Goal: Task Accomplishment & Management: Complete application form

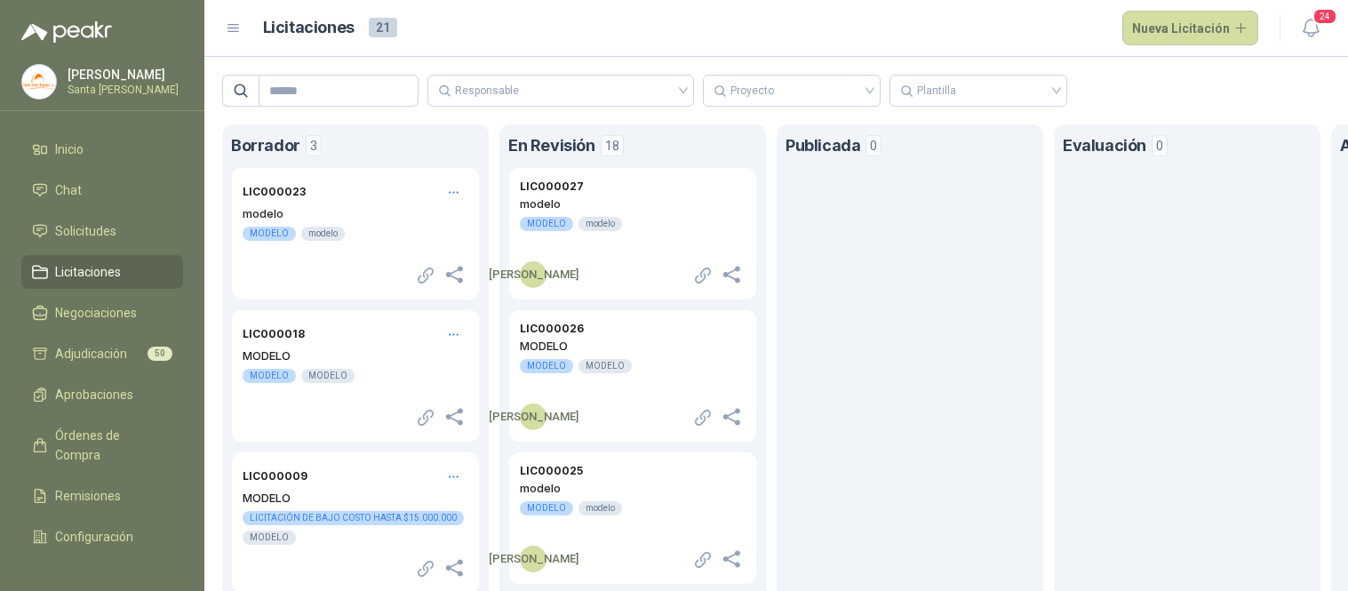
click at [1203, 33] on button "Nueva Licitación" at bounding box center [1190, 29] width 137 height 36
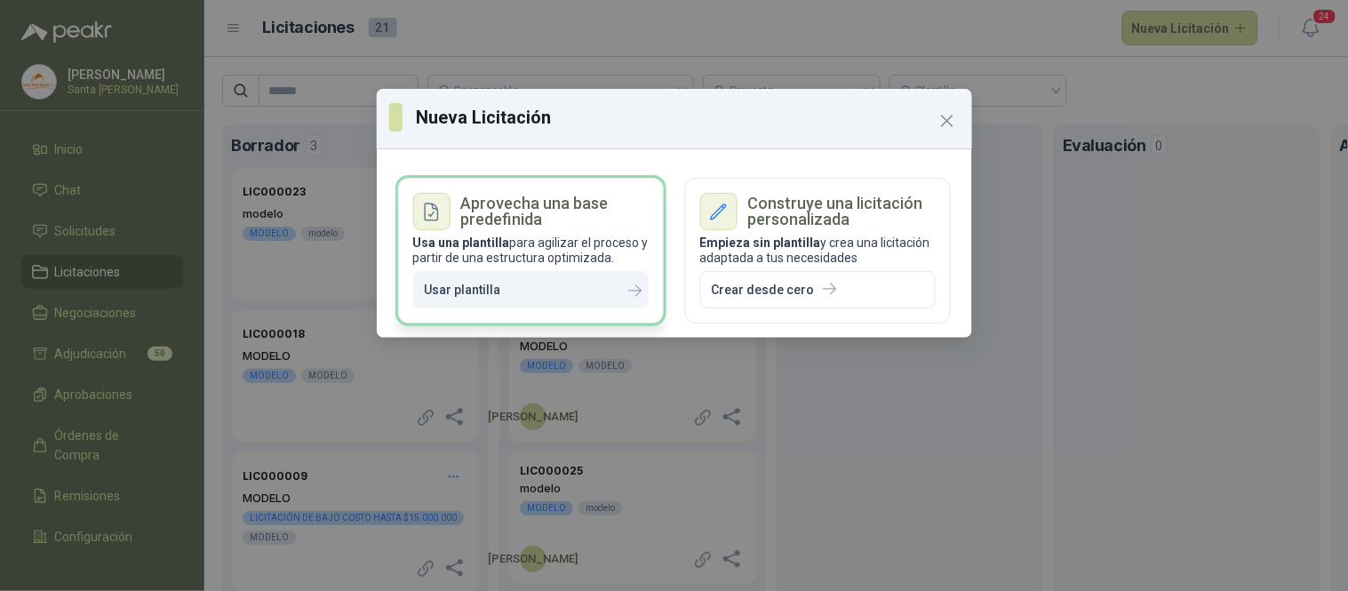
click at [525, 291] on button "Usar plantilla" at bounding box center [530, 290] width 235 height 38
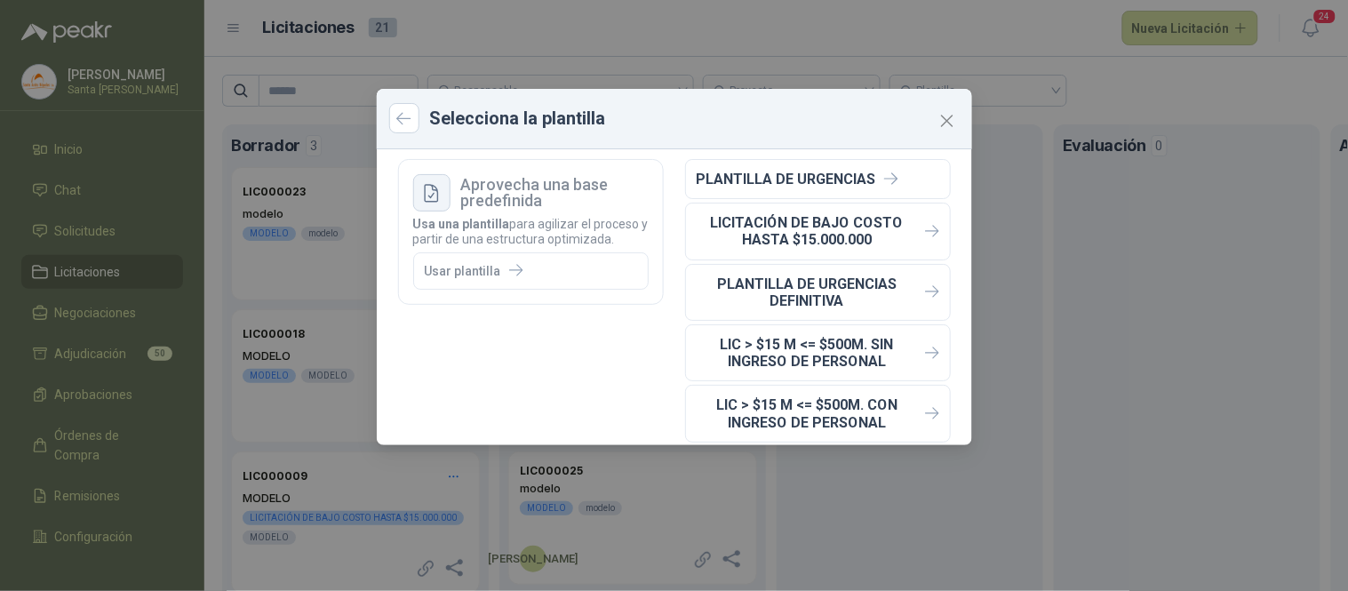
scroll to position [20, 0]
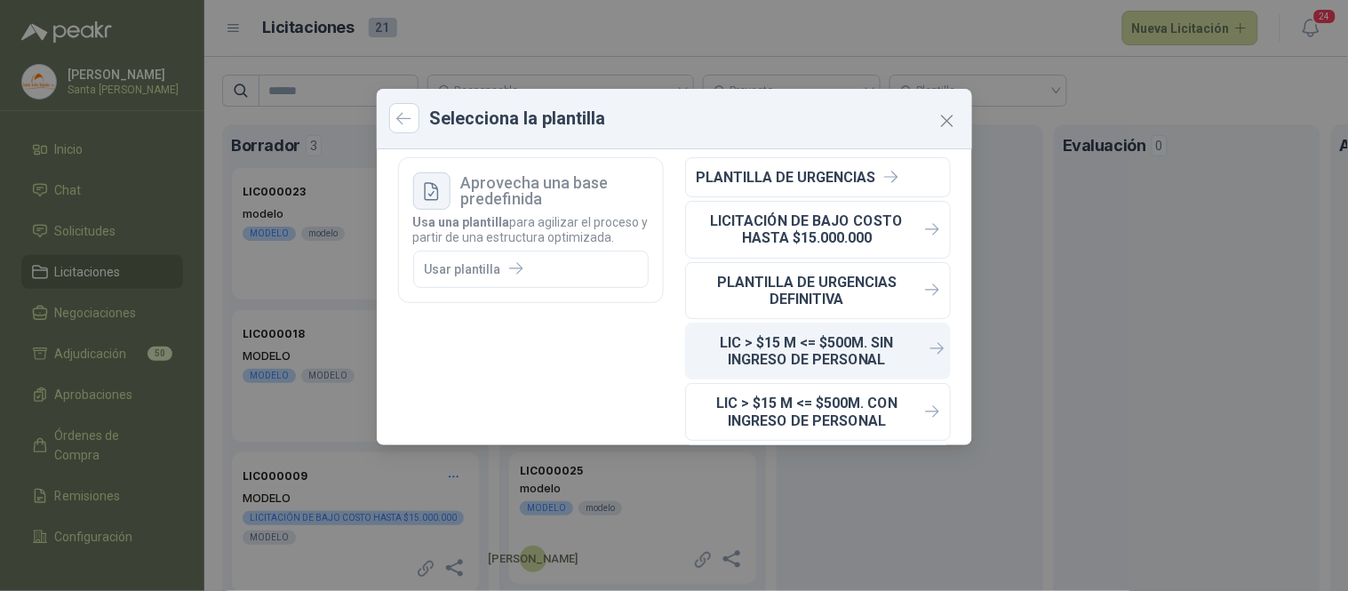
click at [793, 351] on p "LIC > $15 M <= $500M. SIN INGRESO DE PERSONAL" at bounding box center [807, 351] width 221 height 34
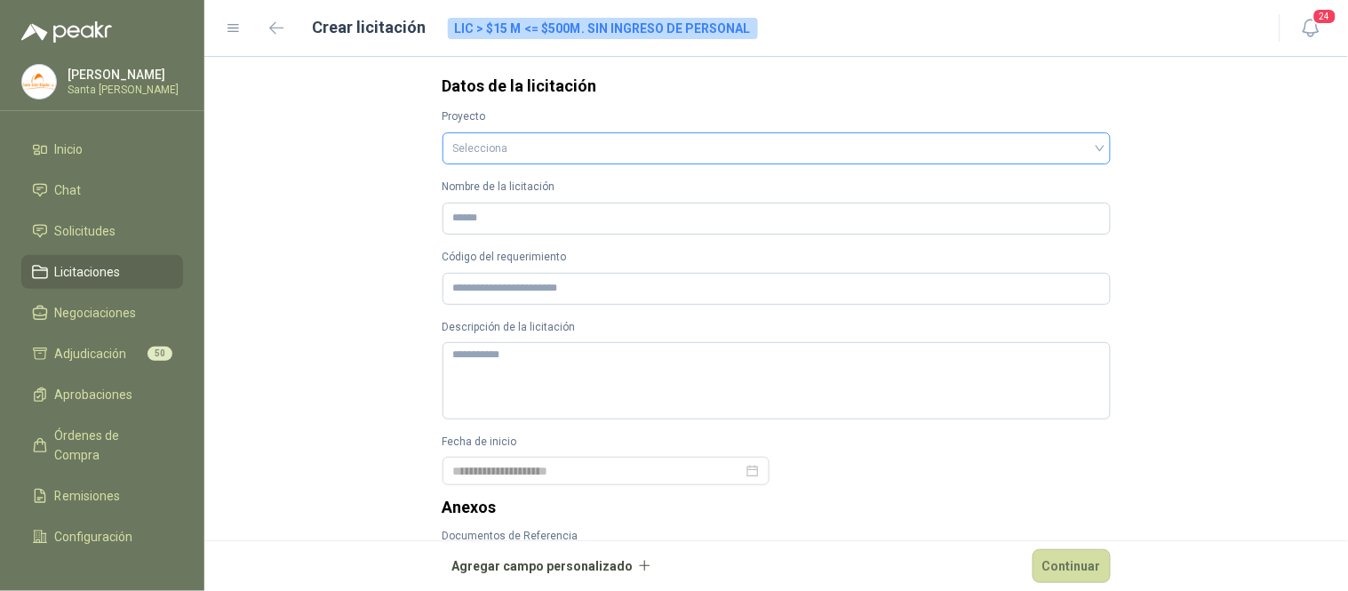
click at [480, 139] on input "search" at bounding box center [776, 146] width 647 height 27
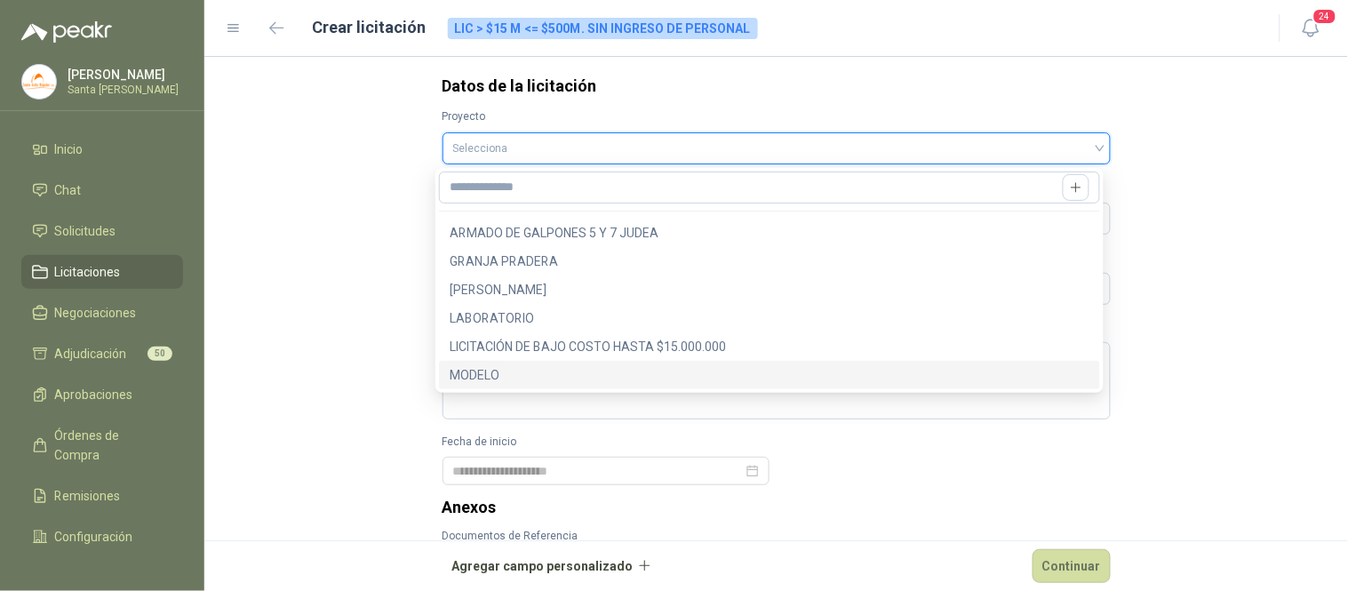
click at [482, 376] on div "MODELO" at bounding box center [770, 375] width 640 height 20
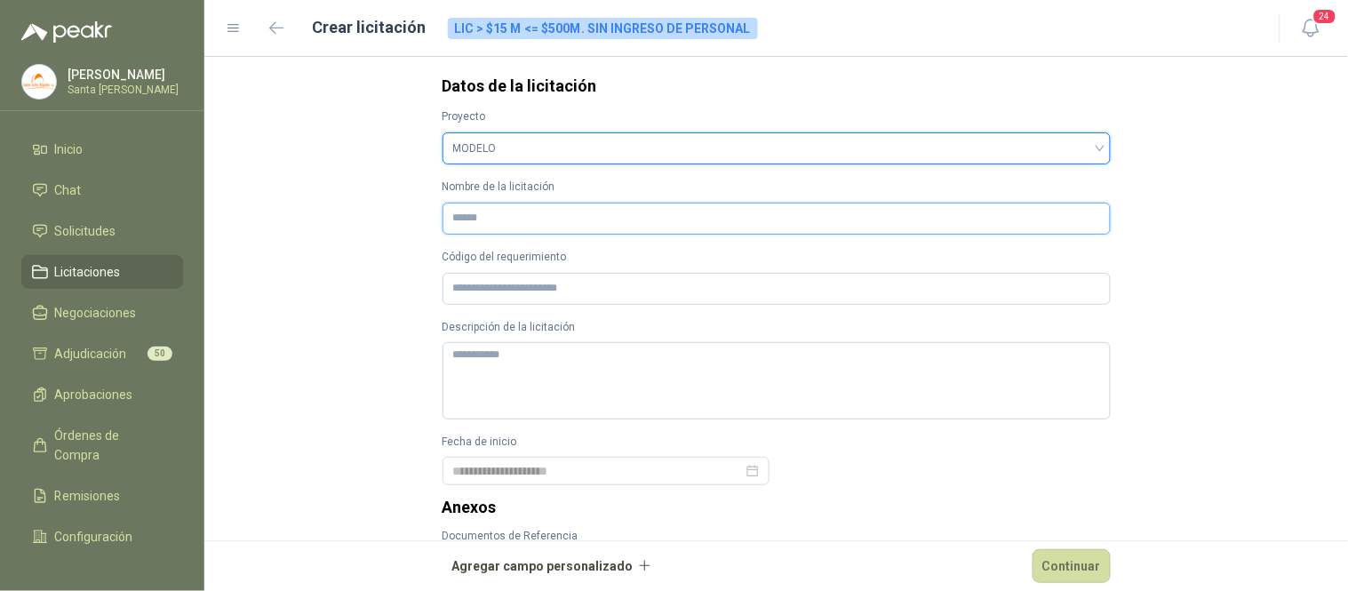
click at [478, 224] on input "Nombre de la licitación" at bounding box center [776, 219] width 668 height 32
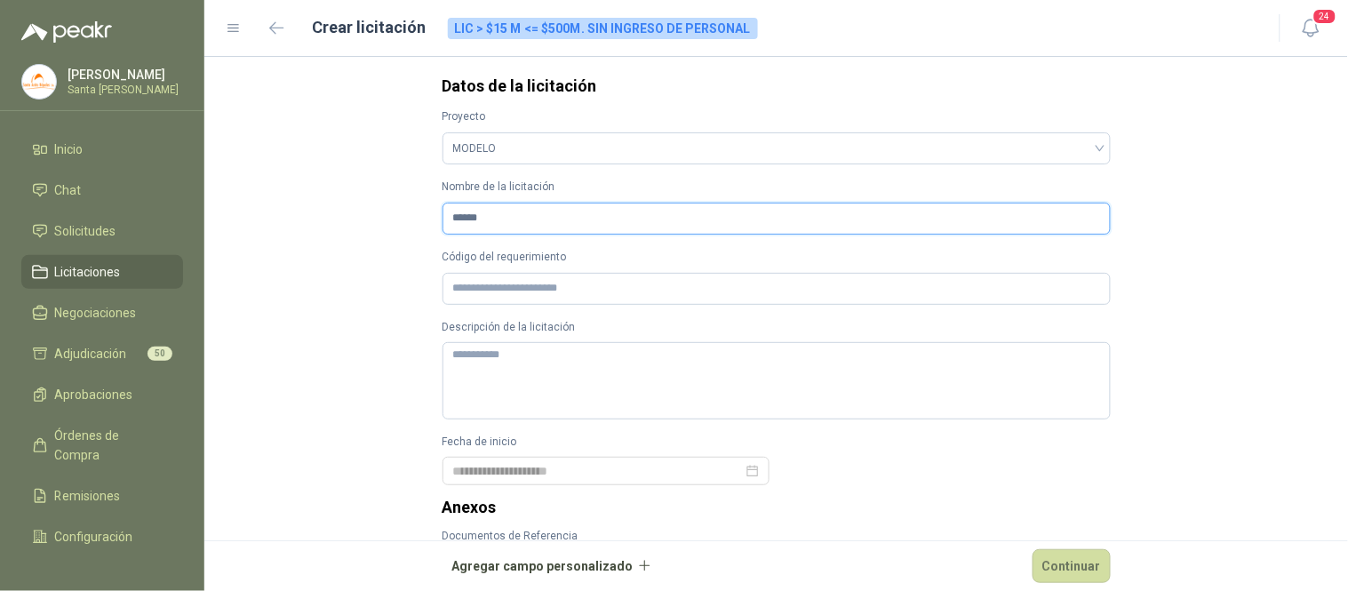
type input "******"
type textarea "*"
type textarea "**"
type textarea "***"
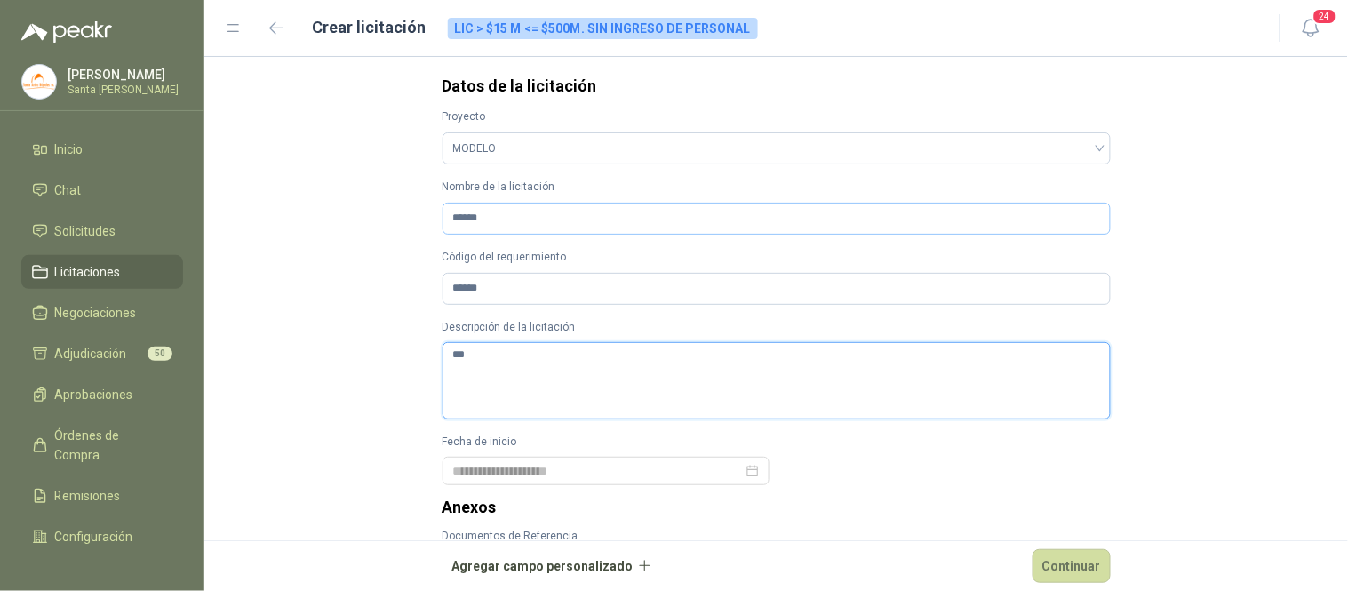
type textarea "****"
type textarea "*****"
type textarea "******"
click at [745, 474] on div at bounding box center [606, 471] width 306 height 20
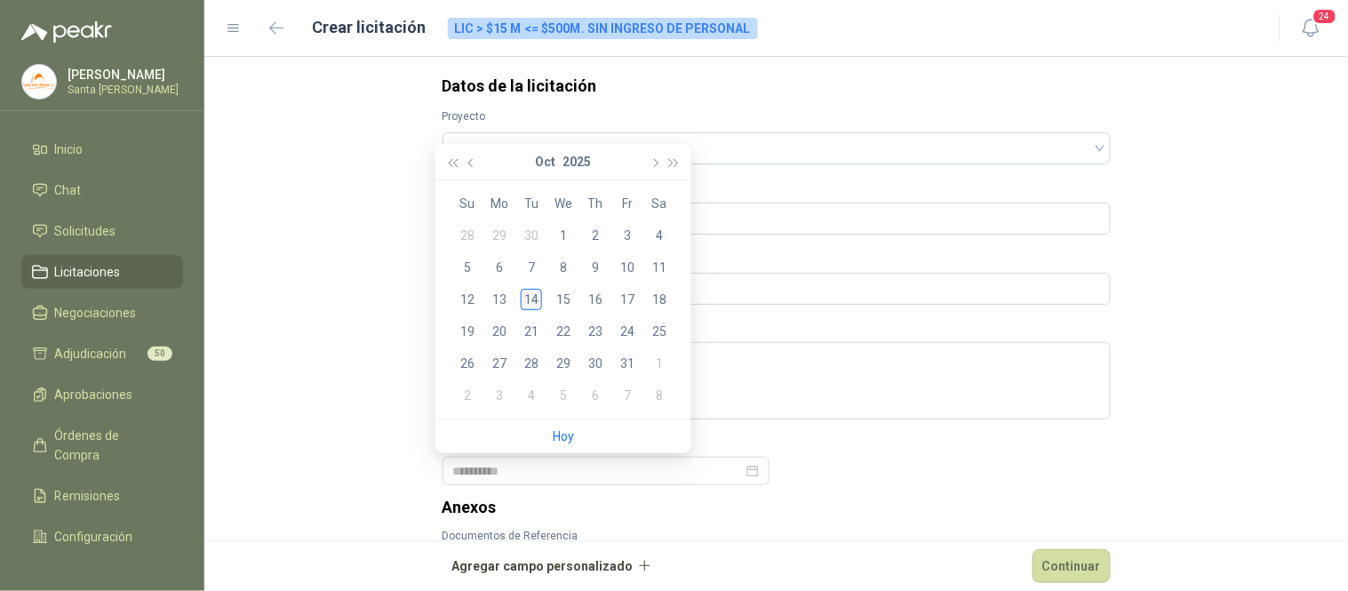
click at [534, 300] on div "14" at bounding box center [531, 299] width 21 height 21
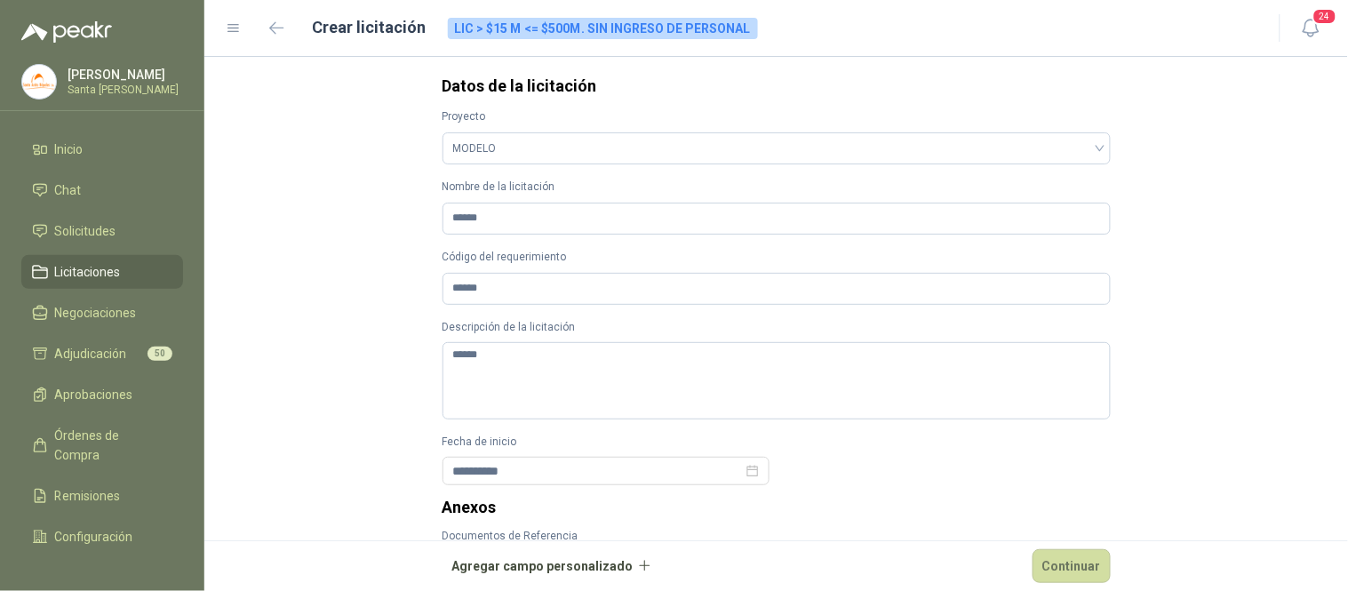
type input "**********"
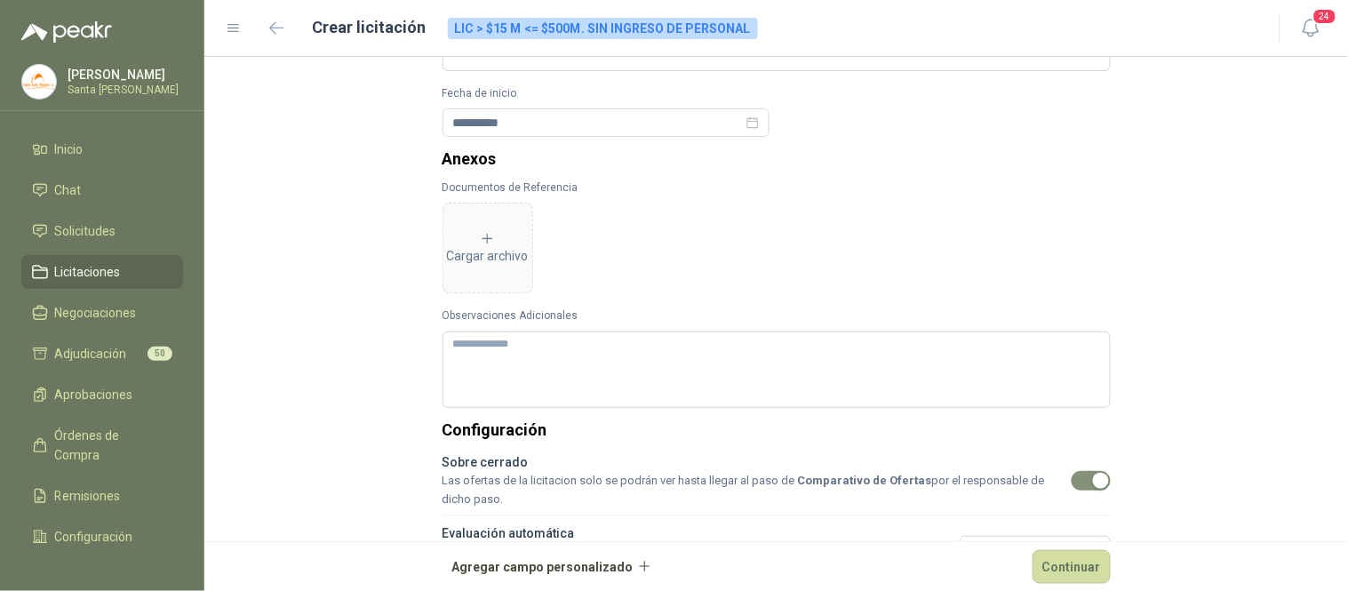
scroll to position [354, 0]
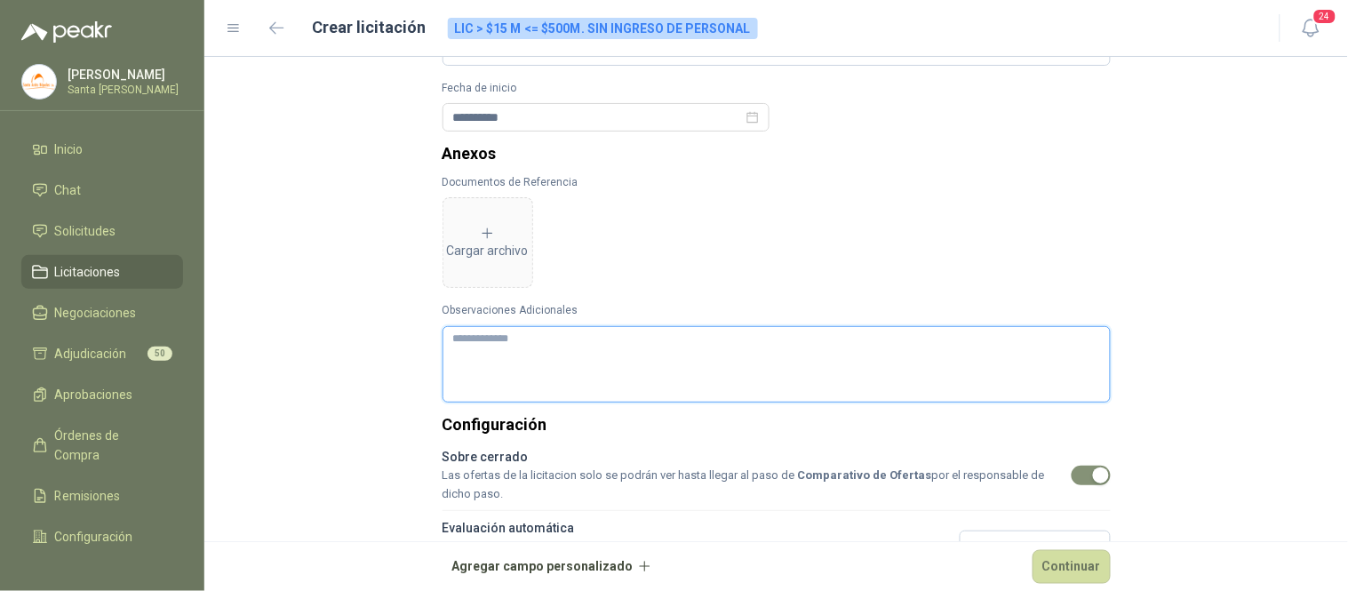
click at [504, 344] on textarea "Observaciones Adicionales" at bounding box center [776, 364] width 668 height 76
type textarea "*"
type textarea "**"
type textarea "***"
type textarea "****"
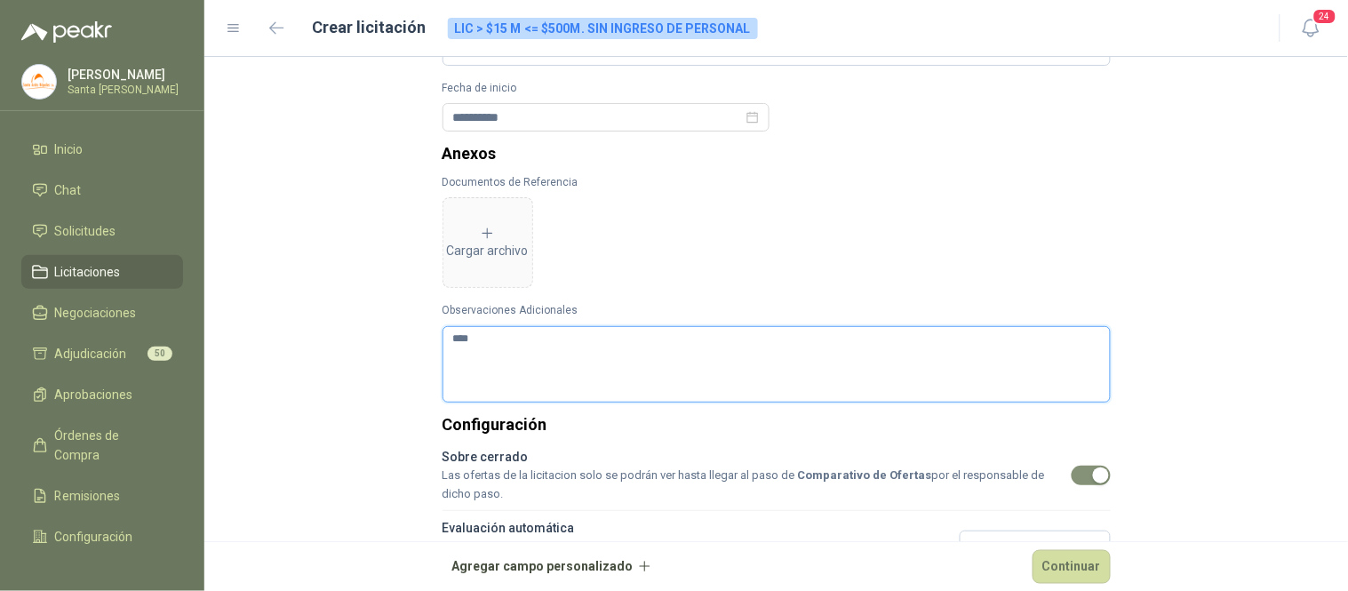
type textarea "*****"
type textarea "******"
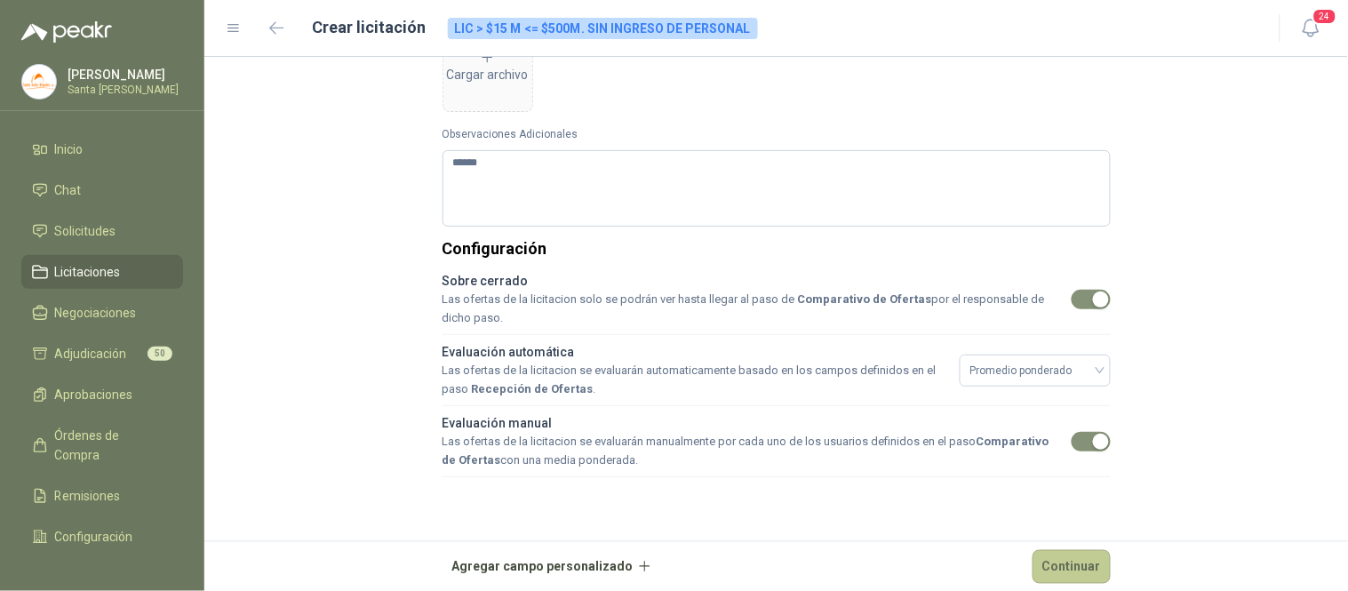
click at [1060, 558] on button "Continuar" at bounding box center [1071, 566] width 78 height 34
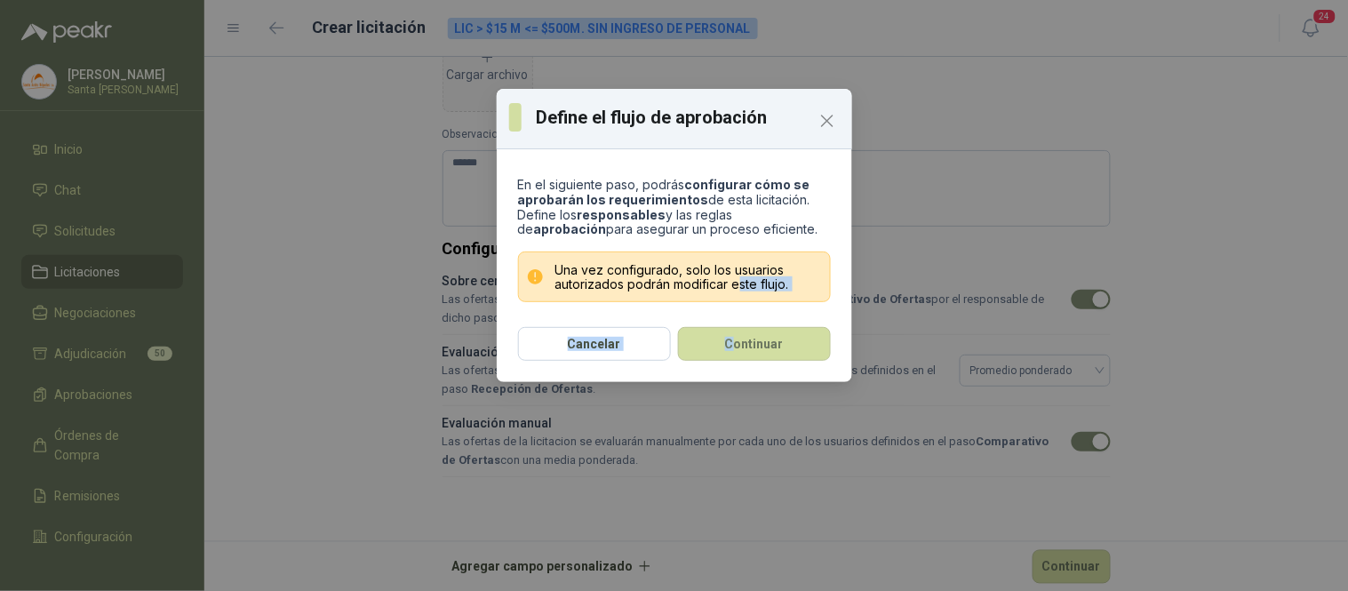
drag, startPoint x: 738, startPoint y: 315, endPoint x: 735, endPoint y: 324, distance: 10.4
click at [735, 324] on div "En el siguiente paso, podrás configurar cómo se aprobarán los requerimientos de…" at bounding box center [674, 269] width 355 height 226
click at [758, 357] on button "Continuar" at bounding box center [754, 344] width 153 height 34
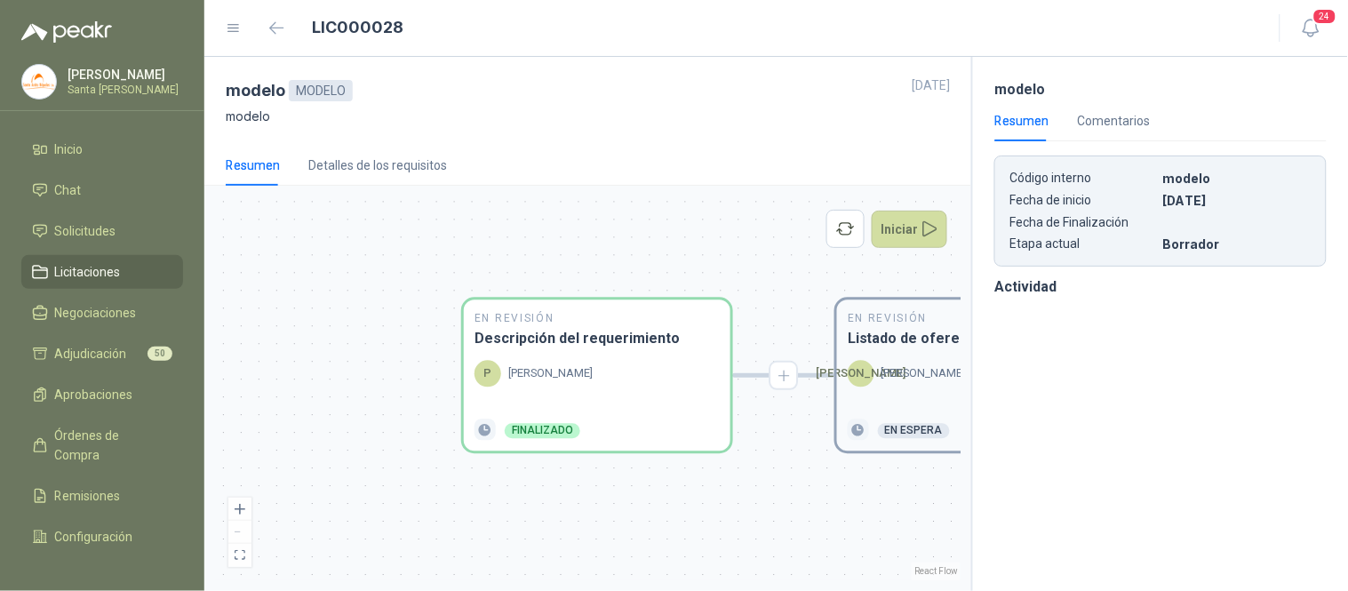
click at [881, 353] on div "En Revisión Listado de oferentes [PERSON_NAME] En espera" at bounding box center [970, 375] width 267 height 151
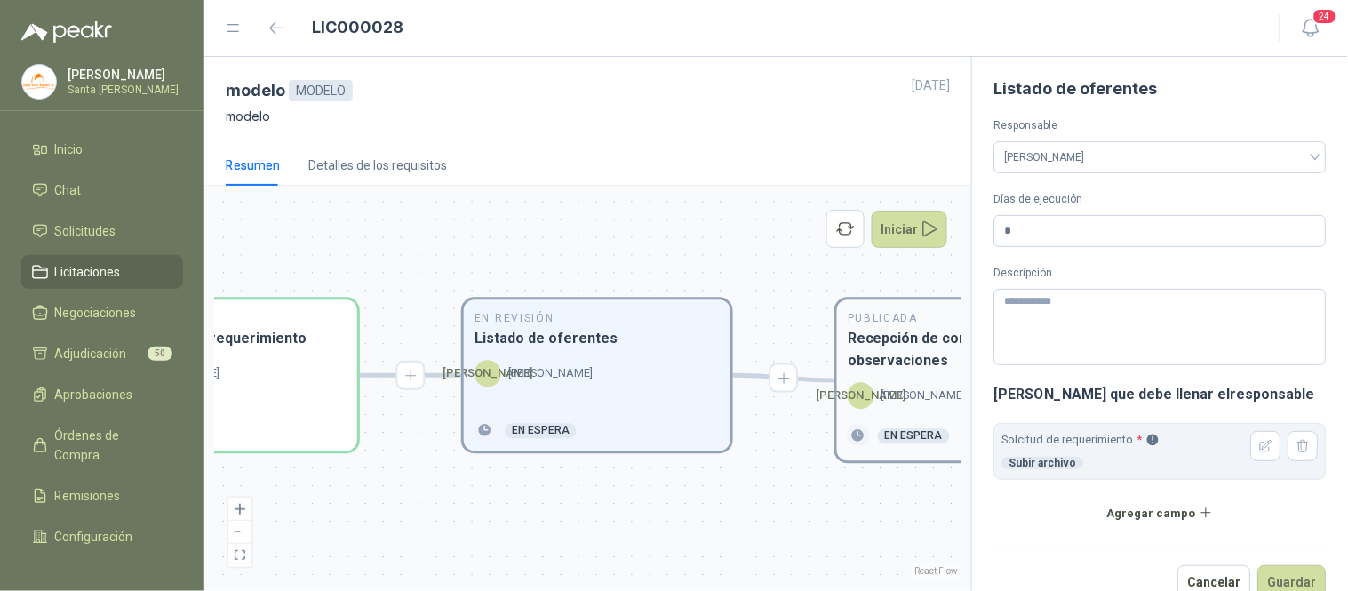
click at [920, 356] on h3 "Recepción de consultas y observaciones" at bounding box center [970, 350] width 245 height 44
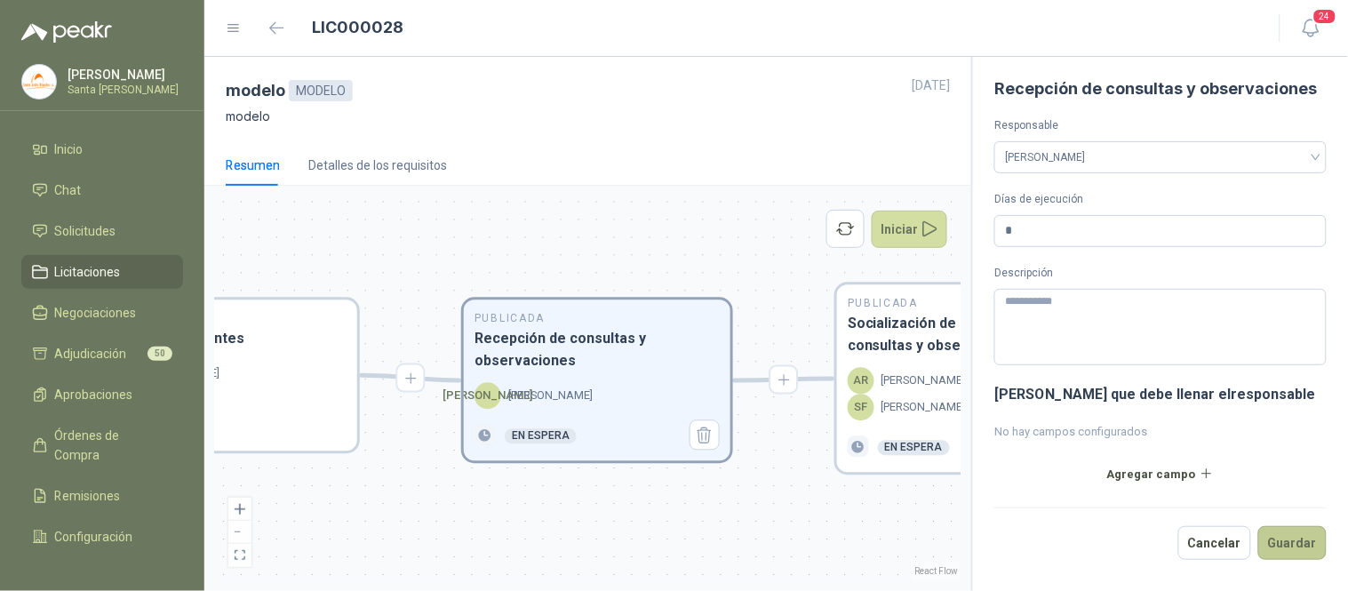
click at [1281, 554] on button "Guardar" at bounding box center [1292, 543] width 68 height 34
click at [909, 374] on p "[PERSON_NAME]" at bounding box center [923, 381] width 84 height 18
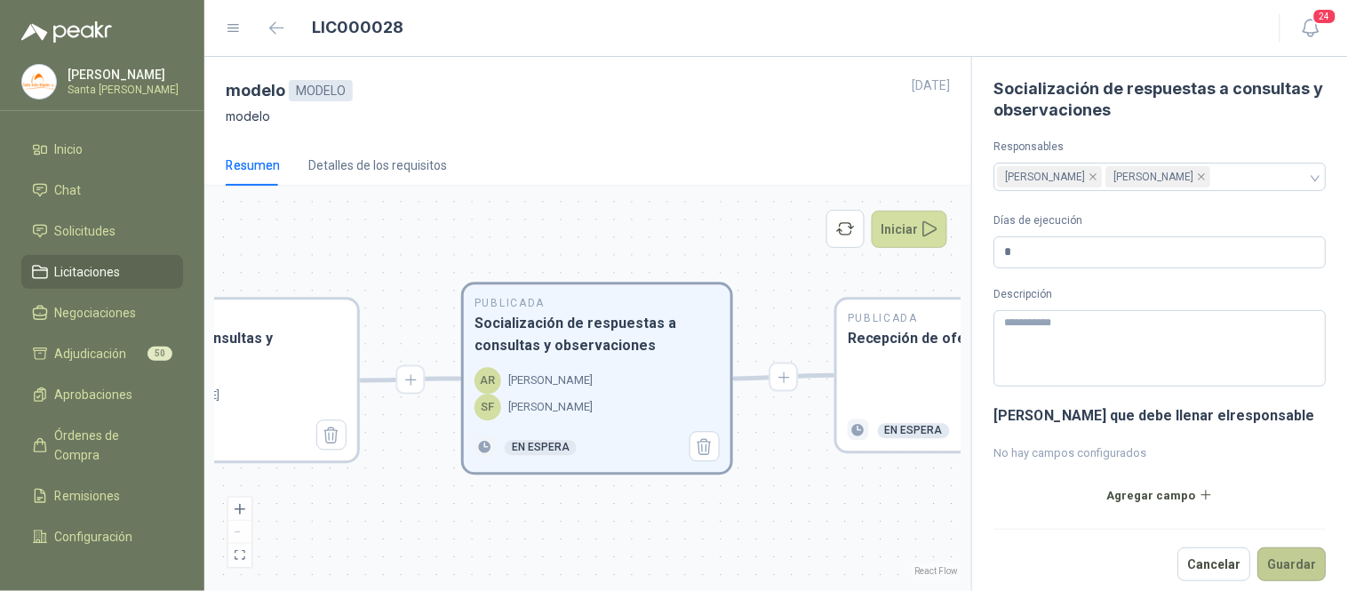
click at [1267, 561] on button "Guardar" at bounding box center [1292, 564] width 68 height 34
click at [921, 348] on h3 "Recepción de ofertas" at bounding box center [970, 339] width 245 height 22
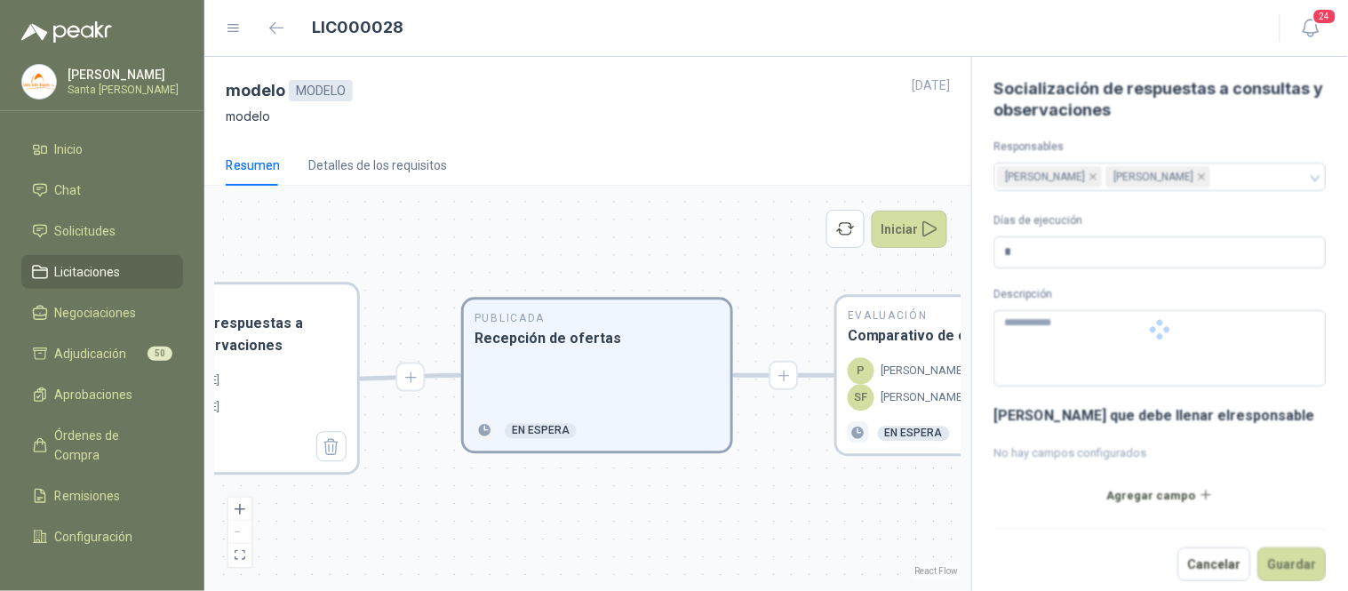
type input "*"
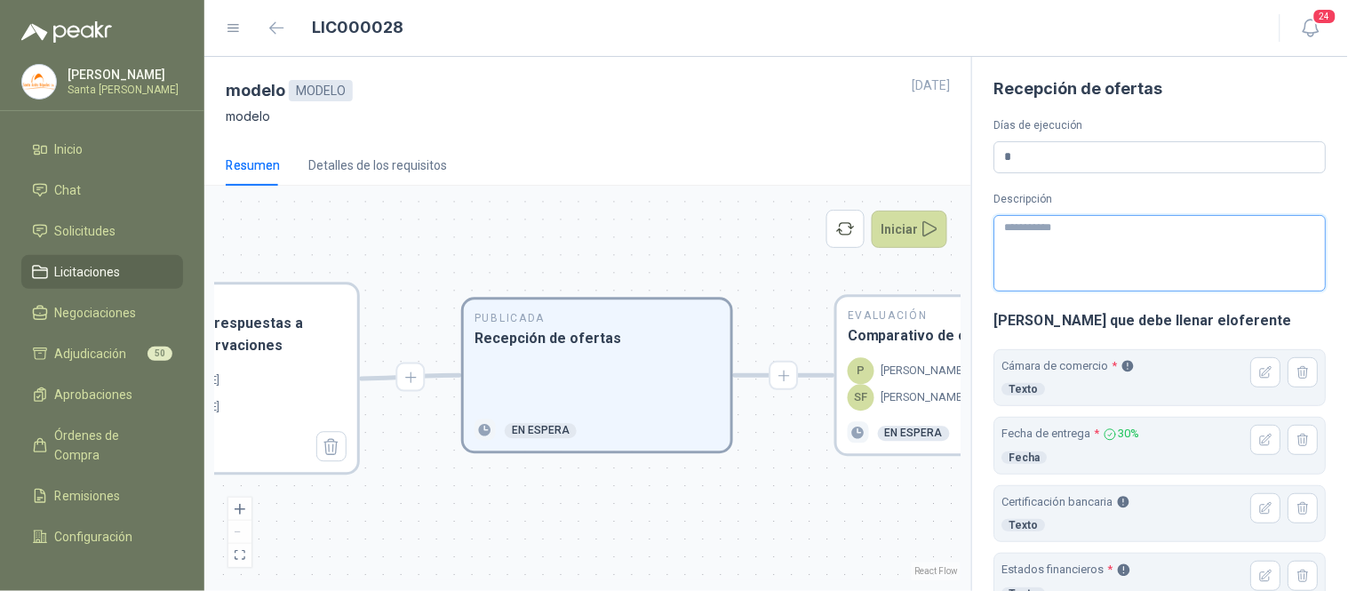
click at [1087, 242] on textarea "Descripción" at bounding box center [1160, 253] width 332 height 76
click at [1259, 370] on icon "button" at bounding box center [1266, 372] width 15 height 15
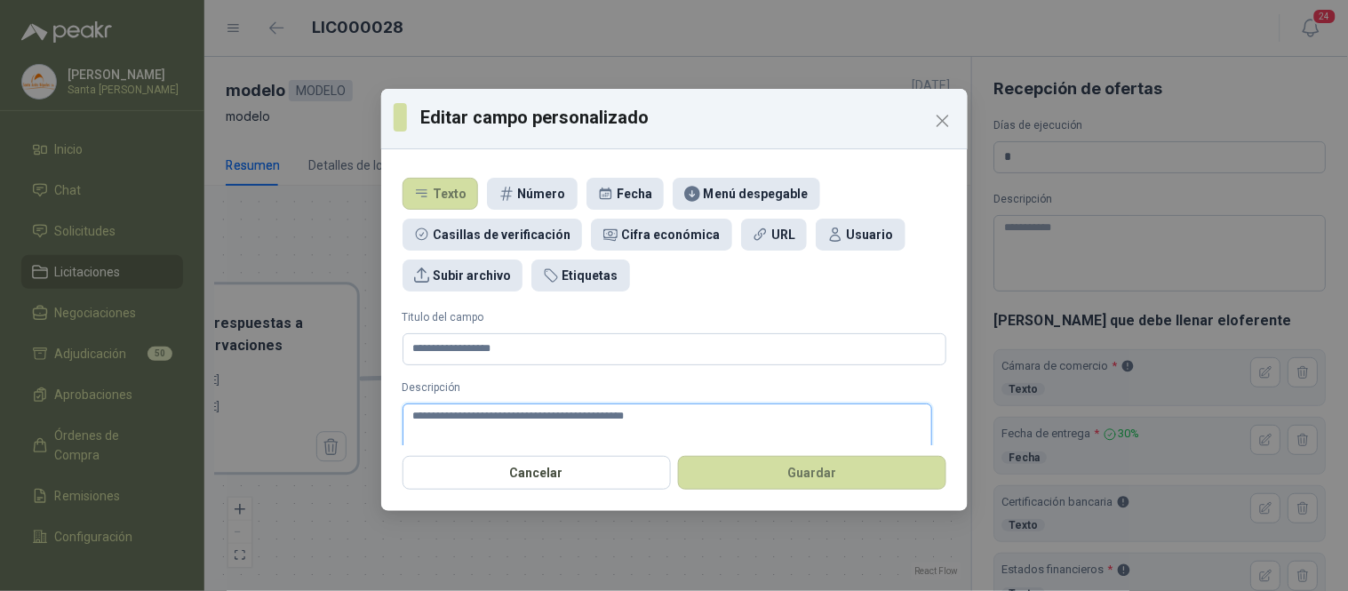
click at [413, 410] on textarea "**********" at bounding box center [667, 433] width 530 height 60
type textarea "**********"
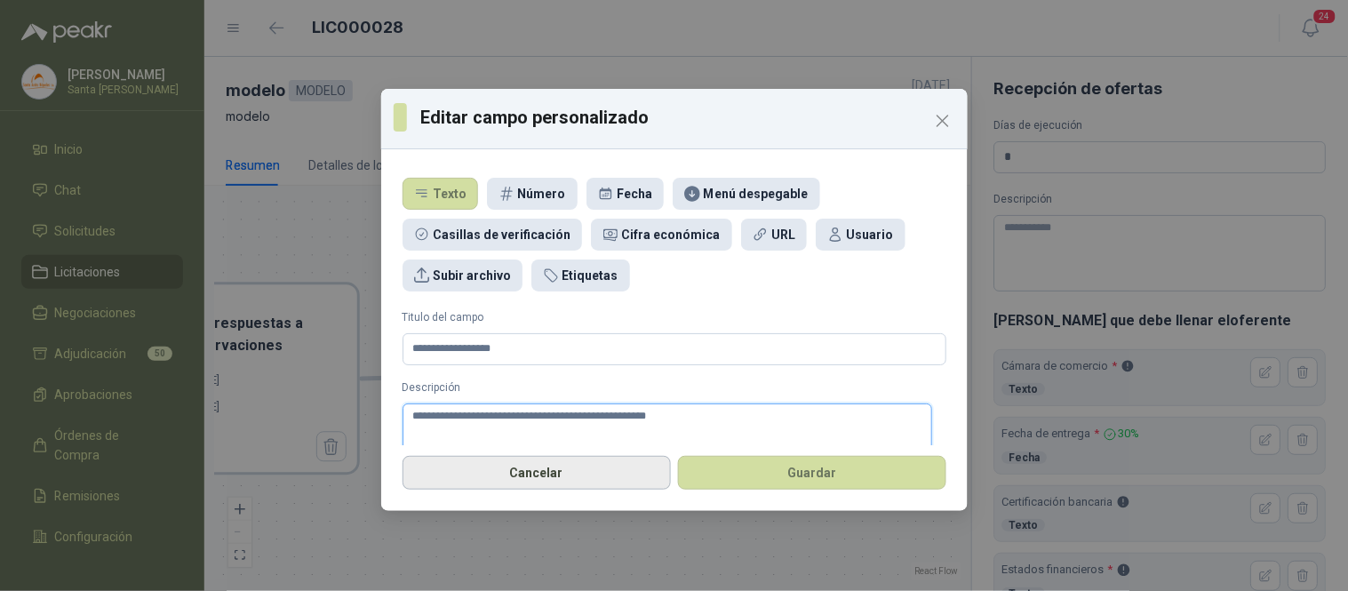
type textarea "**********"
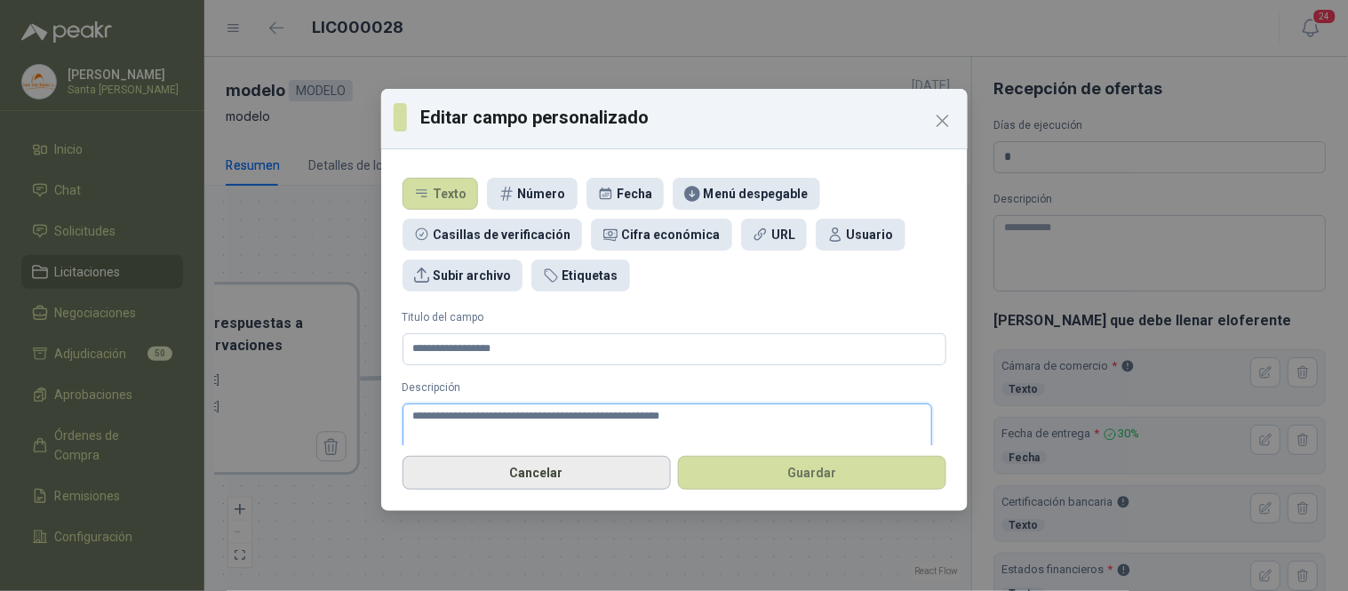
type textarea "**********"
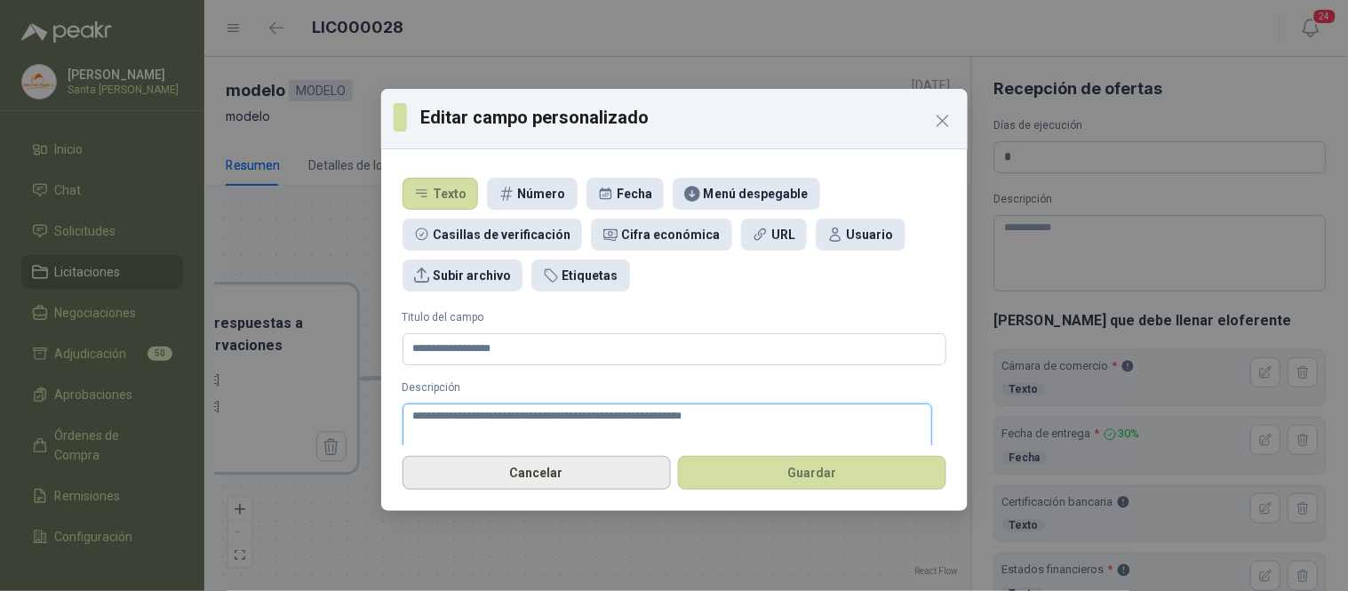
type textarea "**********"
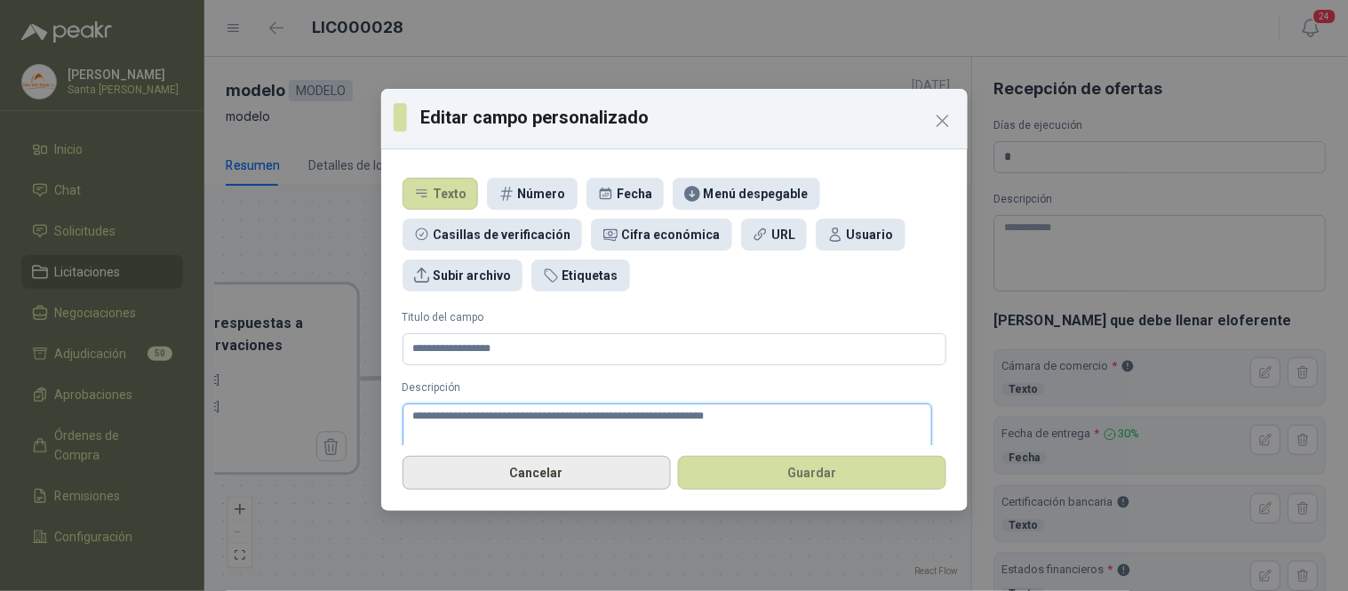
type textarea "**********"
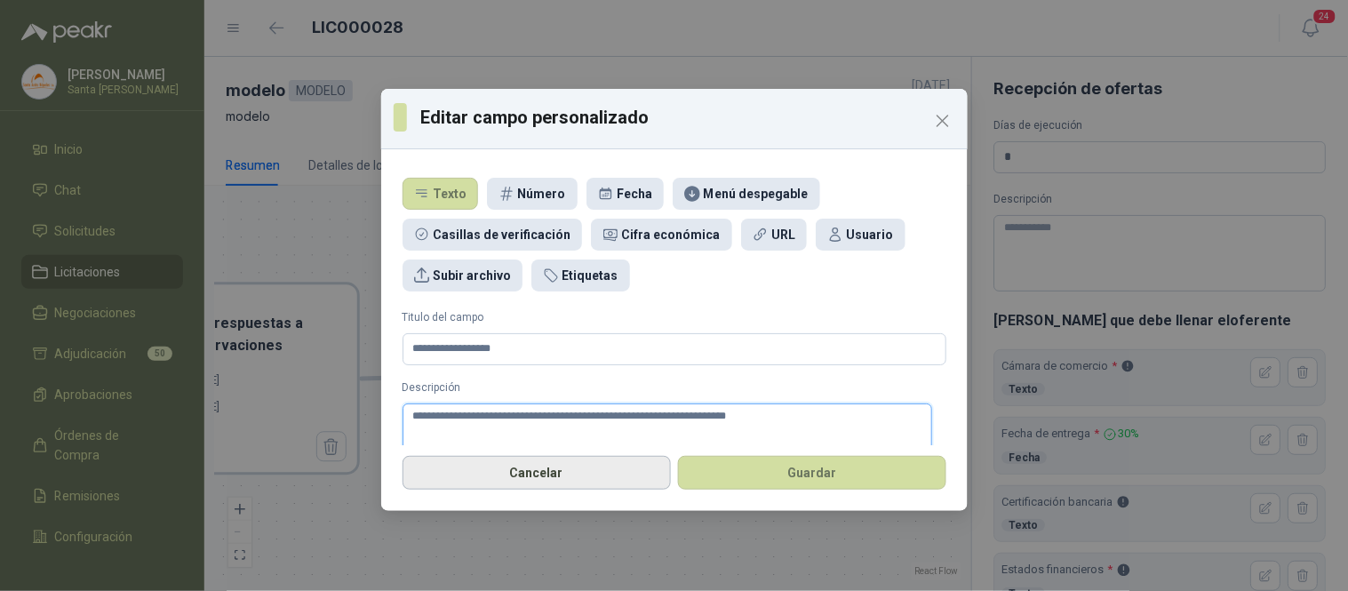
type textarea "**********"
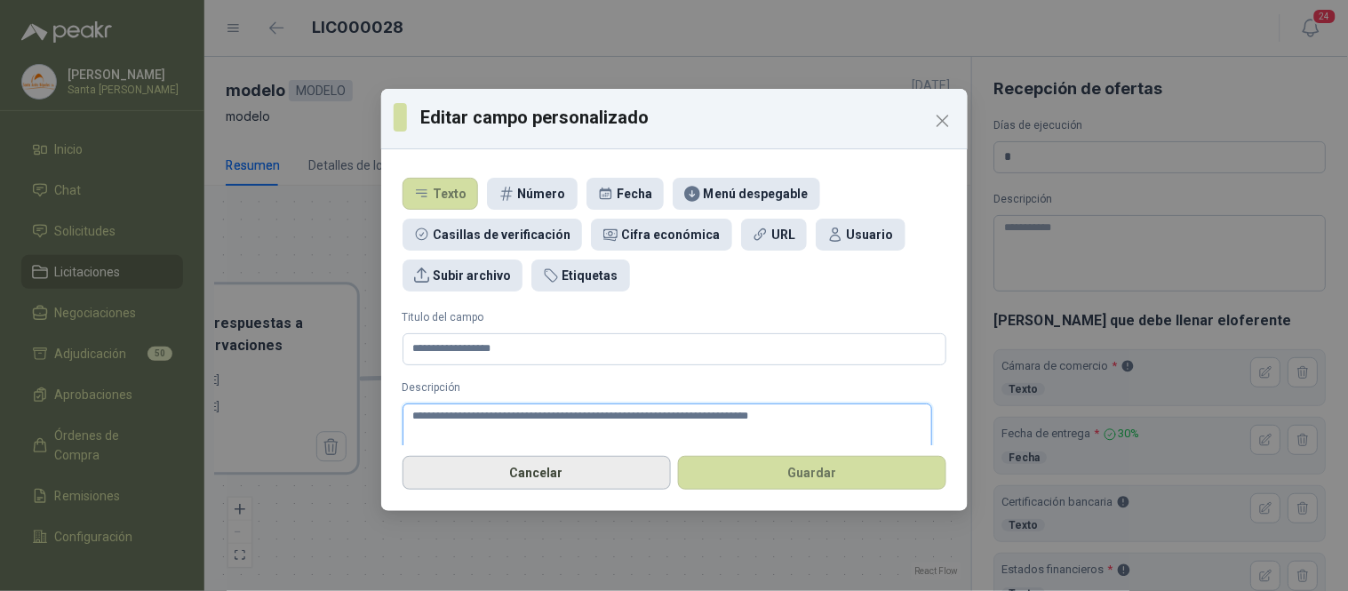
type textarea "**********"
drag, startPoint x: 557, startPoint y: 418, endPoint x: 378, endPoint y: 398, distance: 180.6
click at [378, 398] on div "**********" at bounding box center [674, 295] width 1348 height 591
type textarea "**********"
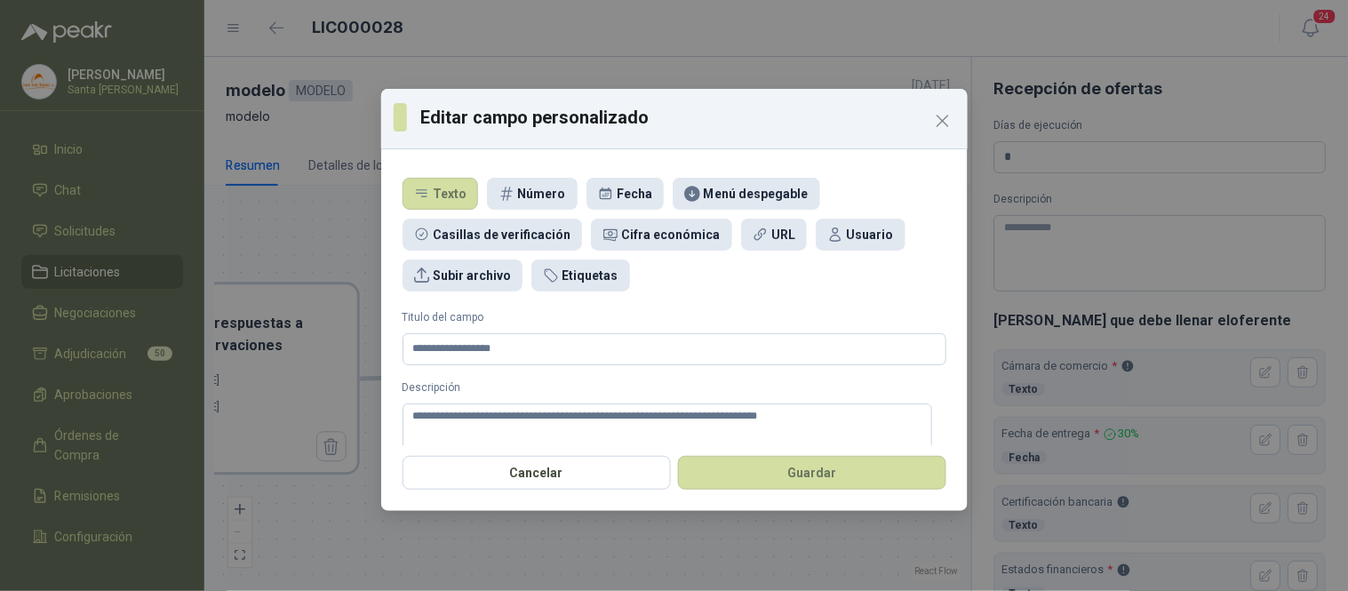
scroll to position [67, 0]
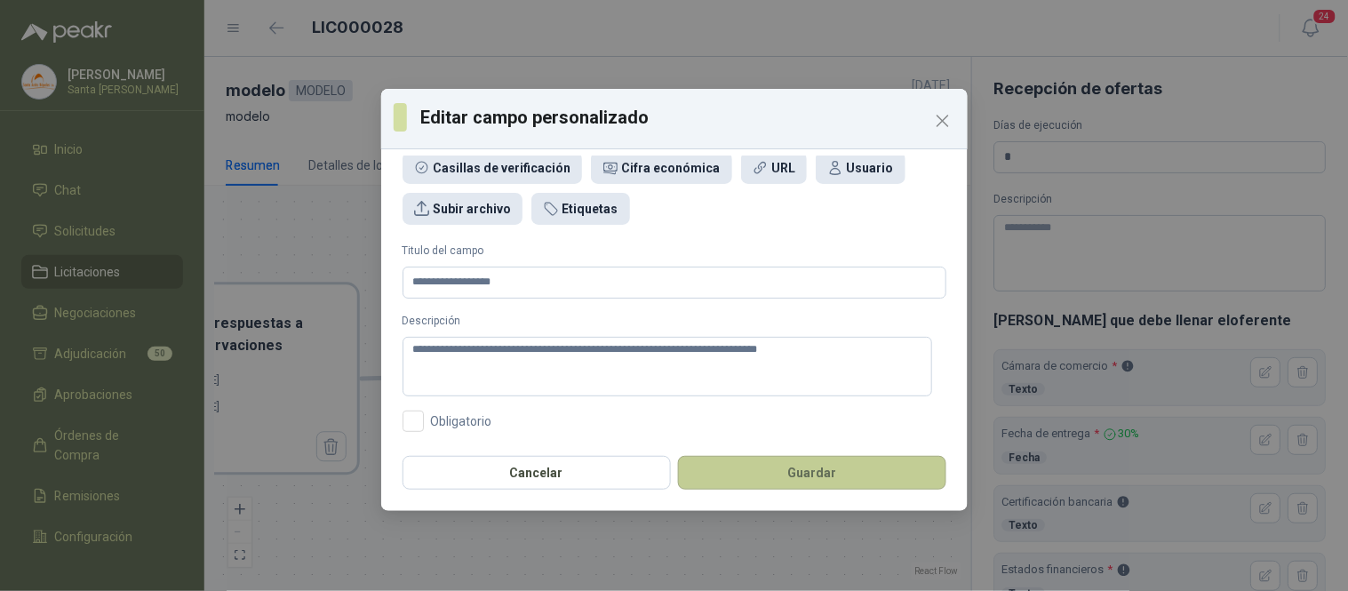
click at [762, 477] on button "Guardar" at bounding box center [812, 473] width 268 height 34
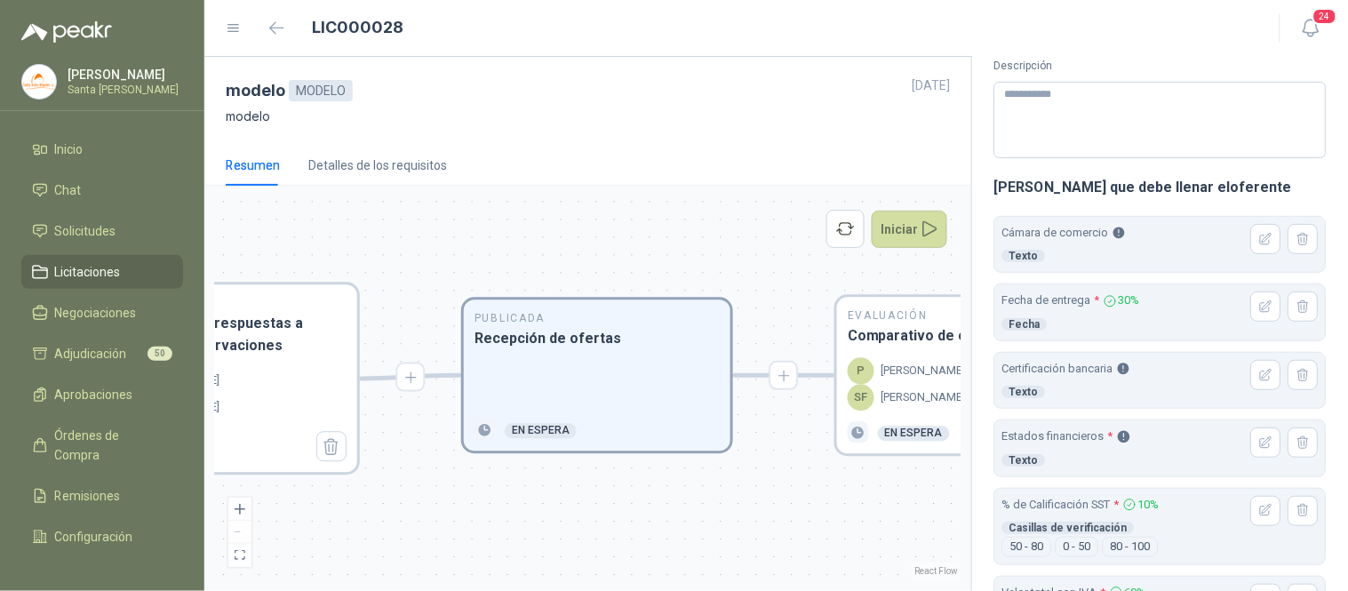
scroll to position [139, 0]
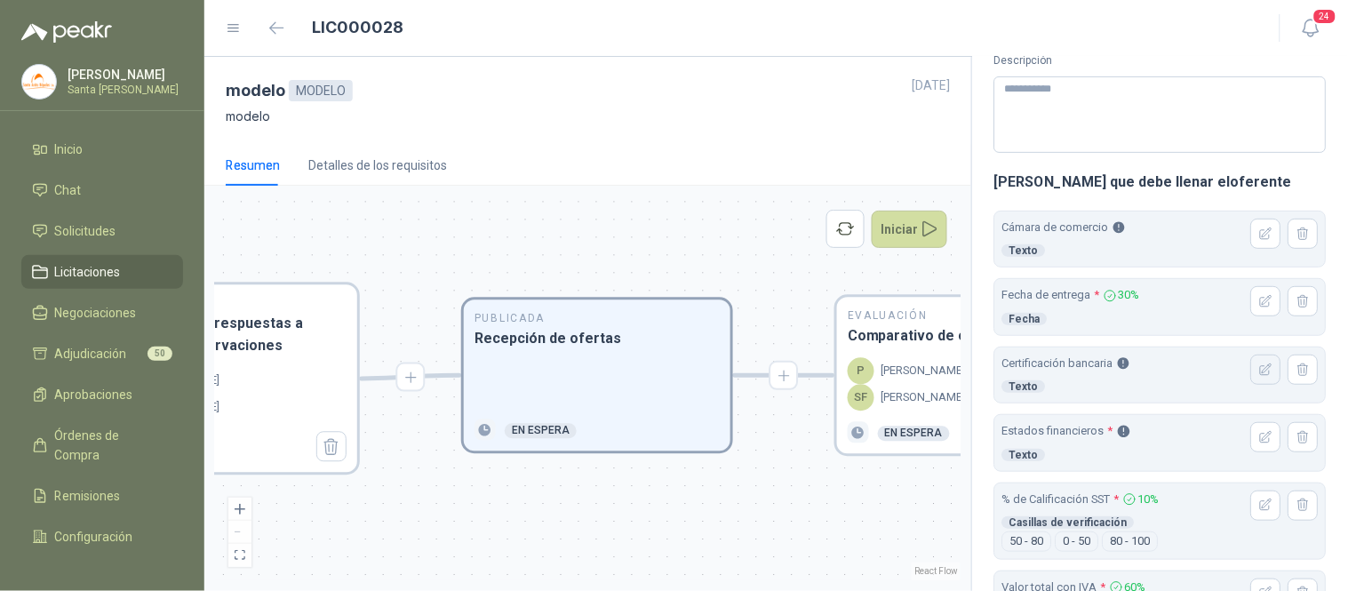
click at [1261, 375] on icon "button" at bounding box center [1267, 369] width 12 height 12
type input "**********"
type textarea "**********"
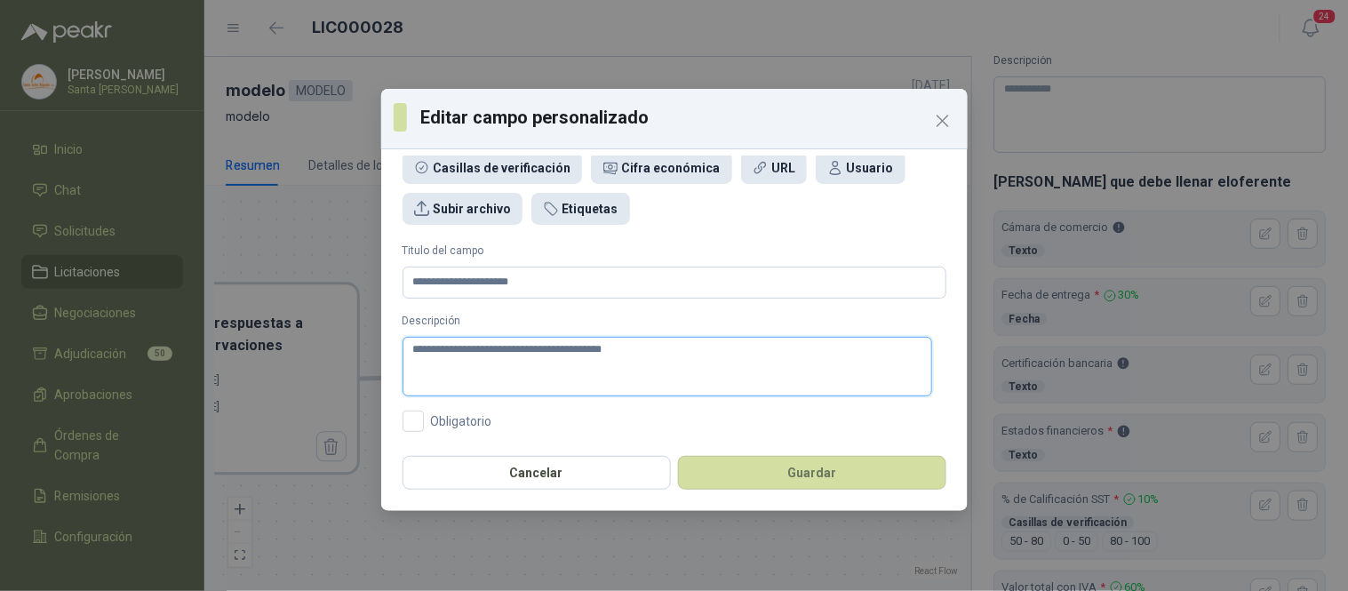
click at [413, 351] on textarea "**********" at bounding box center [667, 367] width 530 height 60
paste textarea "**********"
type textarea "**********"
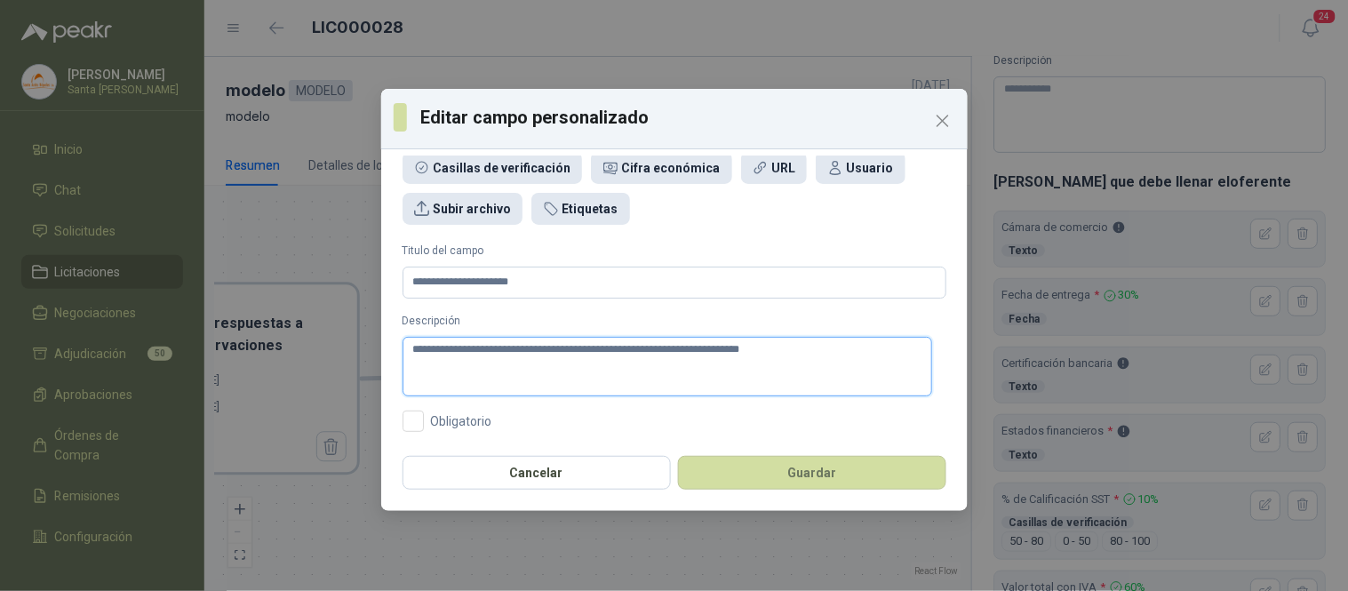
type textarea "**********"
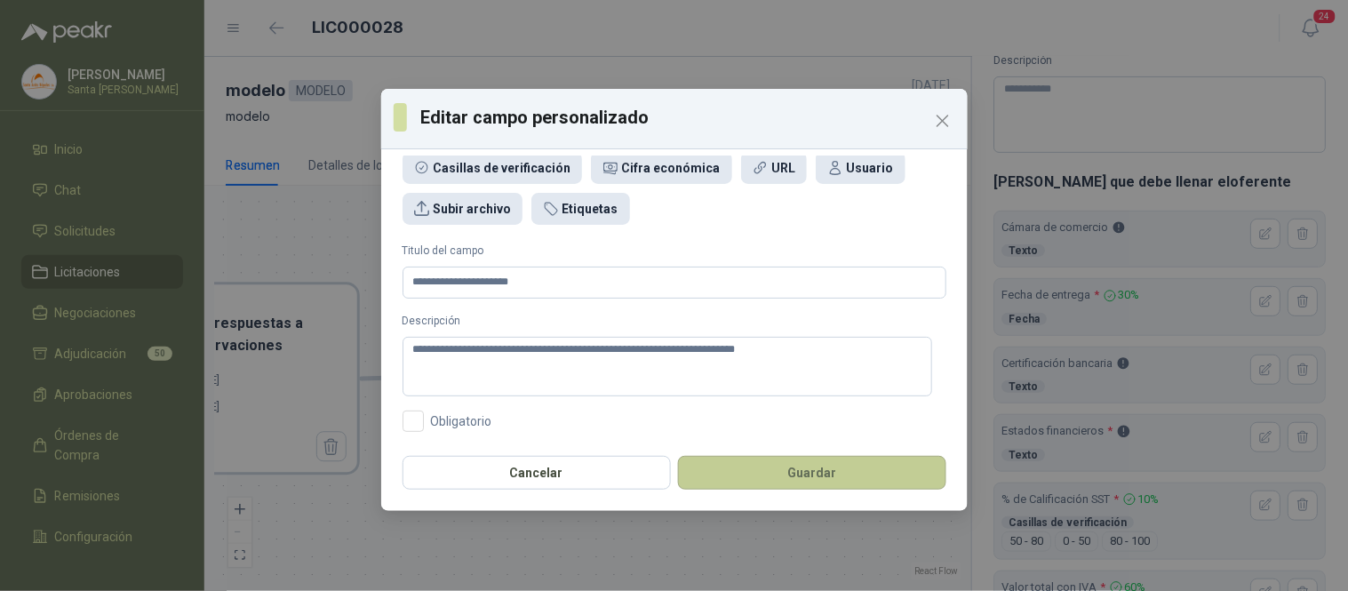
click at [807, 469] on button "Guardar" at bounding box center [812, 473] width 268 height 34
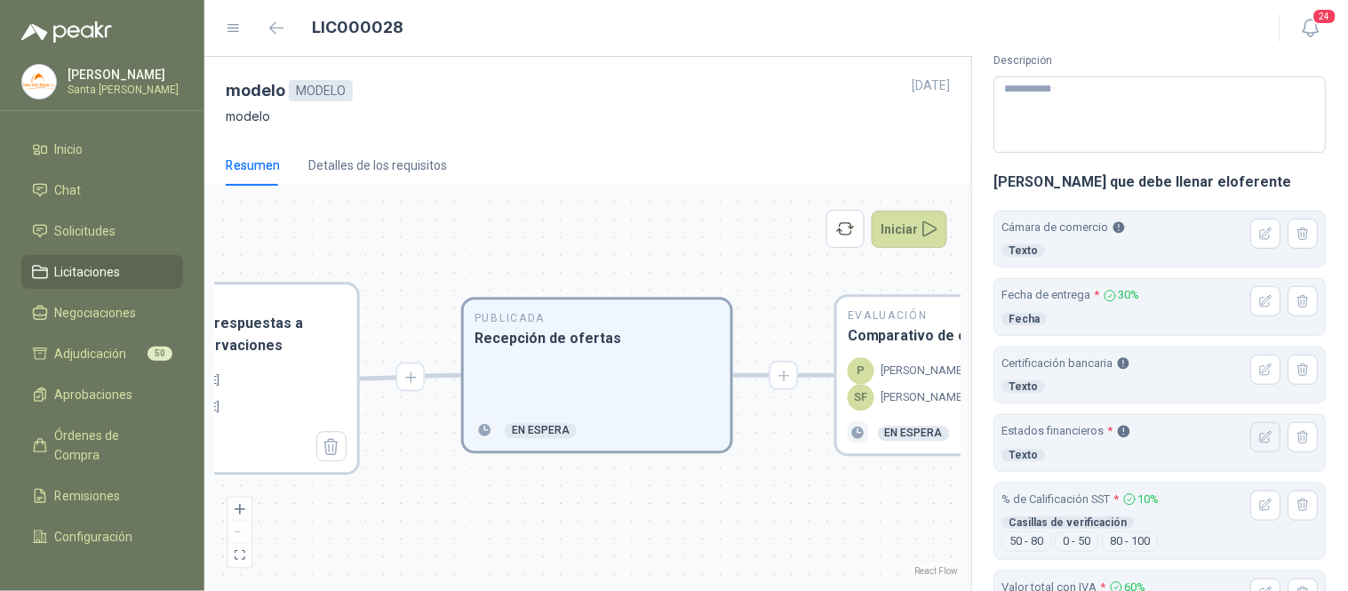
click at [1259, 440] on icon "button" at bounding box center [1266, 437] width 15 height 15
type input "**********"
type textarea "**********"
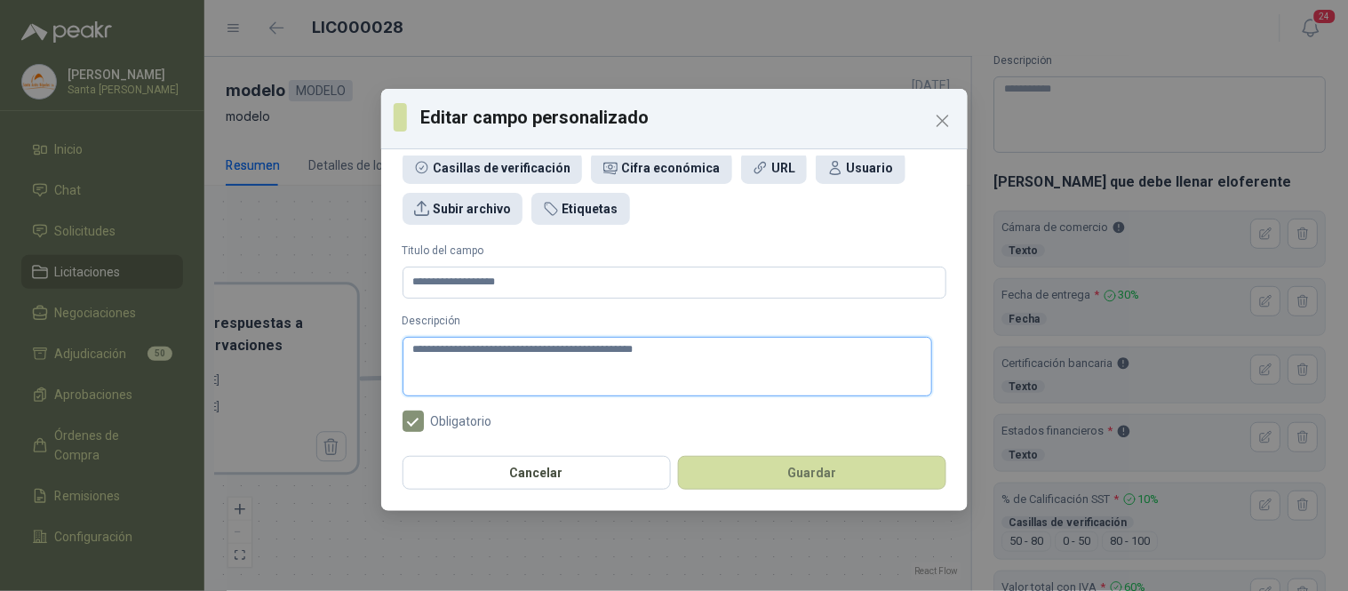
click at [411, 349] on textarea "**********" at bounding box center [667, 367] width 530 height 60
paste textarea "**********"
type textarea "**********"
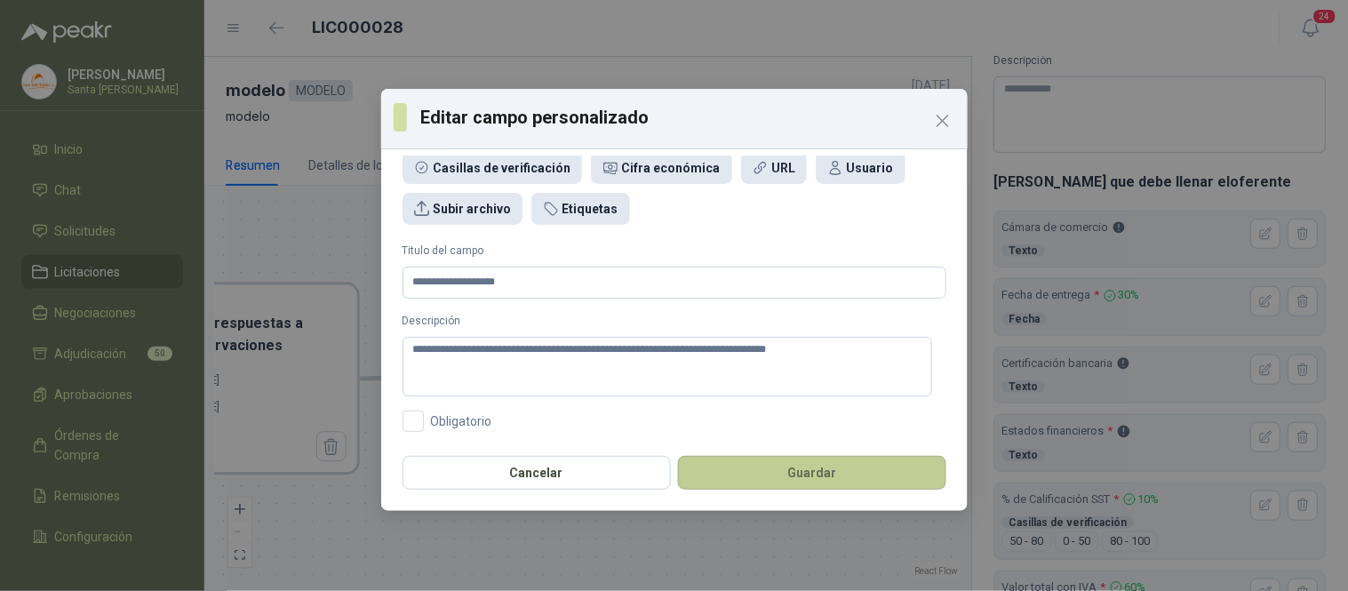
click at [821, 475] on button "Guardar" at bounding box center [812, 473] width 268 height 34
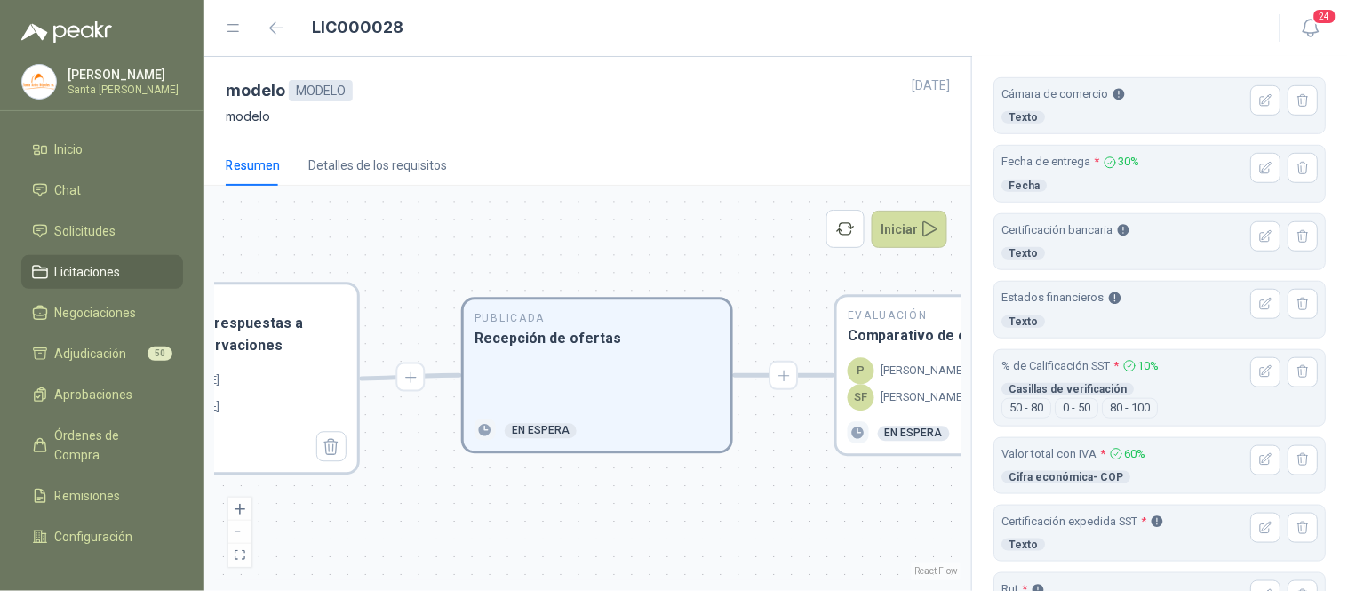
scroll to position [278, 0]
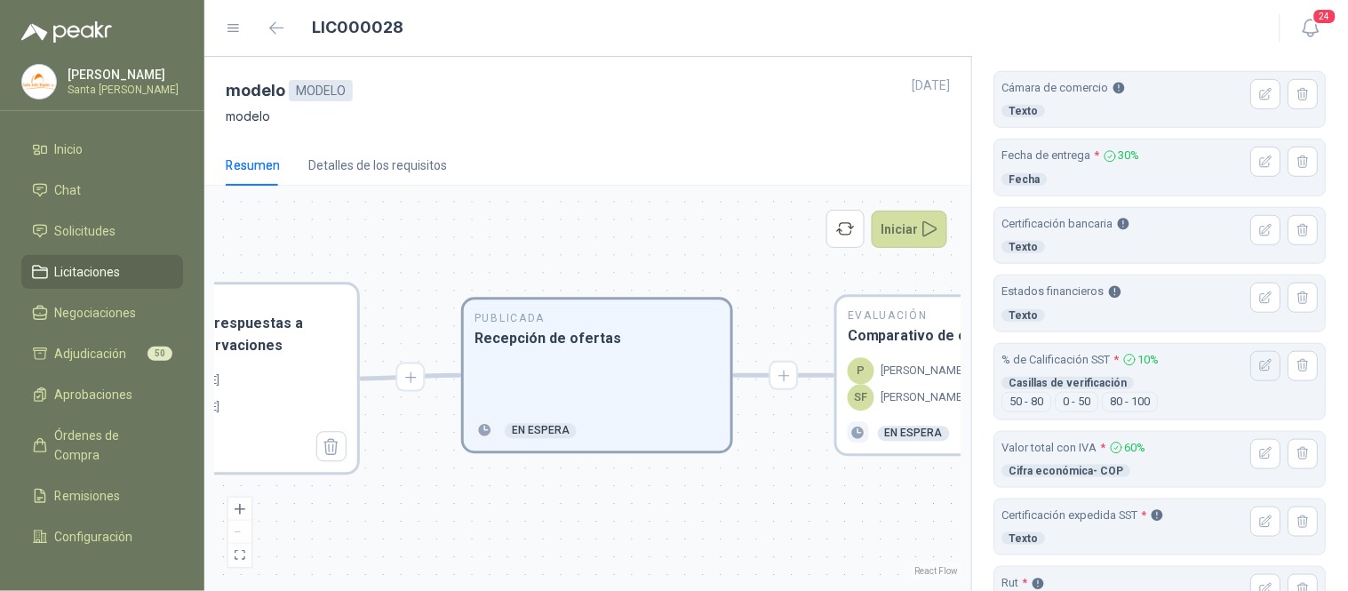
click at [1259, 366] on icon "button" at bounding box center [1266, 365] width 15 height 15
type input "**********"
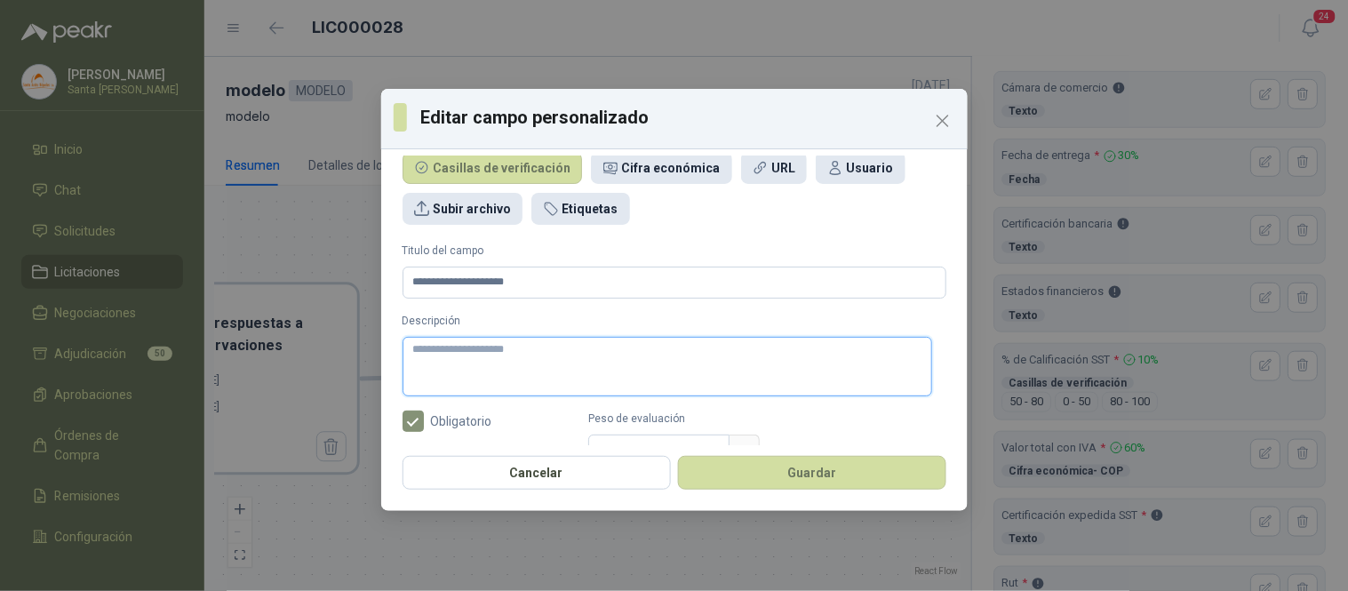
click at [413, 349] on textarea "Descripción" at bounding box center [667, 367] width 530 height 60
paste textarea "**********"
type textarea "**********"
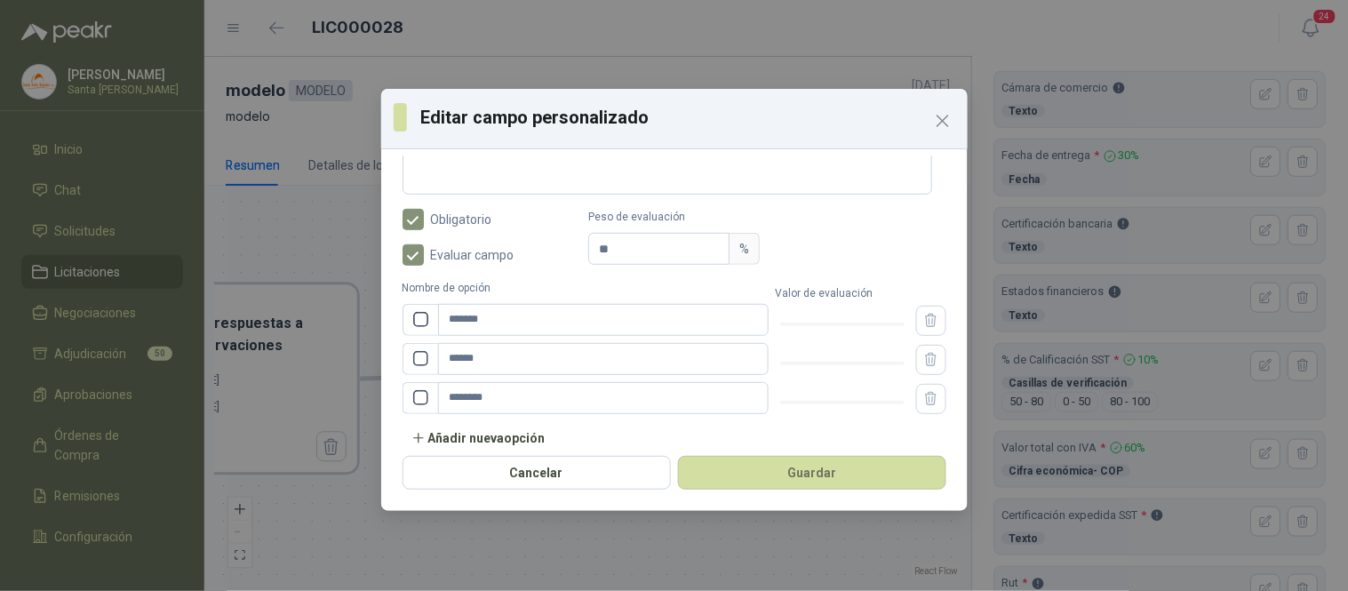
scroll to position [270, 0]
click at [809, 321] on div at bounding box center [842, 322] width 124 height 11
click at [835, 360] on div at bounding box center [842, 361] width 124 height 11
click at [884, 396] on div at bounding box center [842, 400] width 124 height 11
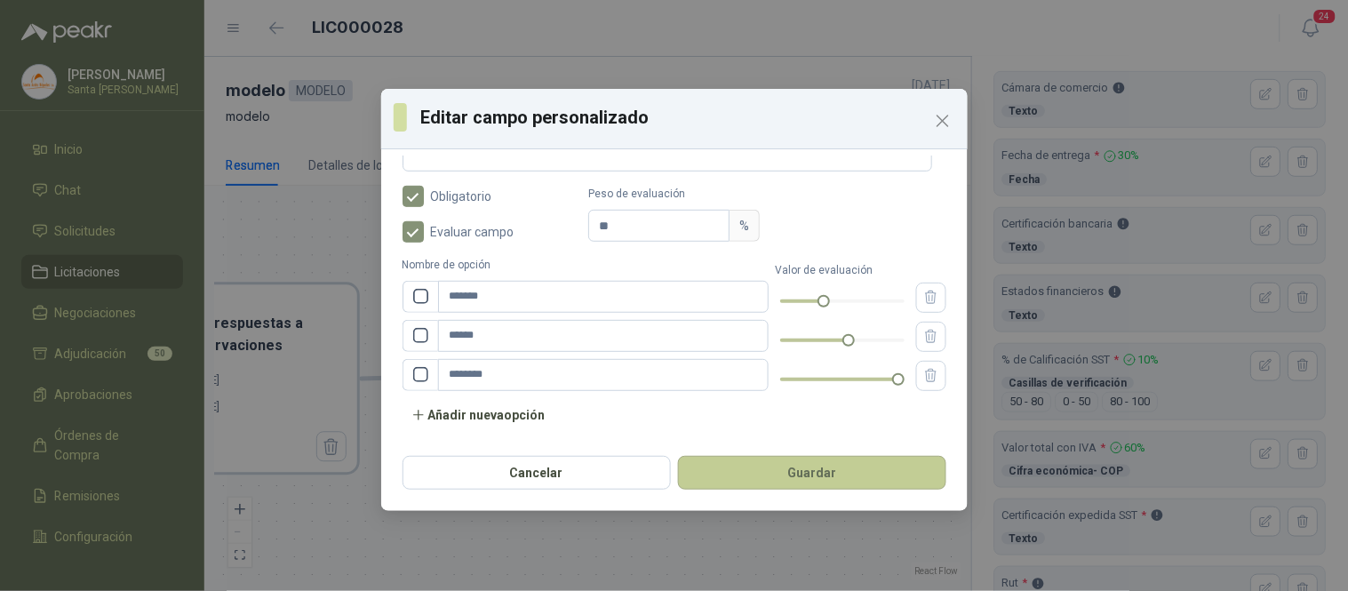
click at [833, 471] on button "Guardar" at bounding box center [812, 473] width 268 height 34
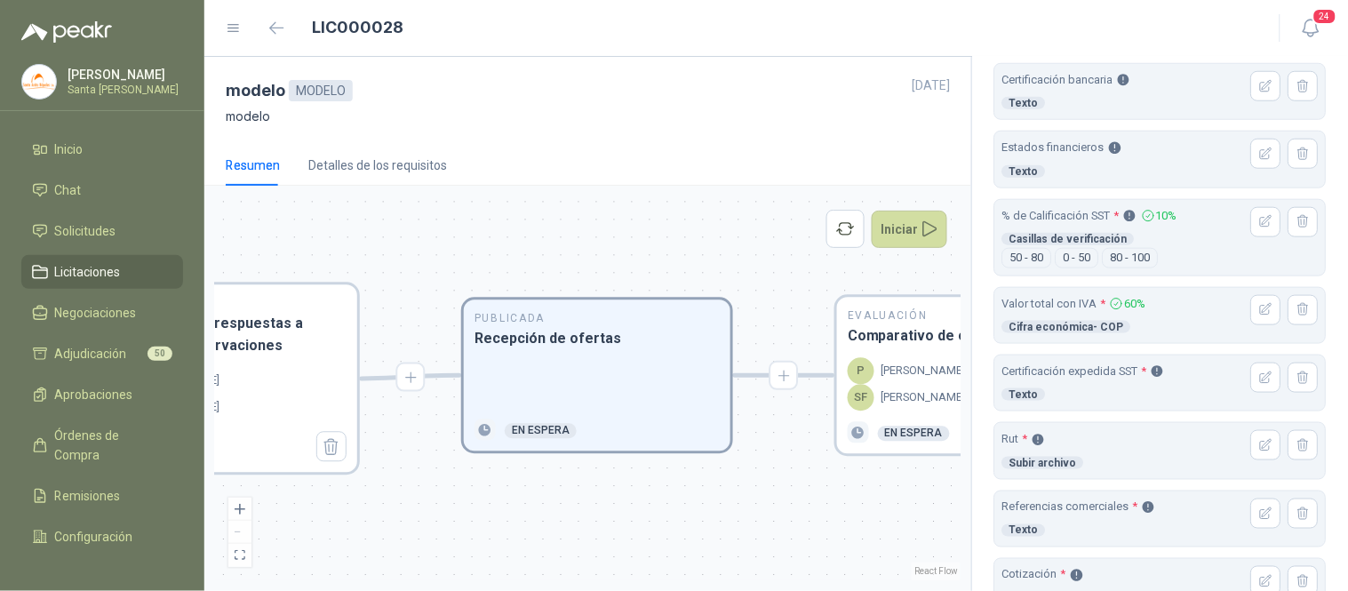
scroll to position [423, 0]
click at [1259, 378] on icon "button" at bounding box center [1266, 377] width 15 height 15
type input "**********"
type textarea "**********"
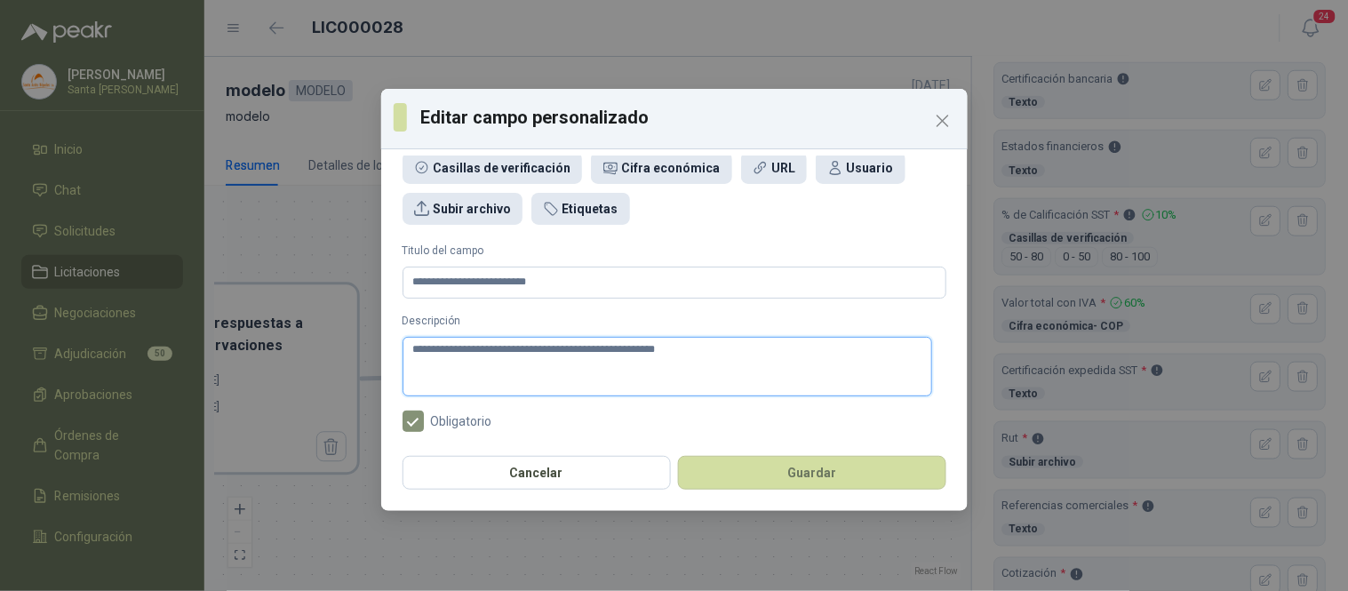
click at [413, 351] on textarea "**********" at bounding box center [667, 367] width 530 height 60
paste textarea "**********"
type textarea "**********"
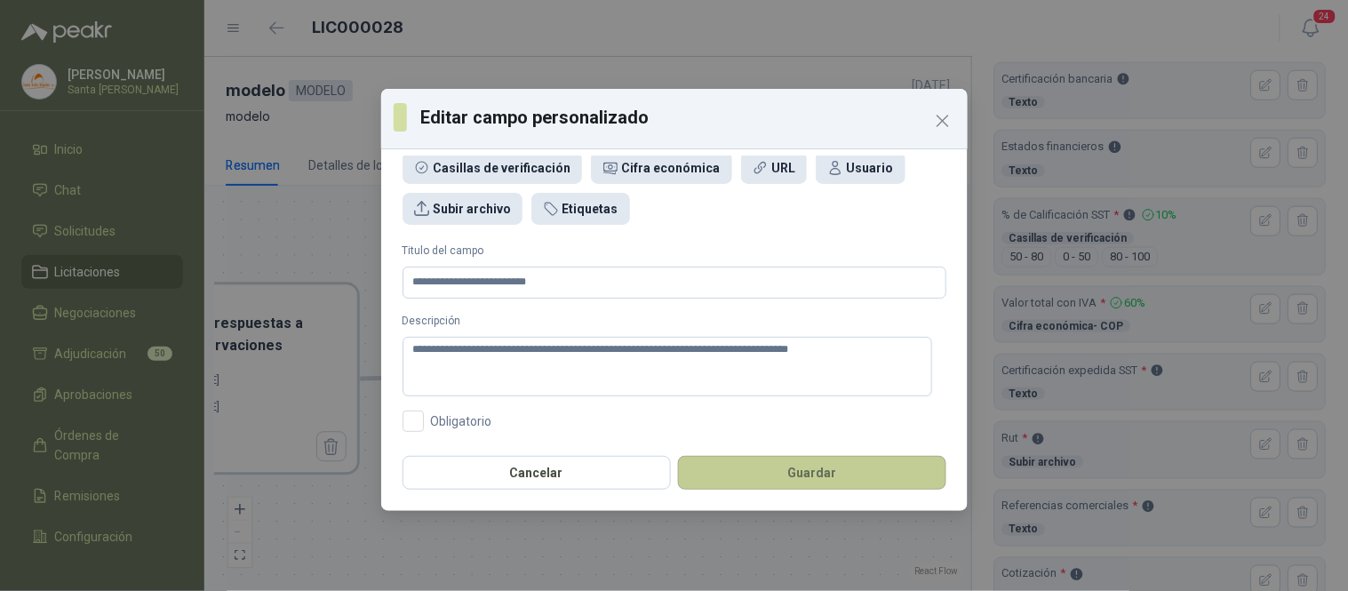
click at [761, 480] on button "Guardar" at bounding box center [812, 473] width 268 height 34
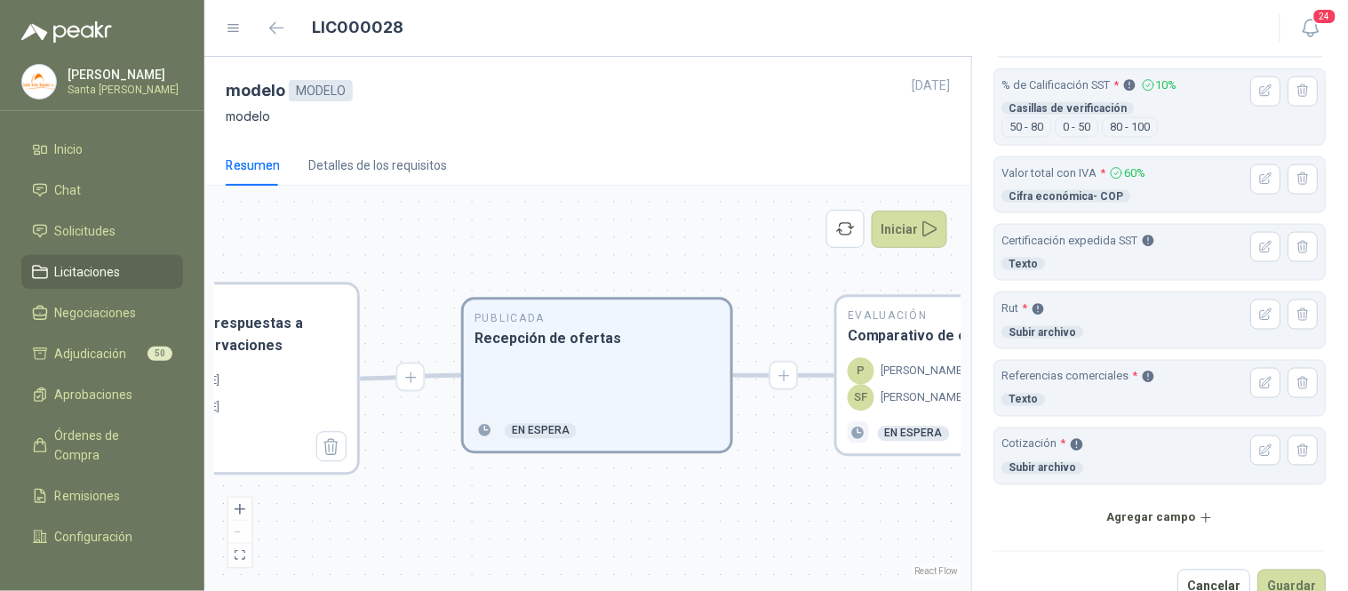
scroll to position [554, 0]
click at [1261, 315] on icon "button" at bounding box center [1267, 313] width 12 height 12
type input "***"
type textarea "**********"
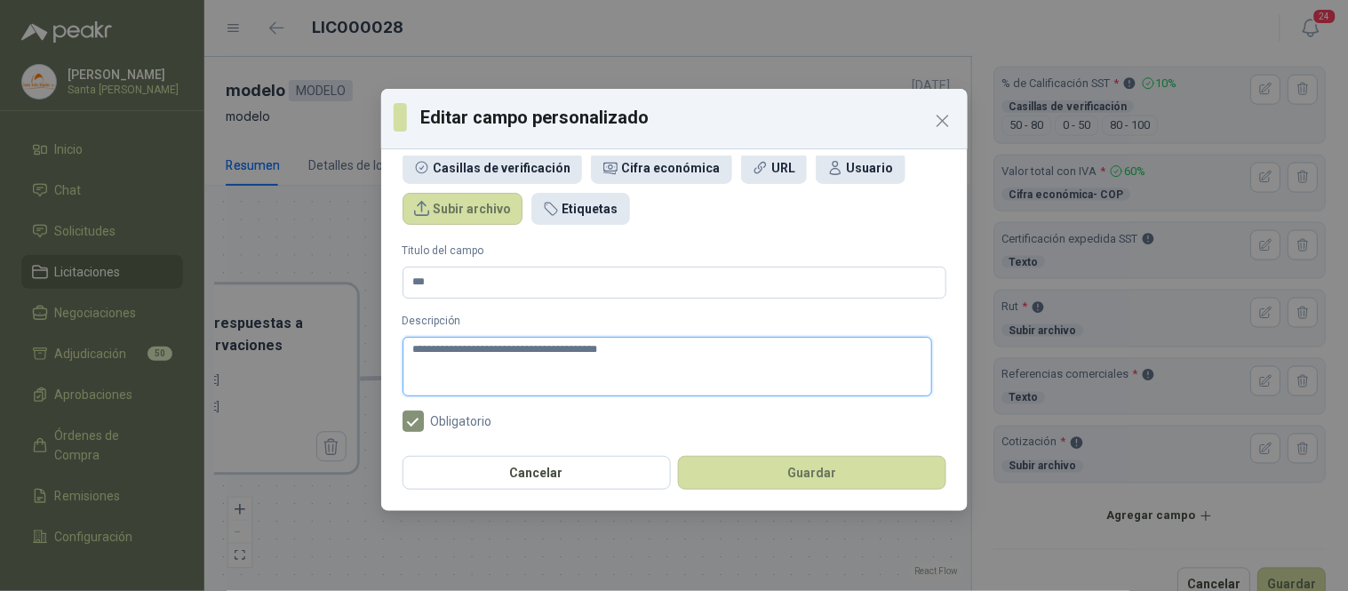
click at [411, 344] on textarea "**********" at bounding box center [667, 367] width 530 height 60
paste textarea "**********"
type textarea "**********"
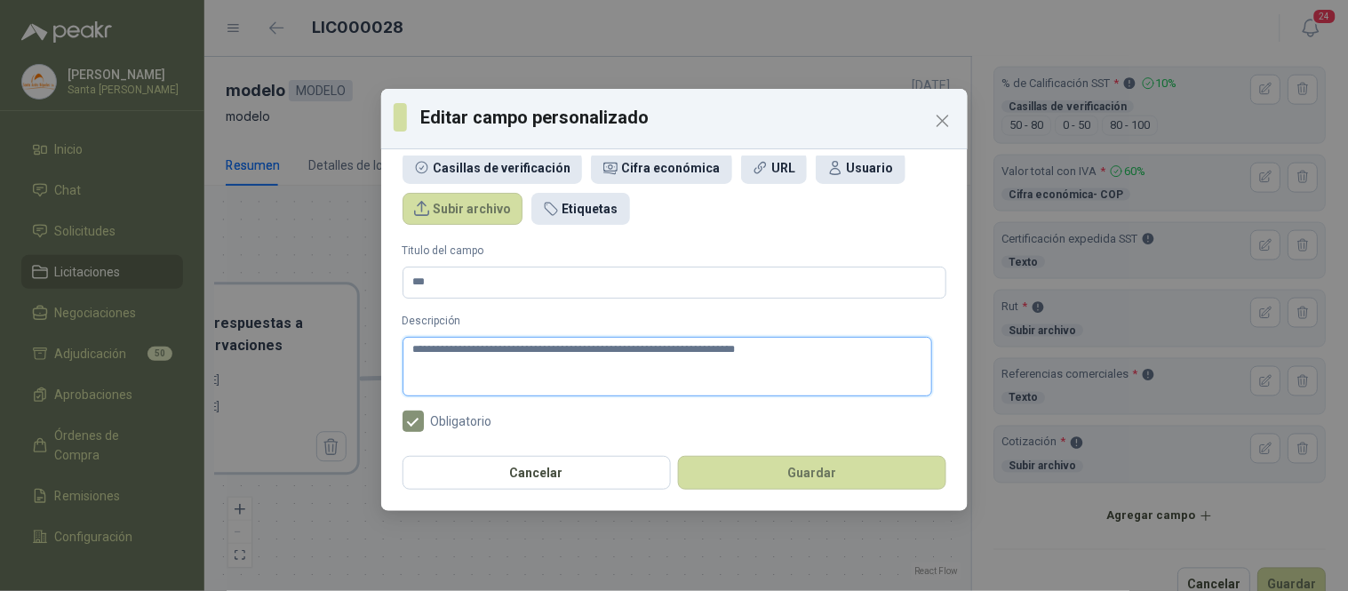
type textarea "**********"
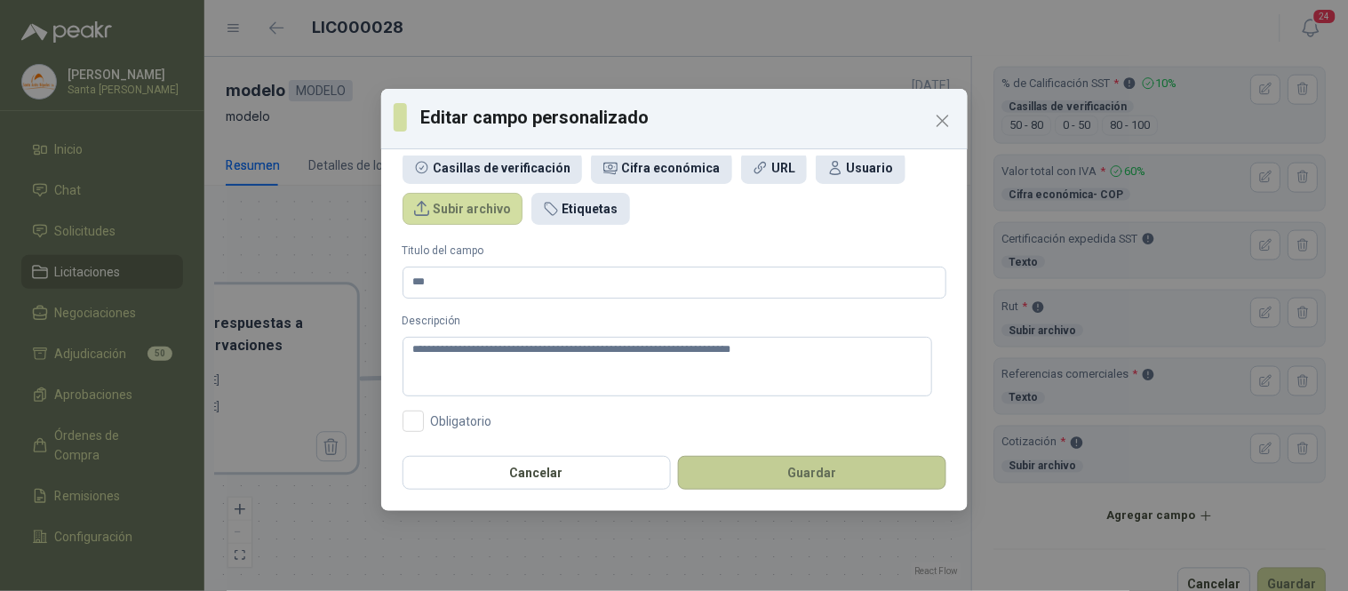
click at [722, 474] on button "Guardar" at bounding box center [812, 473] width 268 height 34
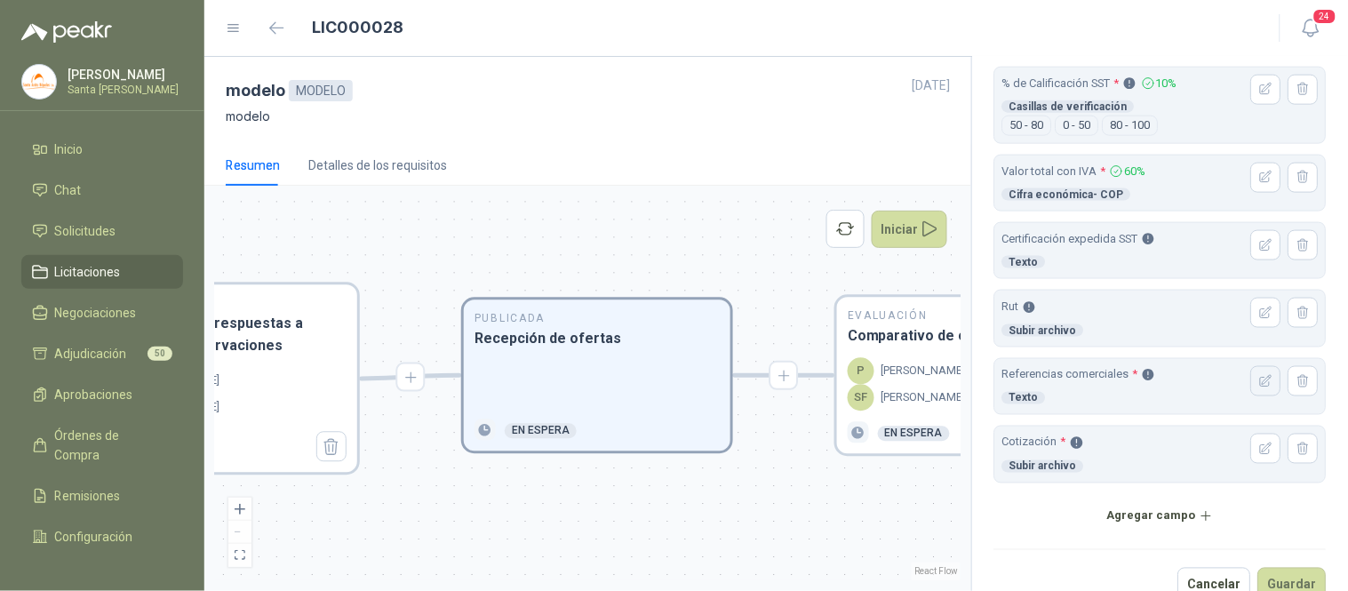
click at [1259, 379] on icon "button" at bounding box center [1266, 381] width 15 height 15
type input "**********"
type textarea "**********"
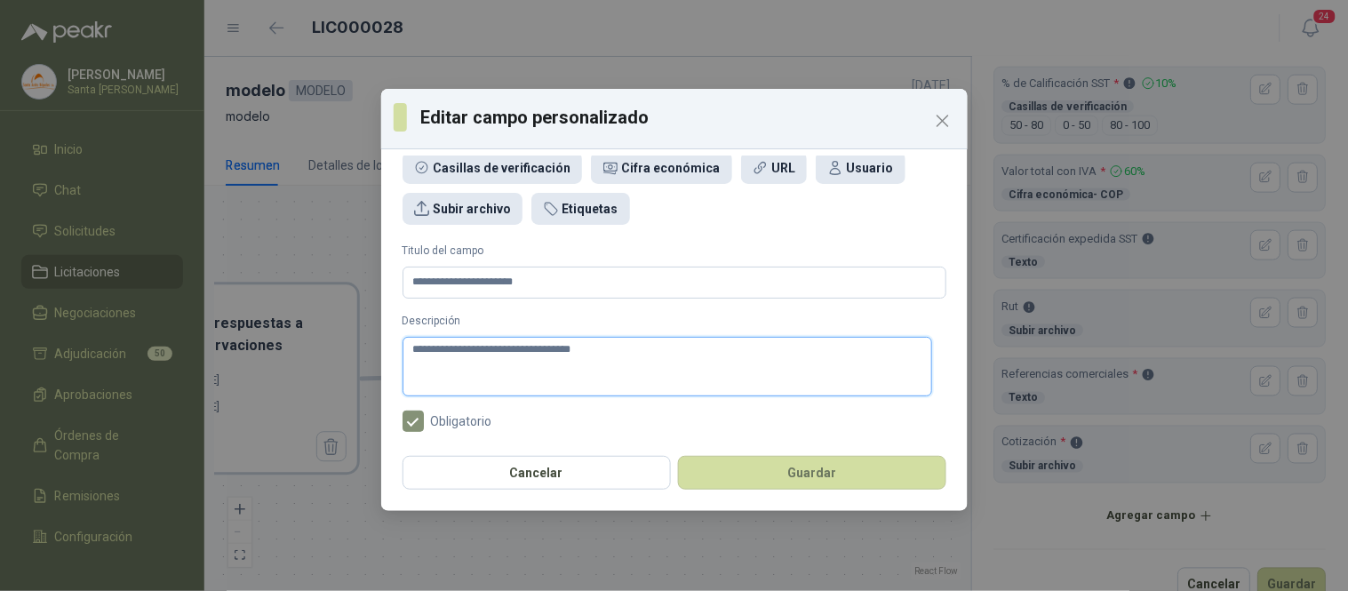
click at [414, 351] on textarea "**********" at bounding box center [667, 367] width 530 height 60
paste textarea "**********"
type textarea "**********"
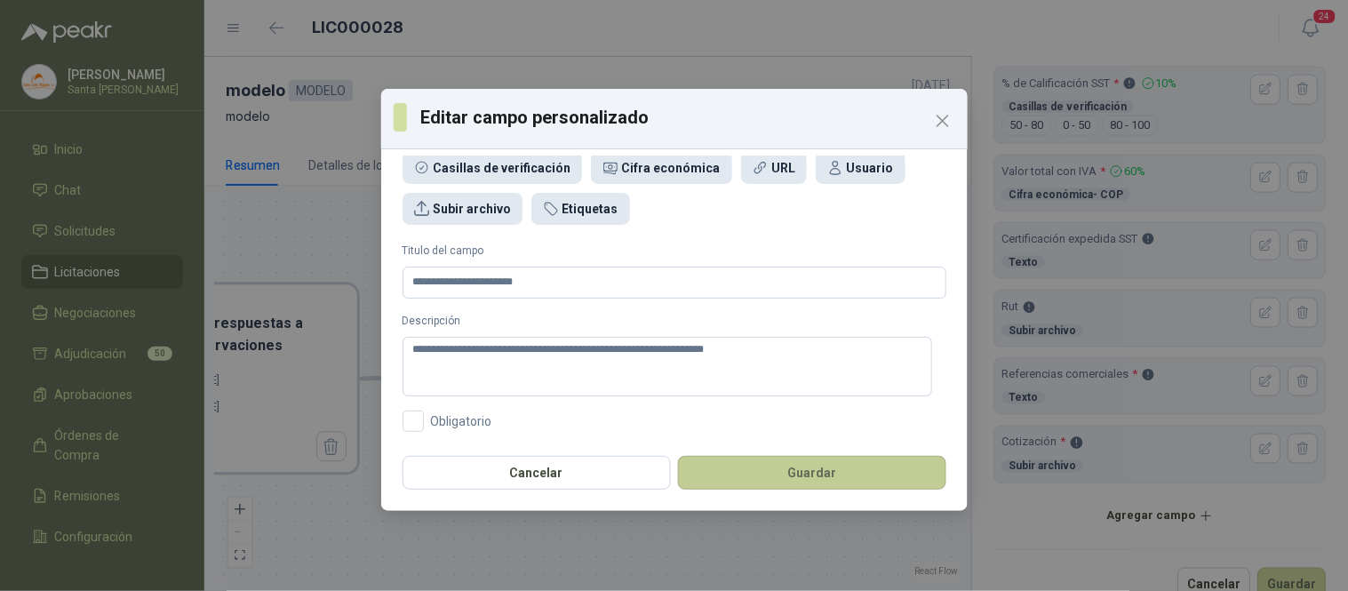
click at [784, 484] on button "Guardar" at bounding box center [812, 473] width 268 height 34
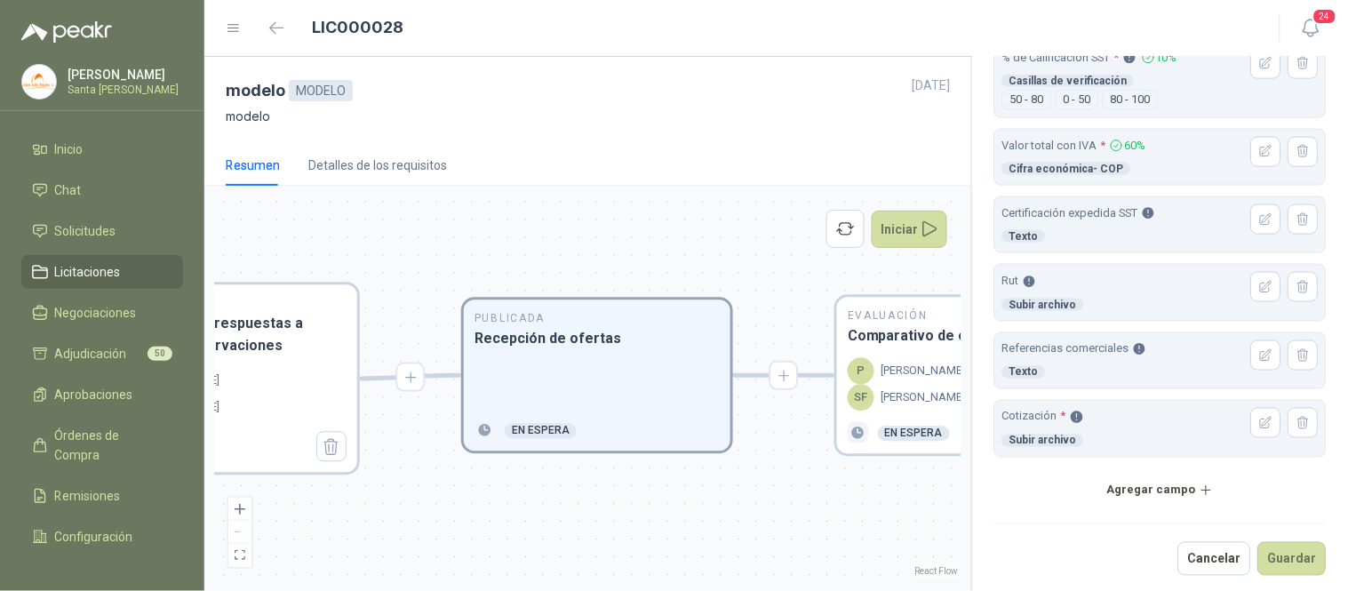
scroll to position [590, 0]
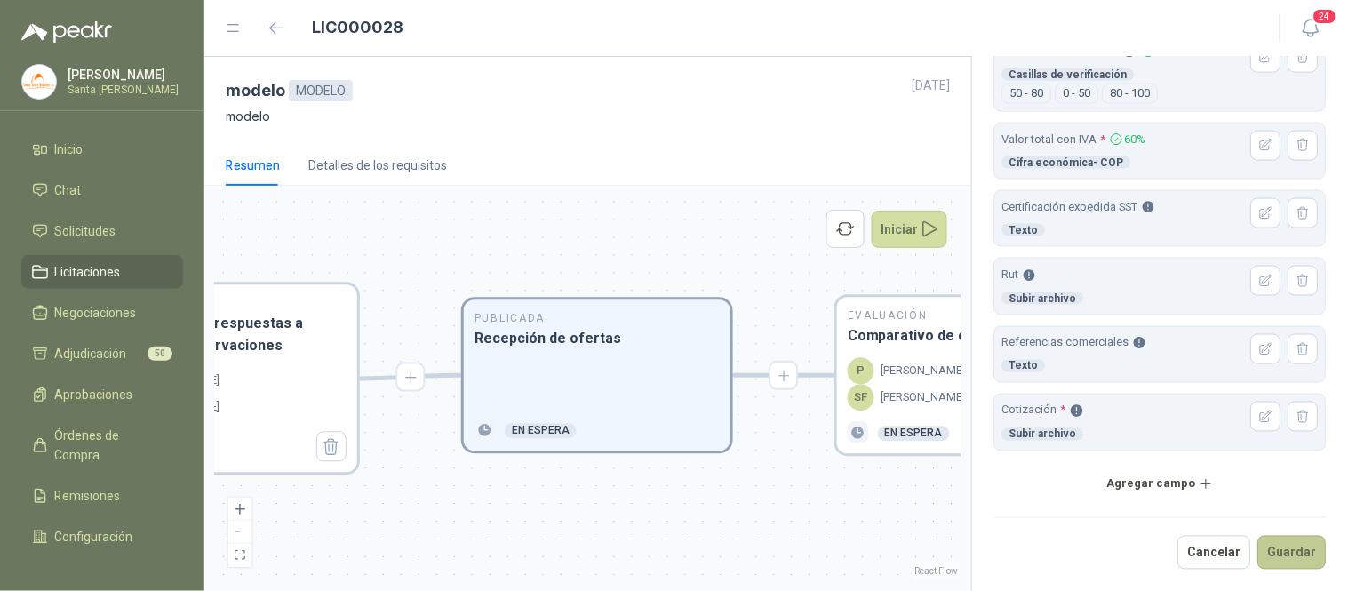
click at [1267, 555] on button "Guardar" at bounding box center [1292, 553] width 68 height 34
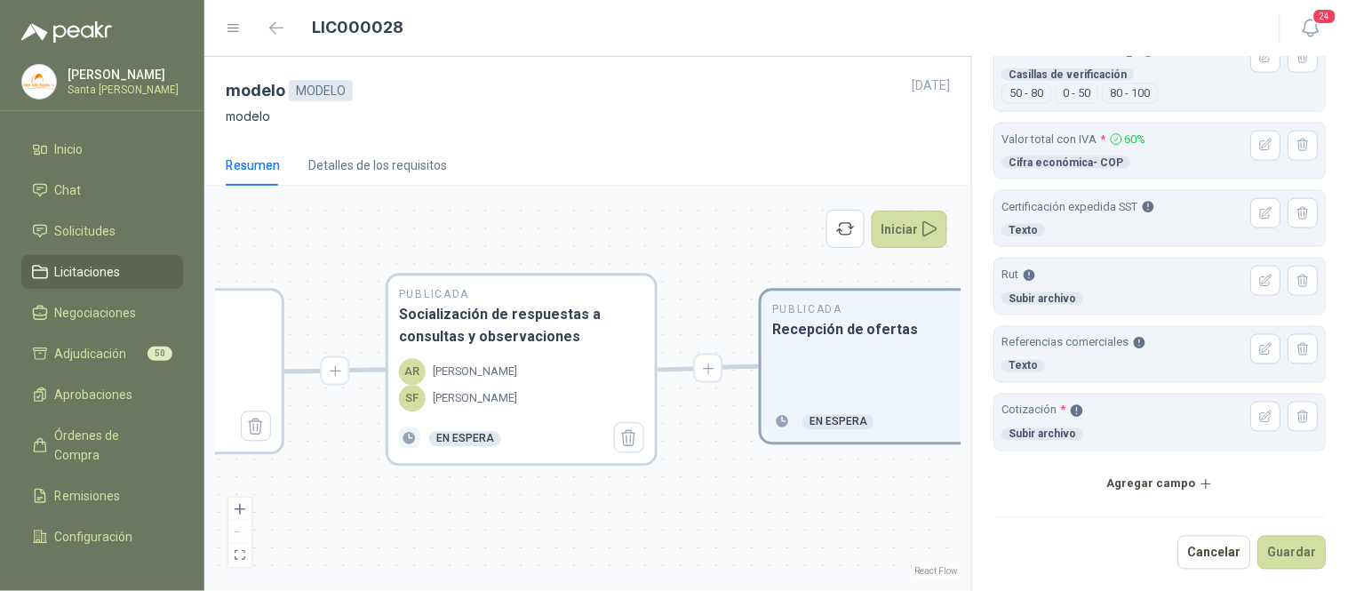
drag, startPoint x: 600, startPoint y: 519, endPoint x: 624, endPoint y: 535, distance: 28.8
click at [894, 510] on div "En Revisión Descripción del requerimiento P [PERSON_NAME] Finalizado En Revisió…" at bounding box center [587, 388] width 745 height 384
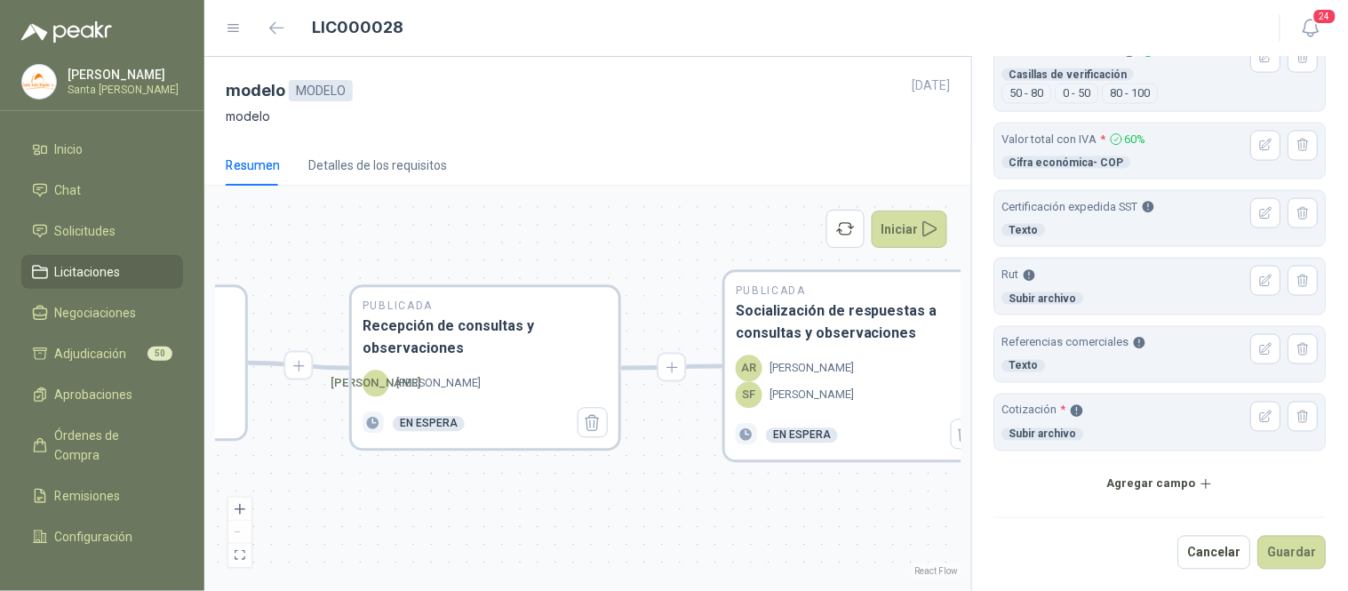
drag, startPoint x: 623, startPoint y: 535, endPoint x: 983, endPoint y: 527, distance: 359.9
click at [987, 527] on div "modelo MODELO [DATE] modelo Resumen Detalles de los requisitos En Revisión Desc…" at bounding box center [776, 324] width 1144 height 534
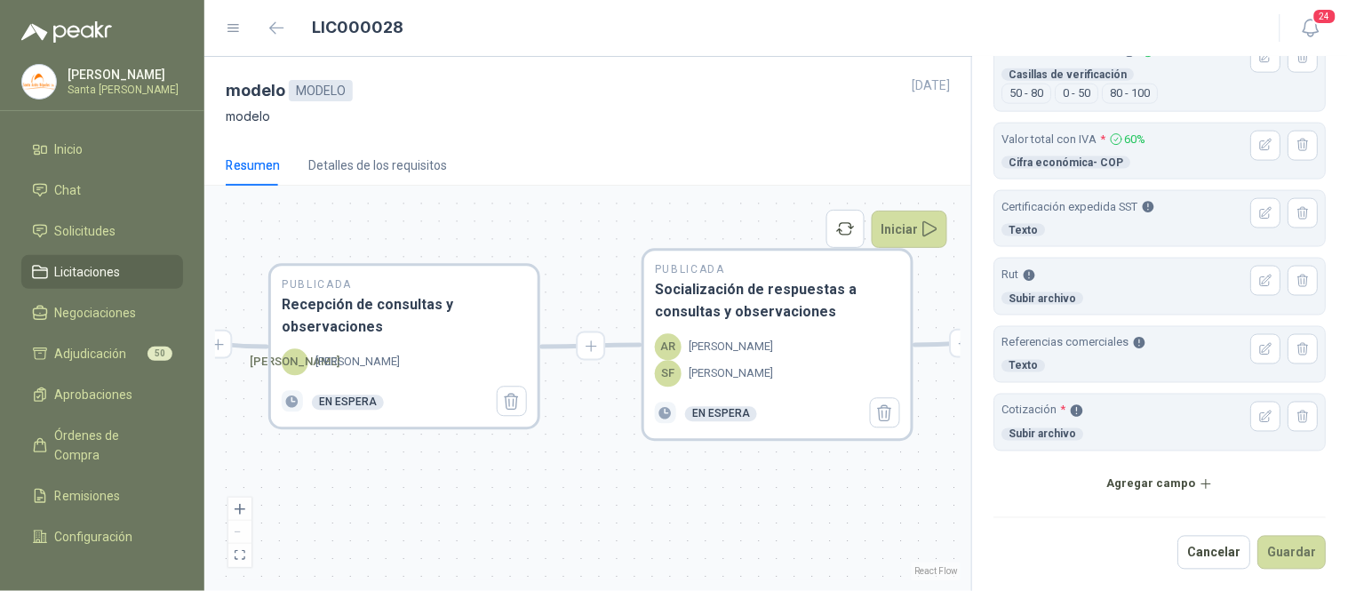
drag, startPoint x: 602, startPoint y: 535, endPoint x: 498, endPoint y: 518, distance: 106.2
click at [498, 518] on div "En Revisión Descripción del requerimiento P [PERSON_NAME] Finalizado En Revisió…" at bounding box center [587, 388] width 745 height 384
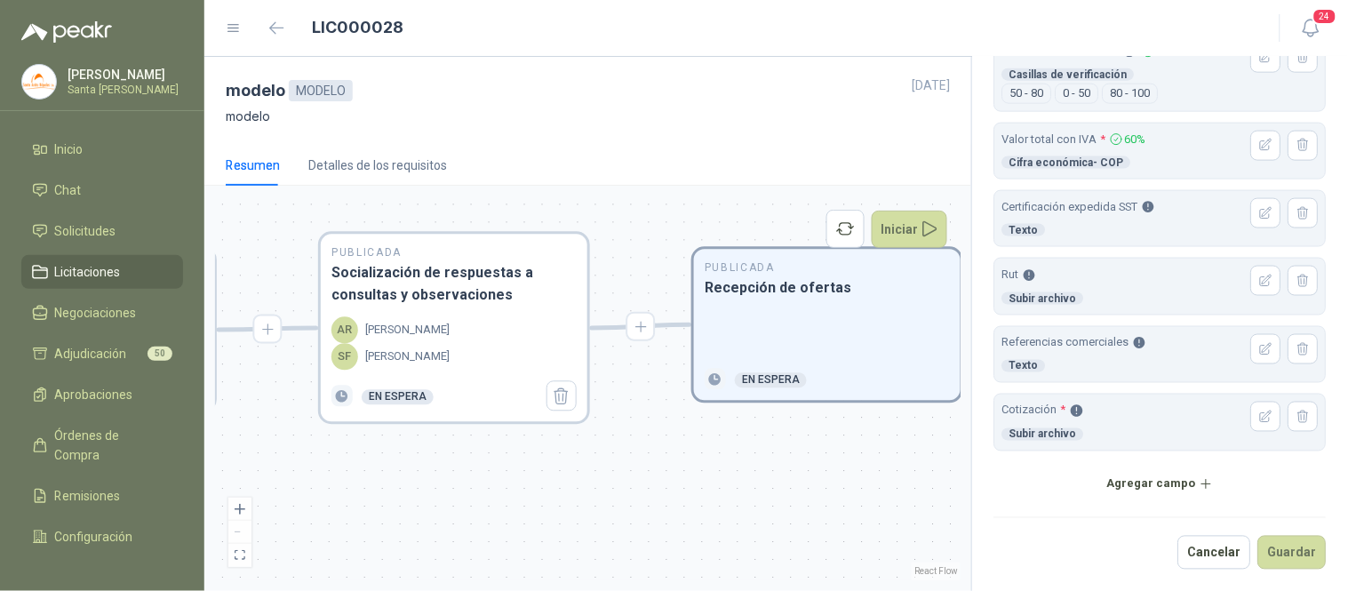
drag, startPoint x: 886, startPoint y: 538, endPoint x: 562, endPoint y: 522, distance: 323.9
click at [562, 522] on div "En Revisión Descripción del requerimiento P [PERSON_NAME] Finalizado En Revisió…" at bounding box center [587, 388] width 745 height 384
click at [1274, 554] on button "Guardar" at bounding box center [1292, 553] width 68 height 34
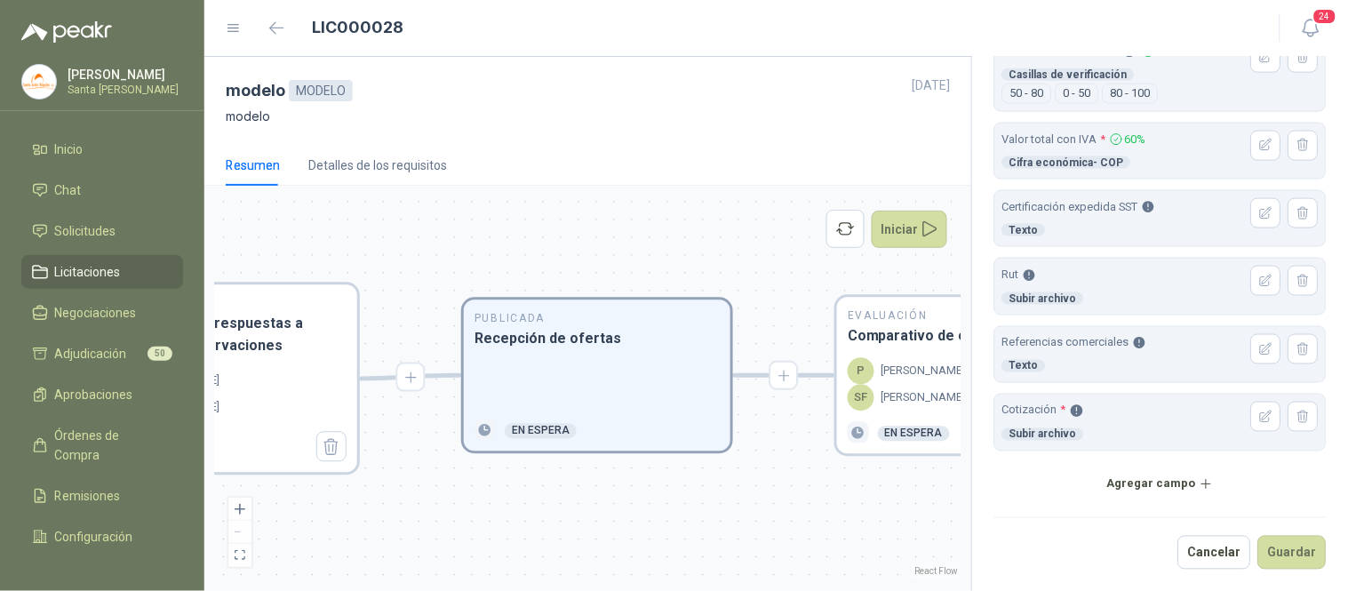
click at [602, 361] on div at bounding box center [596, 385] width 245 height 48
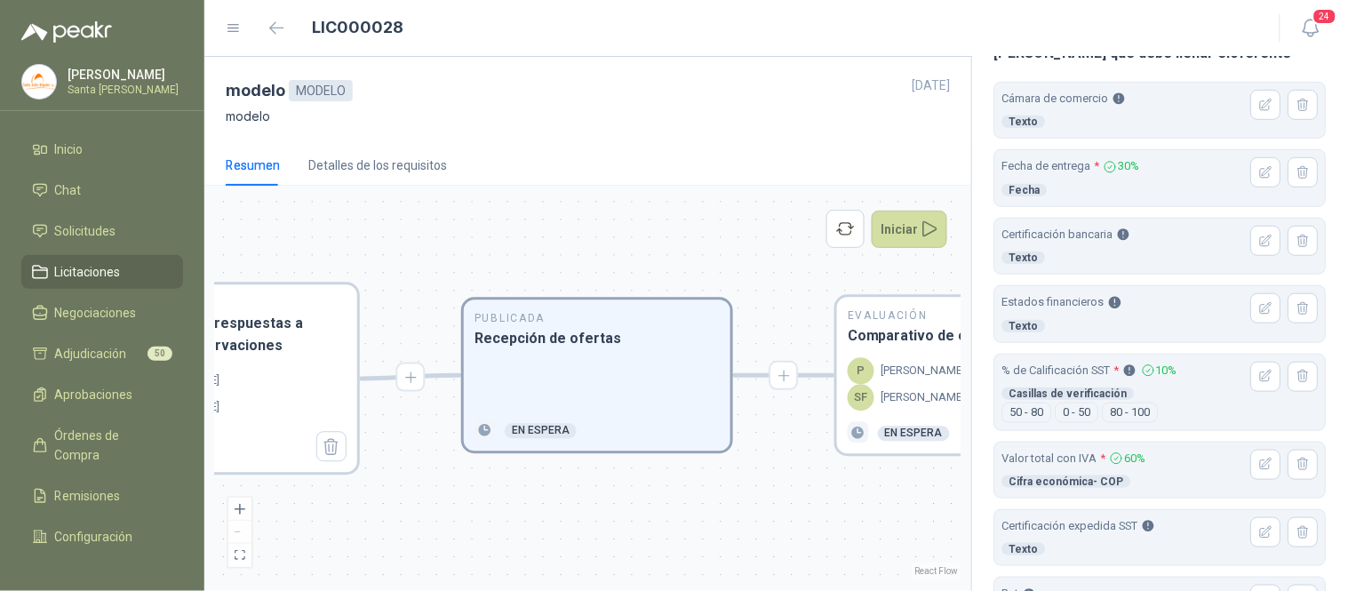
scroll to position [0, 0]
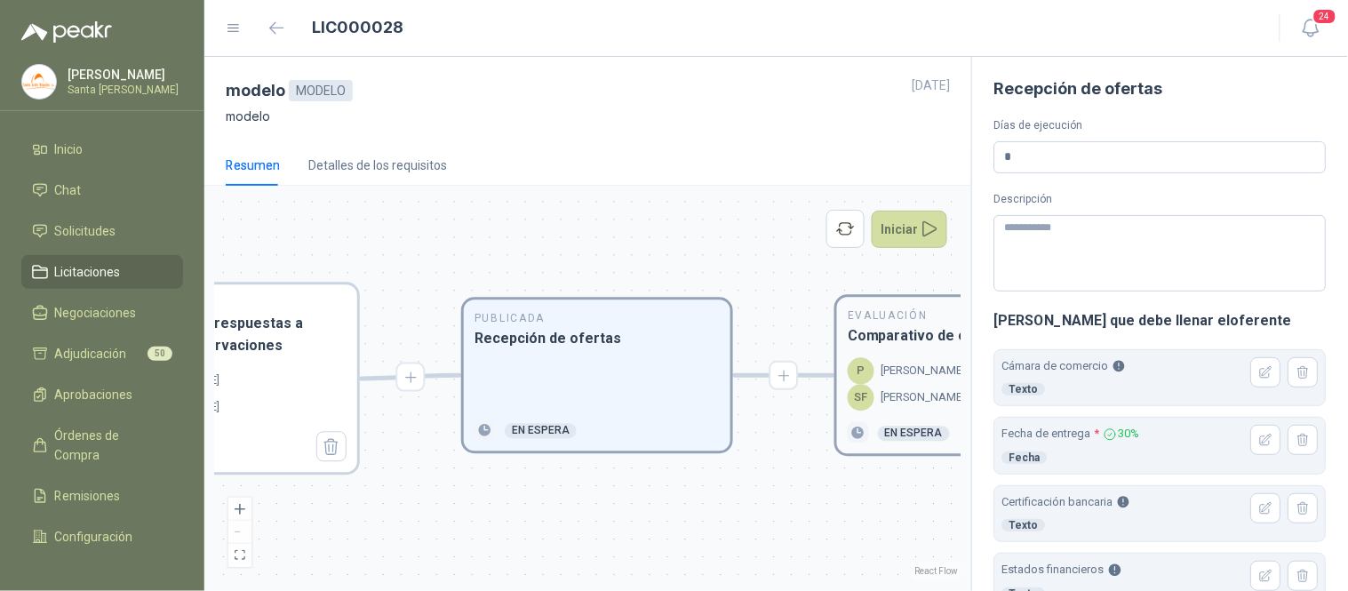
click at [874, 378] on div "P [PERSON_NAME]" at bounding box center [907, 371] width 118 height 27
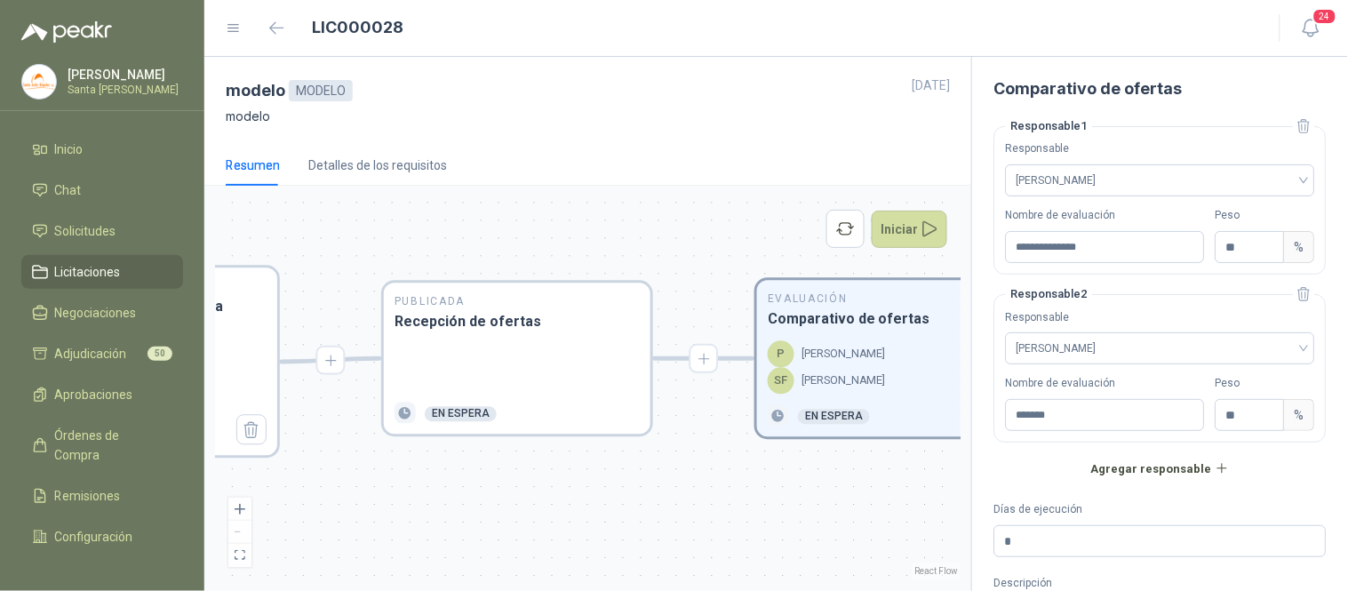
drag, startPoint x: 525, startPoint y: 524, endPoint x: 823, endPoint y: 506, distance: 298.2
click at [823, 506] on div "En Revisión Descripción del requerimiento P [PERSON_NAME] Finalizado En Revisió…" at bounding box center [587, 388] width 745 height 384
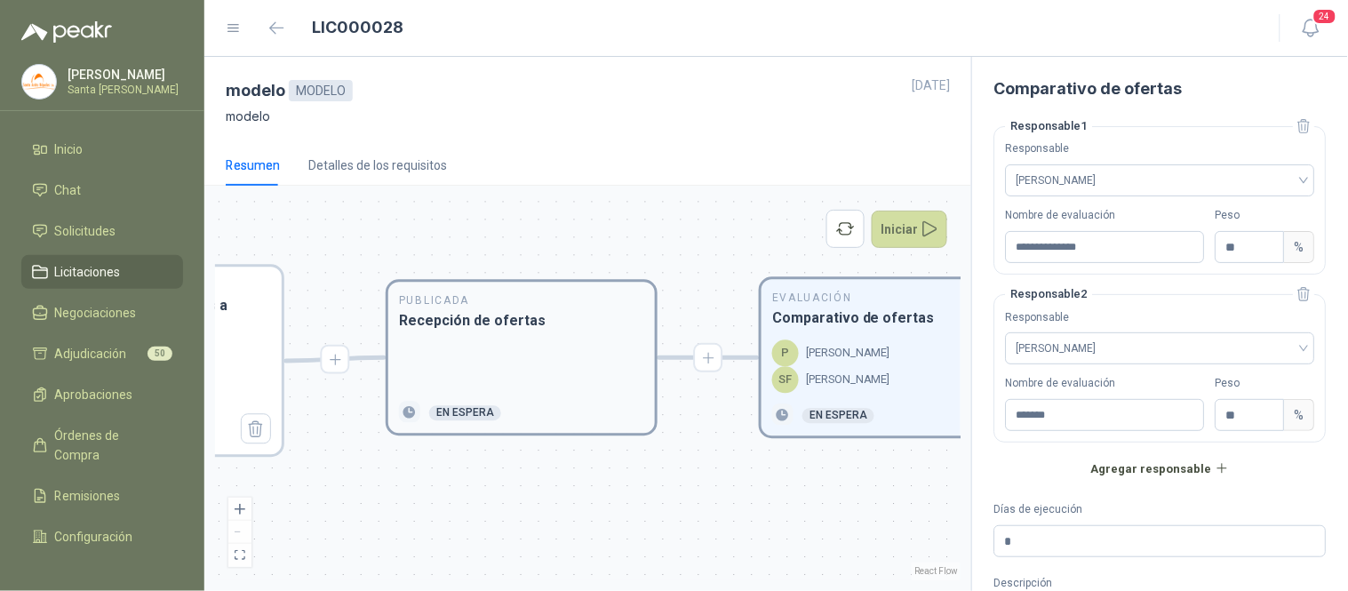
click at [413, 343] on div at bounding box center [521, 367] width 245 height 48
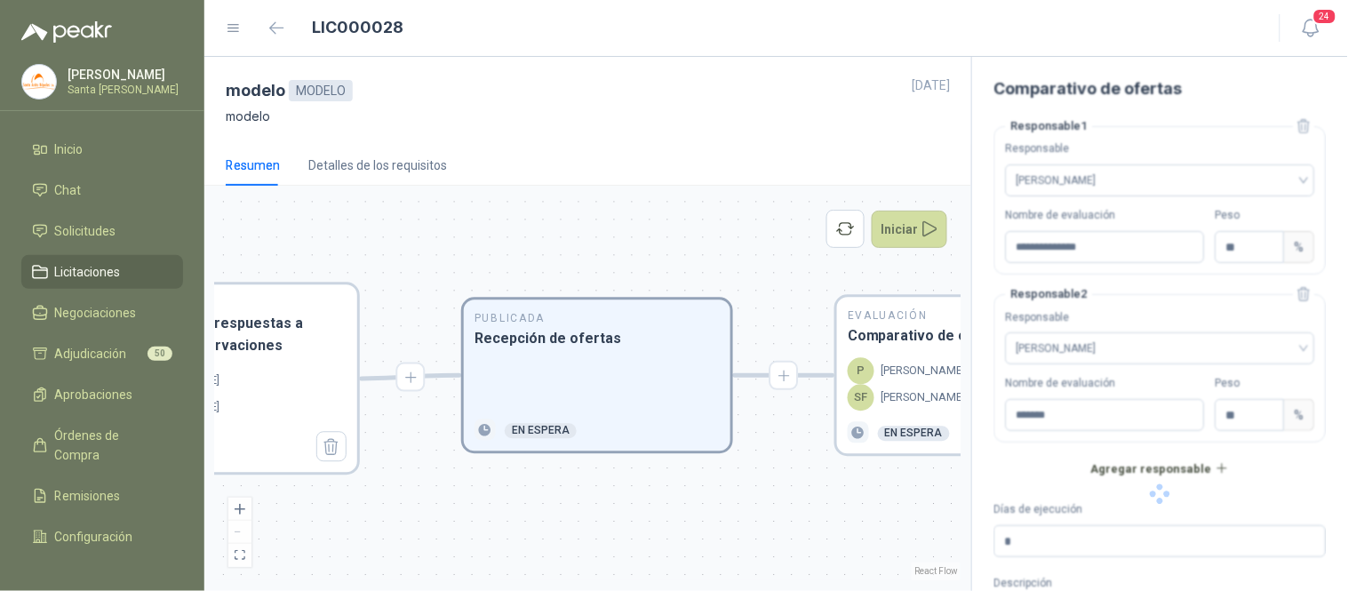
type input "*"
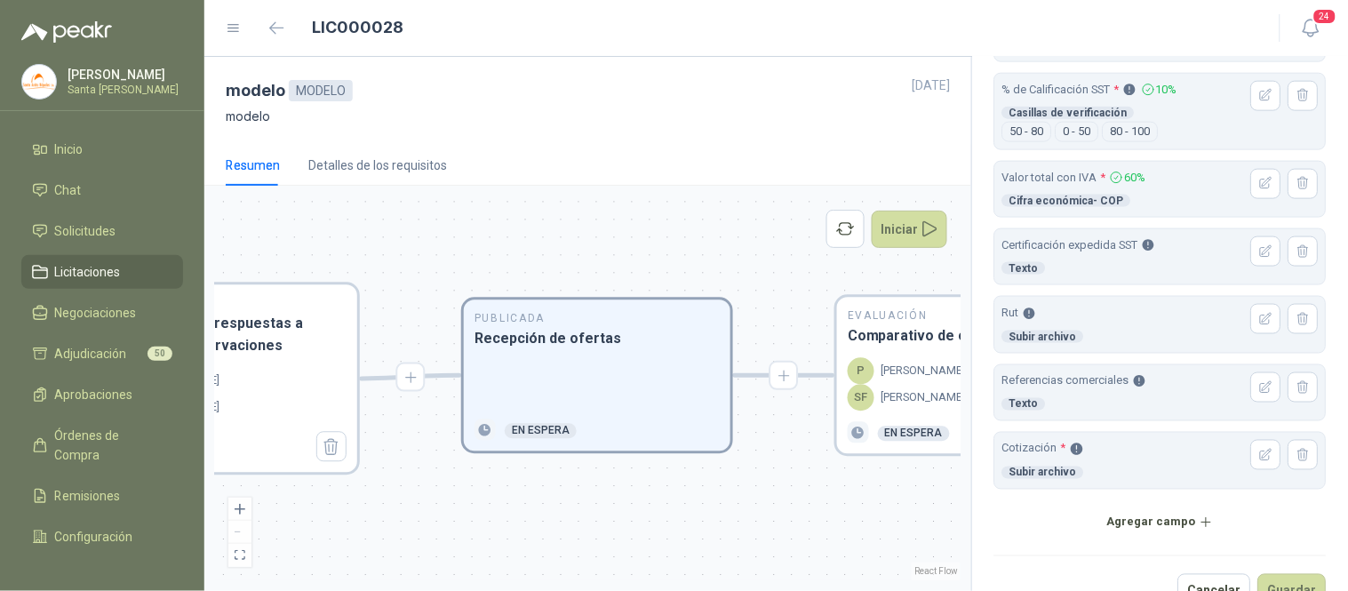
scroll to position [554, 0]
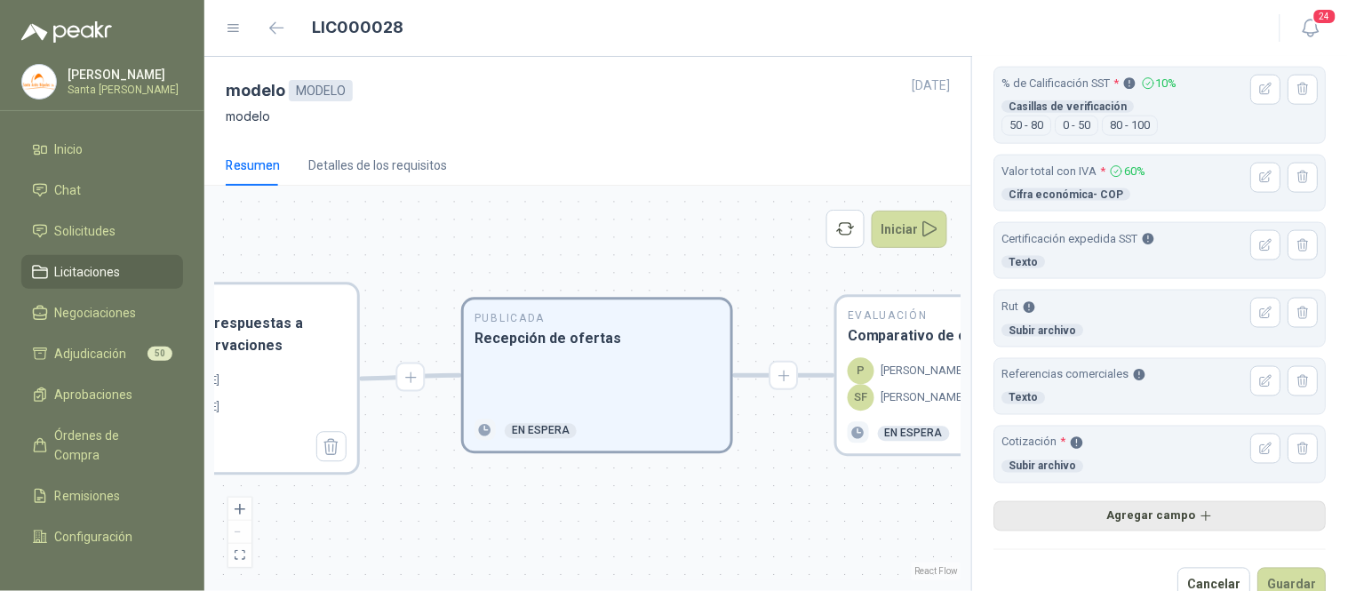
click at [1152, 513] on button "Agregar campo" at bounding box center [1160, 516] width 332 height 30
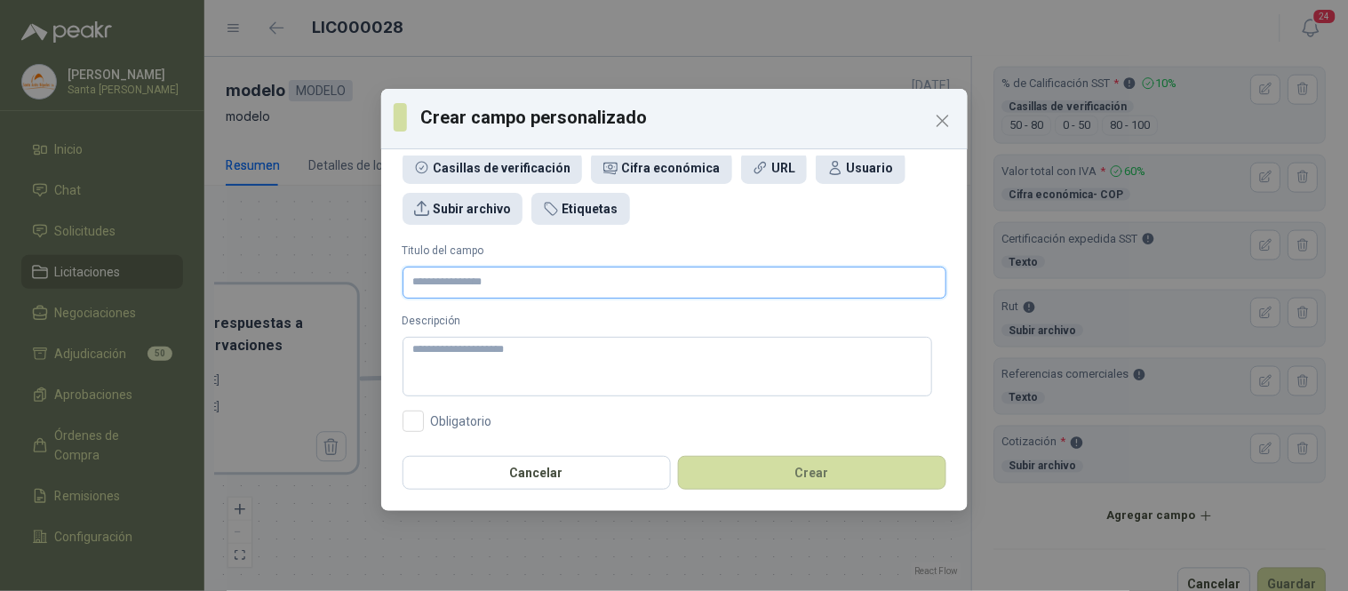
click at [432, 282] on input "Titulo del campo" at bounding box center [674, 283] width 544 height 32
click at [953, 276] on div "Texto Número Fecha Menú despegable Casillas de verificación Cifra económica URL…" at bounding box center [674, 300] width 586 height 289
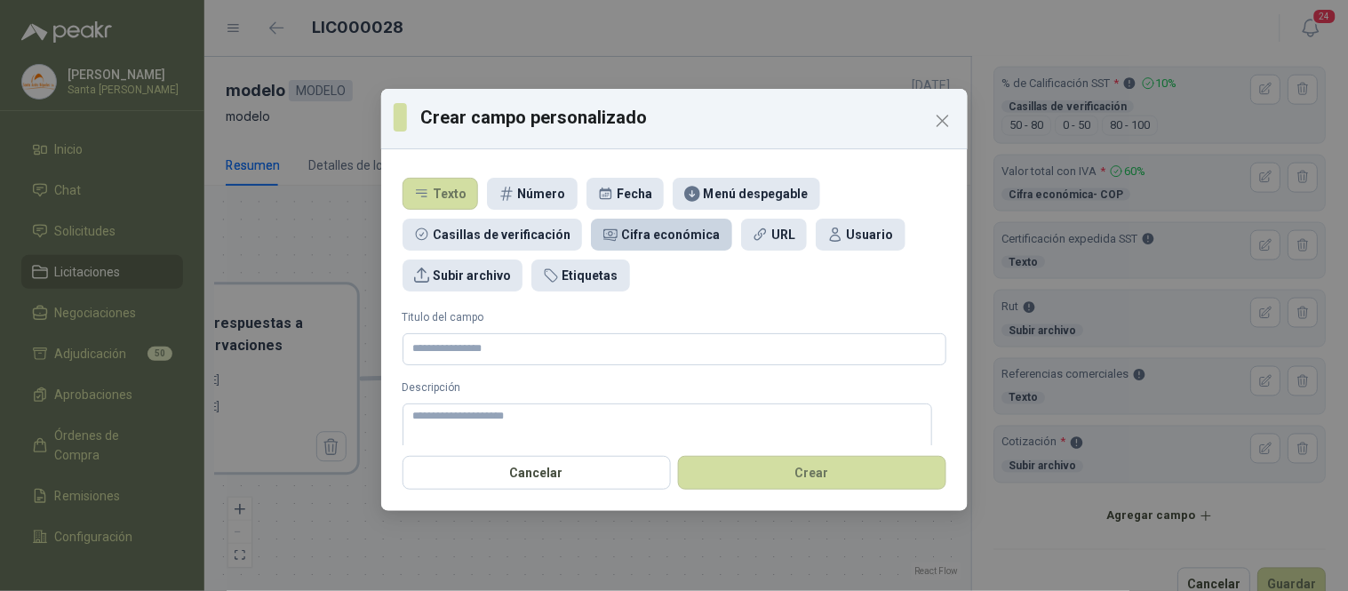
click at [622, 238] on div "Cifra económica" at bounding box center [671, 235] width 99 height 20
click at [506, 352] on input "Titulo del campo" at bounding box center [674, 349] width 544 height 32
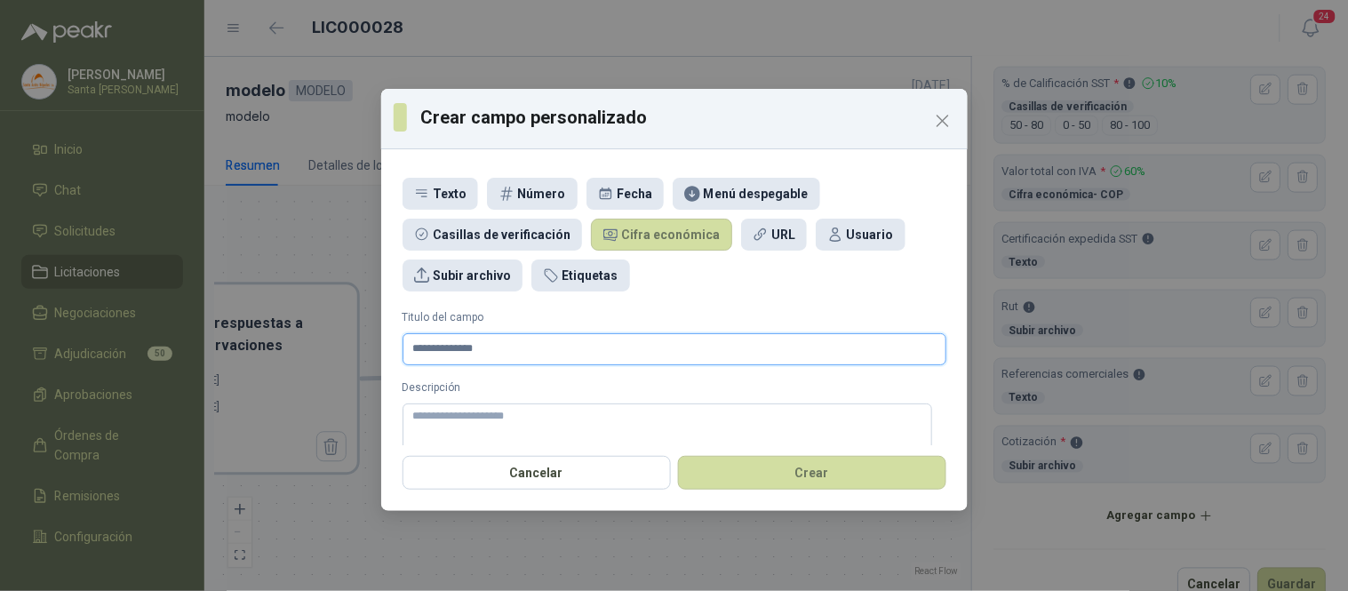
type input "**********"
type textarea "*"
type textarea "**"
type textarea "***"
type textarea "****"
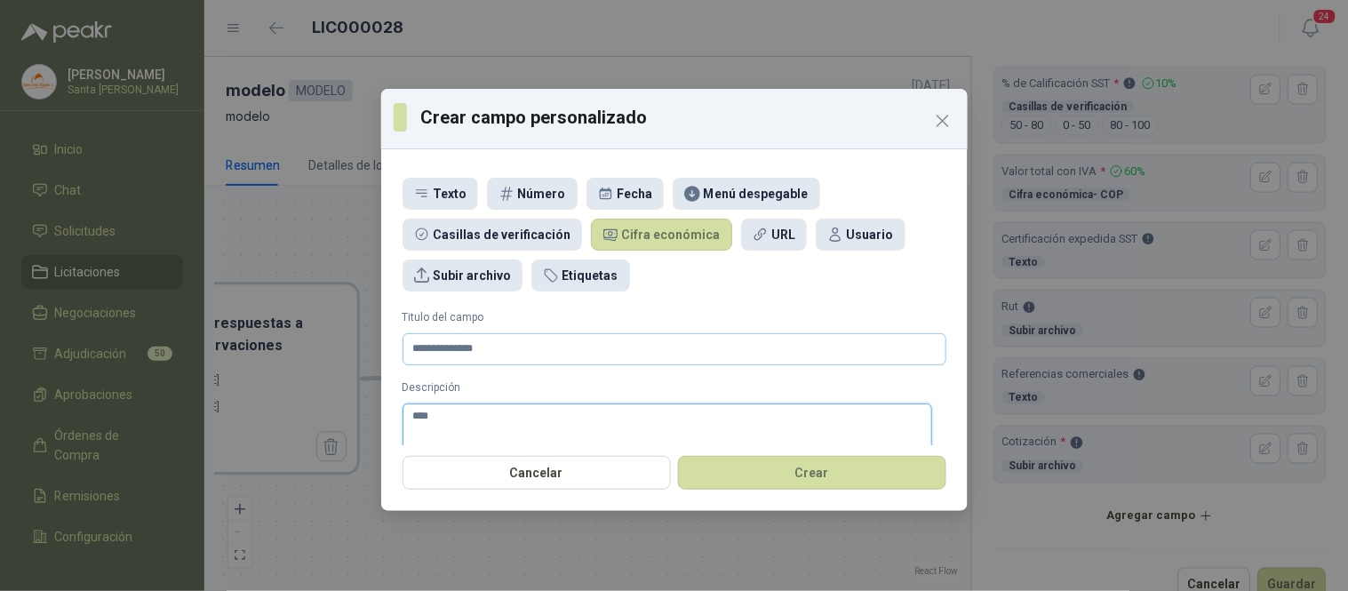
type textarea "*****"
type textarea "******"
type textarea "*******"
type textarea "********"
type textarea "*********"
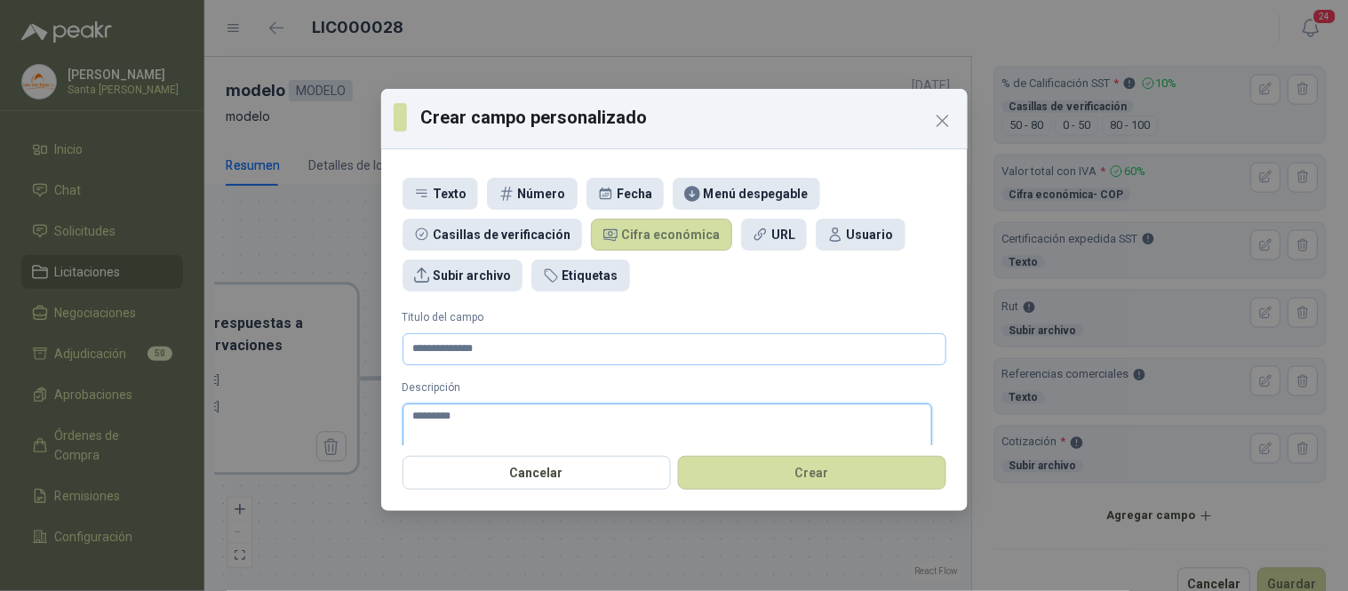
type textarea "**********"
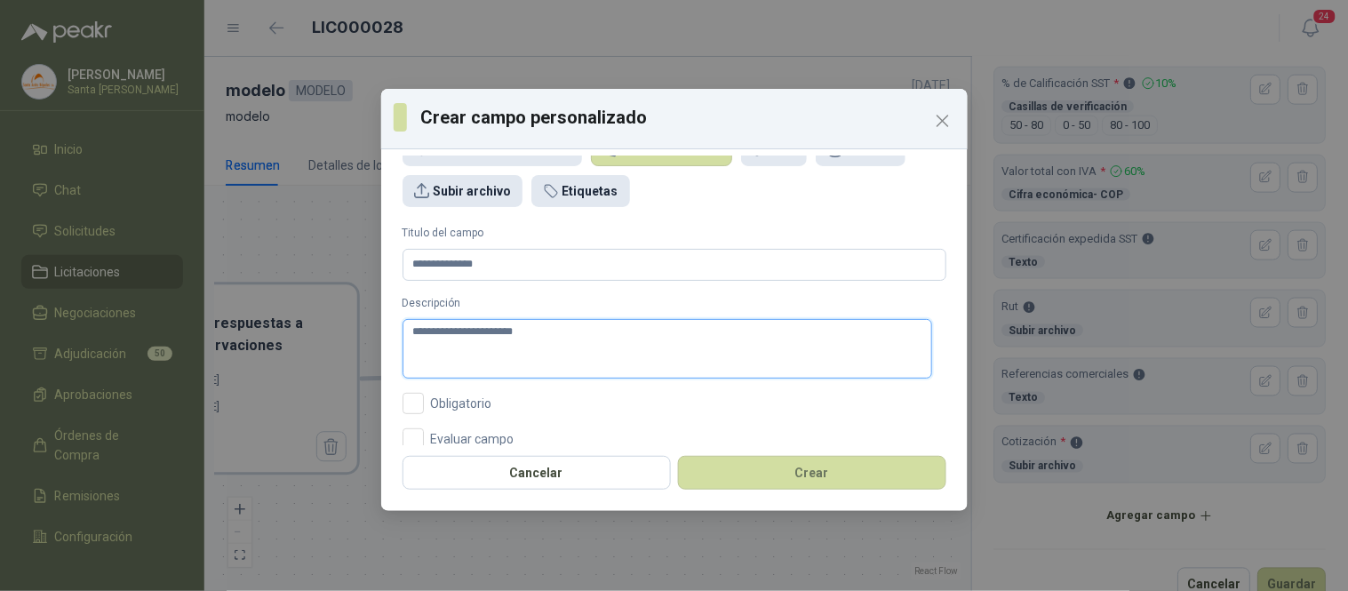
click at [634, 342] on textarea "**********" at bounding box center [667, 349] width 530 height 60
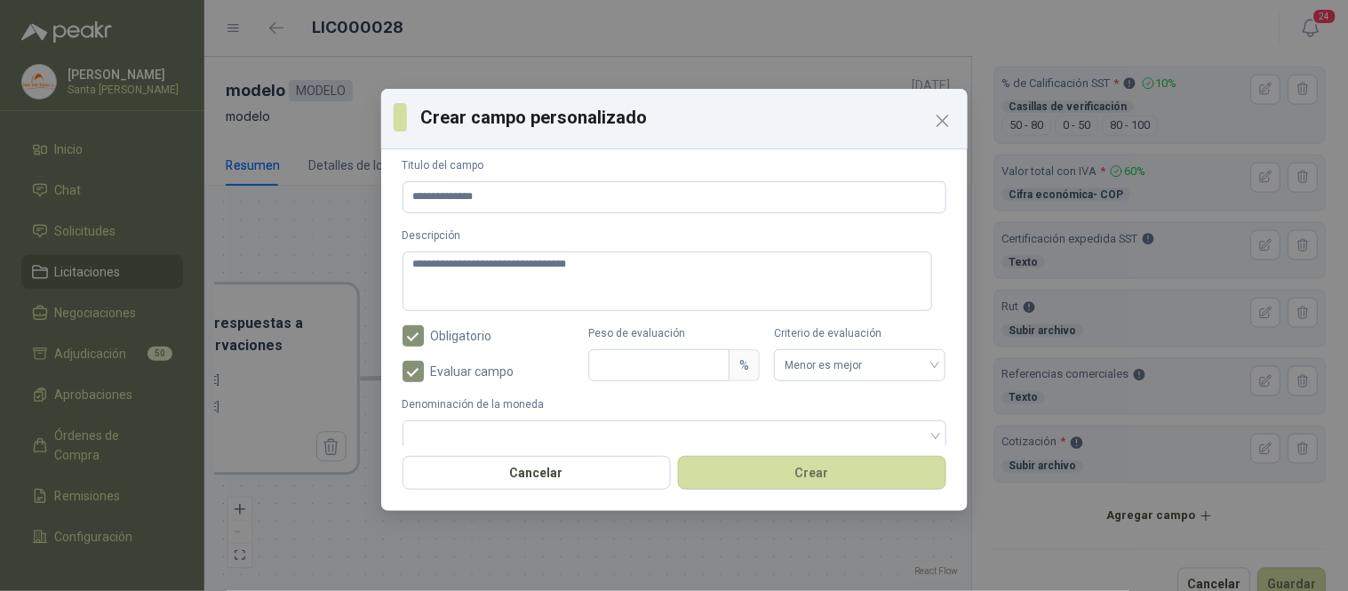
scroll to position [172, 0]
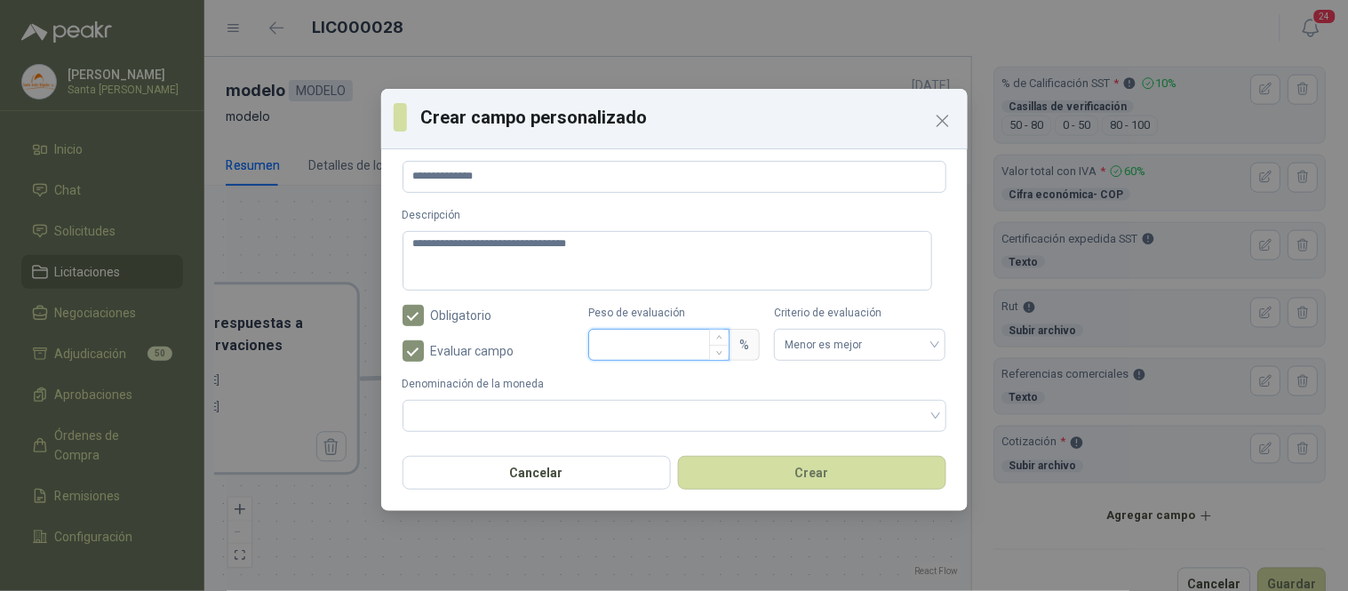
click at [651, 338] on input "Peso de evaluación" at bounding box center [658, 345] width 139 height 30
click at [740, 436] on div "**********" at bounding box center [674, 300] width 586 height 289
click at [723, 427] on input "search" at bounding box center [674, 416] width 522 height 30
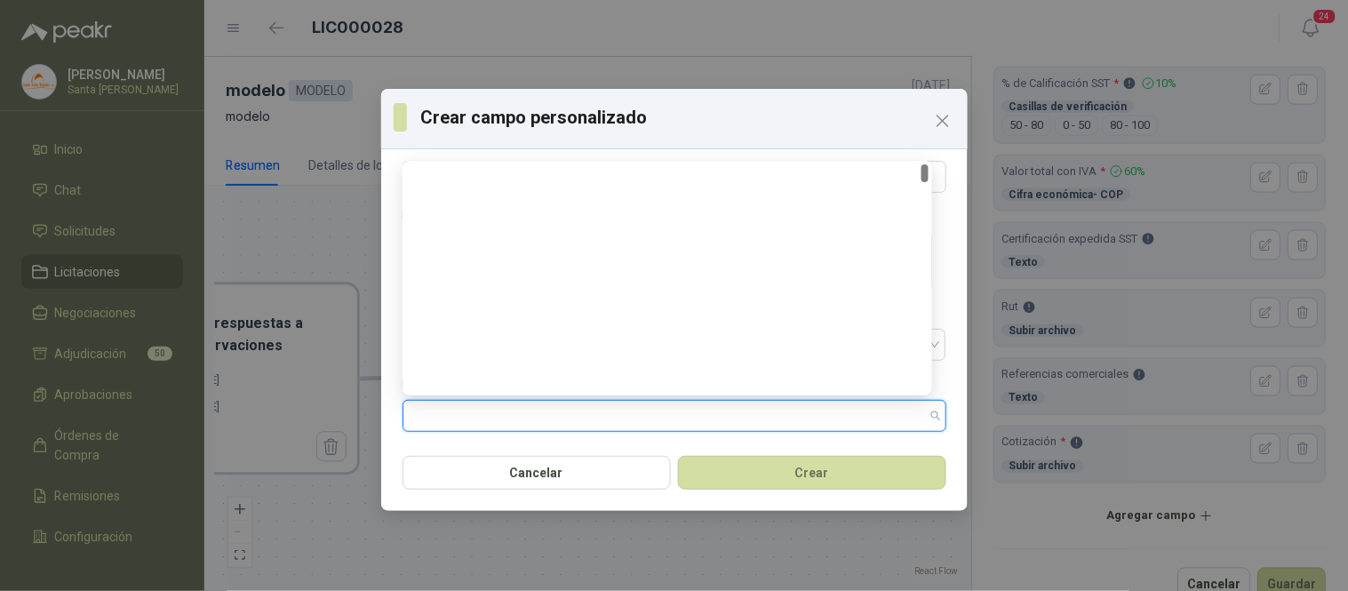
scroll to position [0, 0]
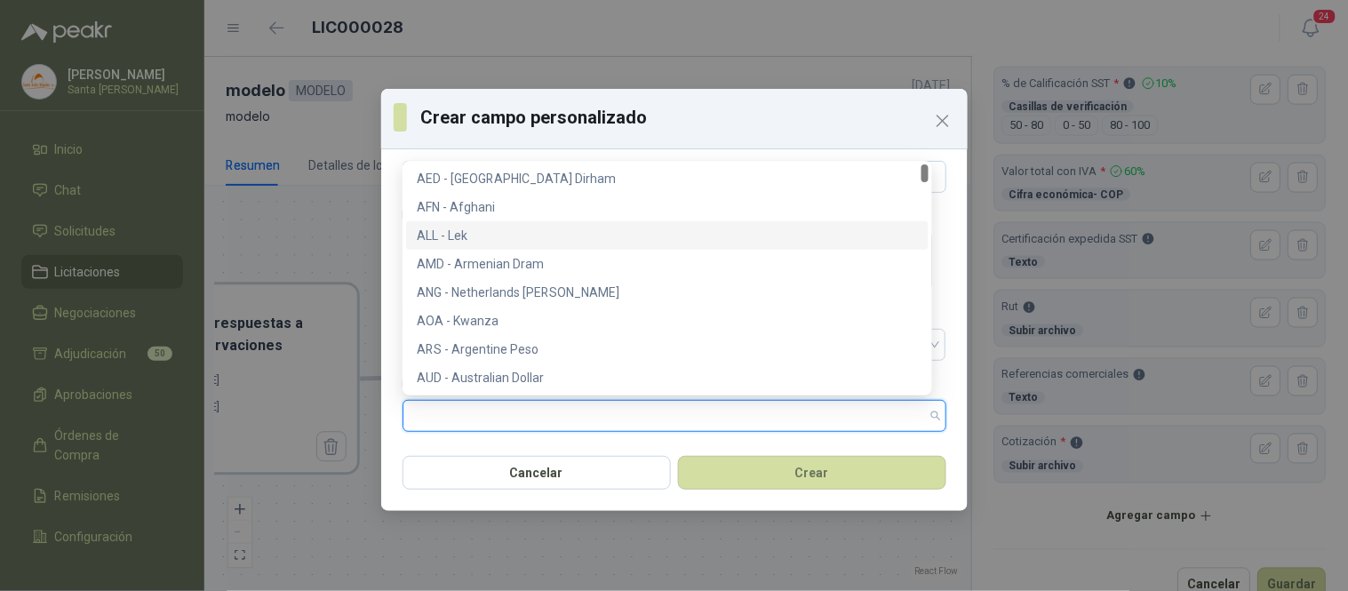
drag, startPoint x: 925, startPoint y: 175, endPoint x: 929, endPoint y: 155, distance: 20.9
click at [929, 155] on body "[PERSON_NAME] Santa [PERSON_NAME] Inicio Chat Solicitudes Licitaciones Negociac…" at bounding box center [674, 295] width 1348 height 591
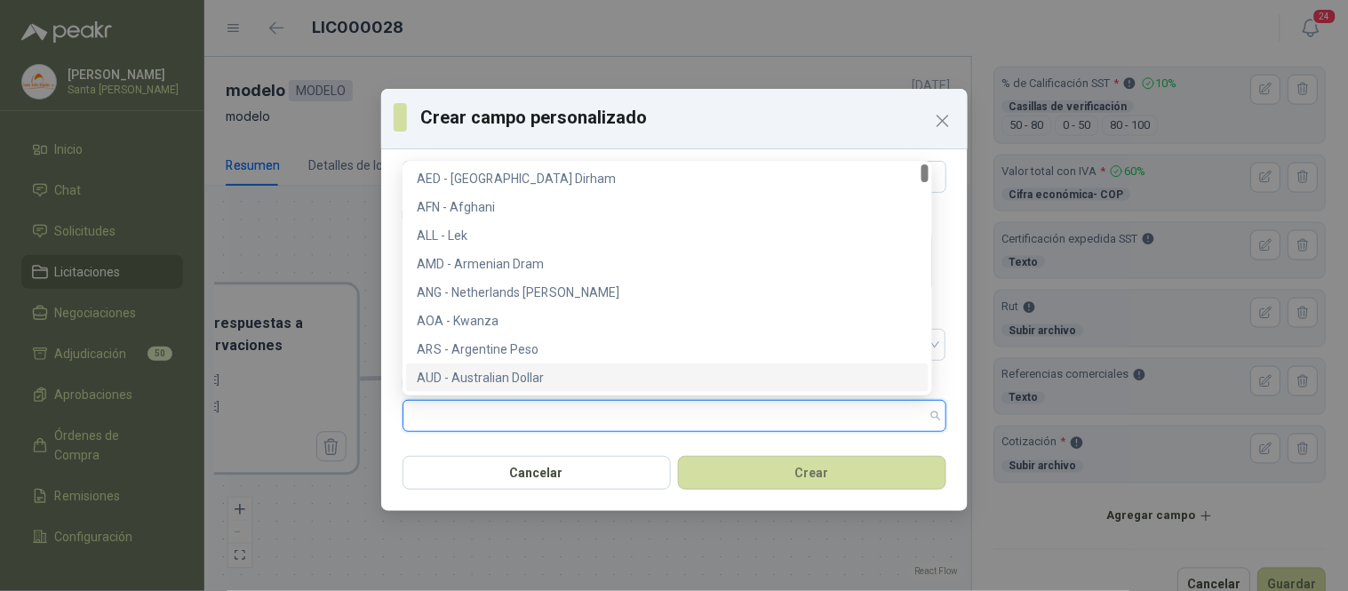
click at [463, 414] on input "search" at bounding box center [674, 416] width 522 height 30
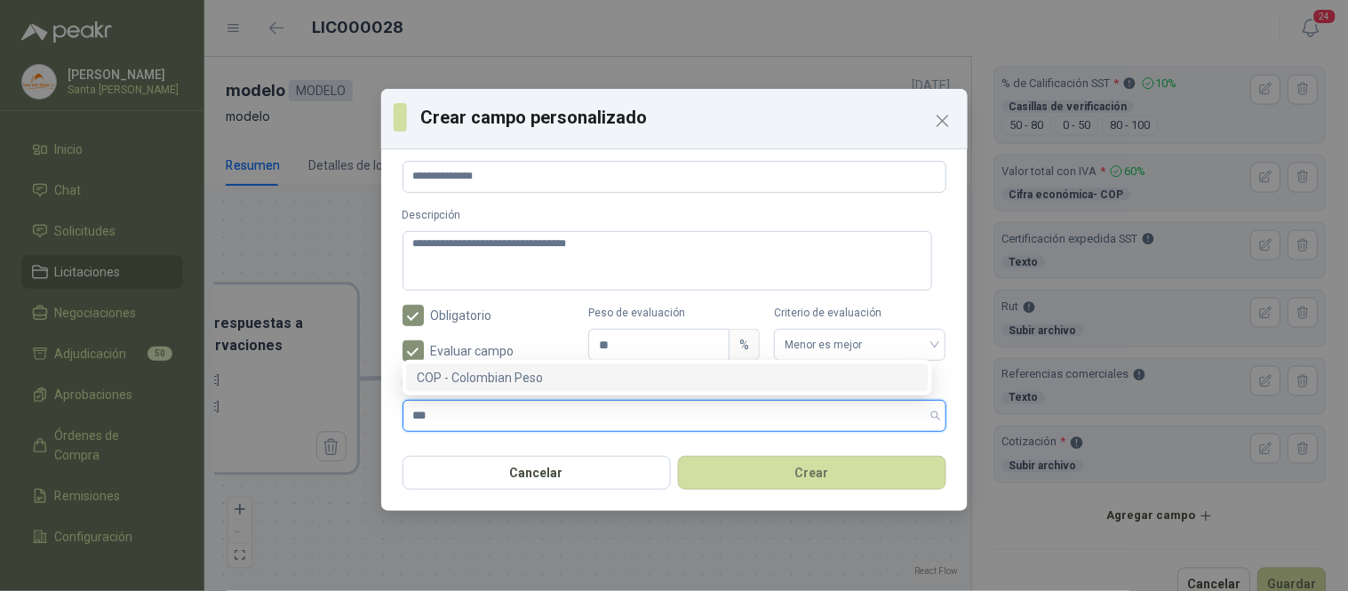
click at [474, 373] on div "COP - Colombian Peso" at bounding box center [667, 378] width 501 height 20
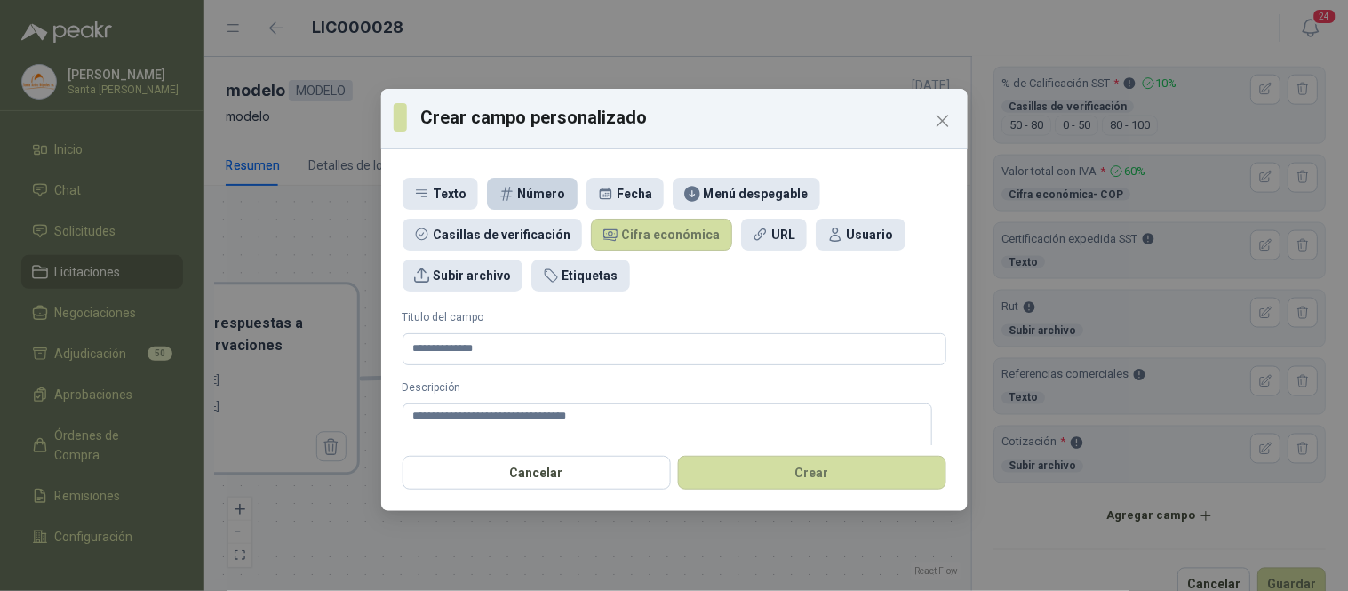
click at [533, 196] on div "Número" at bounding box center [542, 194] width 48 height 20
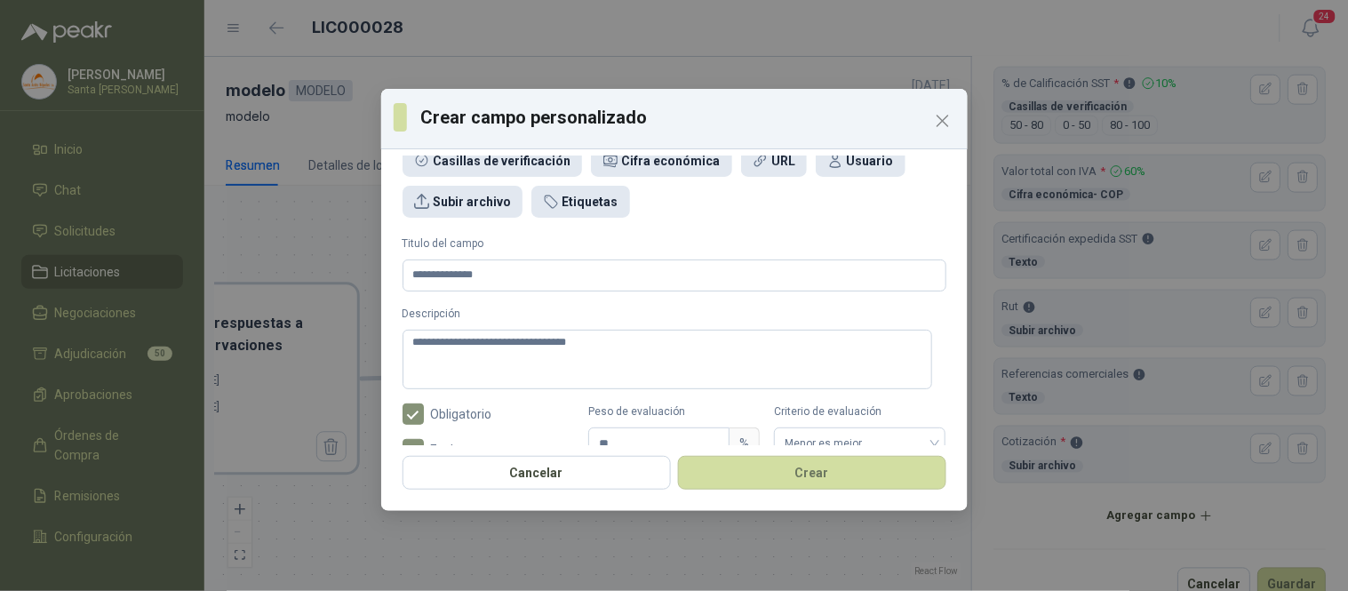
scroll to position [102, 0]
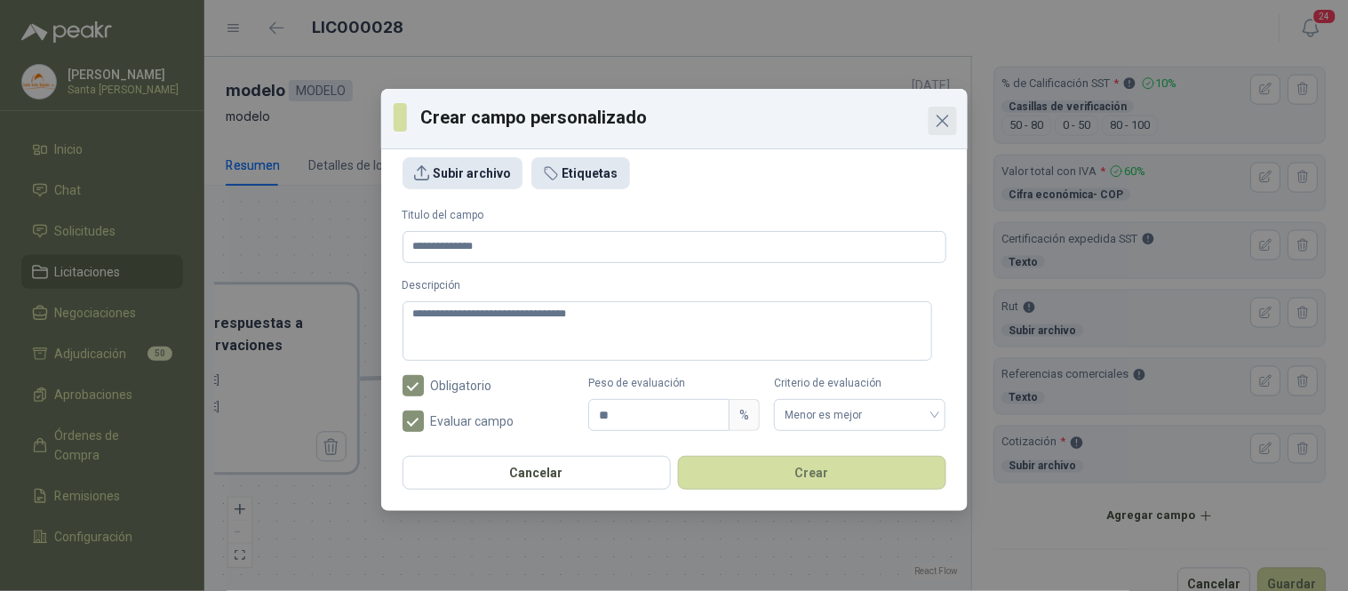
click at [948, 125] on icon "Close" at bounding box center [942, 120] width 21 height 21
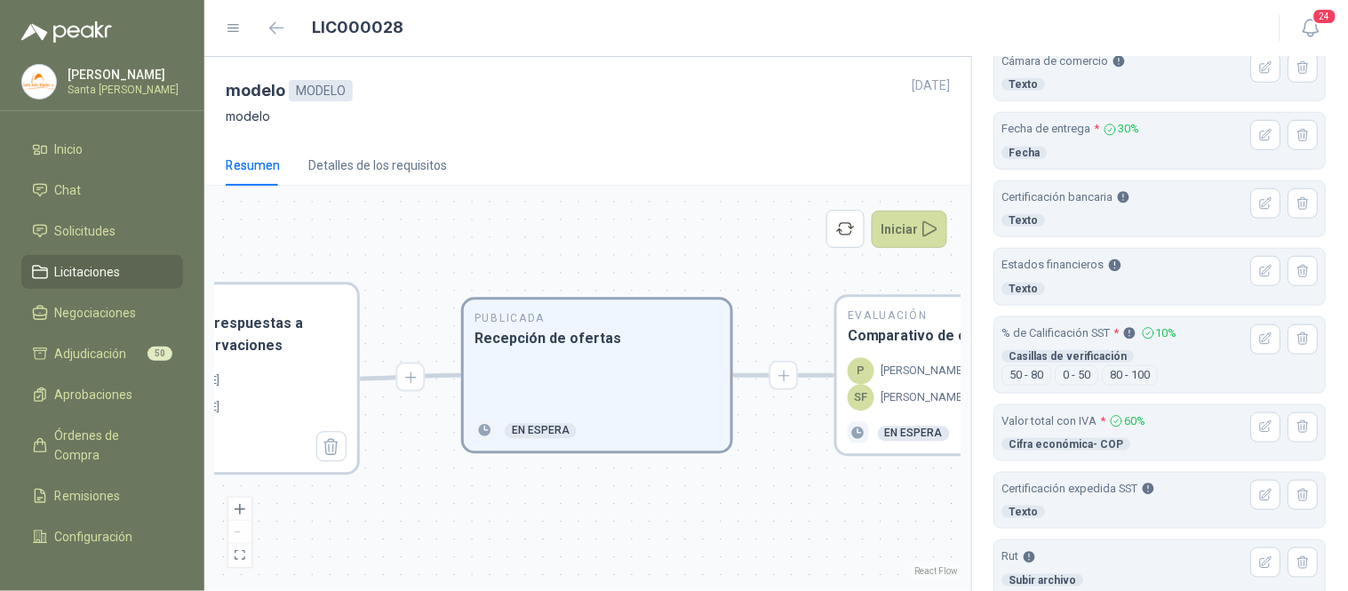
scroll to position [291, 0]
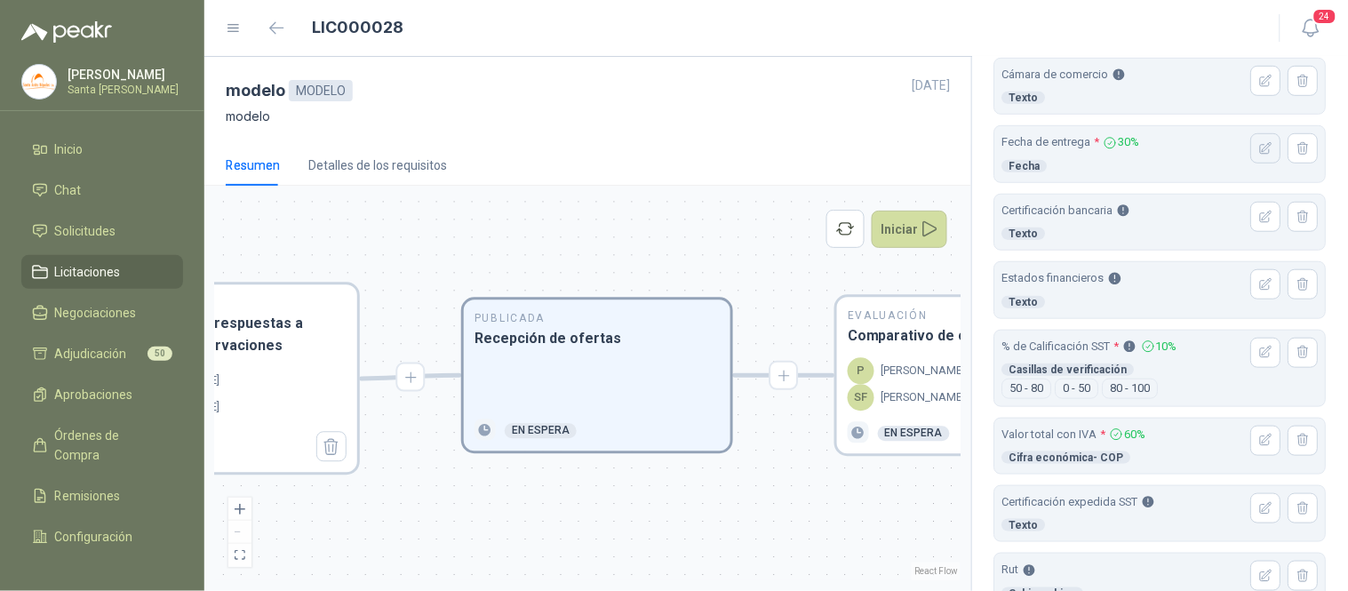
click at [1251, 147] on button "button" at bounding box center [1266, 148] width 30 height 30
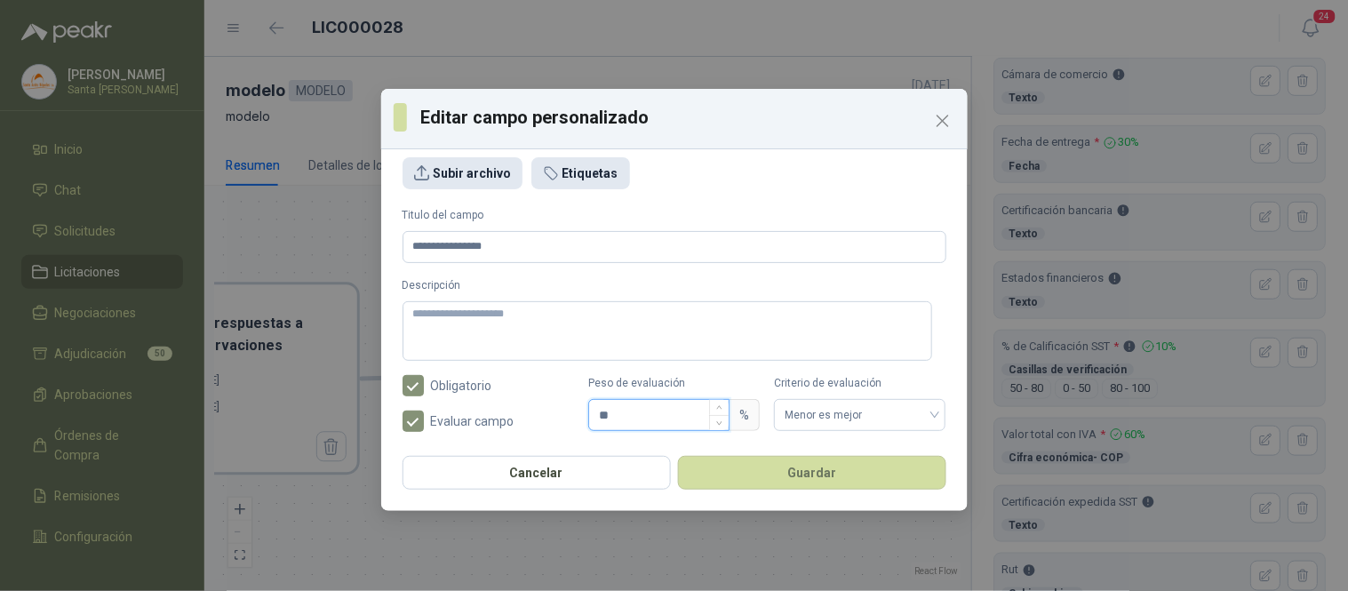
click at [627, 410] on input "**" at bounding box center [658, 415] width 139 height 30
click at [652, 419] on input "**" at bounding box center [658, 415] width 139 height 30
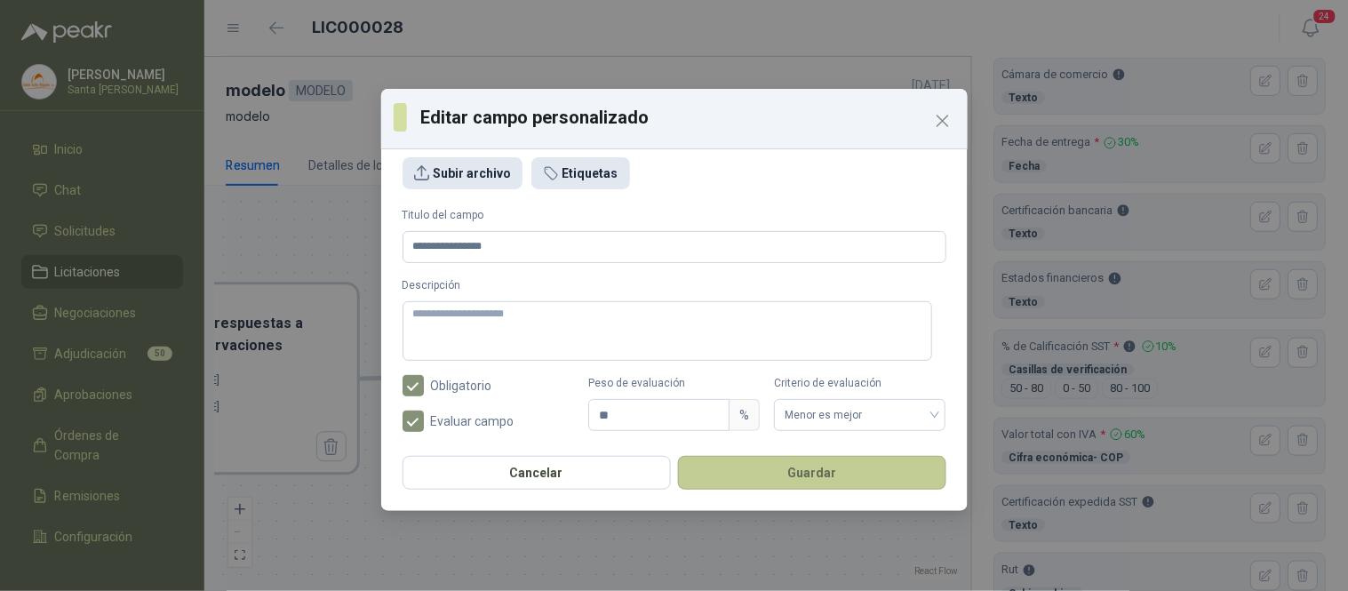
click at [770, 478] on button "Guardar" at bounding box center [812, 473] width 268 height 34
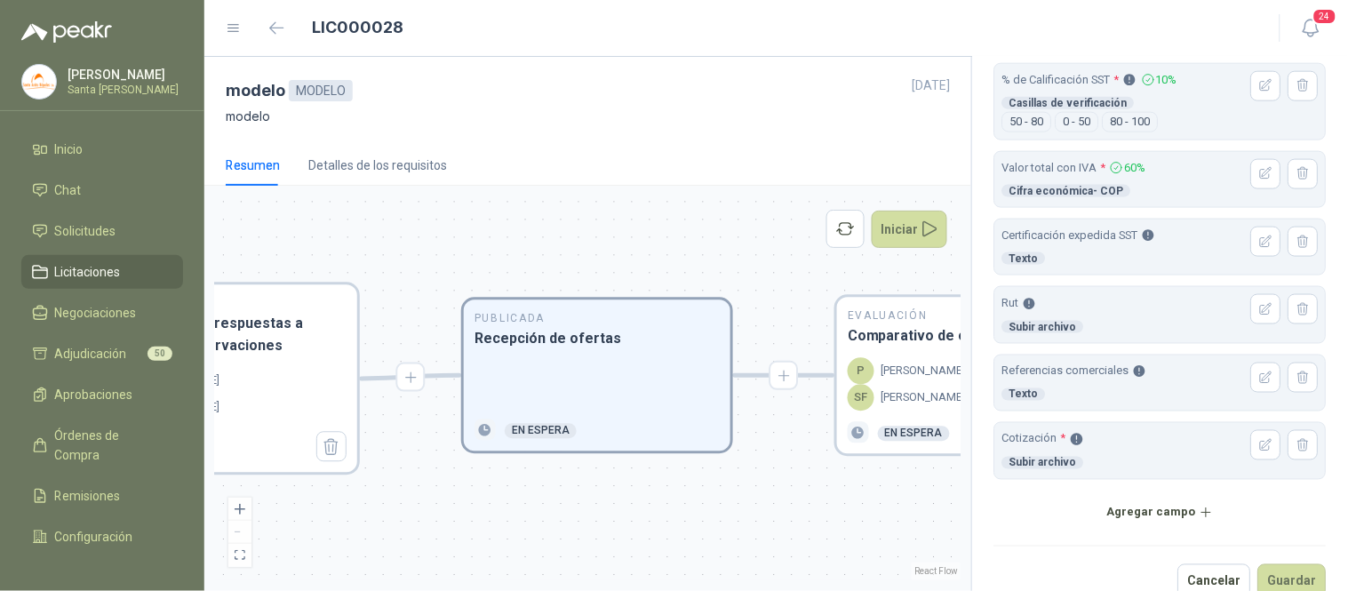
scroll to position [590, 0]
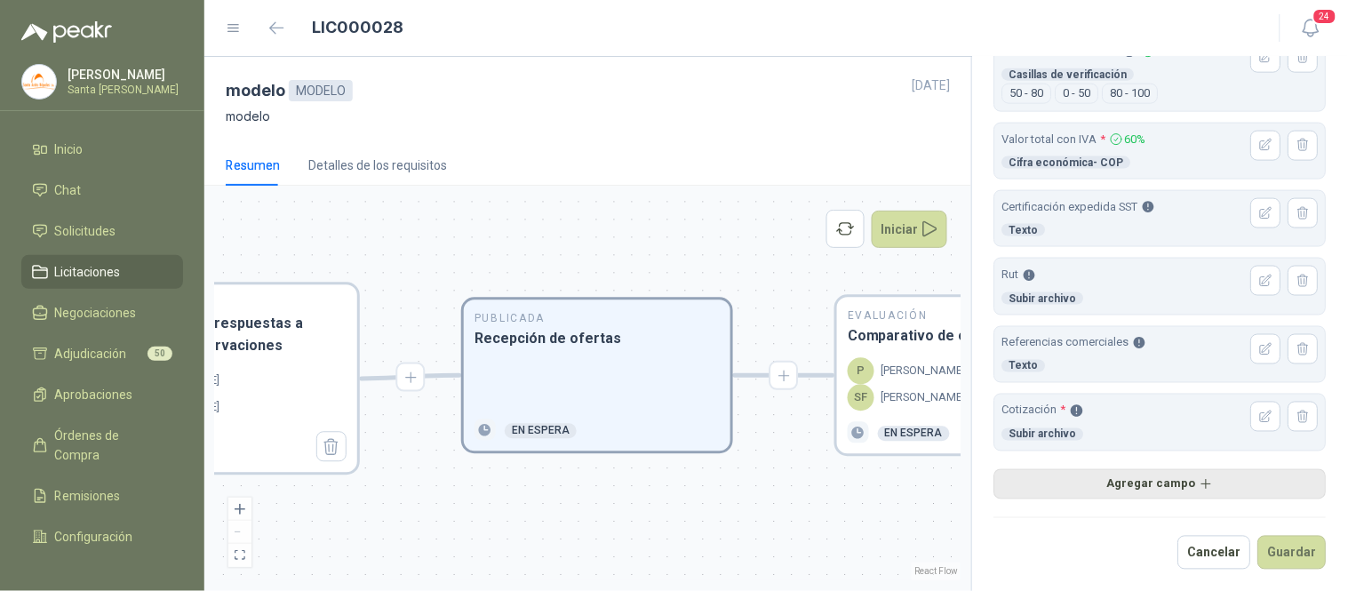
click at [1150, 477] on button "Agregar campo" at bounding box center [1160, 484] width 332 height 30
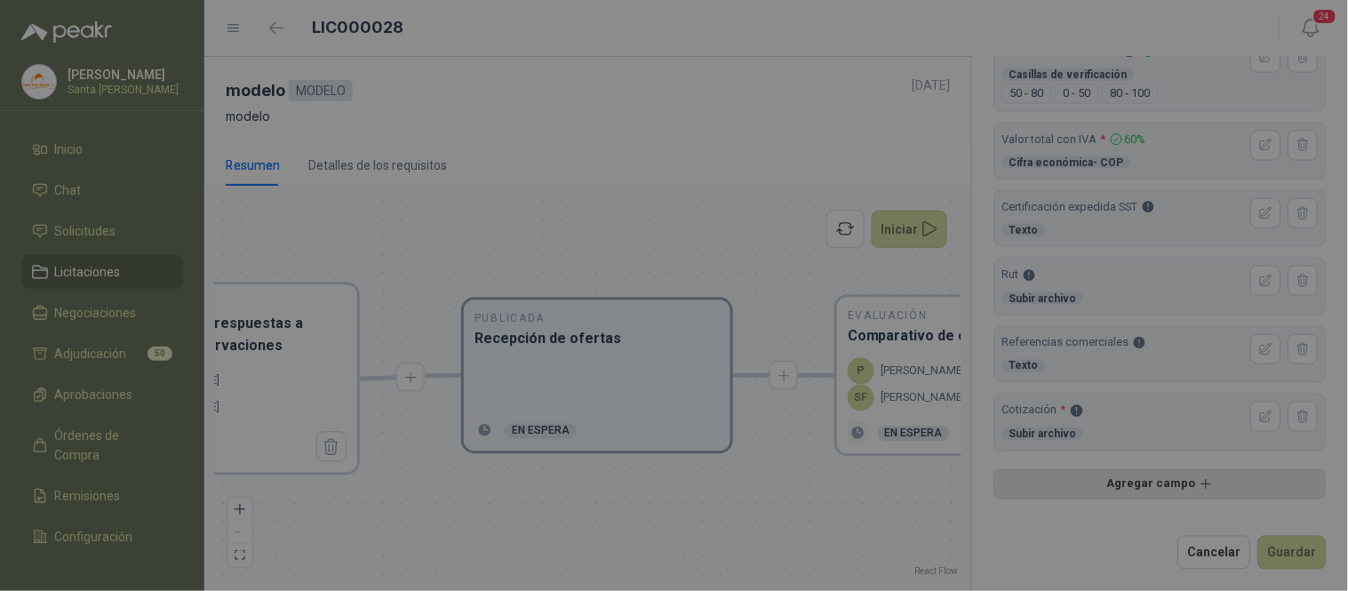
scroll to position [67, 0]
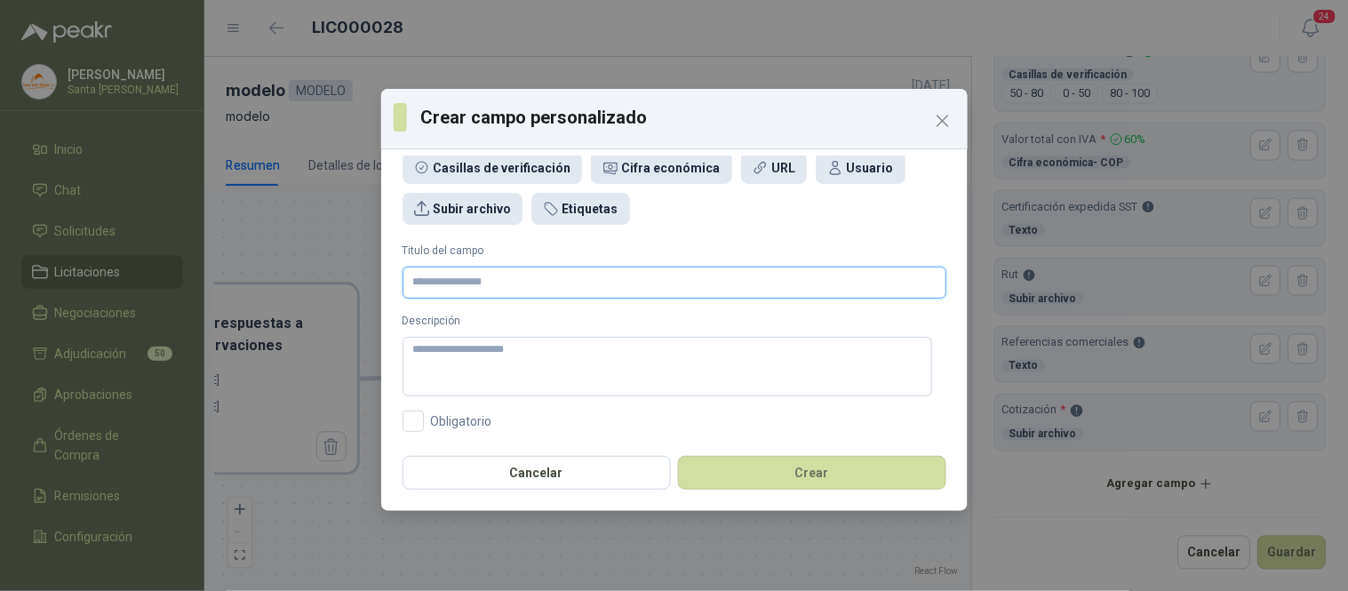
click at [449, 281] on input "Titulo del campo" at bounding box center [674, 283] width 544 height 32
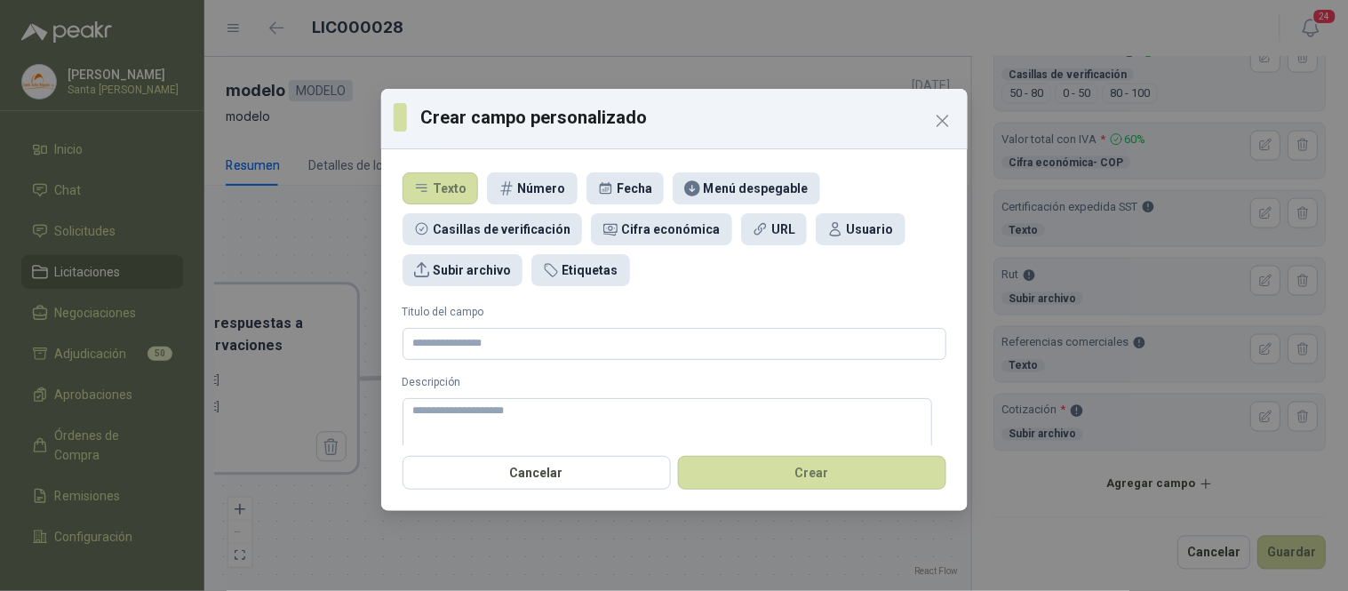
scroll to position [0, 0]
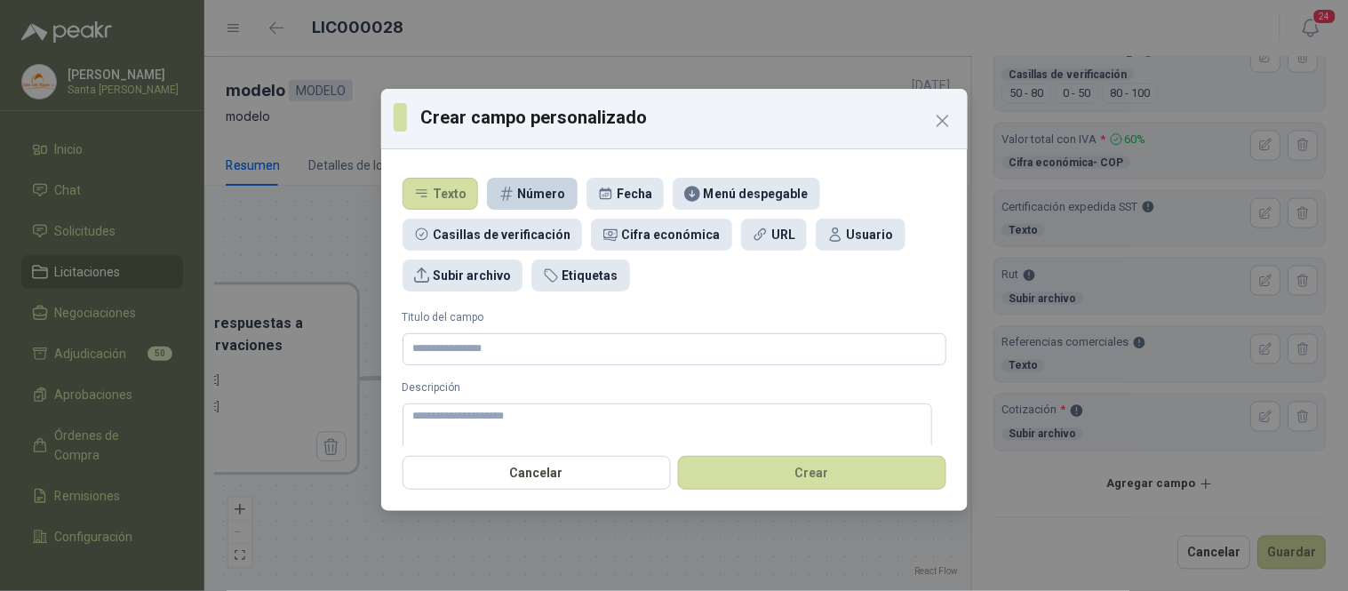
click at [528, 192] on div "Número" at bounding box center [542, 194] width 48 height 20
click at [444, 351] on input "Titulo del campo" at bounding box center [674, 349] width 544 height 32
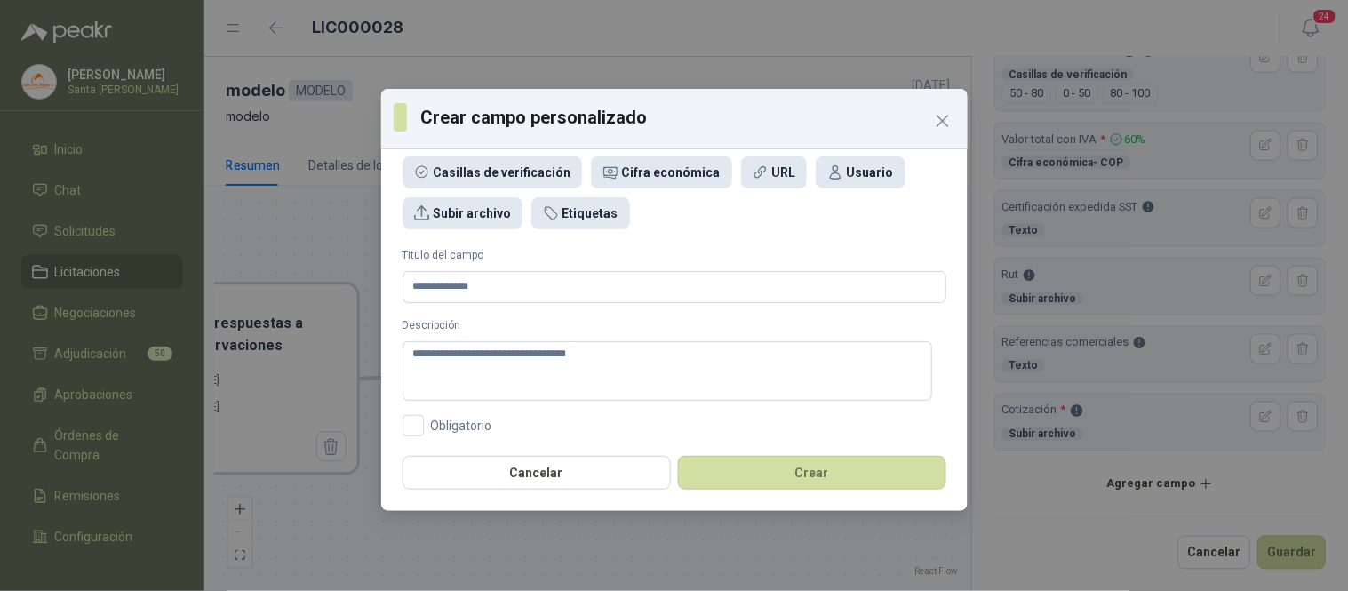
scroll to position [102, 0]
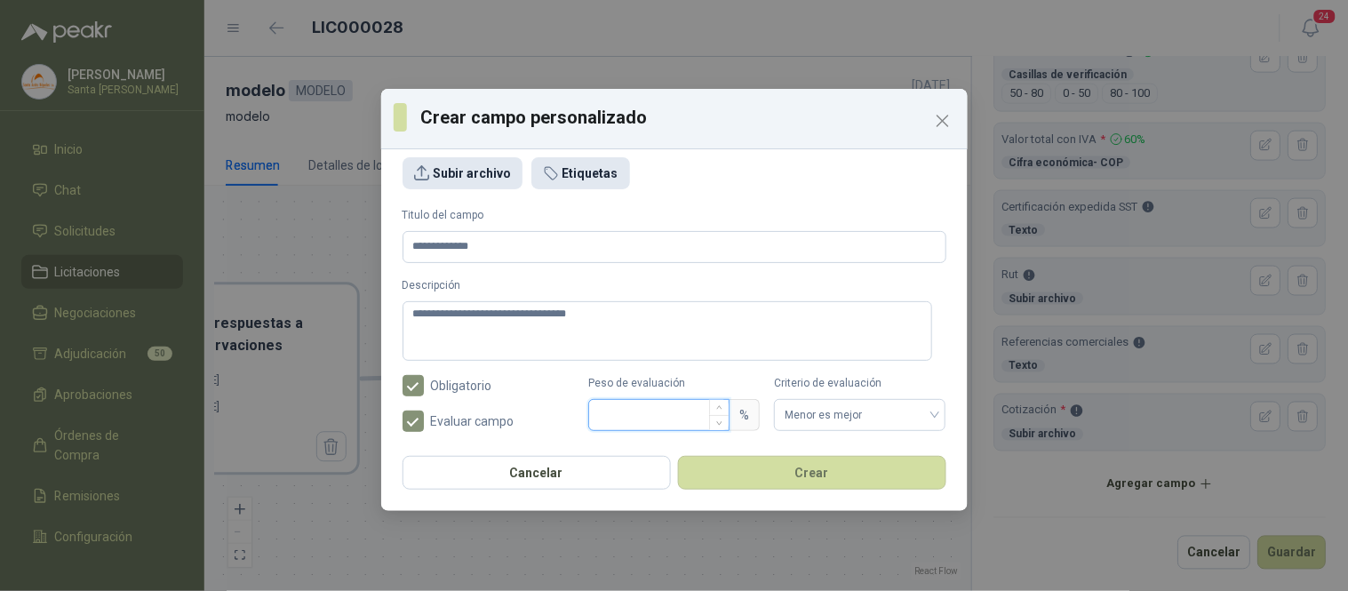
click at [654, 424] on input "Peso de evaluación" at bounding box center [658, 415] width 139 height 30
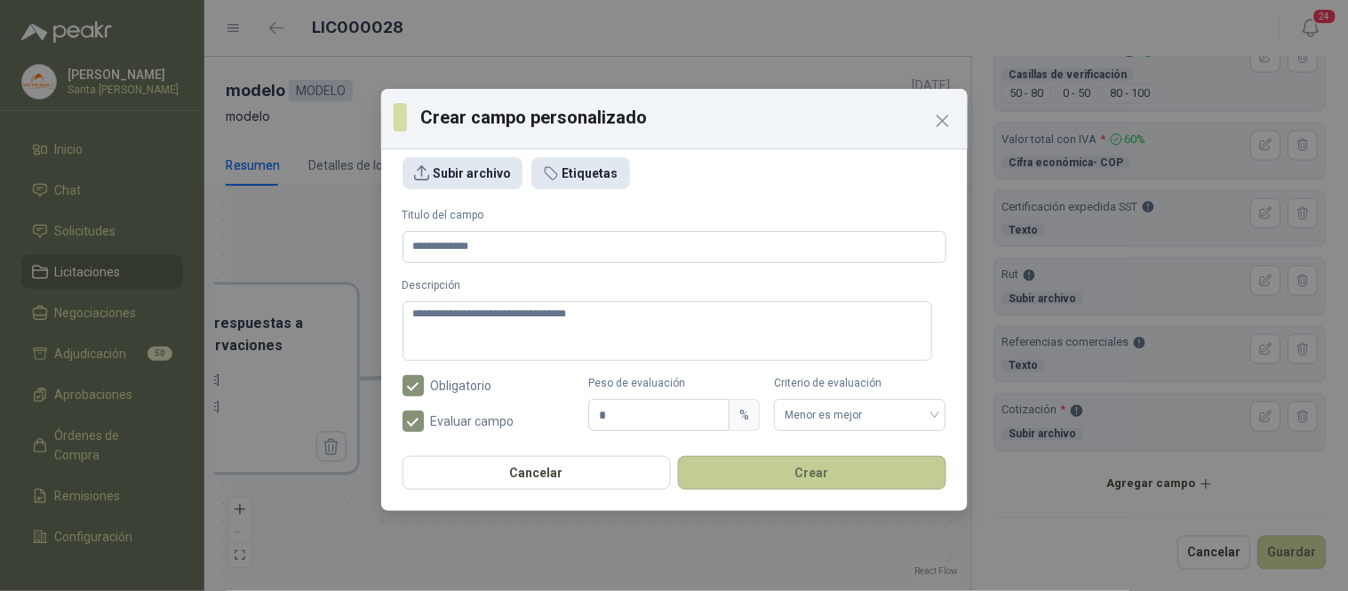
click at [807, 475] on button "Crear" at bounding box center [812, 473] width 268 height 34
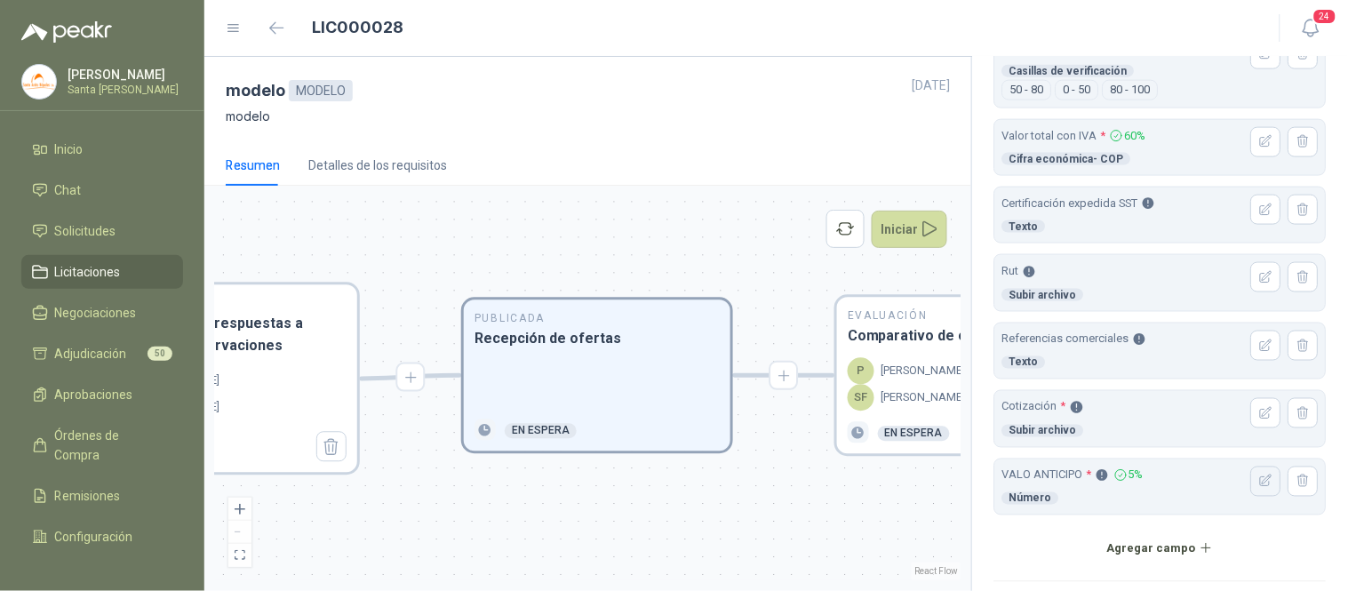
click at [1261, 487] on icon "button" at bounding box center [1267, 481] width 12 height 12
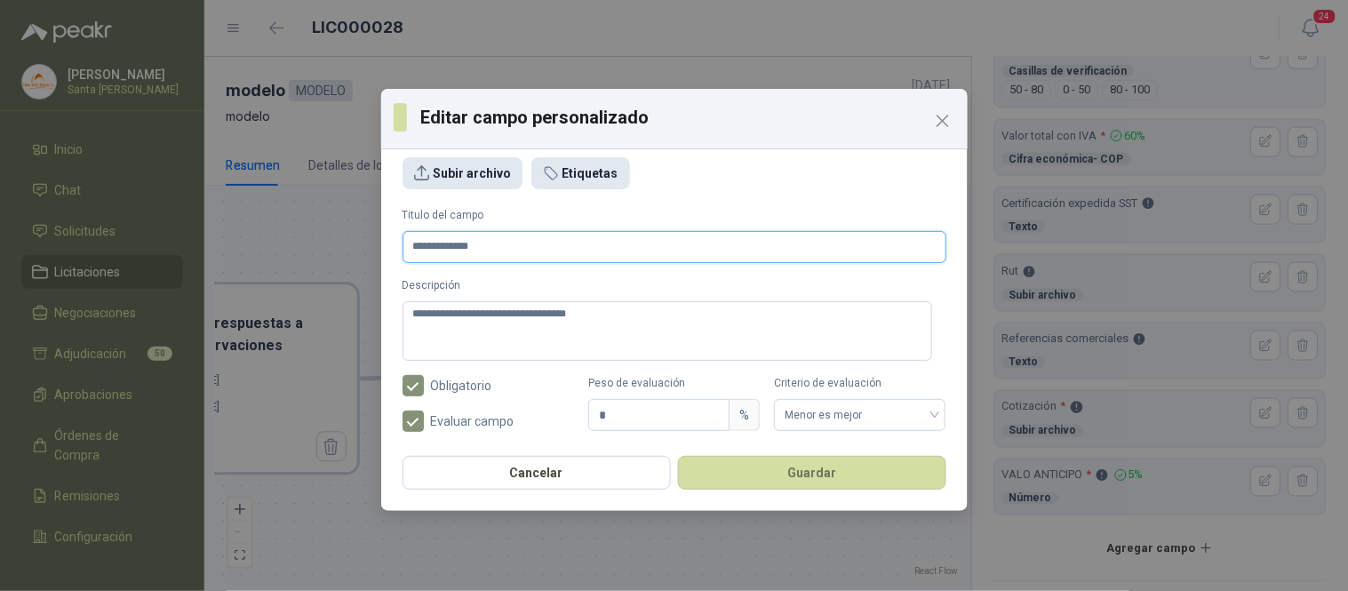
click at [439, 249] on input "**********" at bounding box center [674, 247] width 544 height 32
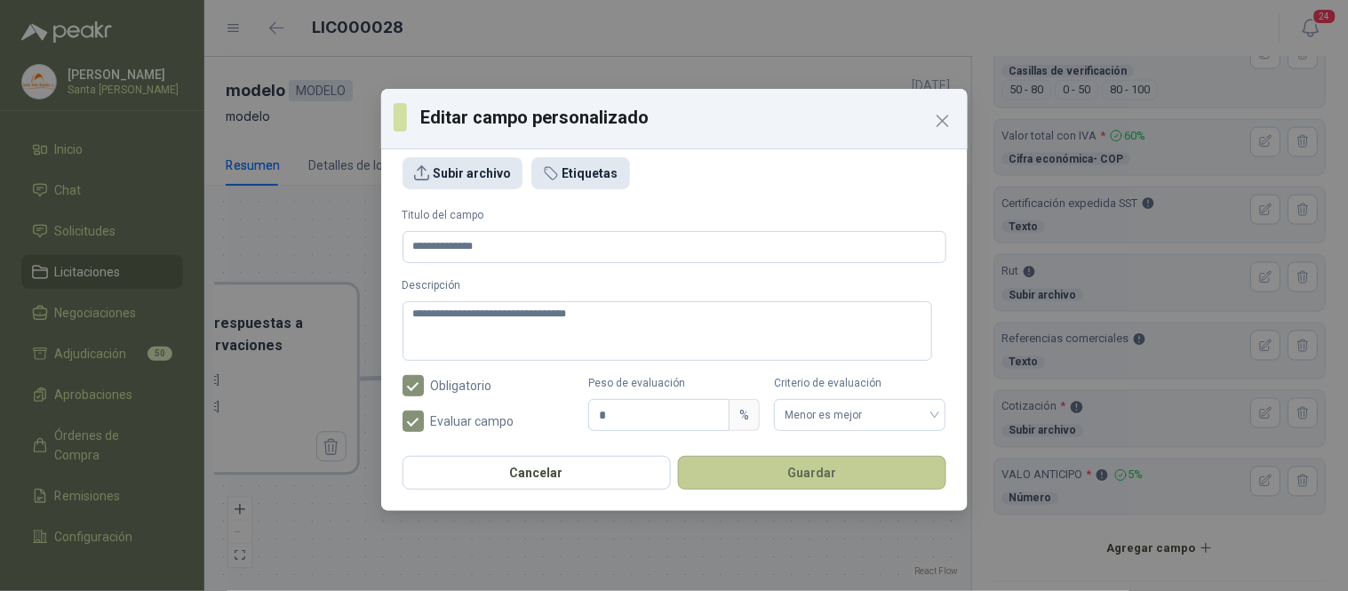
click at [838, 482] on button "Guardar" at bounding box center [812, 473] width 268 height 34
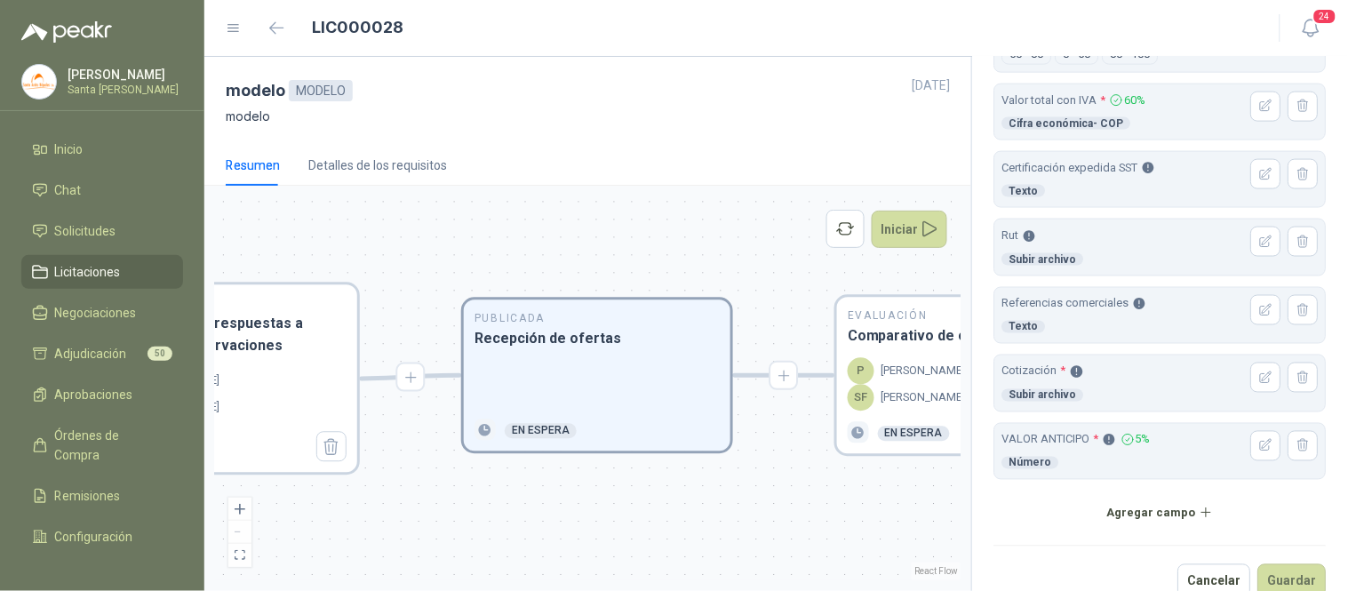
scroll to position [658, 0]
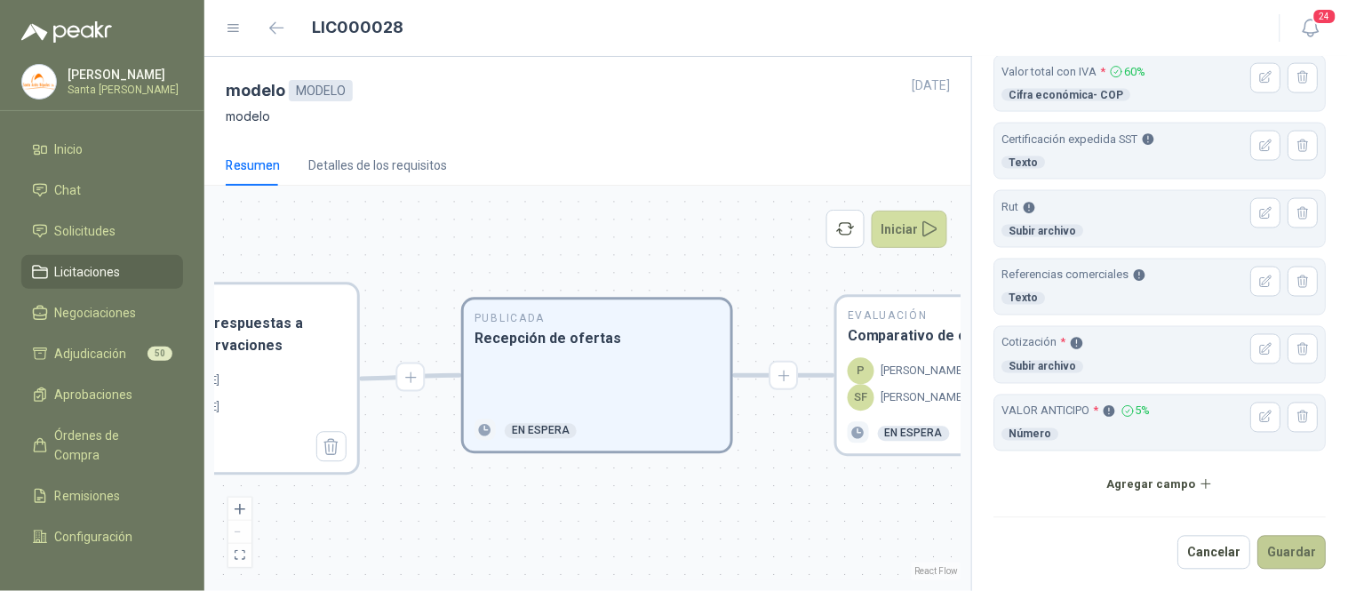
click at [1276, 551] on button "Guardar" at bounding box center [1292, 553] width 68 height 34
click at [1268, 554] on button "Guardar" at bounding box center [1292, 553] width 68 height 34
click at [896, 347] on div "Evaluación Comparativo de ofertas P [PERSON_NAME] SF Santiago [PERSON_NAME] En …" at bounding box center [970, 376] width 267 height 156
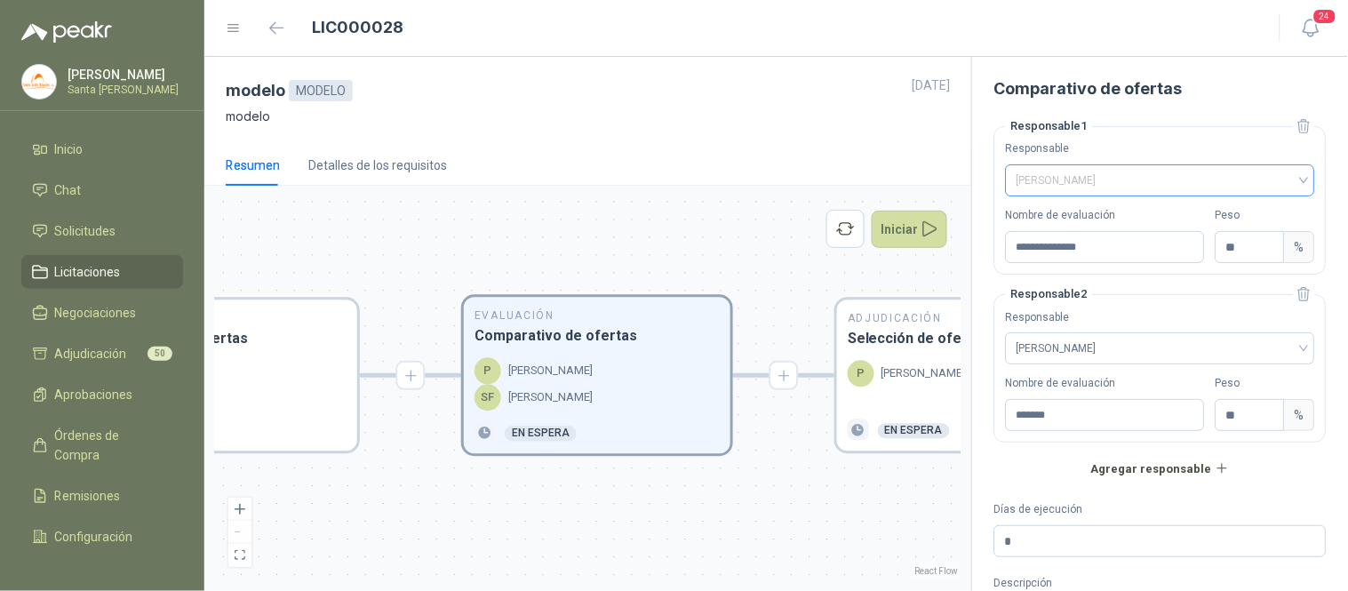
click at [1297, 171] on div "[PERSON_NAME]" at bounding box center [1160, 180] width 309 height 32
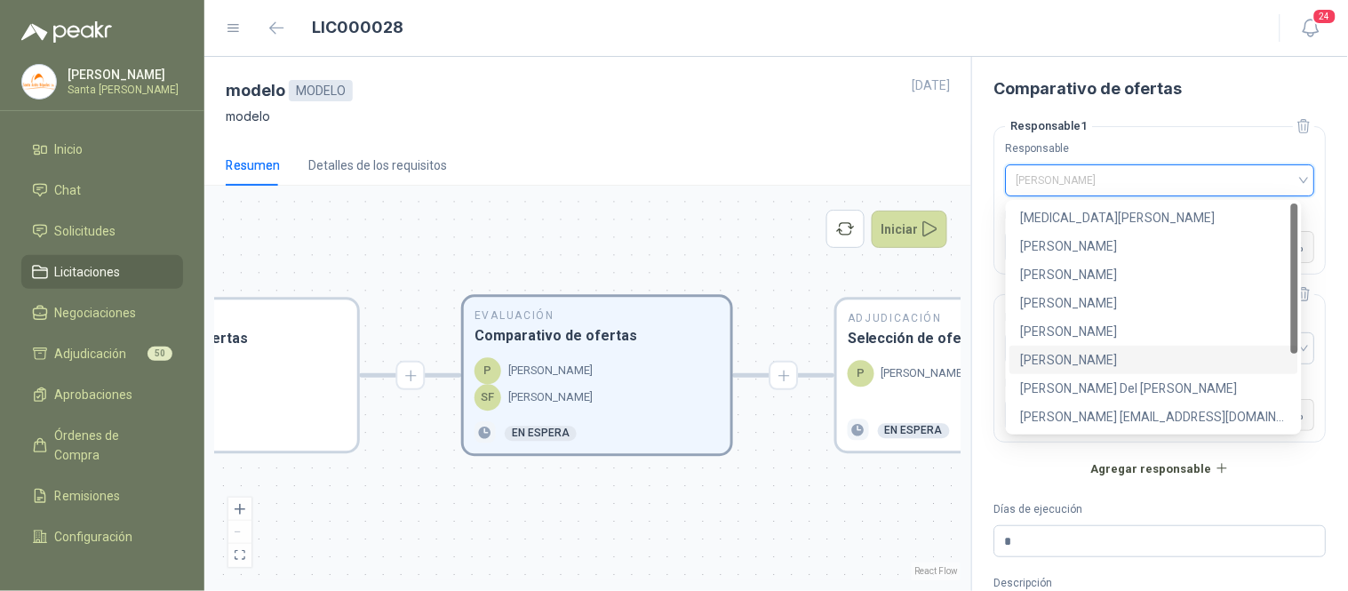
drag, startPoint x: 1295, startPoint y: 302, endPoint x: 1303, endPoint y: 190, distance: 112.2
click at [1303, 190] on body "[PERSON_NAME] Santa [PERSON_NAME] Inicio Chat Solicitudes Licitaciones Negociac…" at bounding box center [674, 295] width 1348 height 591
click at [1126, 179] on span "[PERSON_NAME]" at bounding box center [1160, 180] width 288 height 27
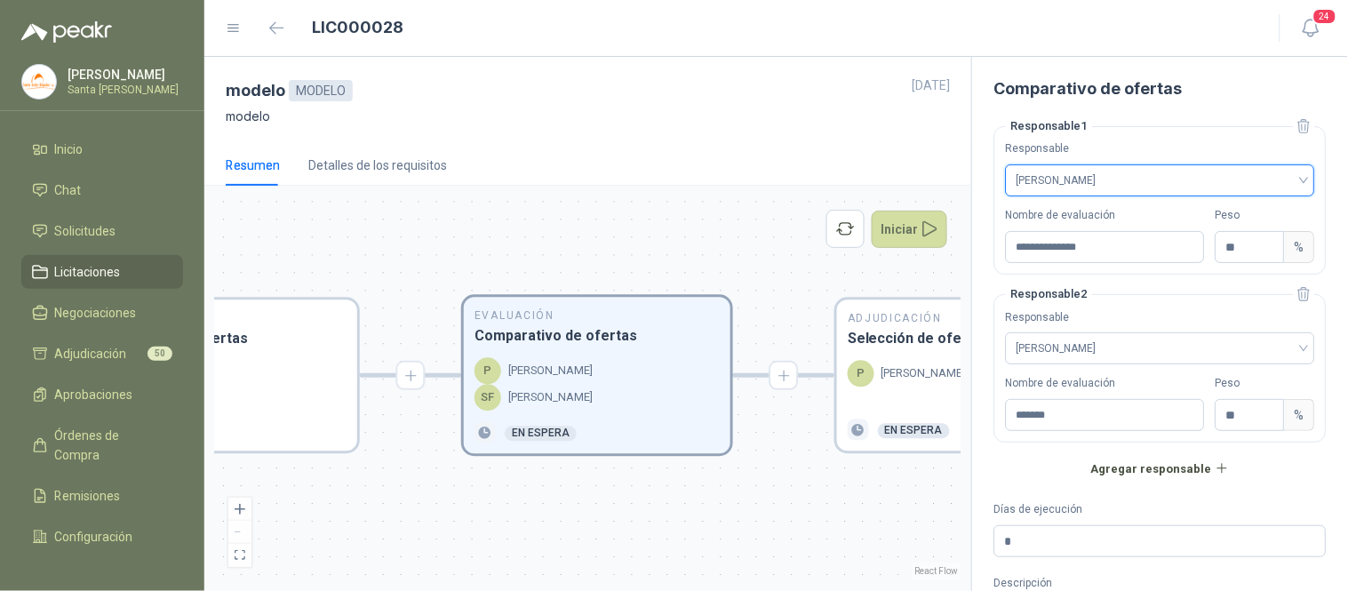
click at [1192, 180] on span "[PERSON_NAME]" at bounding box center [1160, 180] width 288 height 27
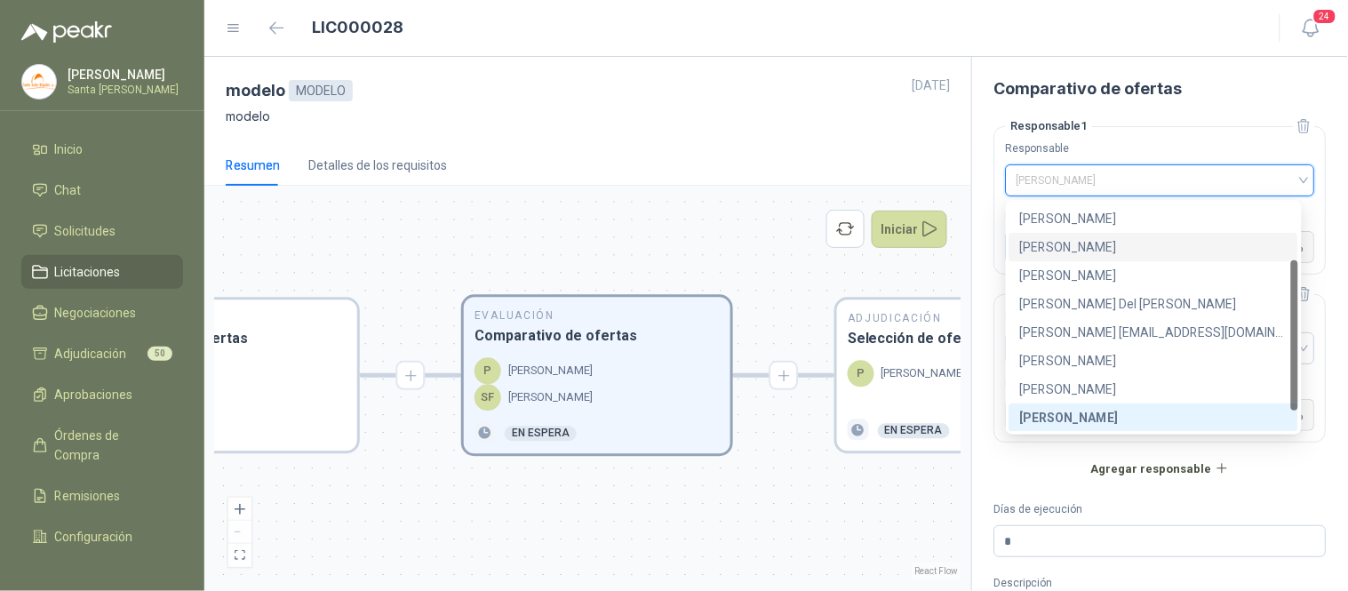
click at [1038, 250] on div "[PERSON_NAME]" at bounding box center [1153, 247] width 267 height 20
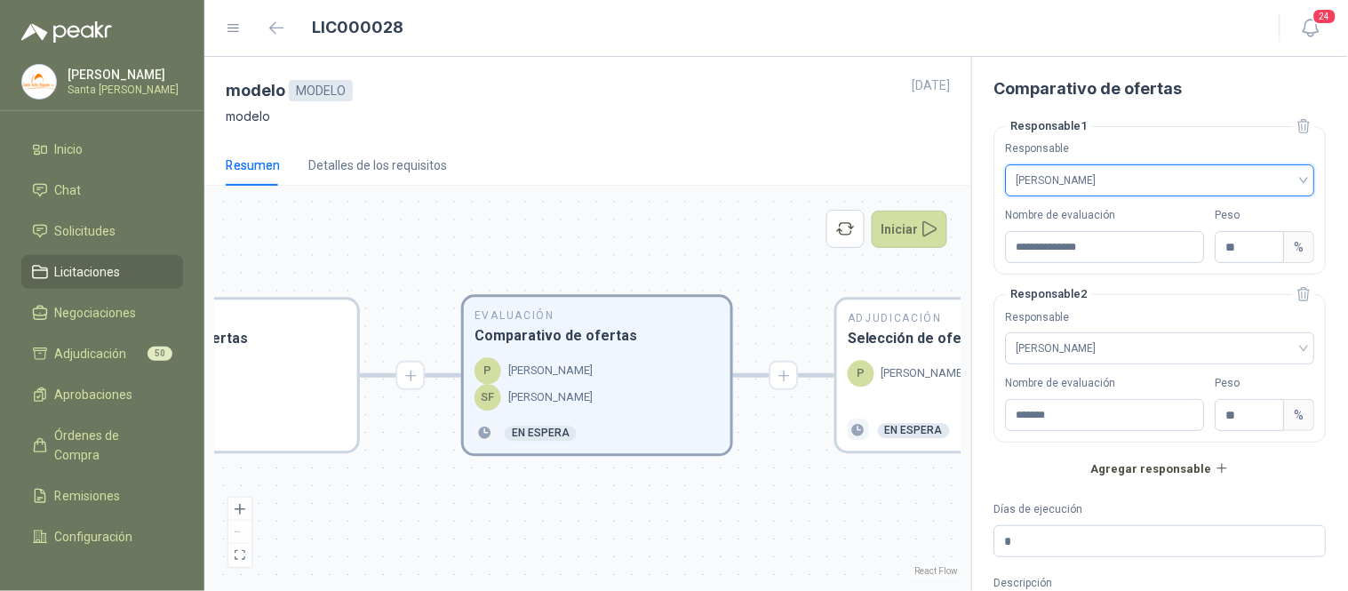
click at [1090, 185] on span "[PERSON_NAME]" at bounding box center [1160, 180] width 288 height 27
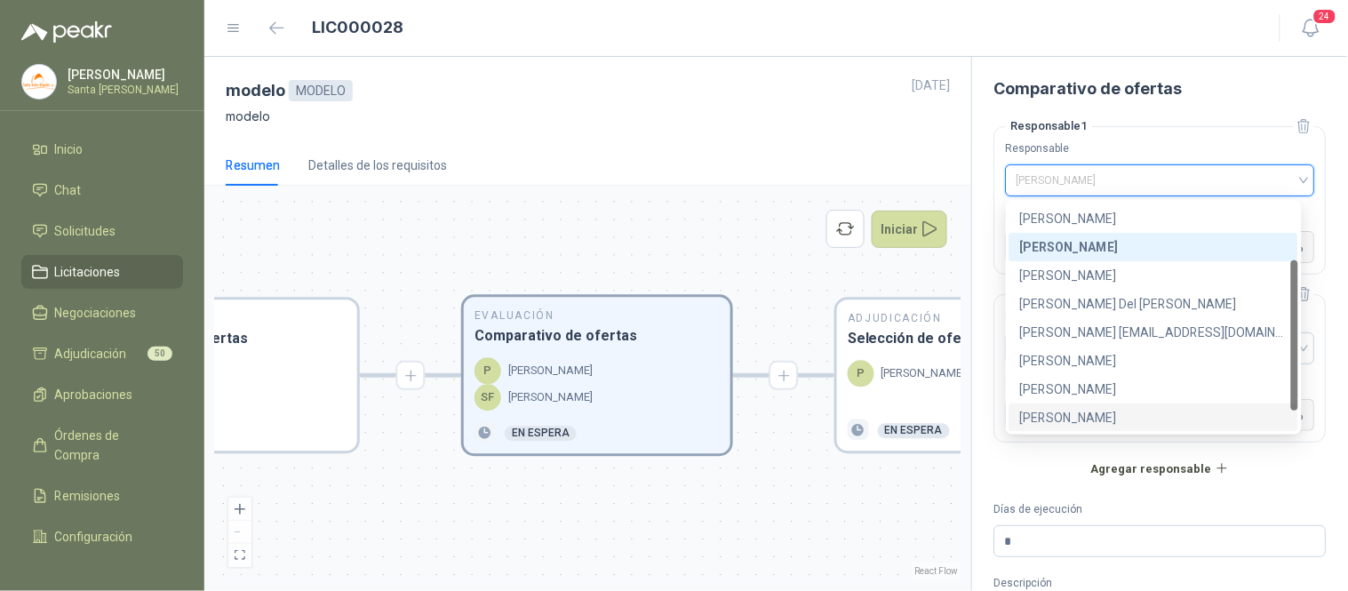
click at [1090, 416] on div "[PERSON_NAME]" at bounding box center [1153, 418] width 267 height 20
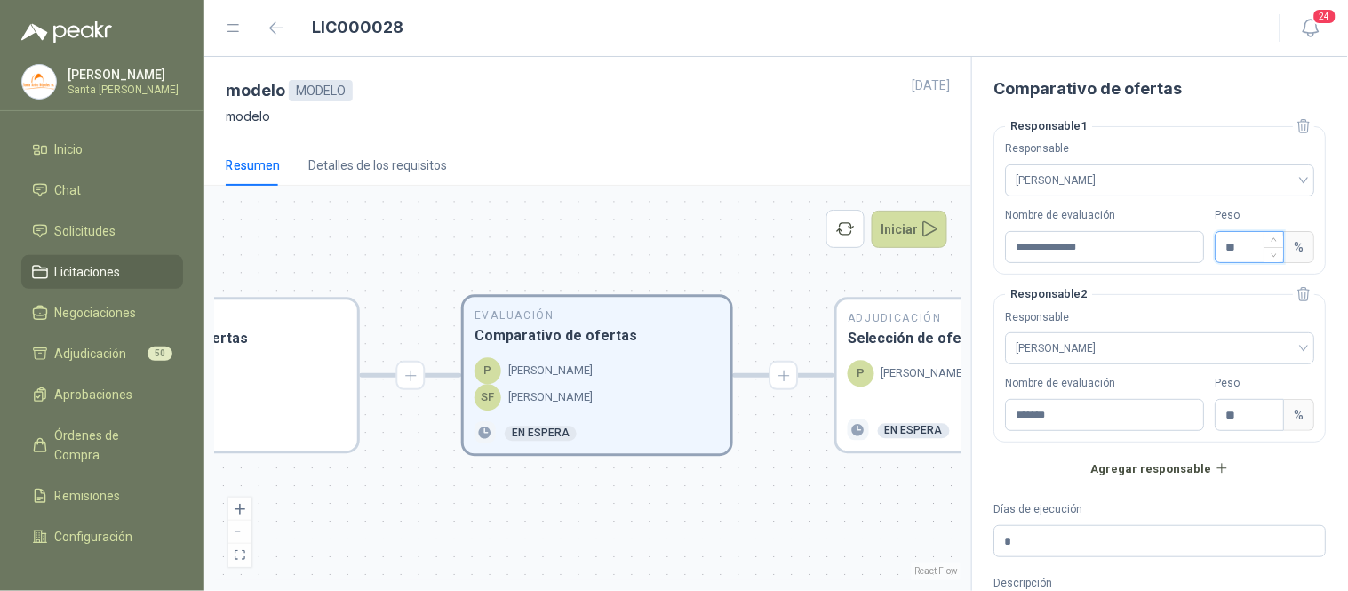
click at [1236, 245] on input "**" at bounding box center [1250, 247] width 68 height 30
click at [1156, 472] on button "Agregar responsable" at bounding box center [1160, 468] width 332 height 30
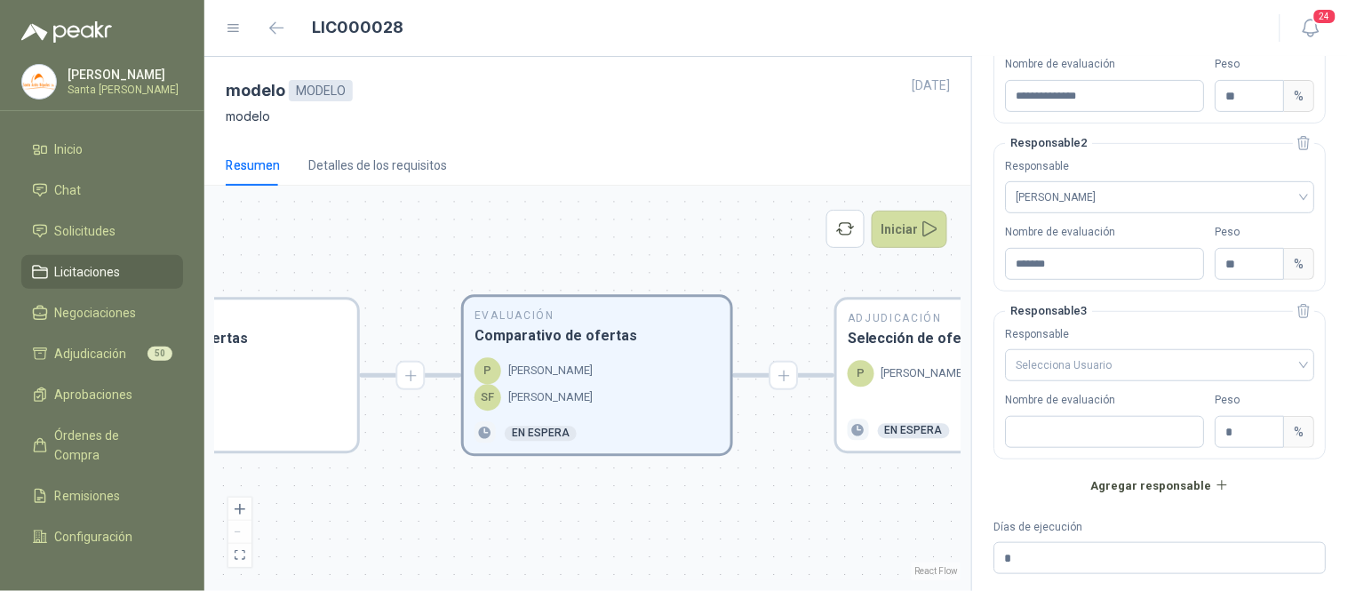
scroll to position [152, 0]
click at [1291, 365] on div "Selecciona Usuario" at bounding box center [1160, 364] width 309 height 32
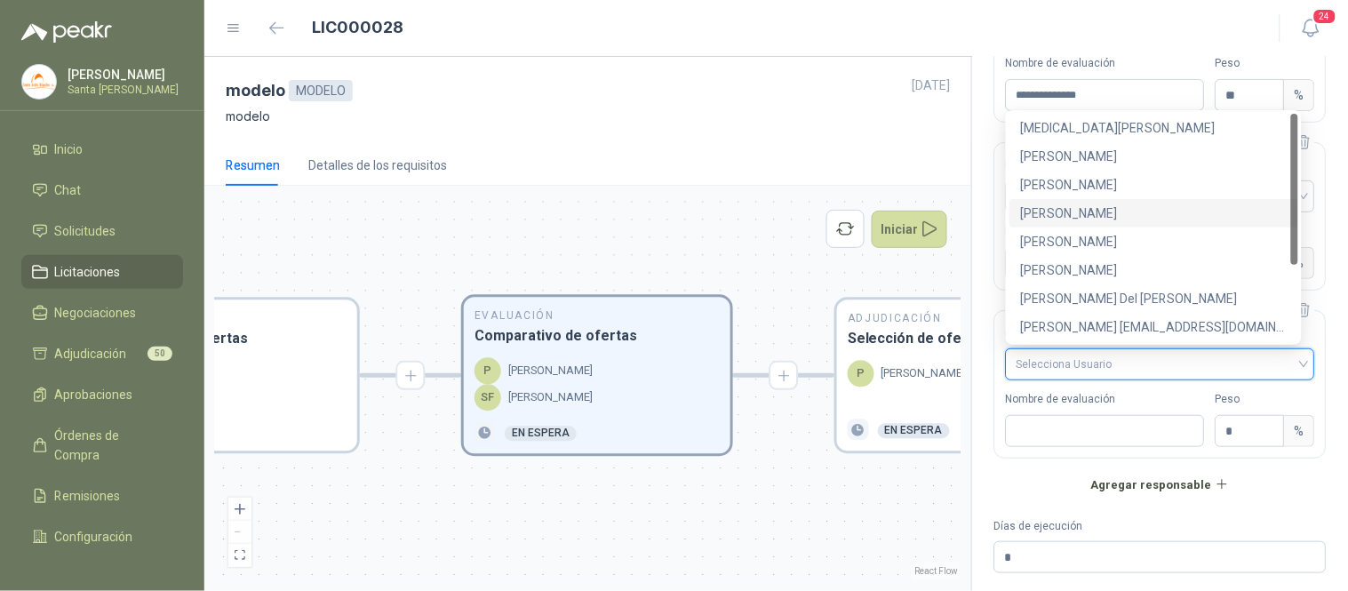
drag, startPoint x: 1295, startPoint y: 210, endPoint x: 1295, endPoint y: 192, distance: 17.8
click at [1295, 192] on div at bounding box center [1294, 189] width 7 height 151
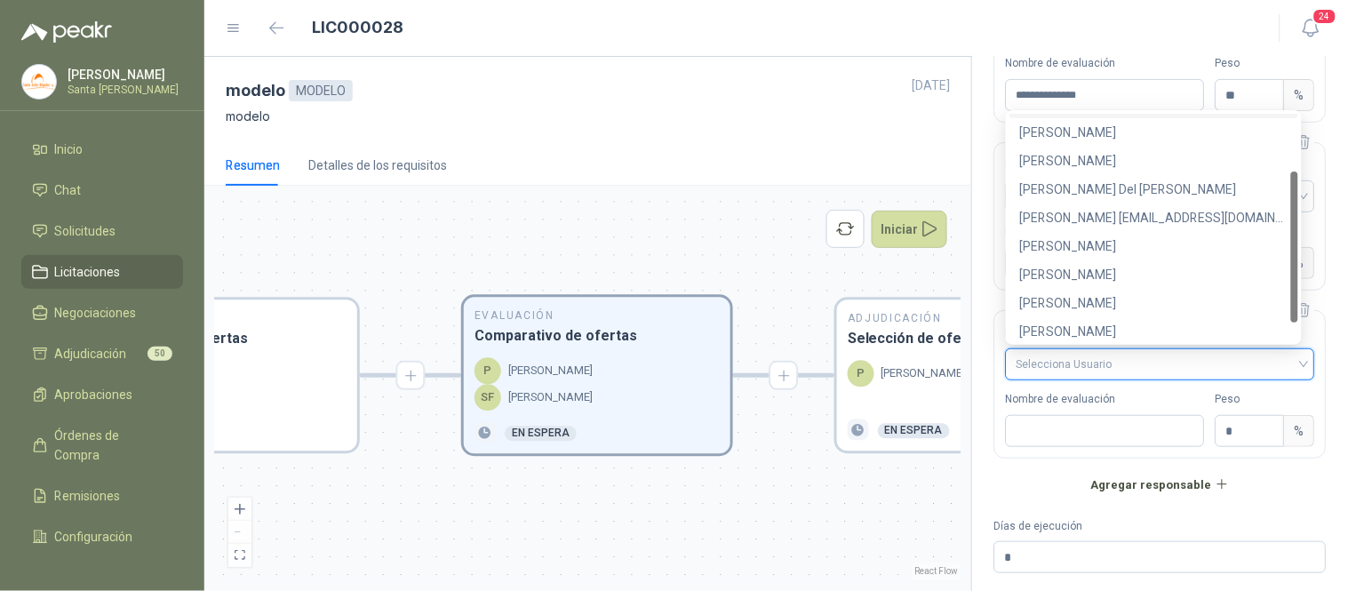
scroll to position [113, 0]
drag, startPoint x: 1295, startPoint y: 187, endPoint x: 1307, endPoint y: 286, distance: 100.2
click at [1307, 286] on body "[PERSON_NAME] Santa [PERSON_NAME] Inicio Chat Solicitudes Licitaciones Negociac…" at bounding box center [674, 295] width 1348 height 591
click at [1055, 271] on div "[PERSON_NAME]" at bounding box center [1153, 271] width 267 height 20
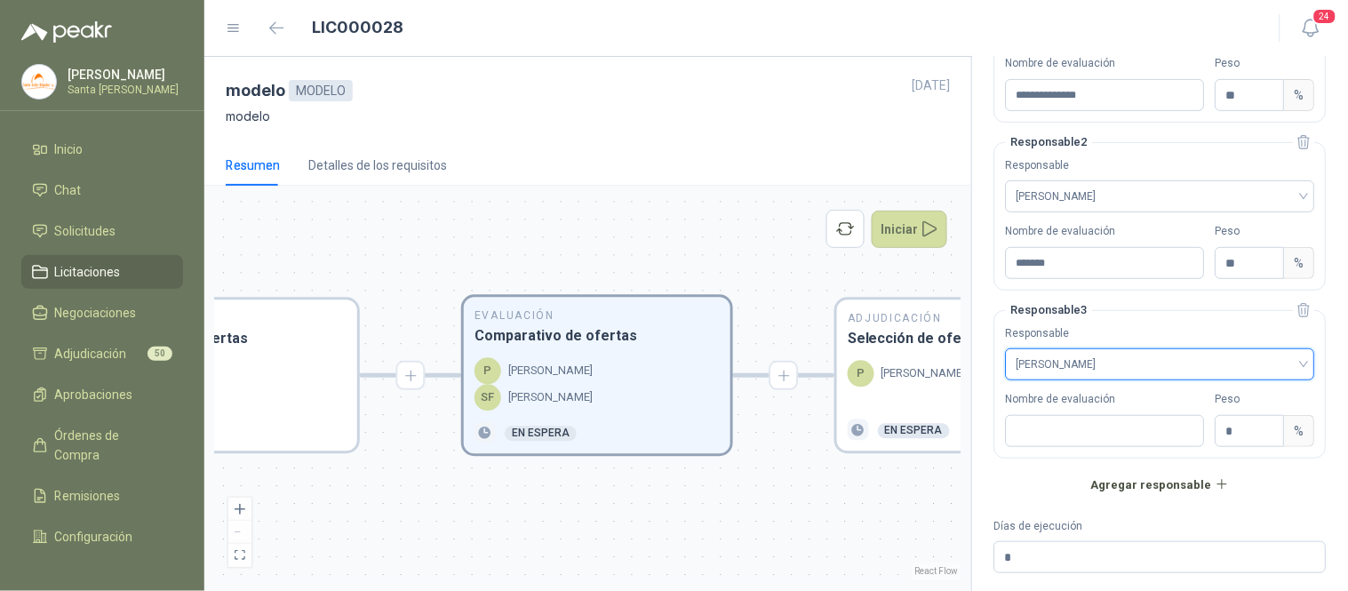
click at [1100, 357] on span "[PERSON_NAME]" at bounding box center [1160, 364] width 288 height 27
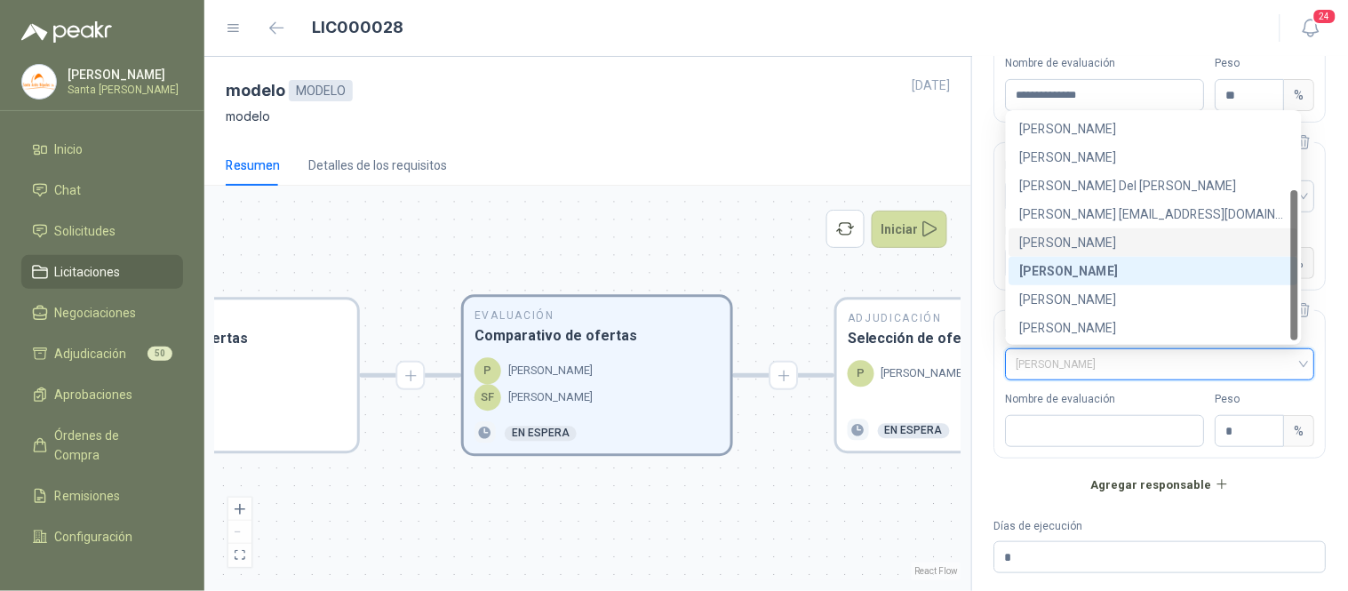
drag, startPoint x: 1295, startPoint y: 233, endPoint x: 1295, endPoint y: 256, distance: 23.1
click at [1295, 256] on div at bounding box center [1294, 265] width 7 height 150
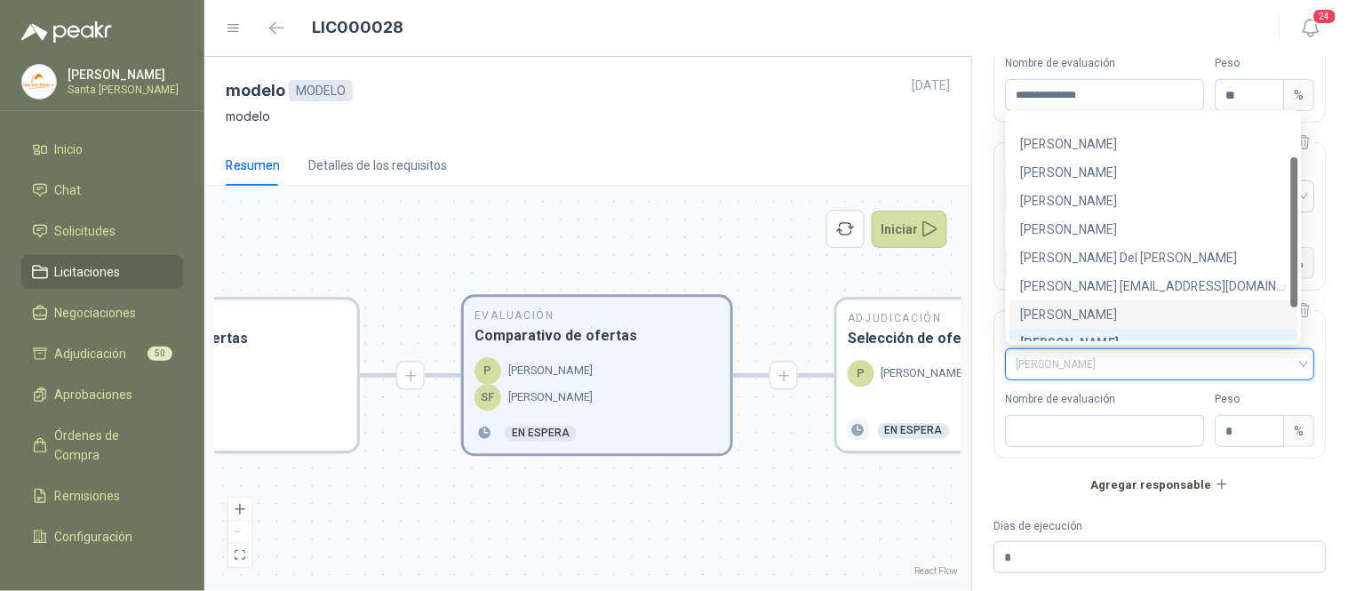
scroll to position [0, 0]
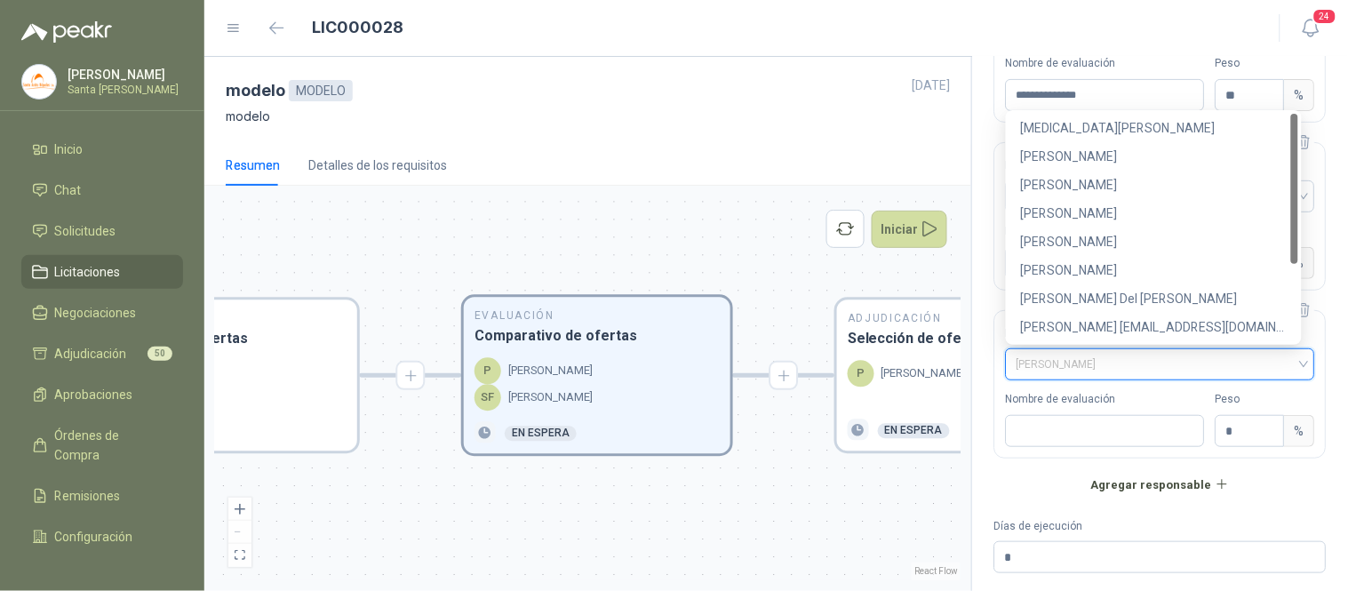
drag, startPoint x: 1295, startPoint y: 256, endPoint x: 1308, endPoint y: 155, distance: 102.2
click at [1308, 155] on body "[PERSON_NAME] Santa [PERSON_NAME] Inicio Chat Solicitudes Licitaciones Negociac…" at bounding box center [674, 295] width 1348 height 591
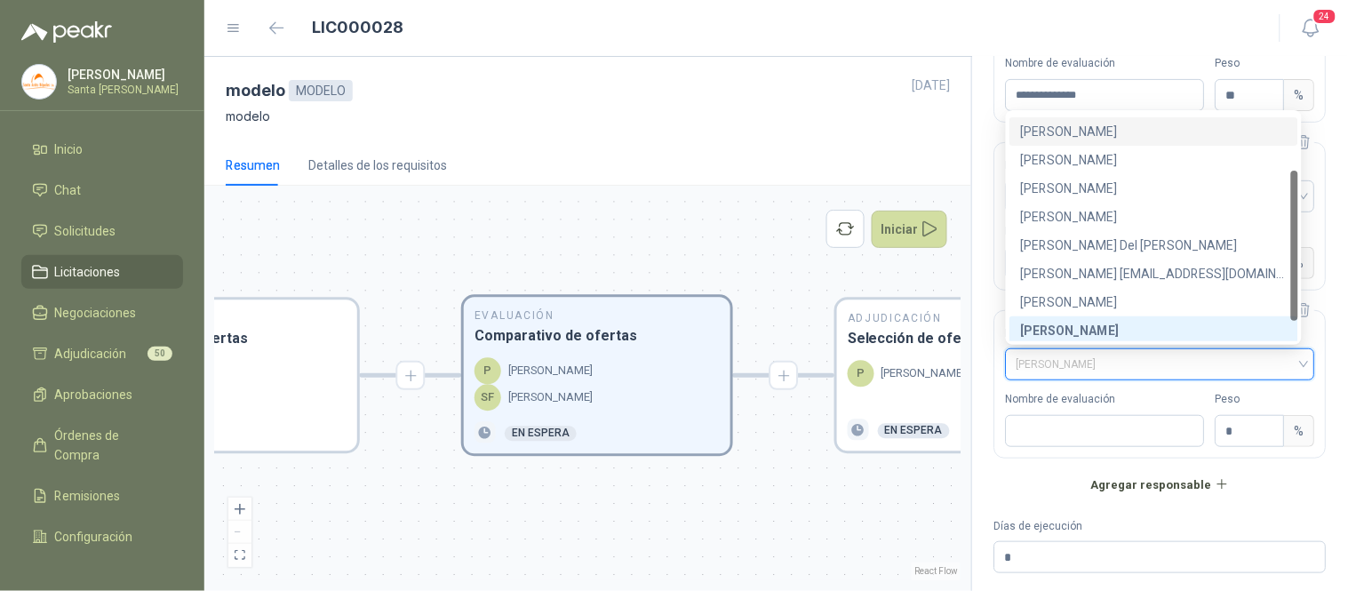
scroll to position [113, 0]
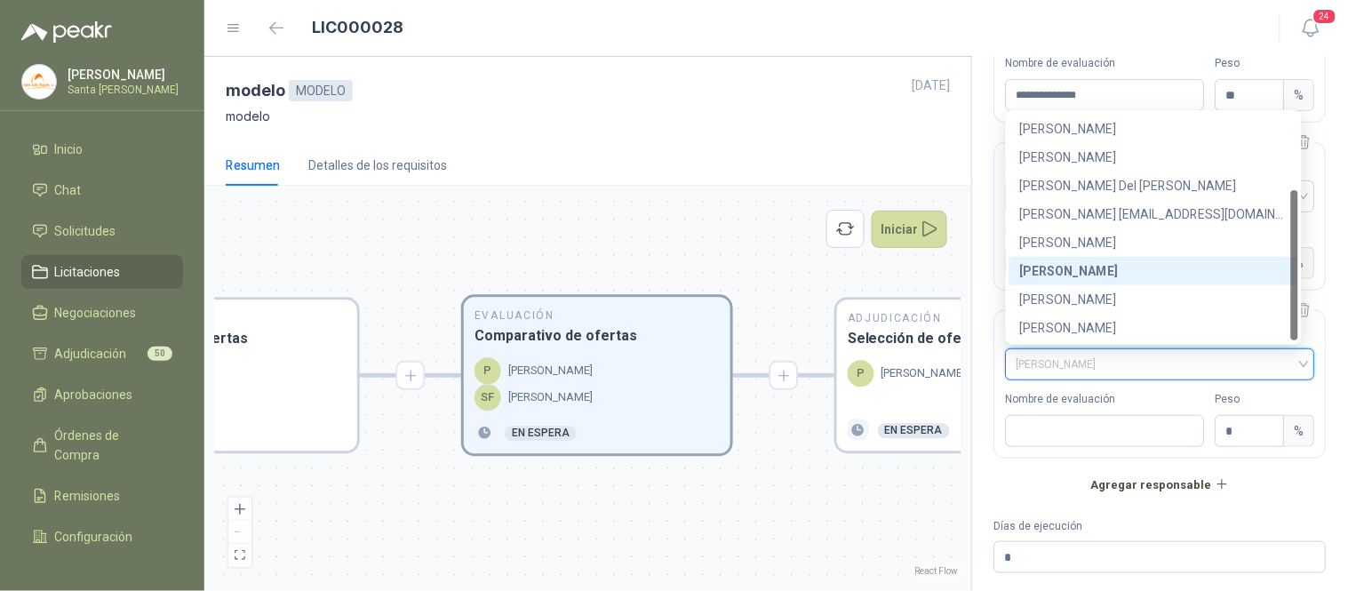
drag, startPoint x: 1294, startPoint y: 170, endPoint x: 1308, endPoint y: 289, distance: 119.9
click at [1308, 289] on body "[PERSON_NAME] Santa [PERSON_NAME] Inicio Chat Solicitudes Licitaciones Negociac…" at bounding box center [674, 295] width 1348 height 591
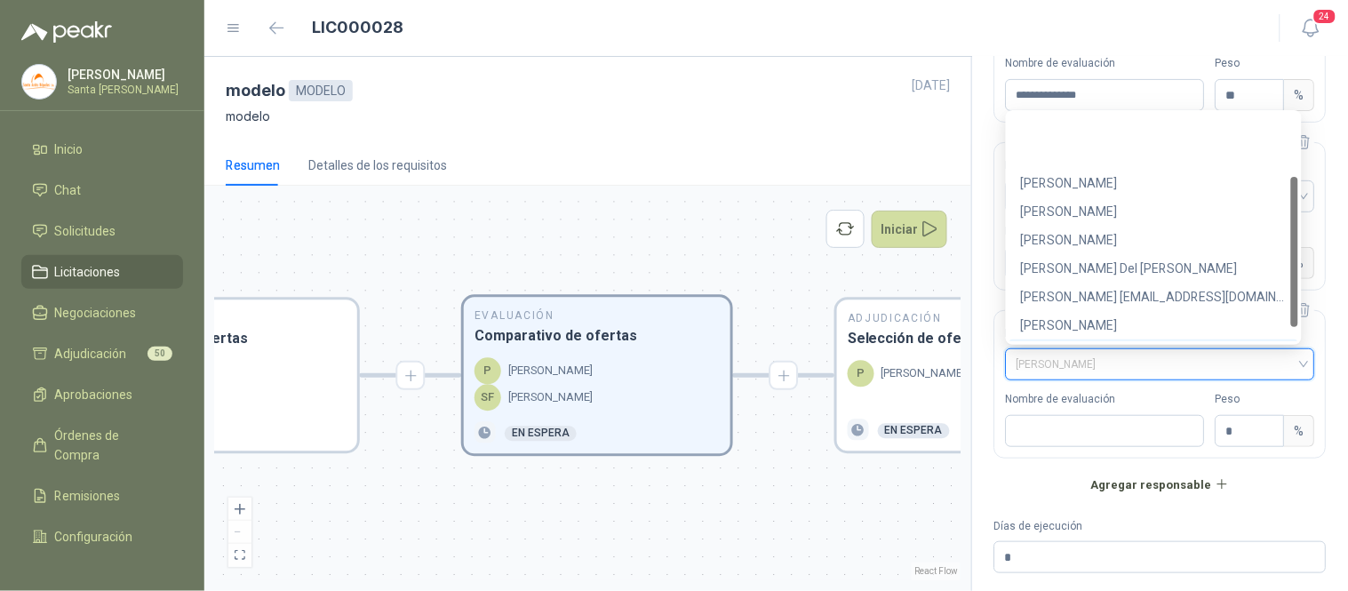
scroll to position [0, 0]
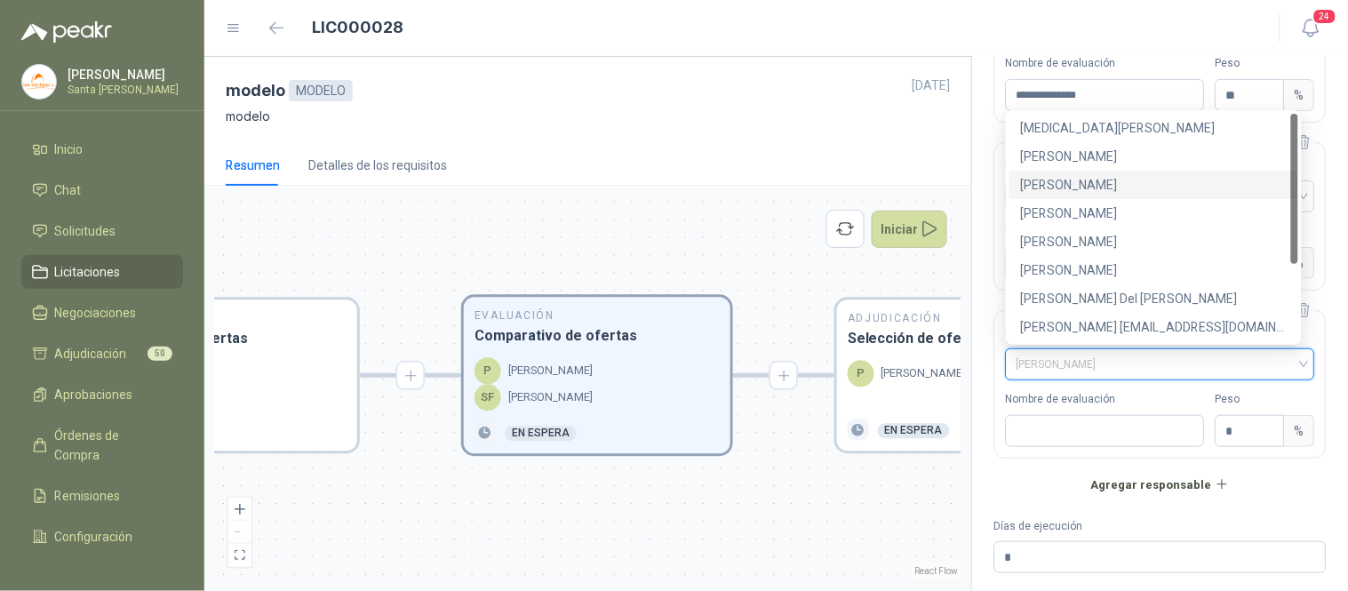
drag, startPoint x: 1297, startPoint y: 289, endPoint x: 1301, endPoint y: 166, distance: 122.7
click at [1301, 166] on div "f6c2a945-2af8-4a10-9439-b2f201435717 71f795d4-1b6d-4702-89fe-b1950166bbdb f3ea9…" at bounding box center [1154, 227] width 296 height 235
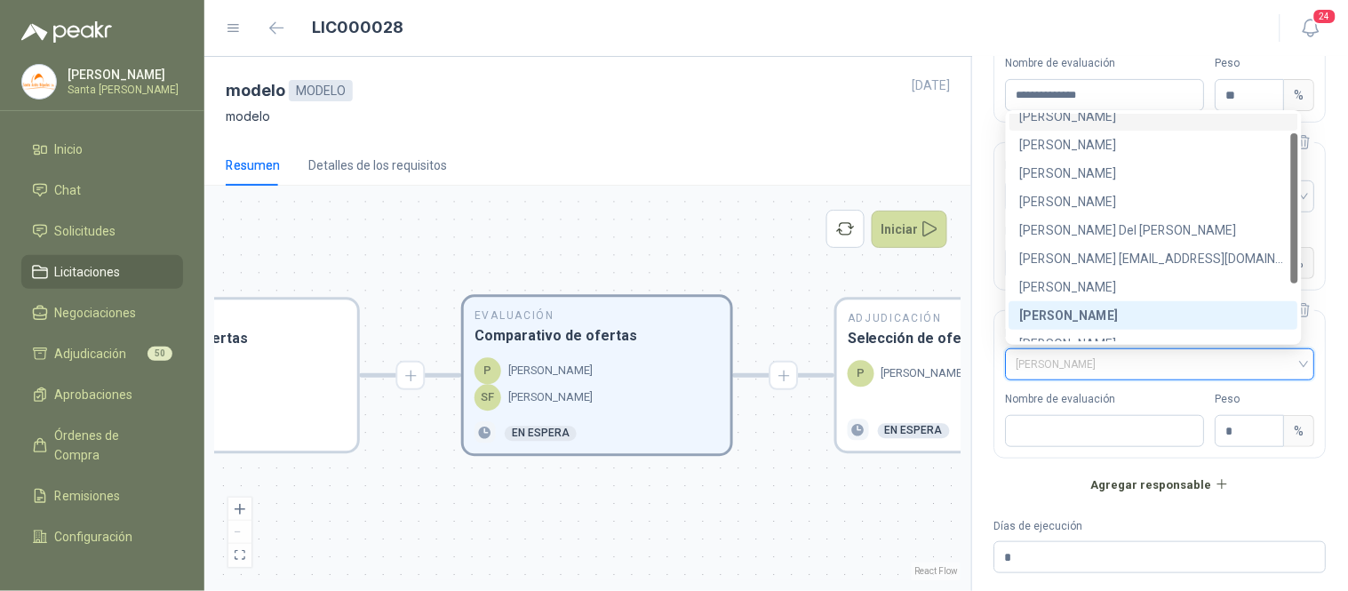
scroll to position [113, 0]
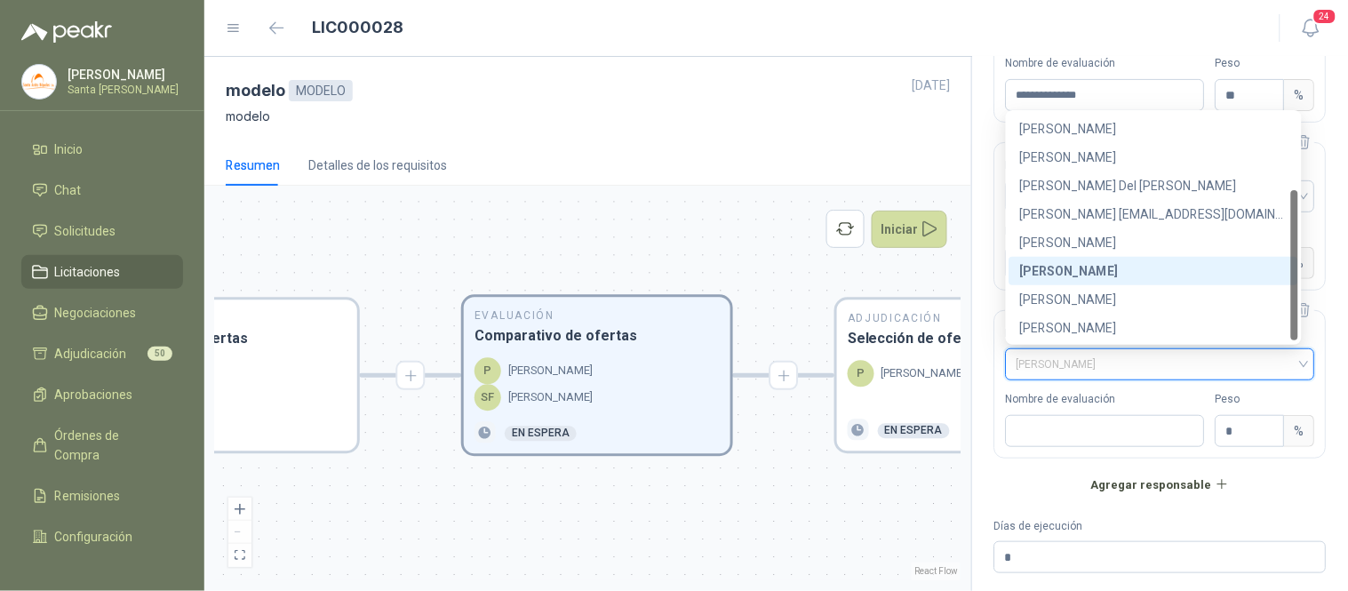
drag, startPoint x: 1294, startPoint y: 195, endPoint x: 1303, endPoint y: 305, distance: 109.6
click at [1303, 305] on body "[PERSON_NAME] Santa [PERSON_NAME] Inicio Chat Solicitudes Licitaciones Negociac…" at bounding box center [674, 295] width 1348 height 591
click at [1059, 274] on div "[PERSON_NAME]" at bounding box center [1153, 271] width 267 height 20
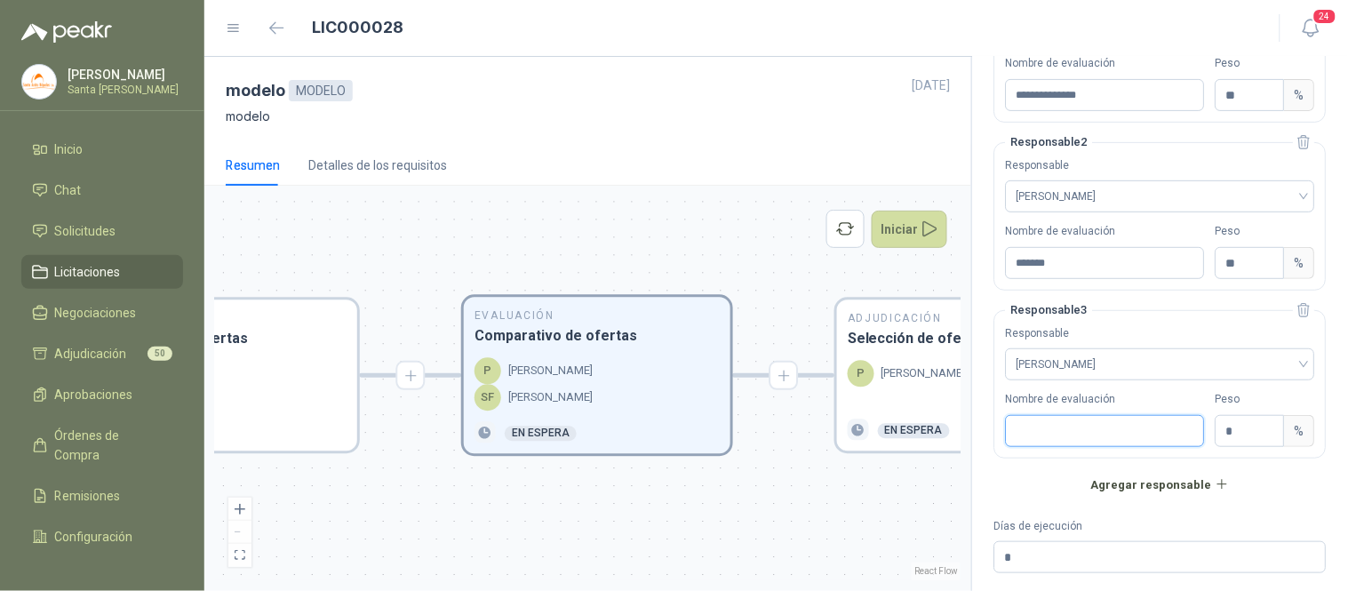
click at [1038, 431] on input "Nombre de evaluación" at bounding box center [1105, 431] width 199 height 32
drag, startPoint x: 1108, startPoint y: 430, endPoint x: 865, endPoint y: 410, distance: 243.4
click at [865, 410] on div "**********" at bounding box center [776, 324] width 1144 height 534
click at [1236, 430] on input "*" at bounding box center [1250, 431] width 68 height 30
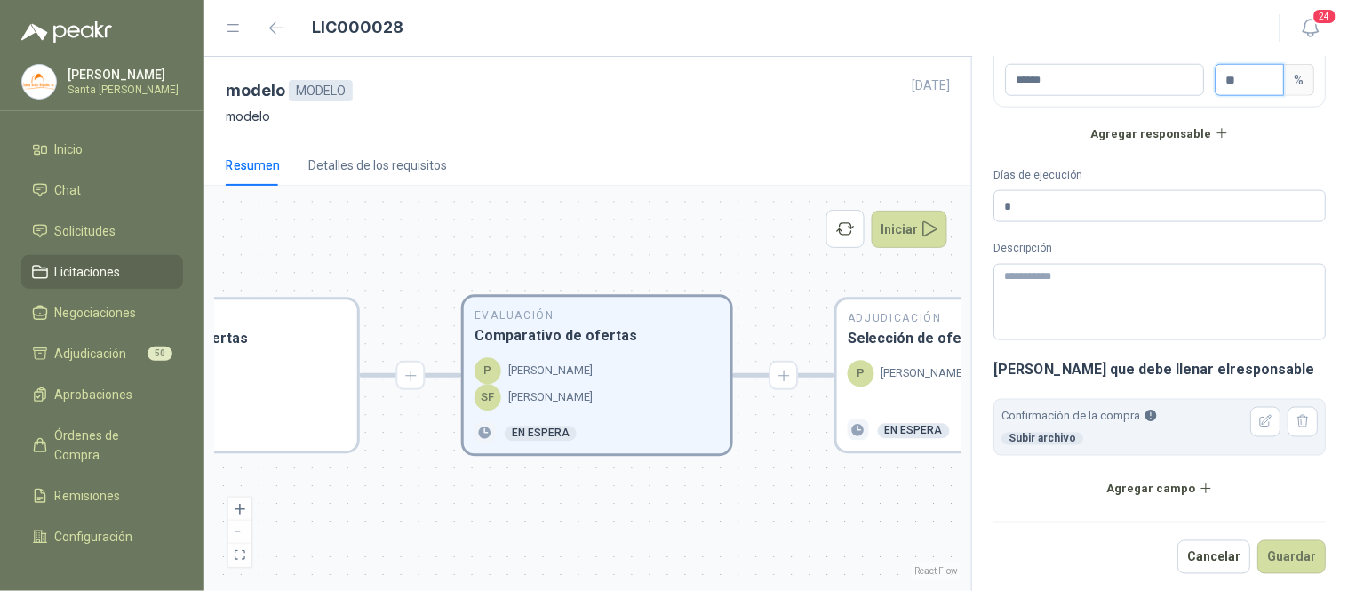
scroll to position [509, 0]
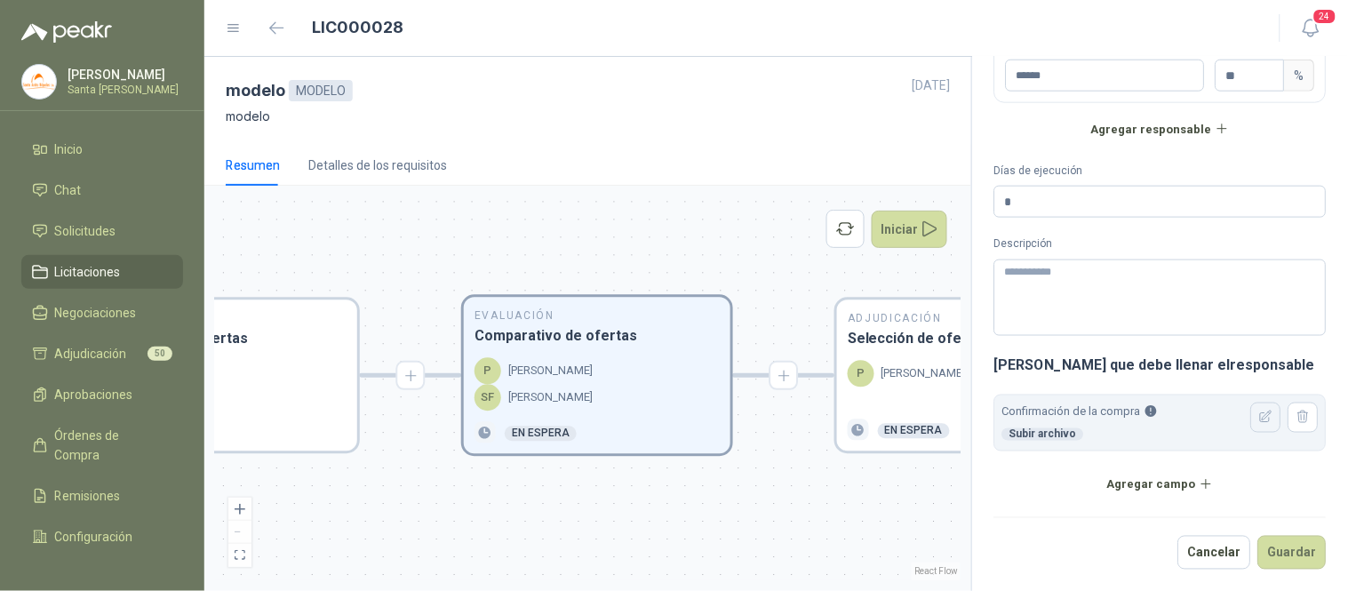
click at [1259, 415] on icon "button" at bounding box center [1266, 417] width 15 height 15
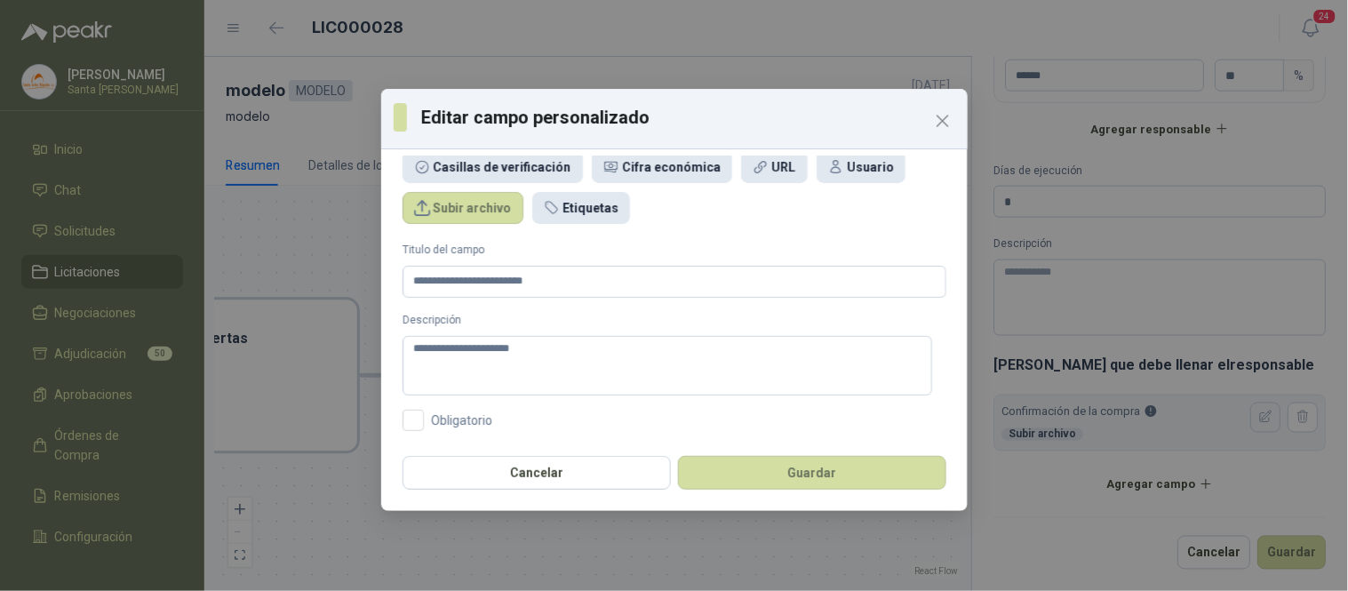
scroll to position [67, 0]
click at [552, 356] on textarea "**********" at bounding box center [667, 367] width 530 height 60
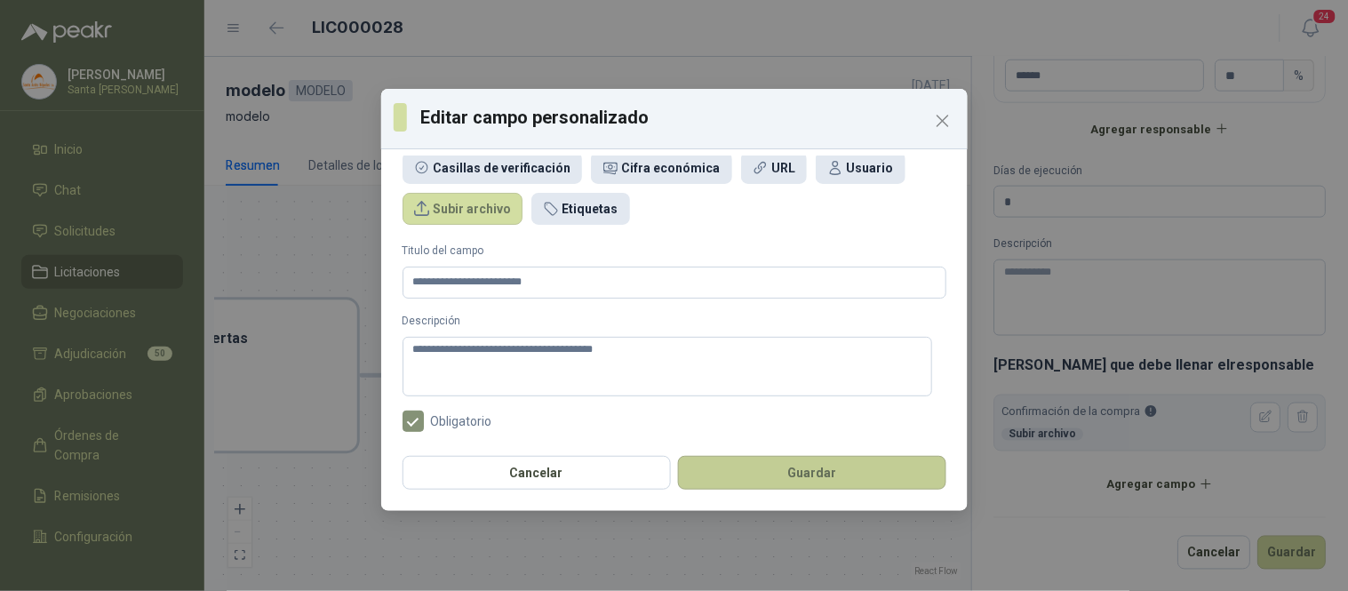
click at [766, 460] on button "Guardar" at bounding box center [812, 473] width 268 height 34
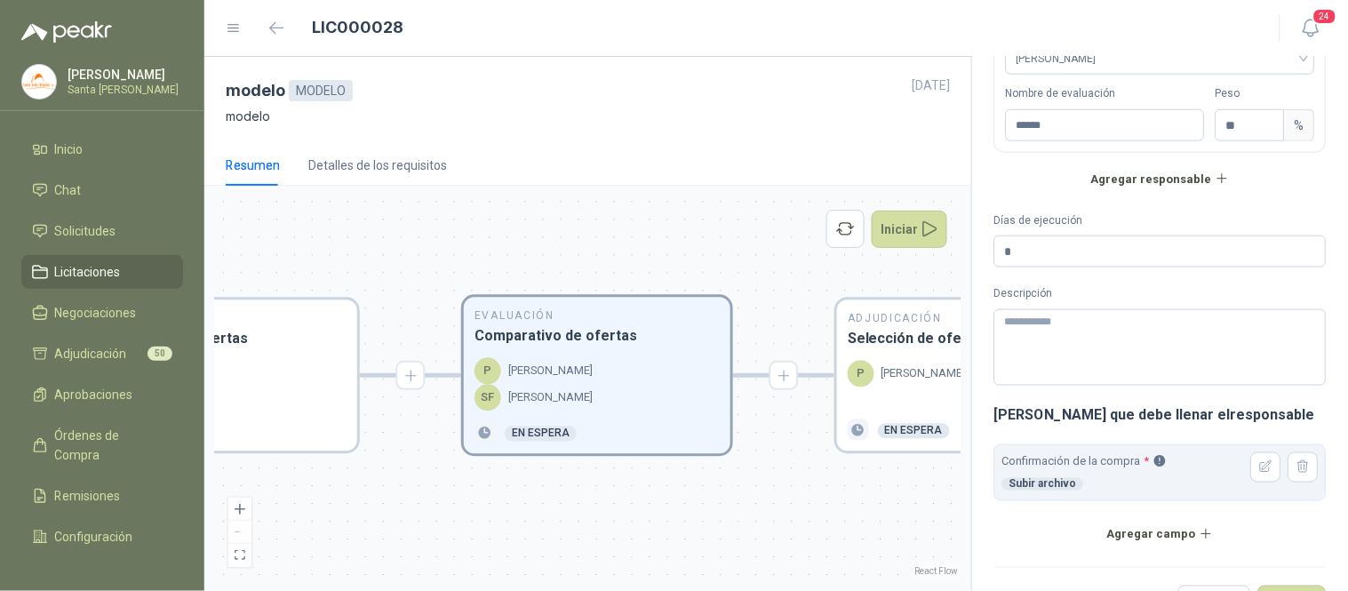
scroll to position [509, 0]
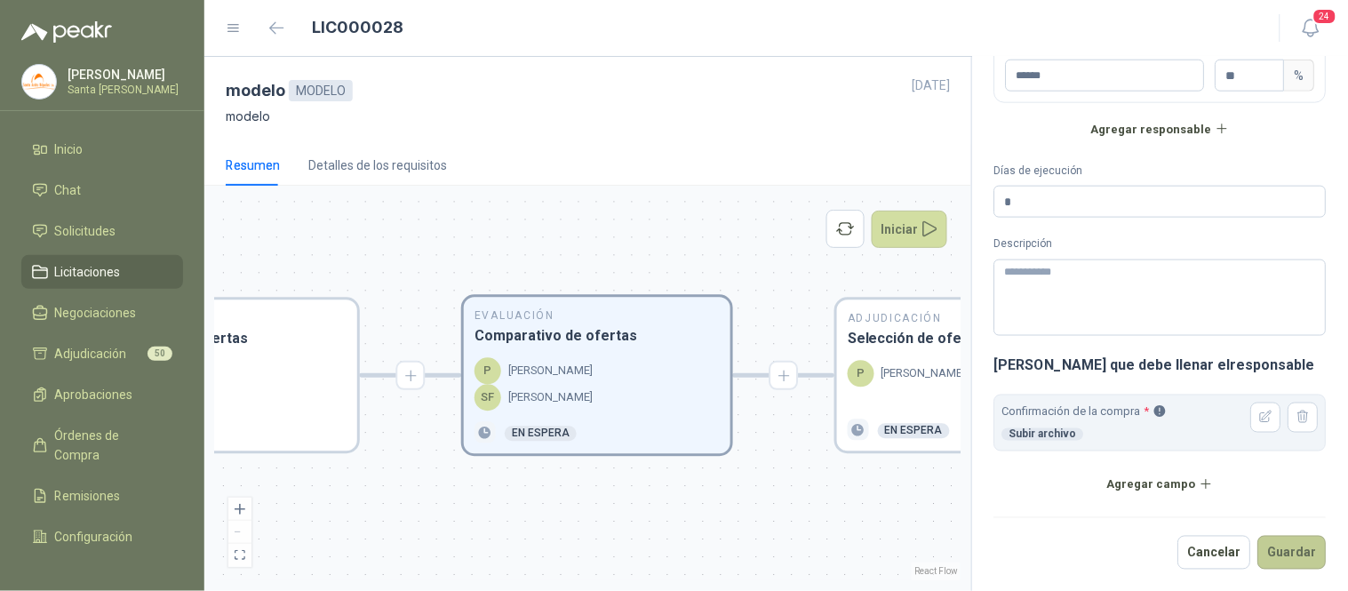
click at [1274, 560] on button "Guardar" at bounding box center [1292, 553] width 68 height 34
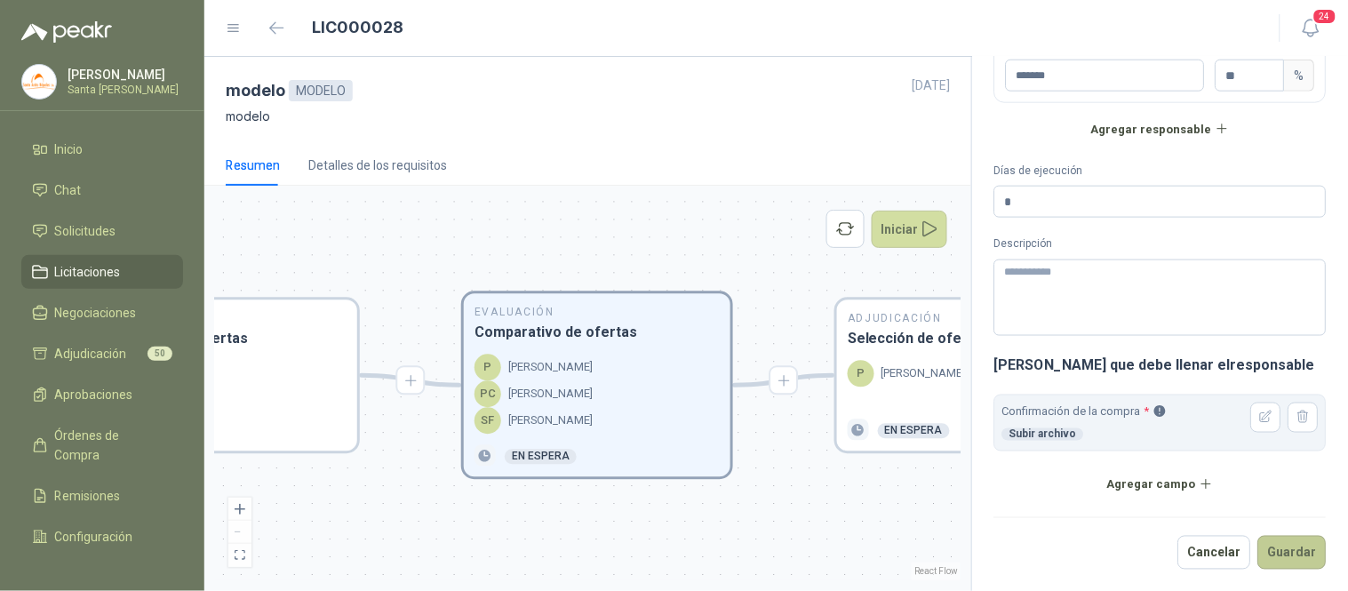
click at [1271, 563] on button "Guardar" at bounding box center [1292, 553] width 68 height 34
click at [267, 366] on div at bounding box center [223, 385] width 245 height 48
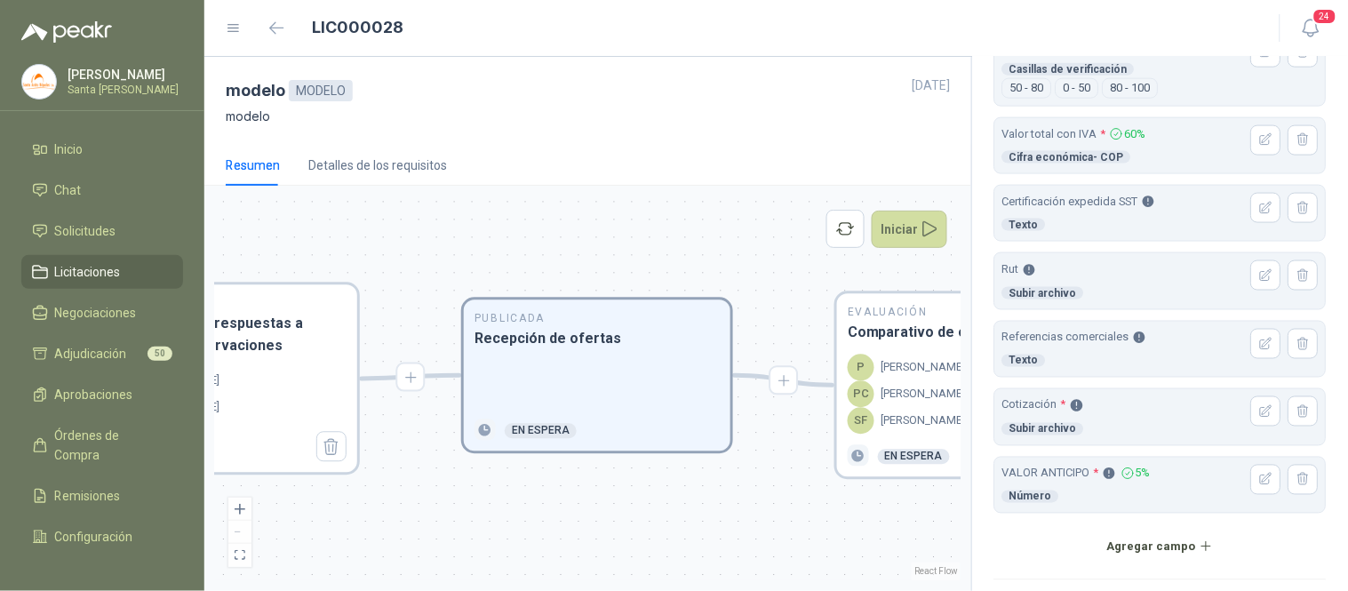
scroll to position [595, 0]
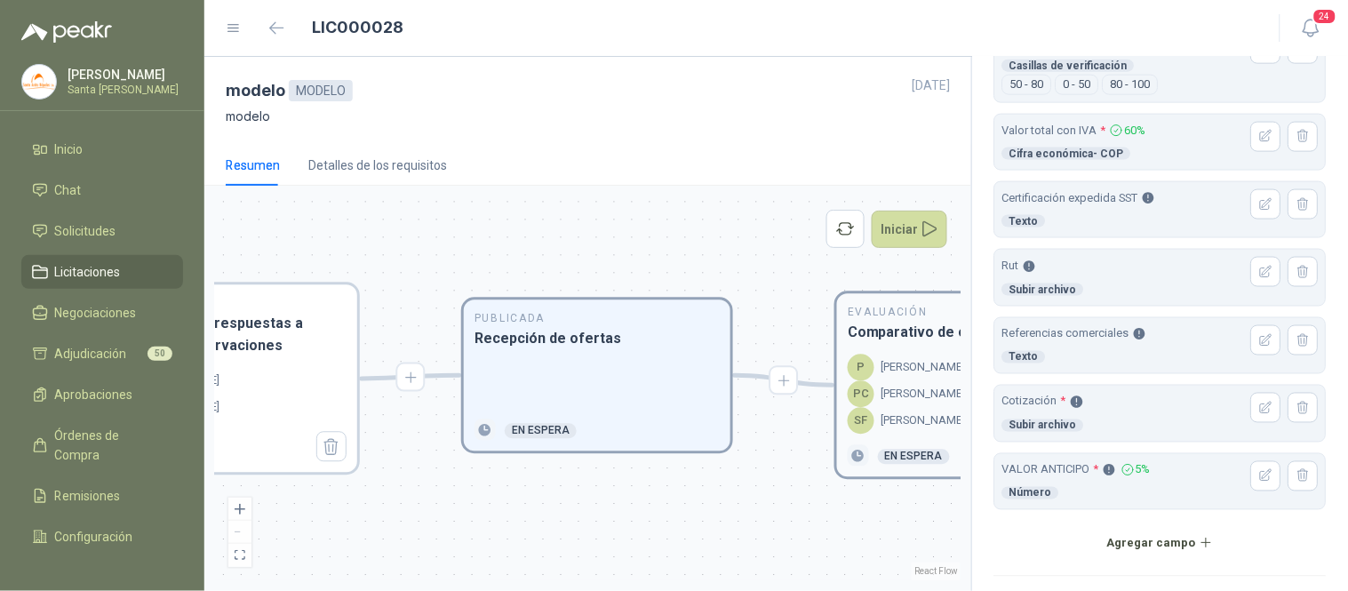
click at [925, 371] on p "[PERSON_NAME]" at bounding box center [923, 368] width 84 height 18
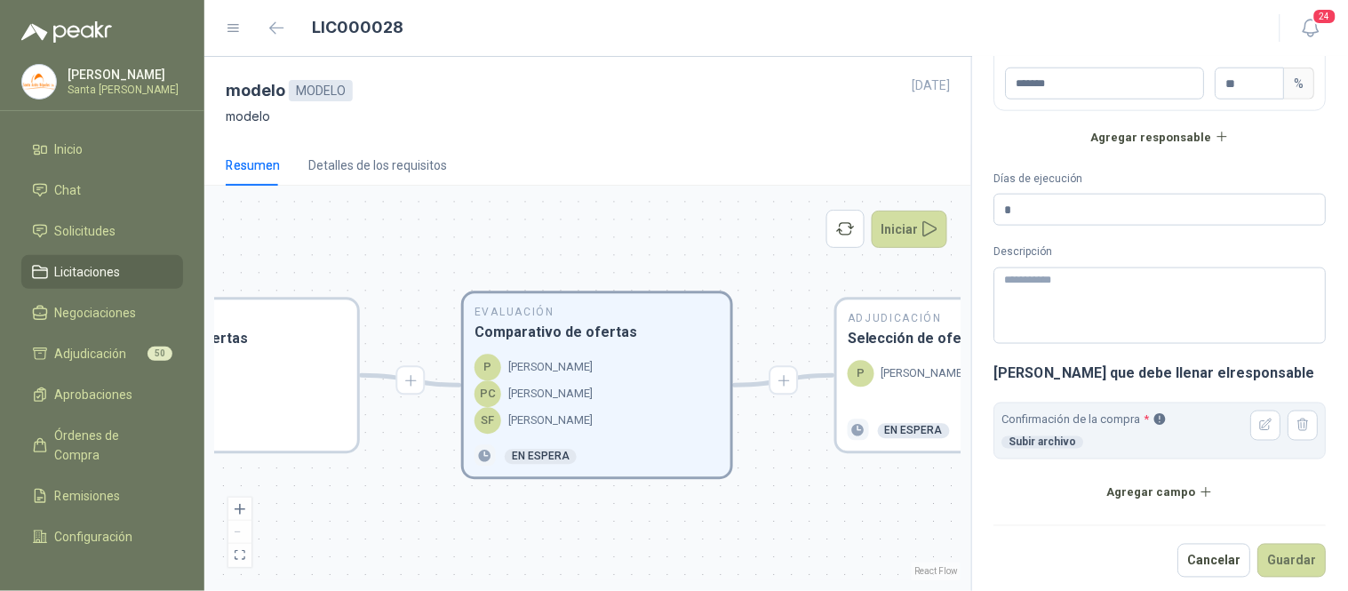
scroll to position [507, 0]
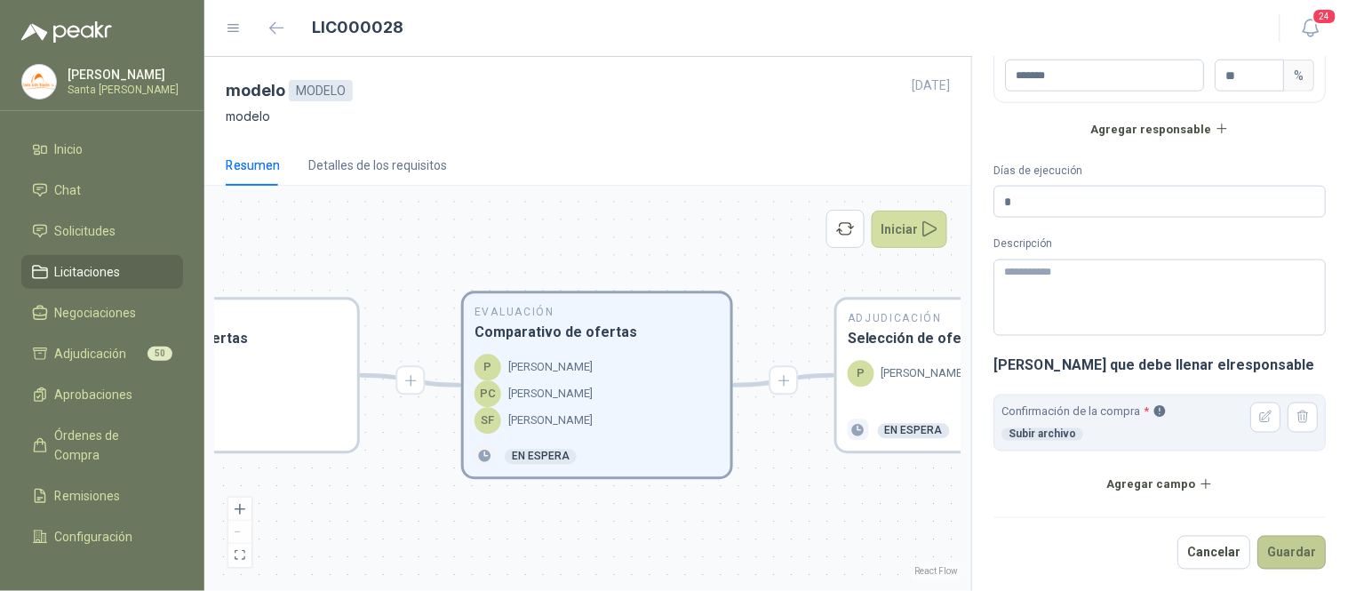
click at [1290, 546] on button "Guardar" at bounding box center [1292, 553] width 68 height 34
click at [913, 367] on p "[PERSON_NAME]" at bounding box center [923, 374] width 84 height 18
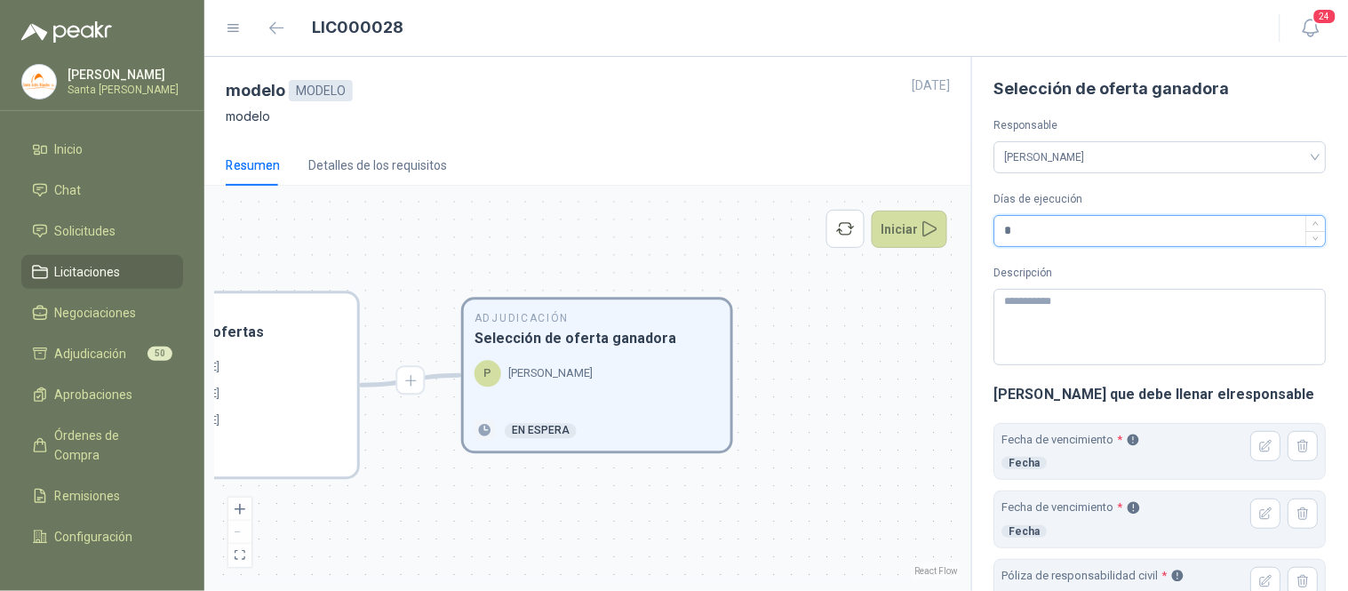
click at [1020, 235] on input "*" at bounding box center [1160, 231] width 331 height 30
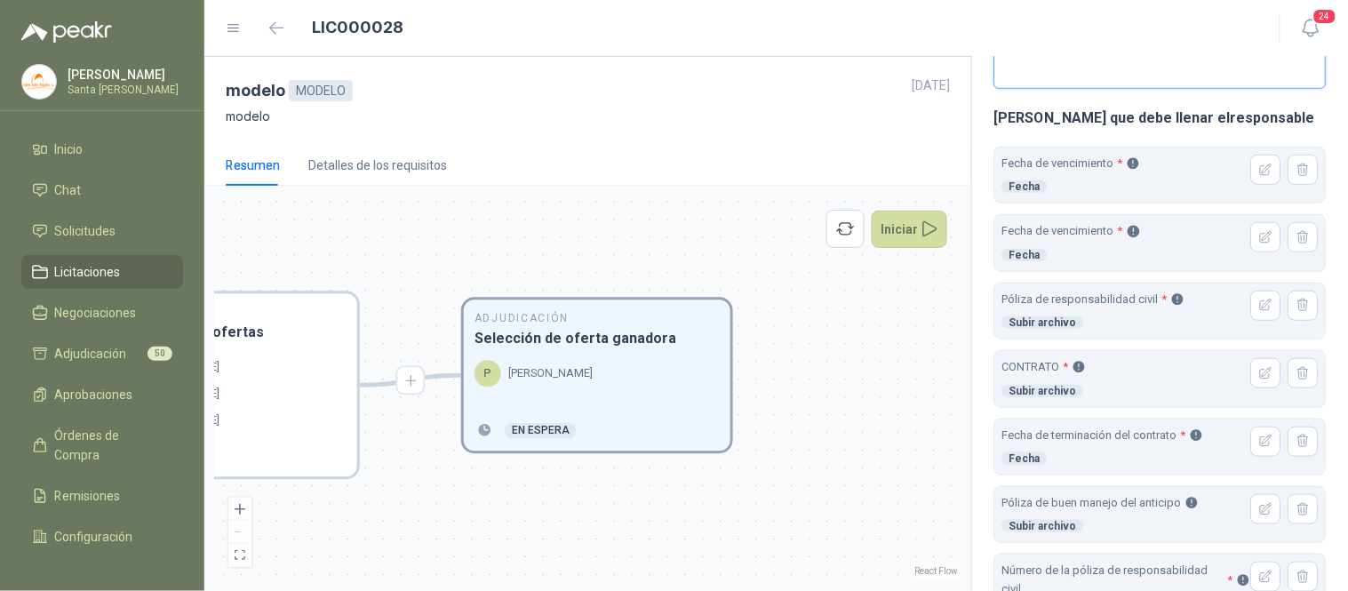
scroll to position [278, 0]
click at [1261, 233] on icon "button" at bounding box center [1267, 236] width 12 height 12
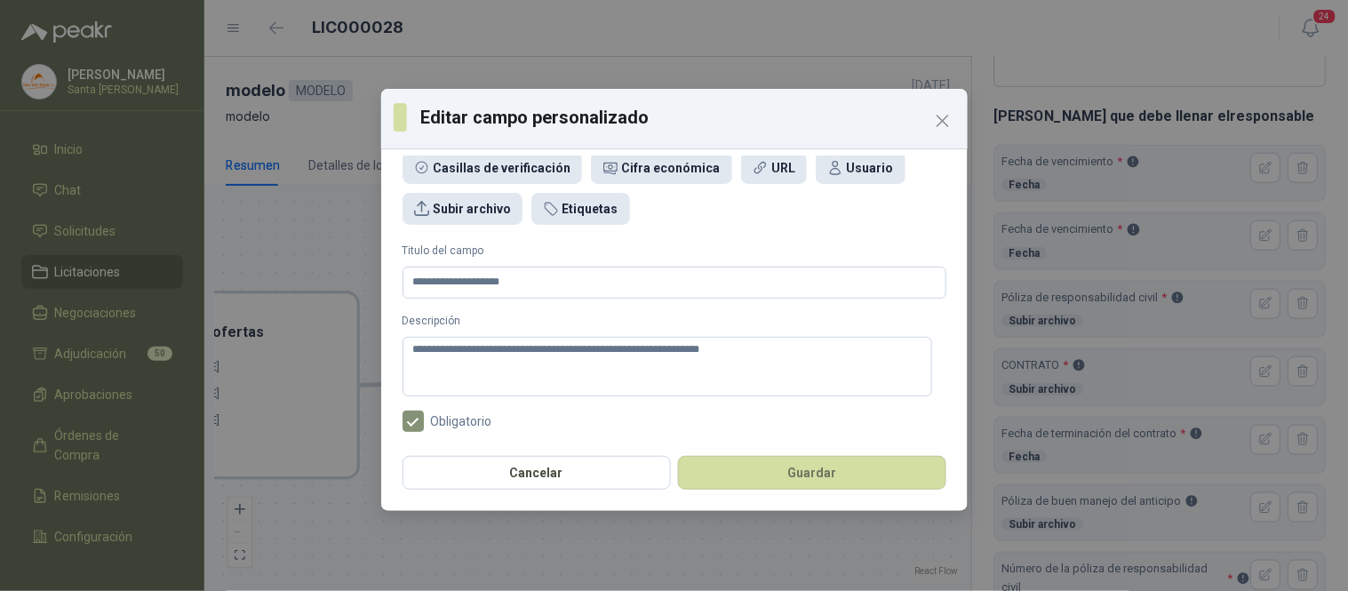
click at [823, 474] on button "Guardar" at bounding box center [812, 473] width 268 height 34
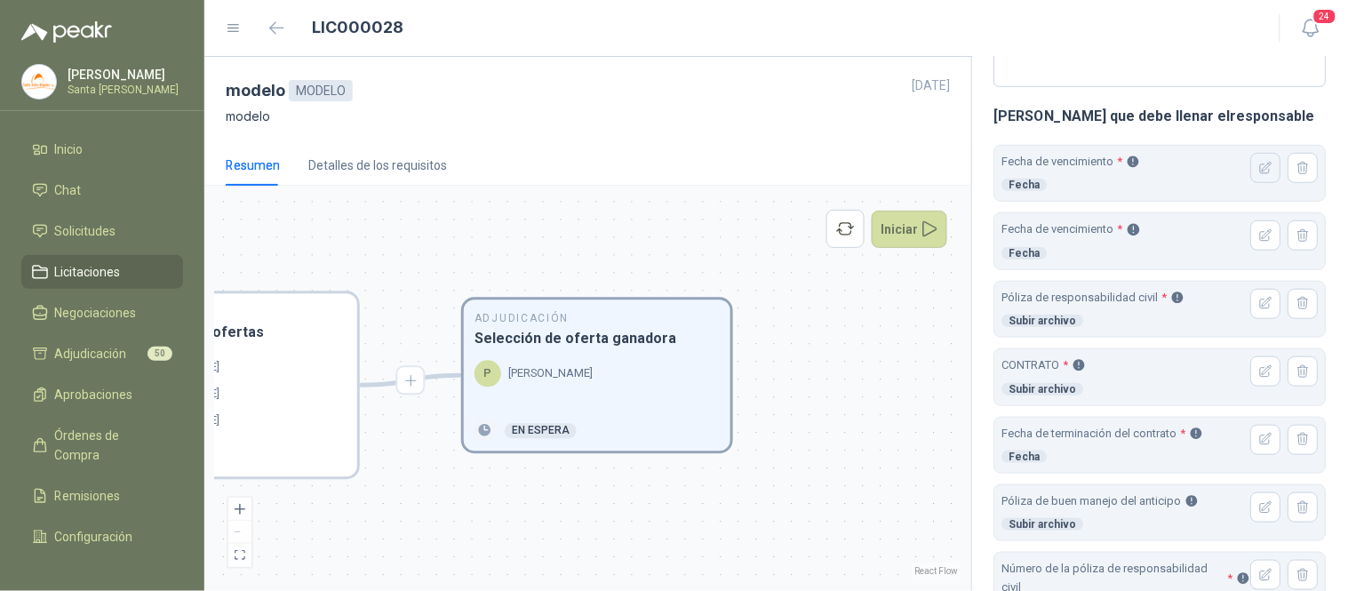
click at [1251, 176] on button "button" at bounding box center [1266, 168] width 30 height 30
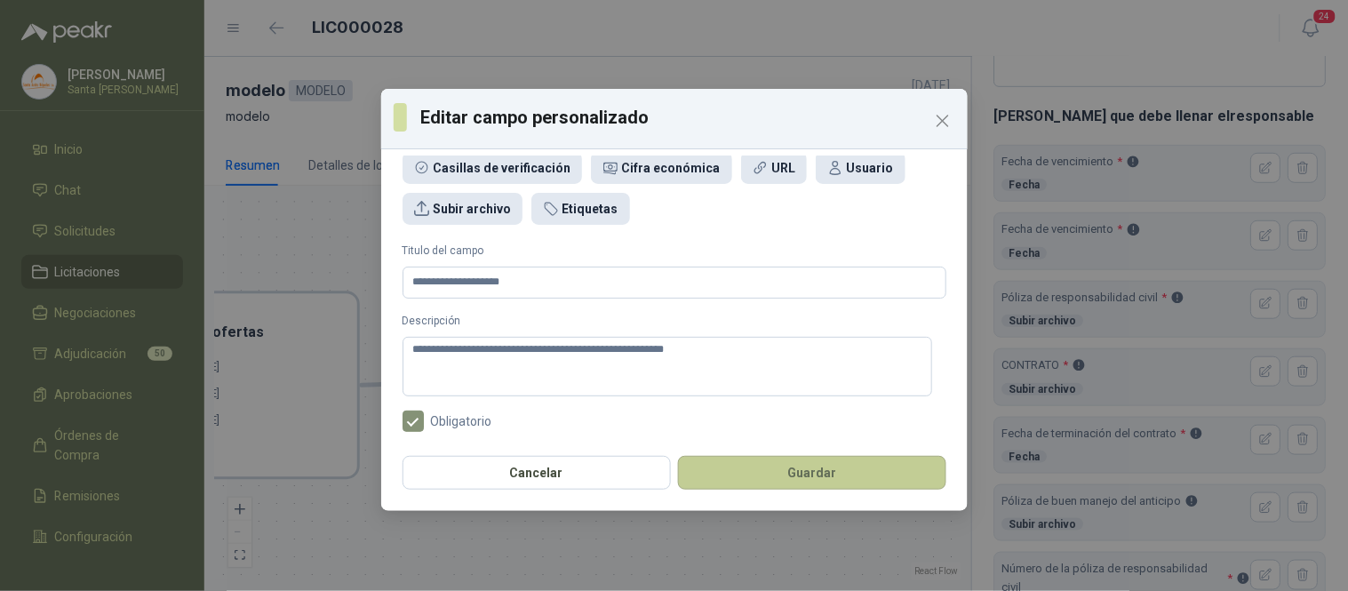
click at [796, 472] on button "Guardar" at bounding box center [812, 473] width 268 height 34
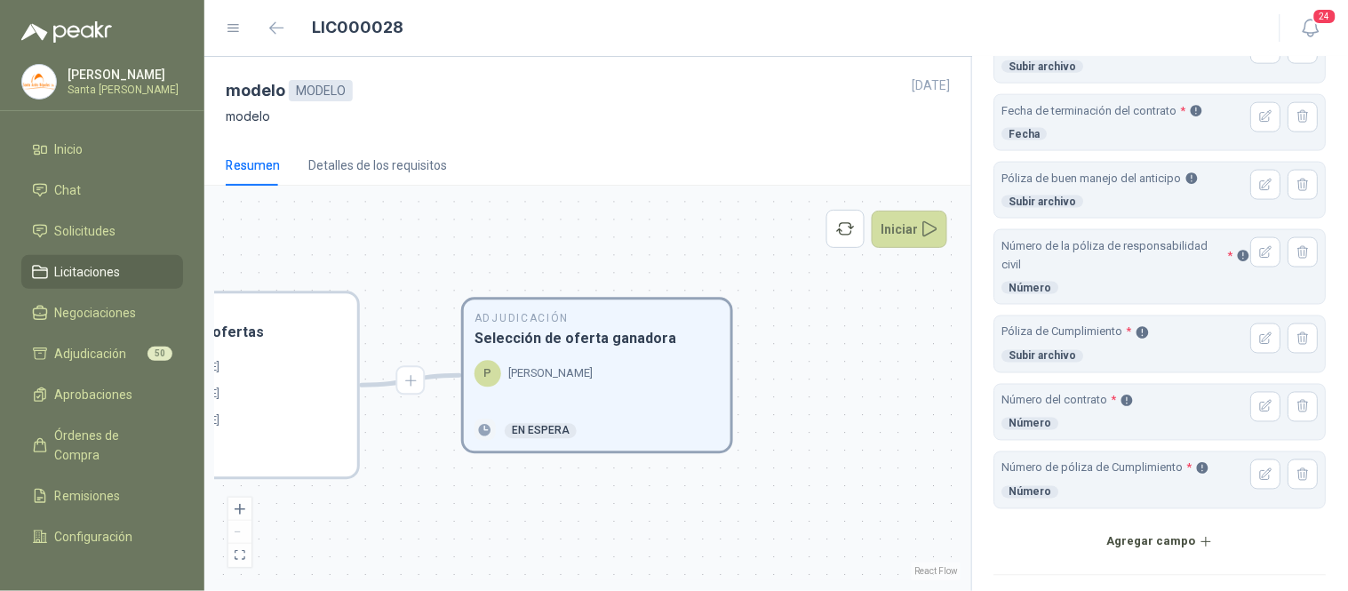
scroll to position [608, 0]
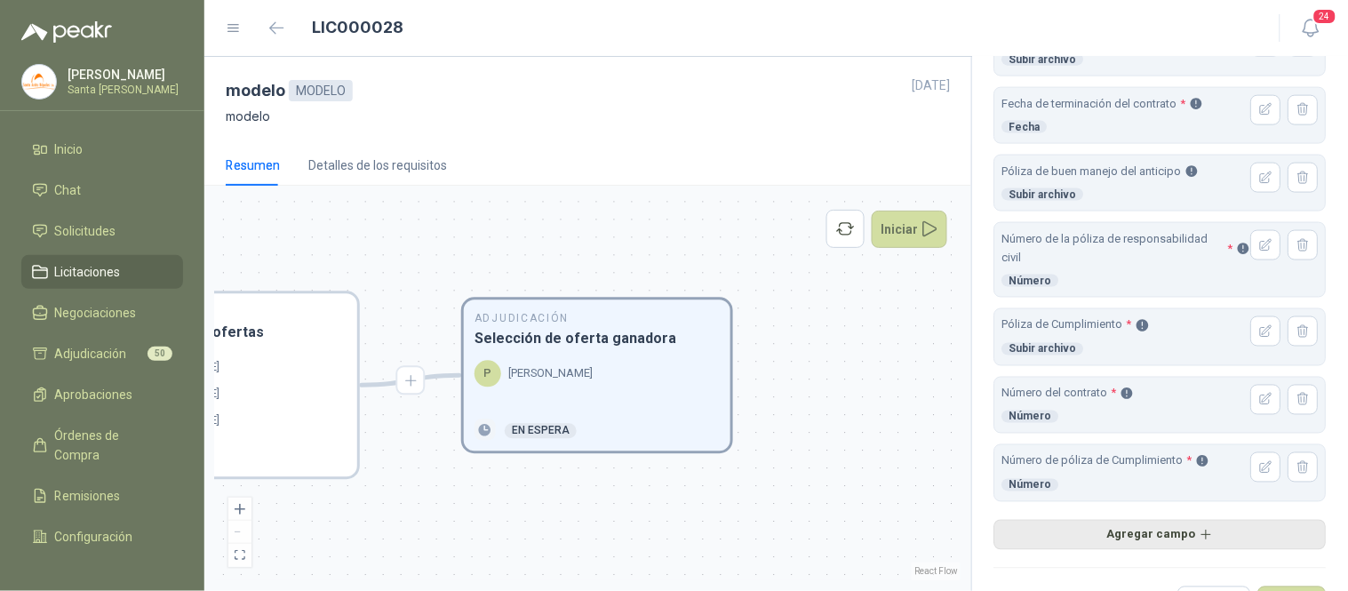
click at [1143, 538] on button "Agregar campo" at bounding box center [1160, 535] width 332 height 30
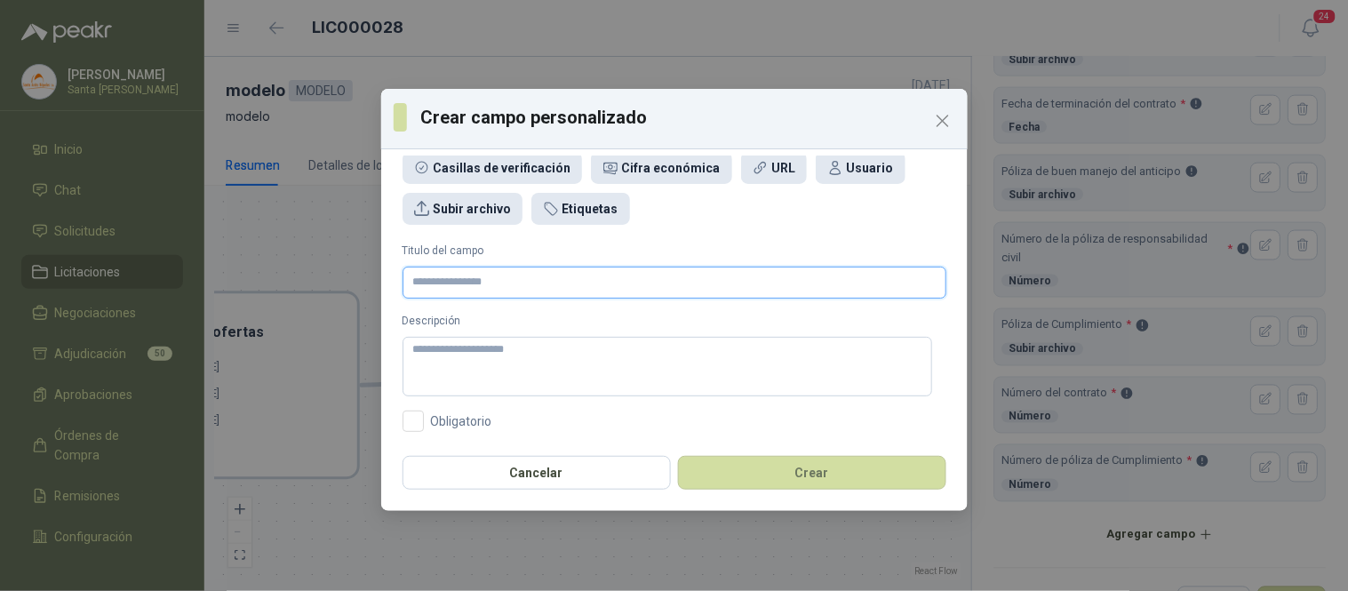
click at [429, 285] on input "Titulo del campo" at bounding box center [674, 283] width 544 height 32
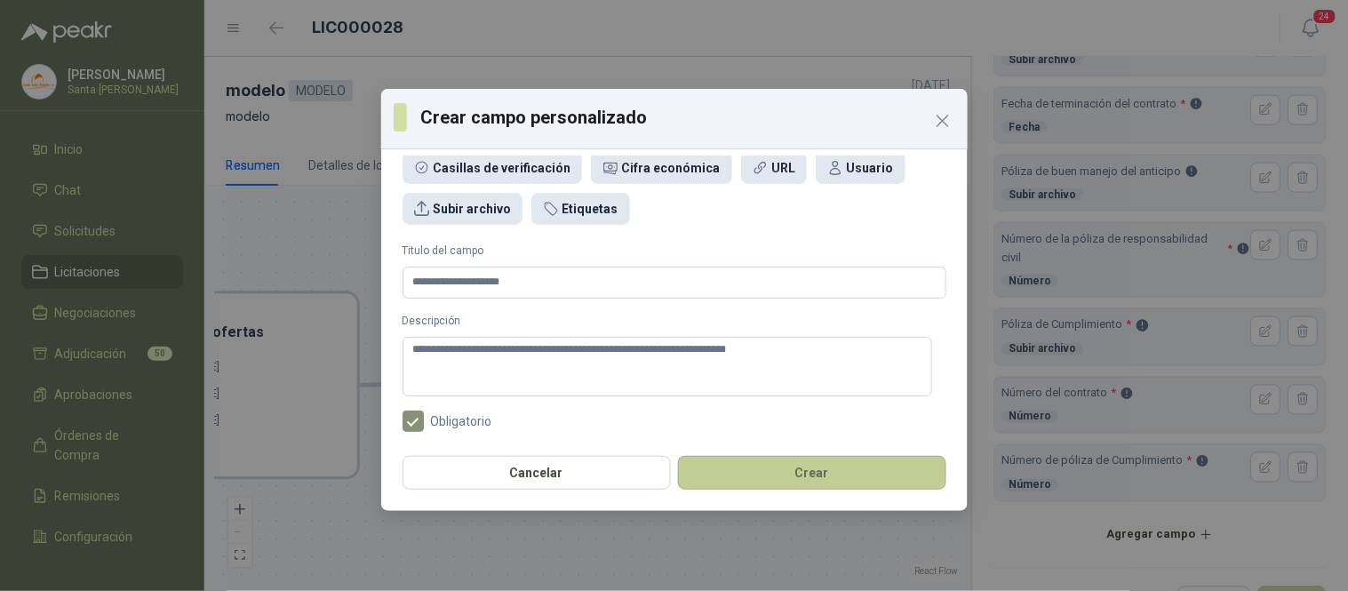
click at [854, 463] on button "Crear" at bounding box center [812, 473] width 268 height 34
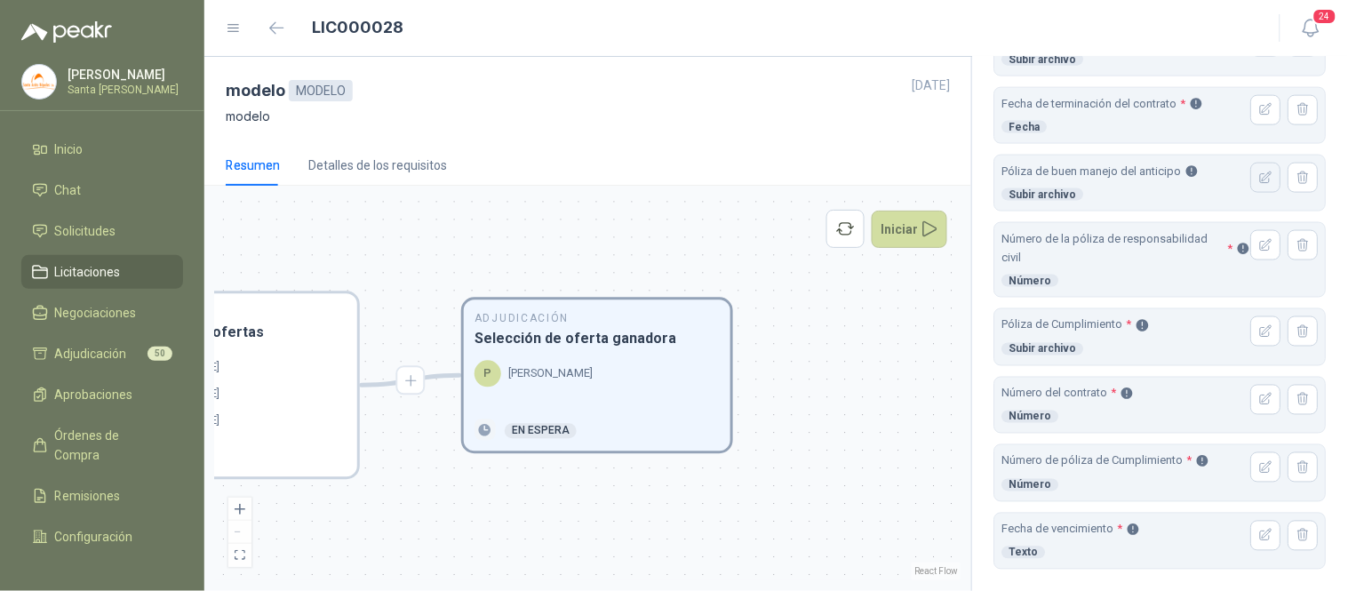
click at [1259, 181] on icon "button" at bounding box center [1266, 178] width 15 height 15
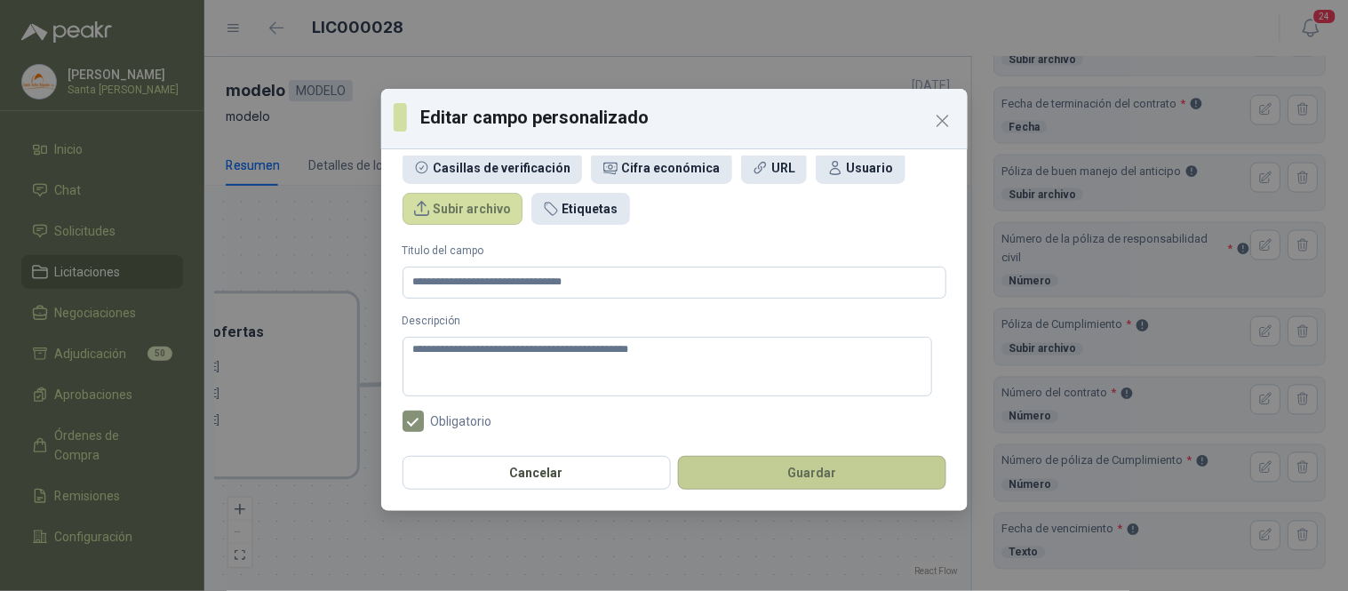
click at [823, 474] on button "Guardar" at bounding box center [812, 473] width 268 height 34
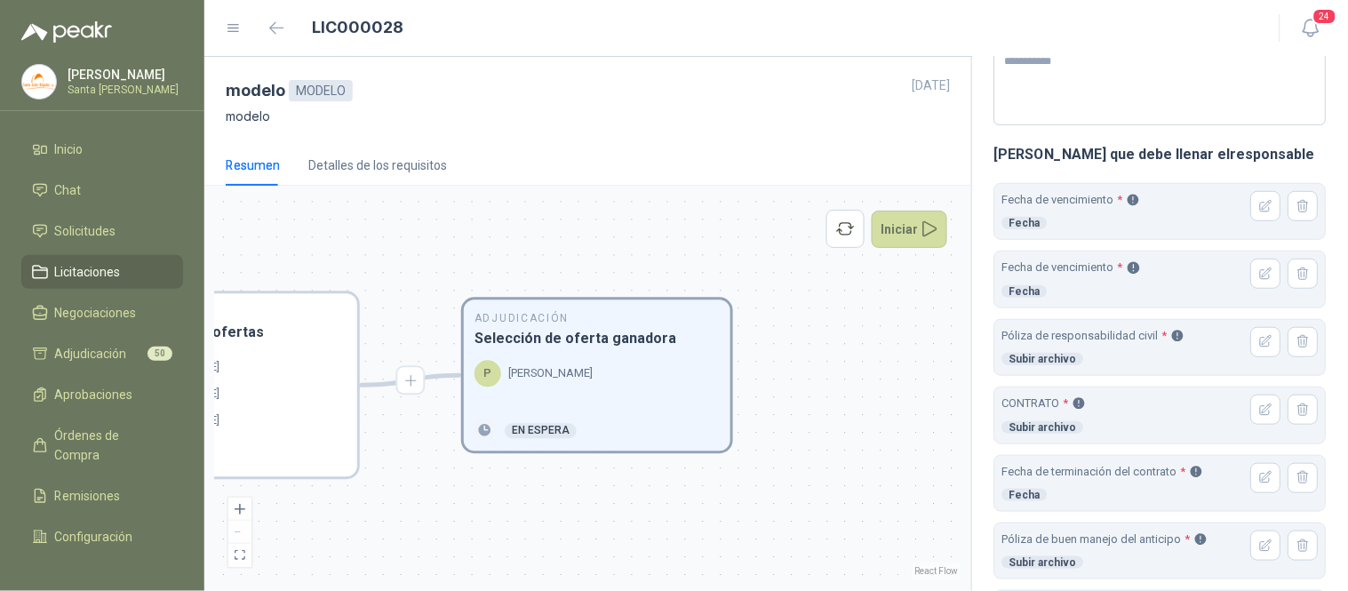
scroll to position [231, 0]
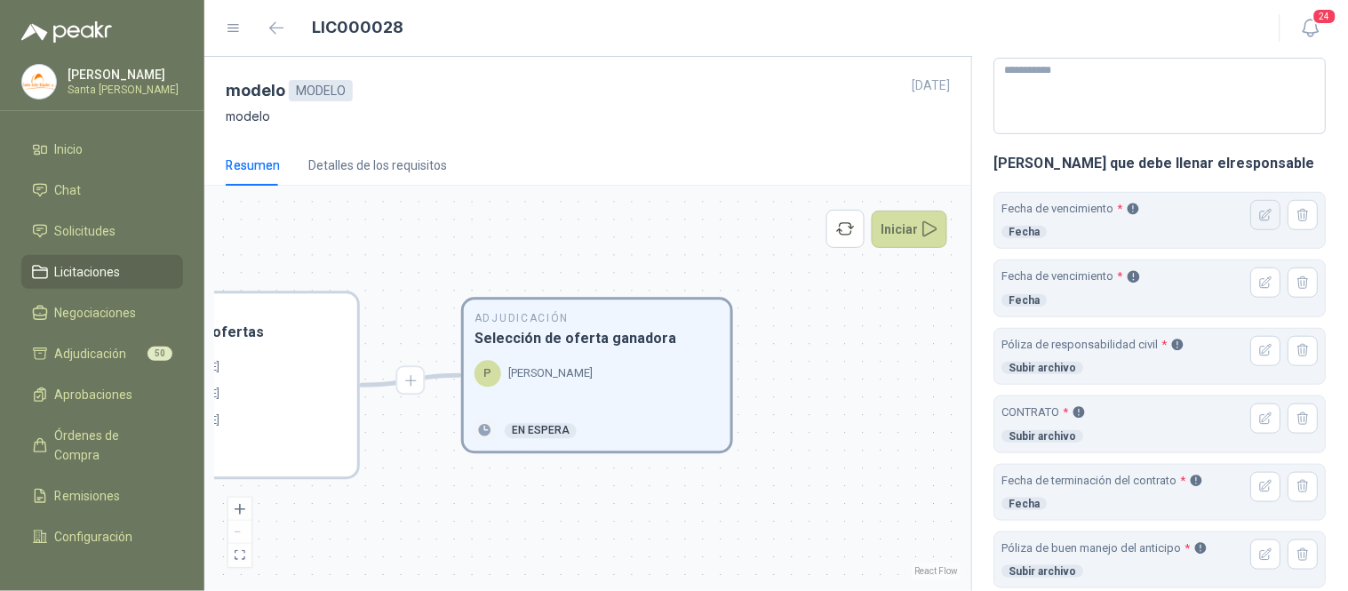
click at [1259, 219] on icon "button" at bounding box center [1266, 215] width 15 height 15
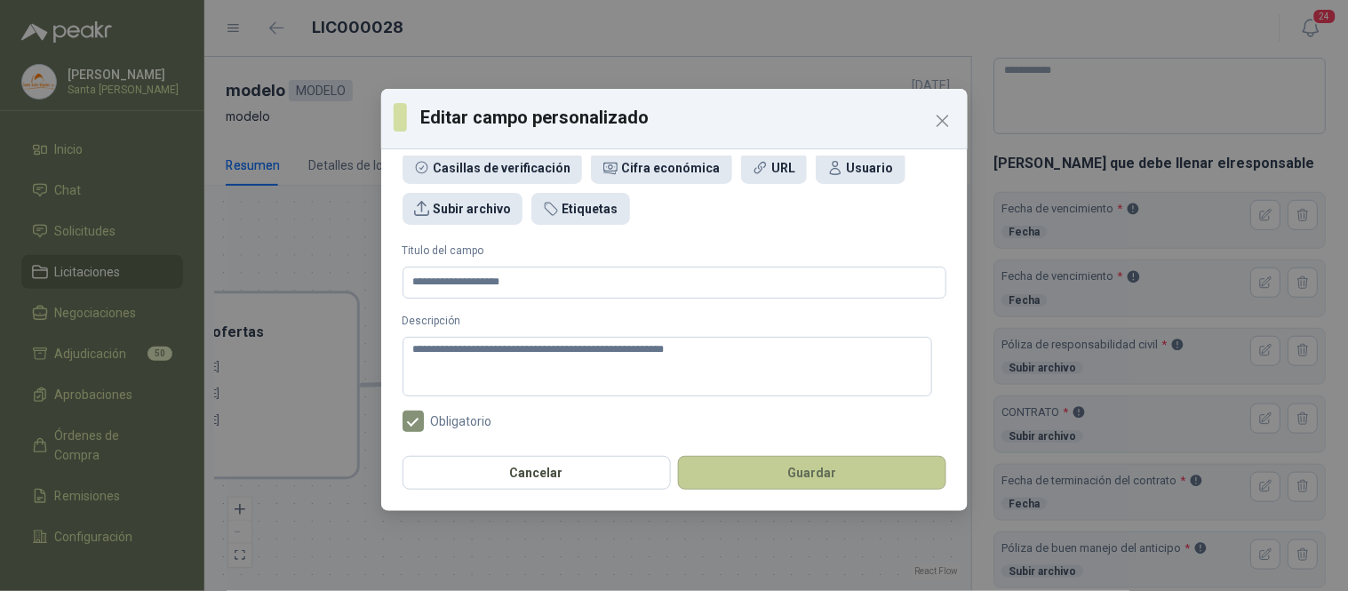
click at [815, 486] on button "Guardar" at bounding box center [812, 473] width 268 height 34
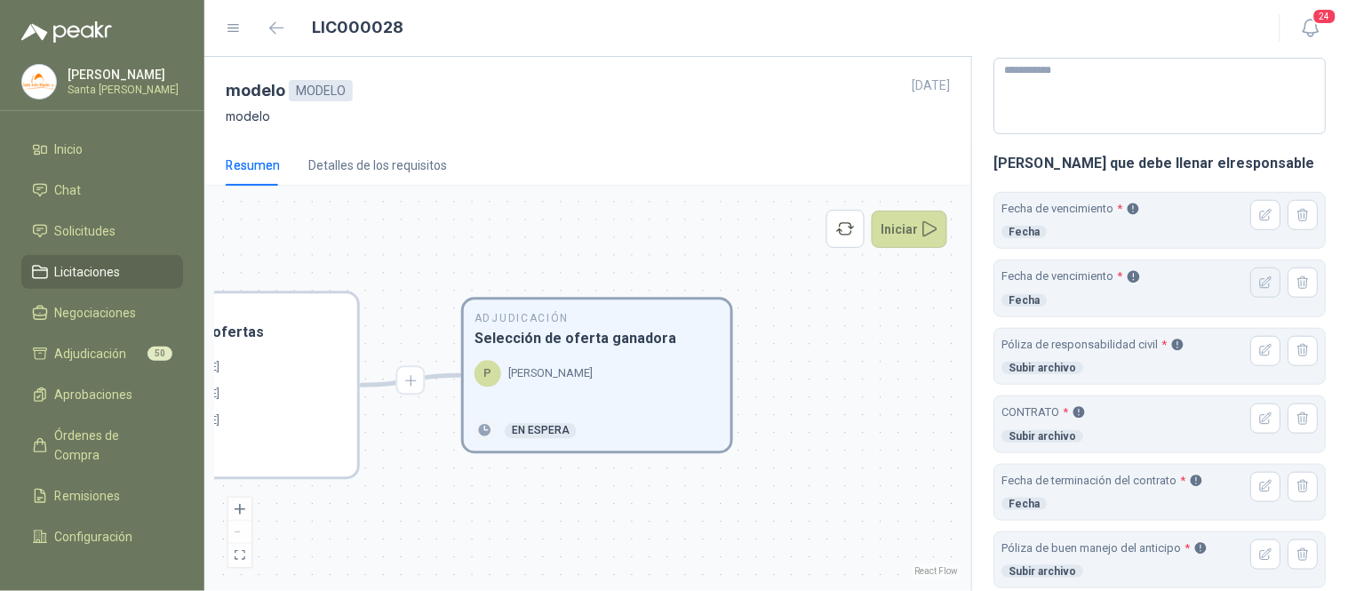
click at [1261, 280] on icon "button" at bounding box center [1267, 283] width 12 height 12
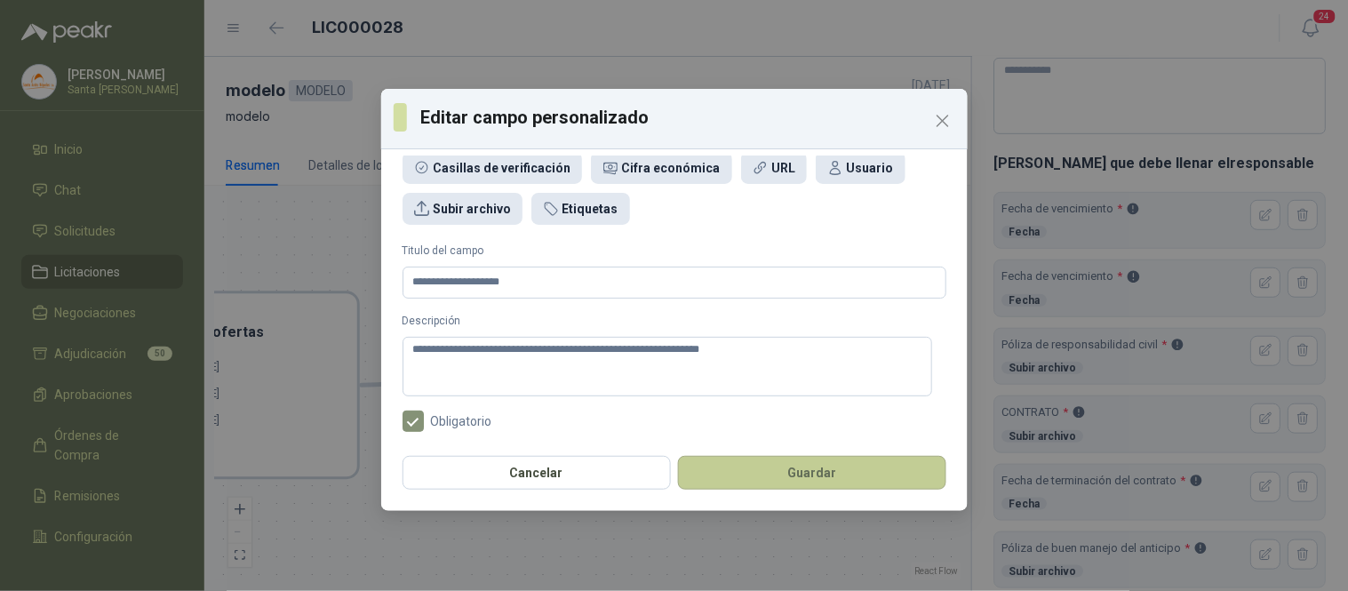
click at [838, 466] on button "Guardar" at bounding box center [812, 473] width 268 height 34
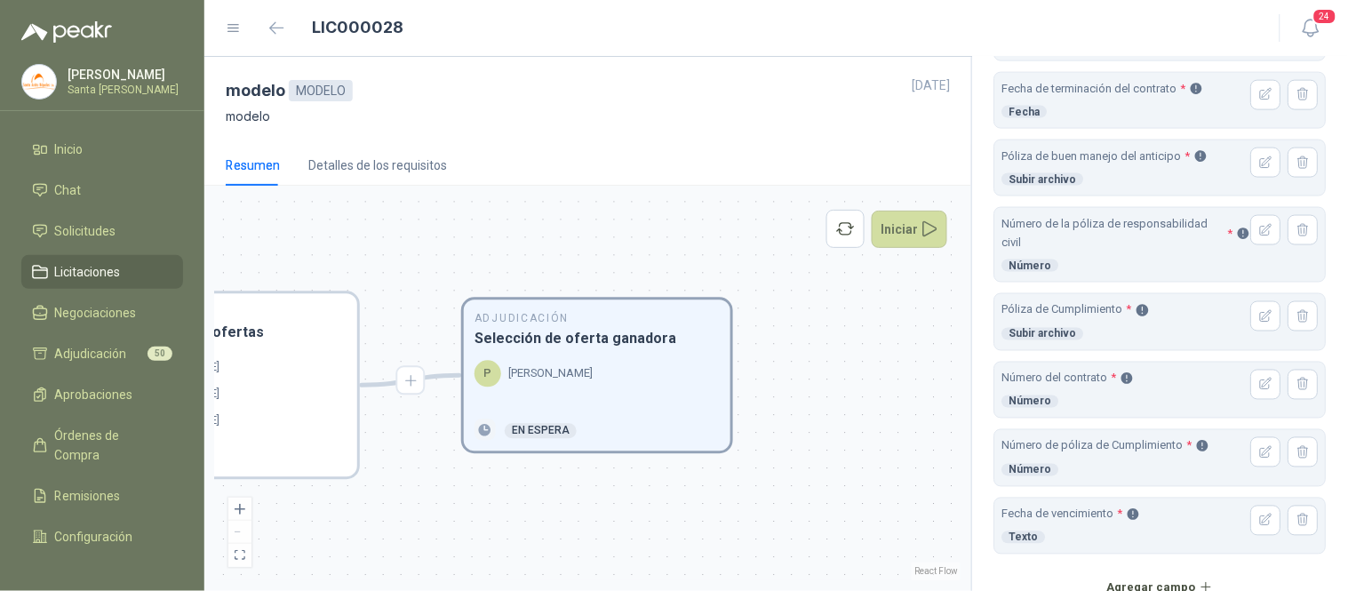
scroll to position [607, 0]
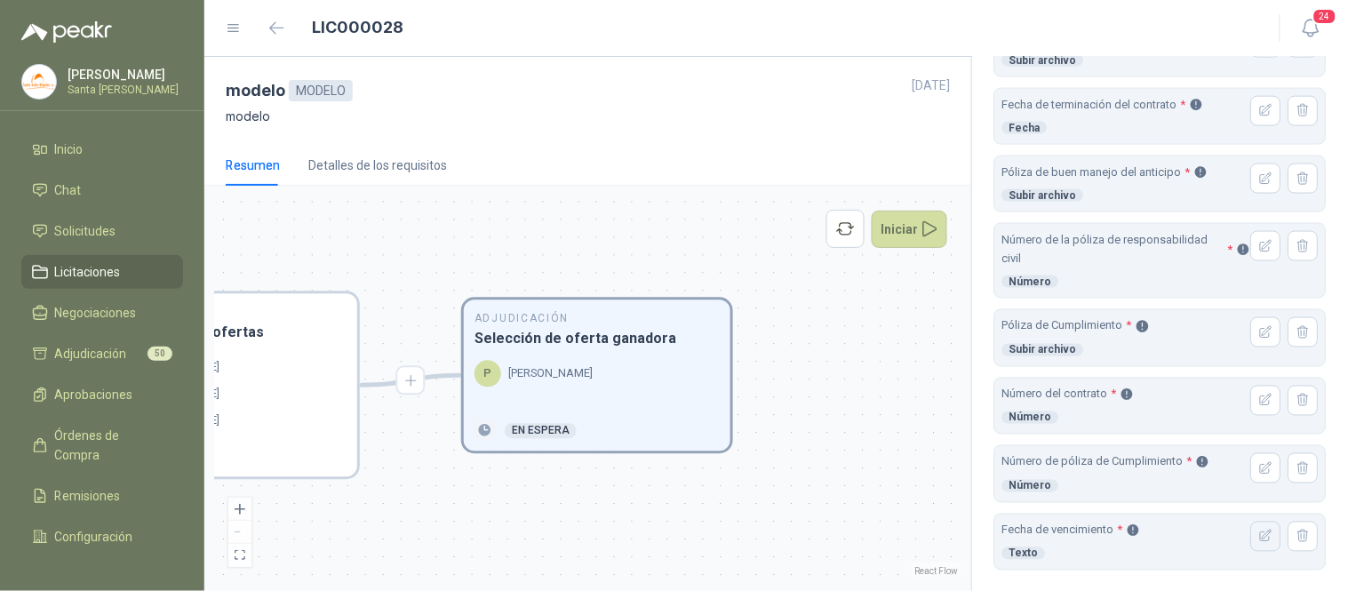
click at [1259, 543] on icon "button" at bounding box center [1266, 536] width 15 height 15
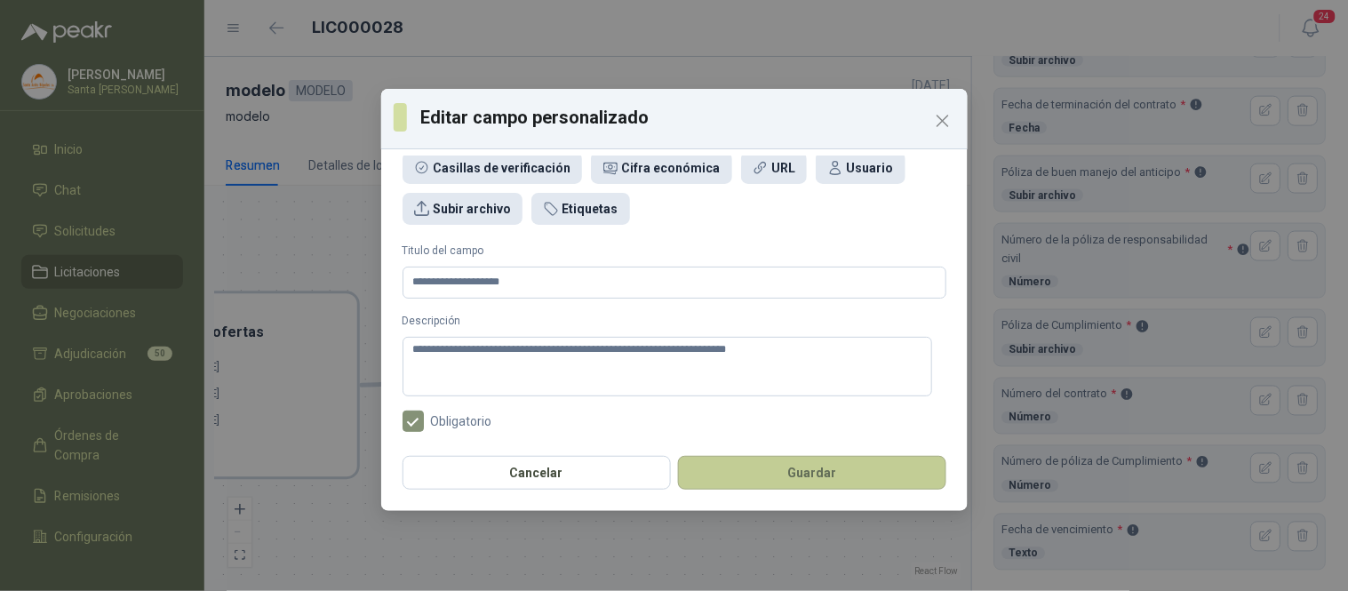
click at [817, 475] on button "Guardar" at bounding box center [812, 473] width 268 height 34
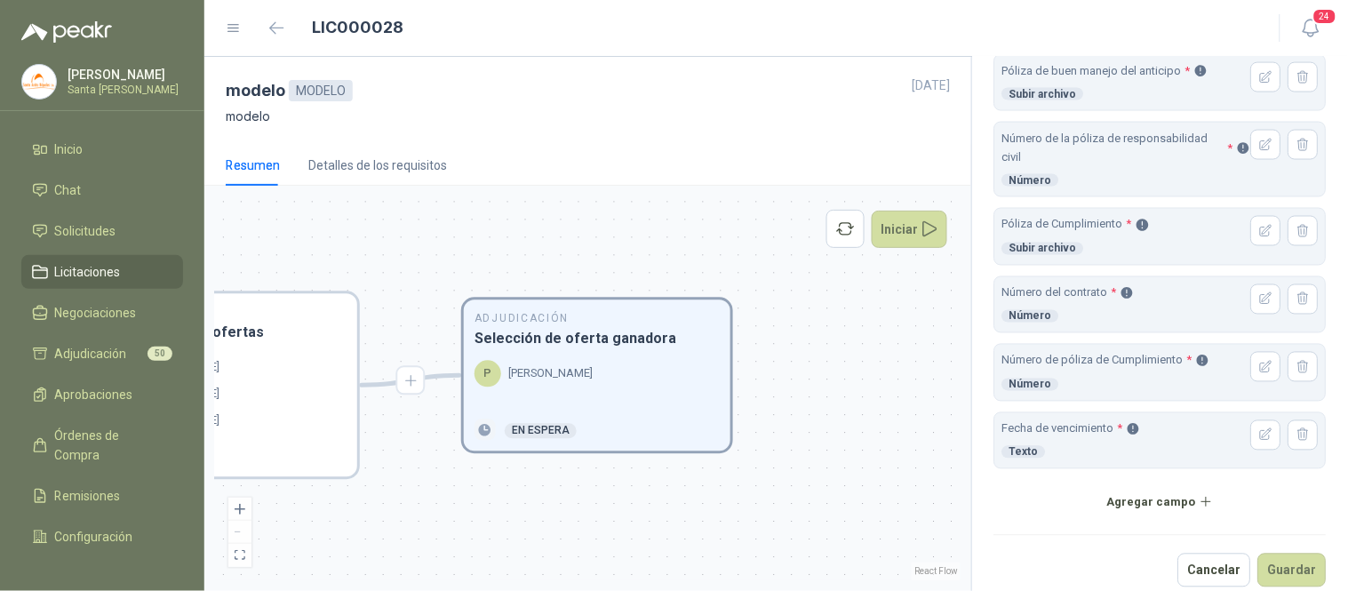
scroll to position [725, 0]
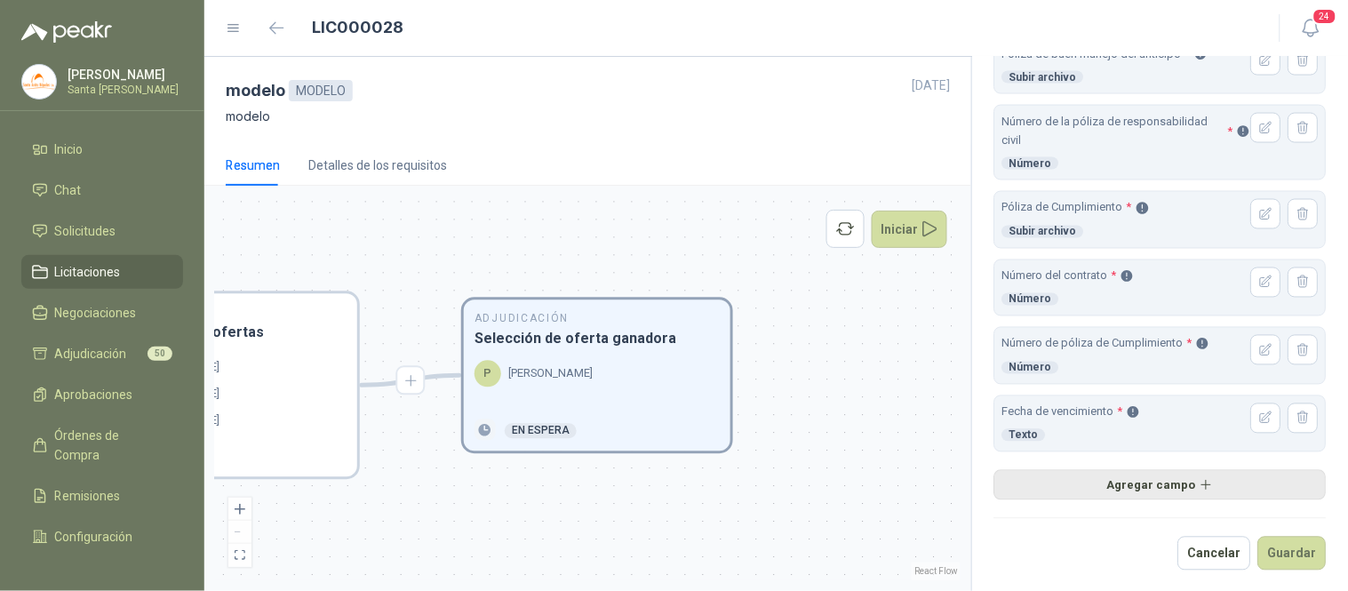
click at [1135, 491] on button "Agregar campo" at bounding box center [1160, 485] width 332 height 30
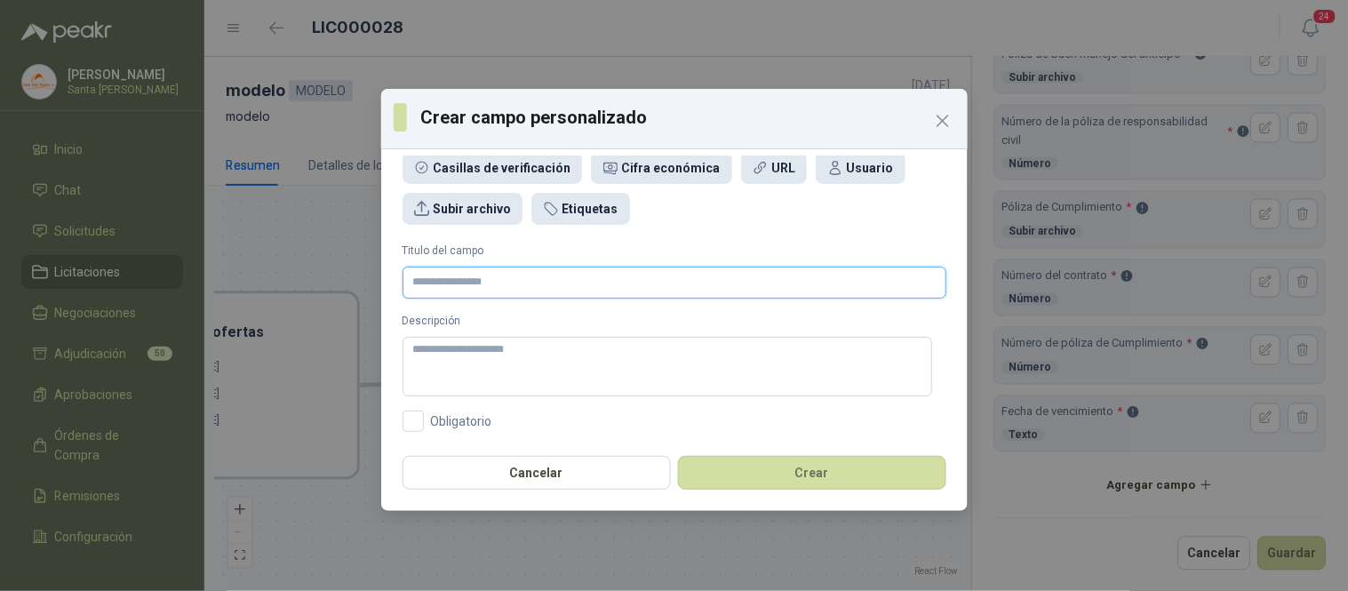
click at [442, 291] on input "Titulo del campo" at bounding box center [674, 283] width 544 height 32
click at [944, 119] on icon "Close" at bounding box center [942, 121] width 11 height 11
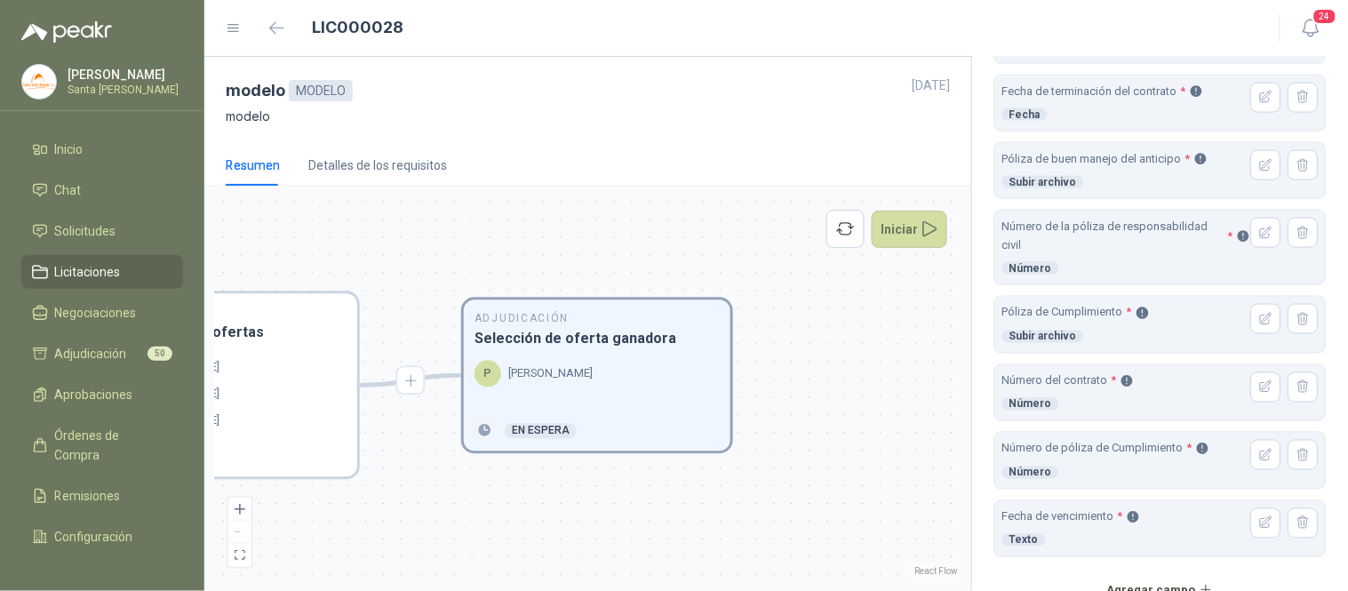
scroll to position [730, 0]
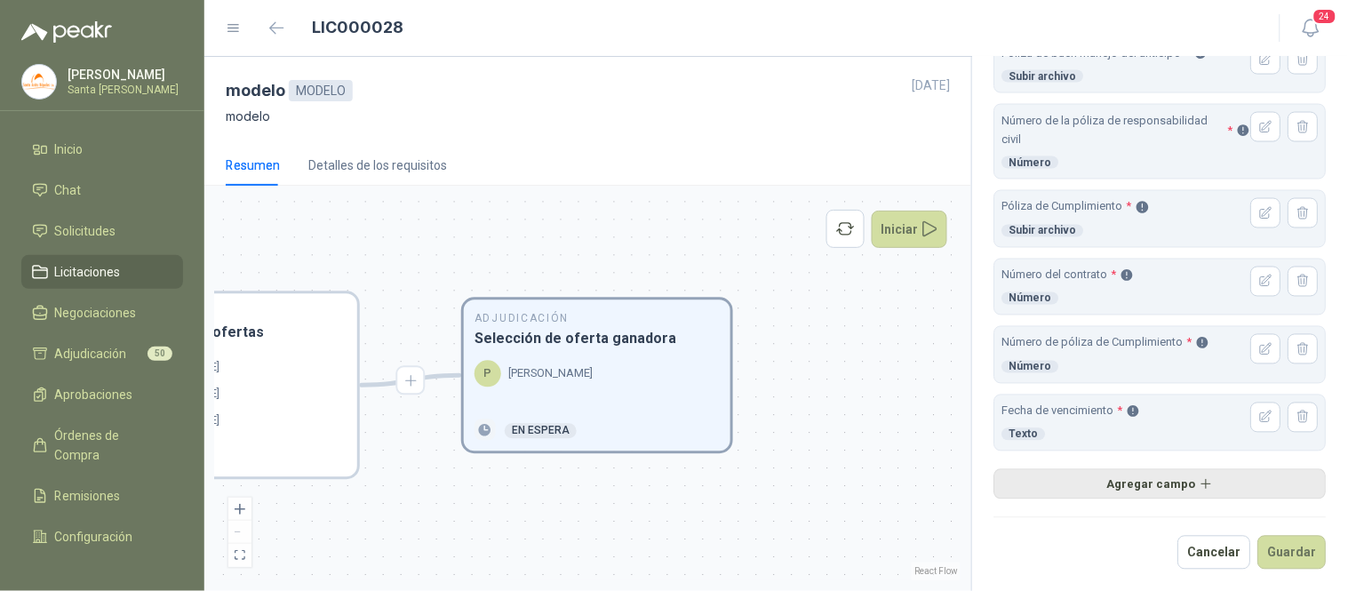
click at [1157, 480] on button "Agregar campo" at bounding box center [1160, 484] width 332 height 30
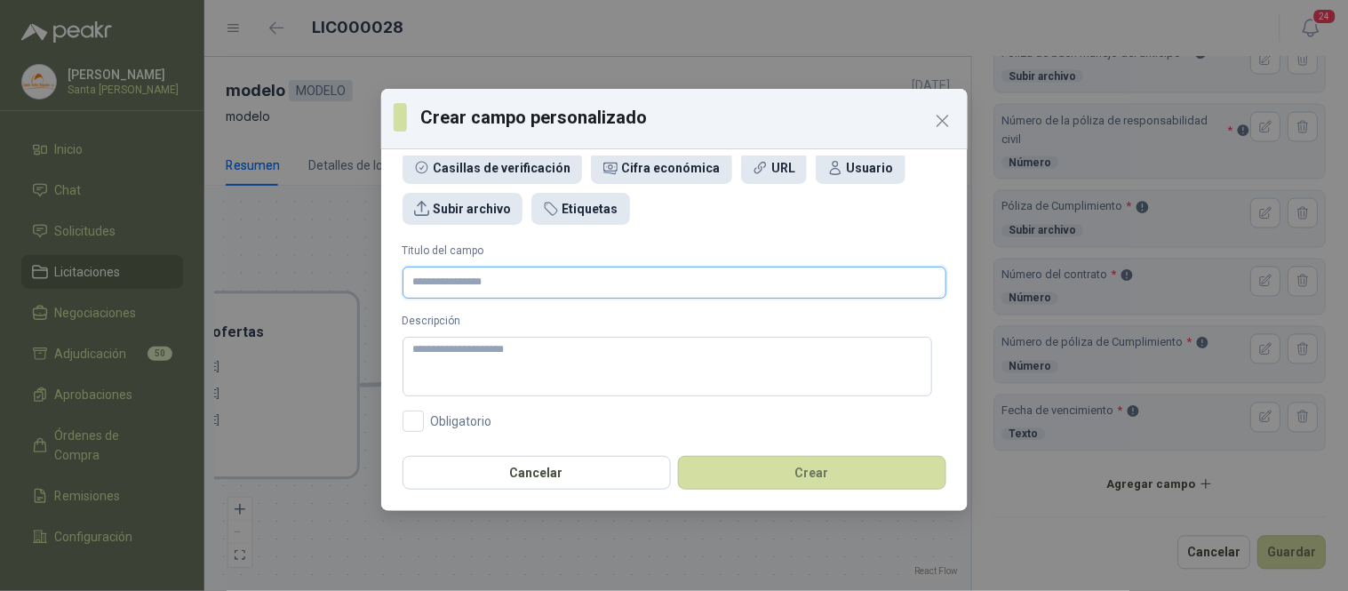
click at [451, 287] on input "Titulo del campo" at bounding box center [674, 283] width 544 height 32
click at [454, 373] on textarea "Descripción" at bounding box center [667, 367] width 530 height 60
drag, startPoint x: 658, startPoint y: 282, endPoint x: 457, endPoint y: 280, distance: 201.7
click at [457, 280] on input "**********" at bounding box center [674, 283] width 544 height 32
click at [510, 357] on textarea "**********" at bounding box center [667, 367] width 530 height 60
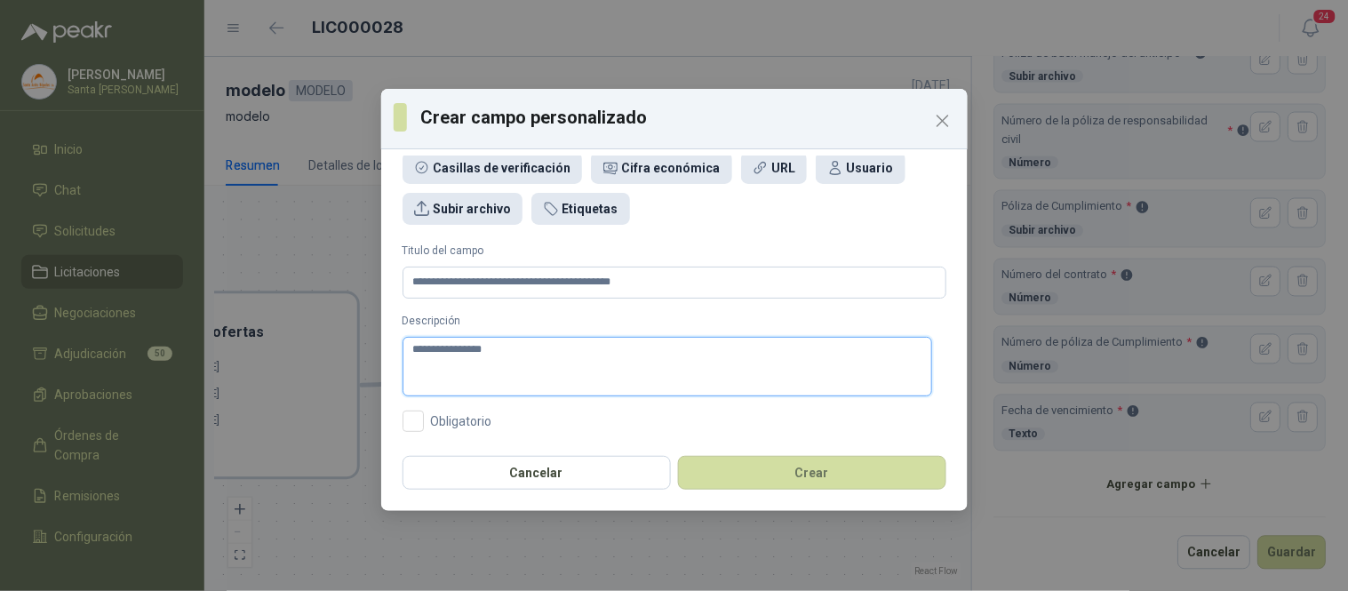
paste textarea "**********"
click at [490, 349] on textarea "**********" at bounding box center [667, 367] width 530 height 60
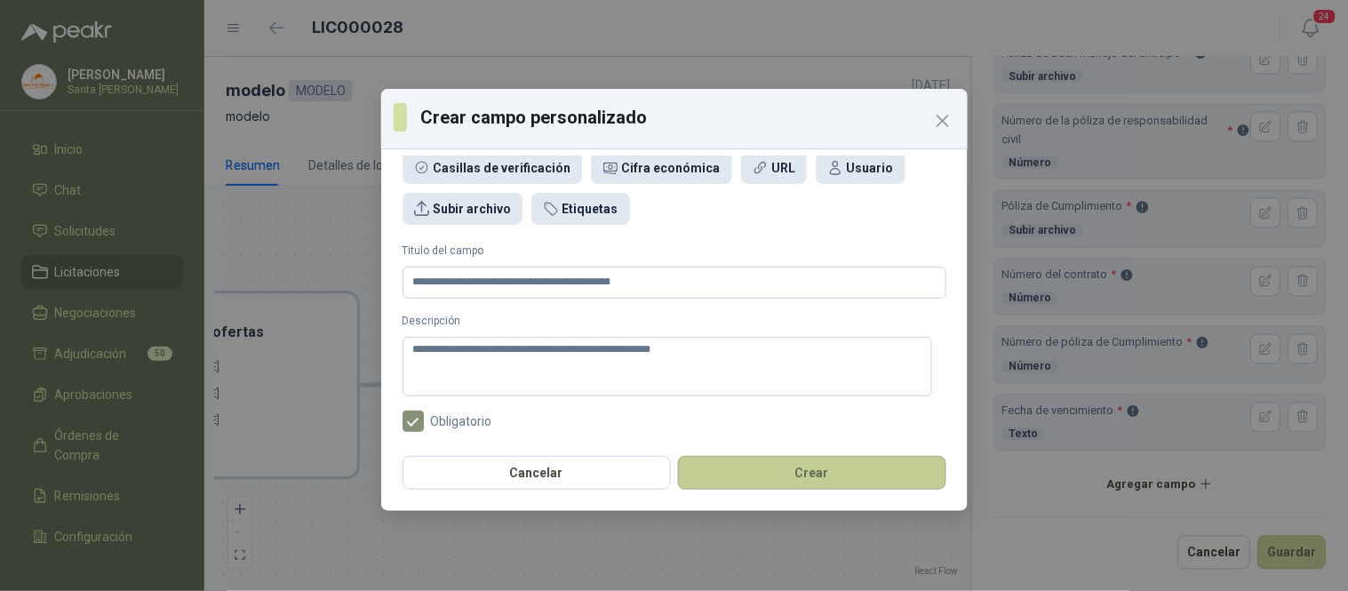
click at [813, 484] on button "Crear" at bounding box center [812, 473] width 268 height 34
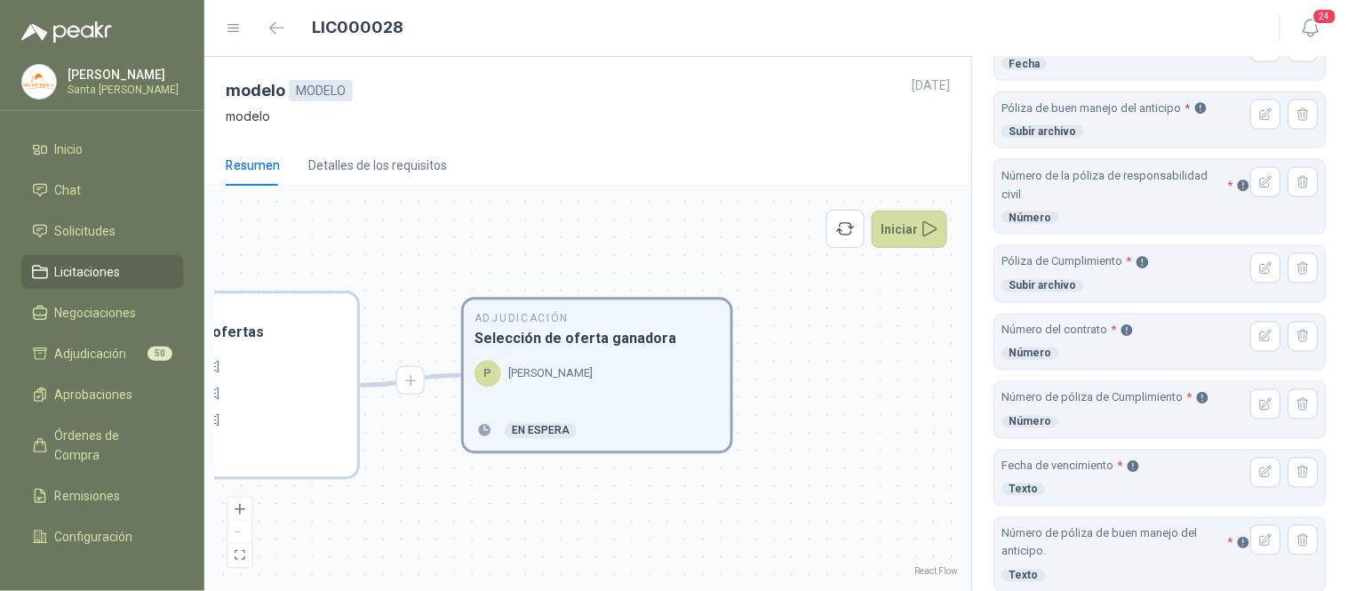
scroll to position [816, 0]
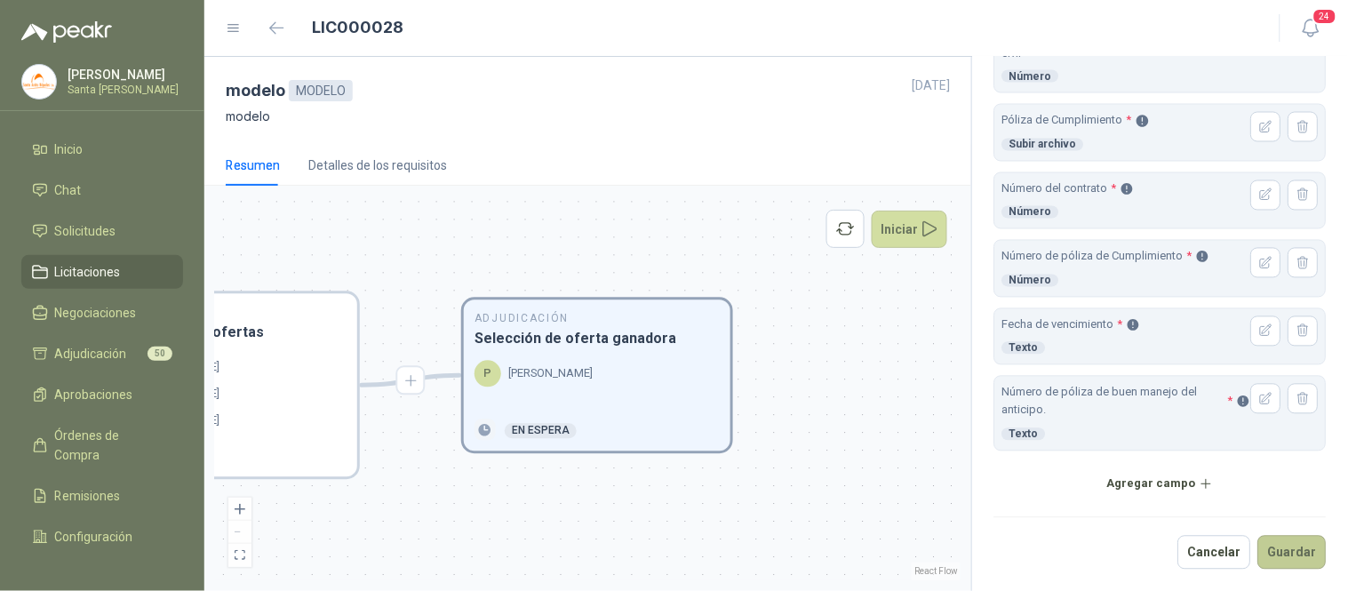
click at [1280, 553] on button "Guardar" at bounding box center [1292, 553] width 68 height 34
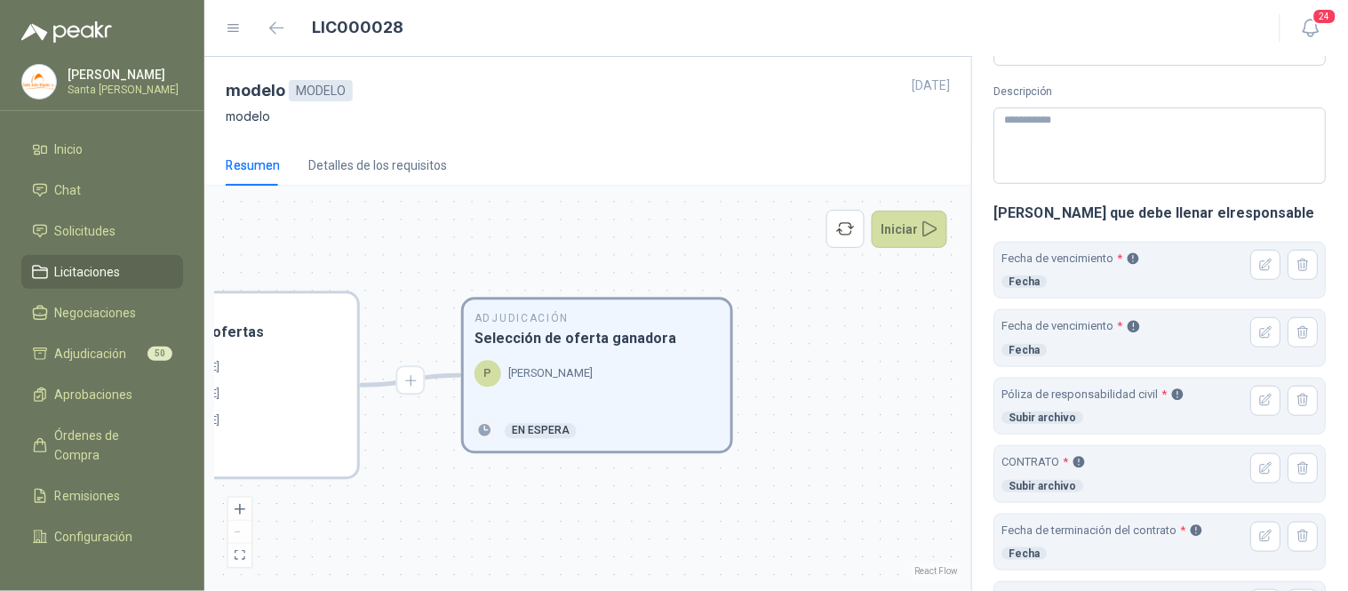
scroll to position [187, 0]
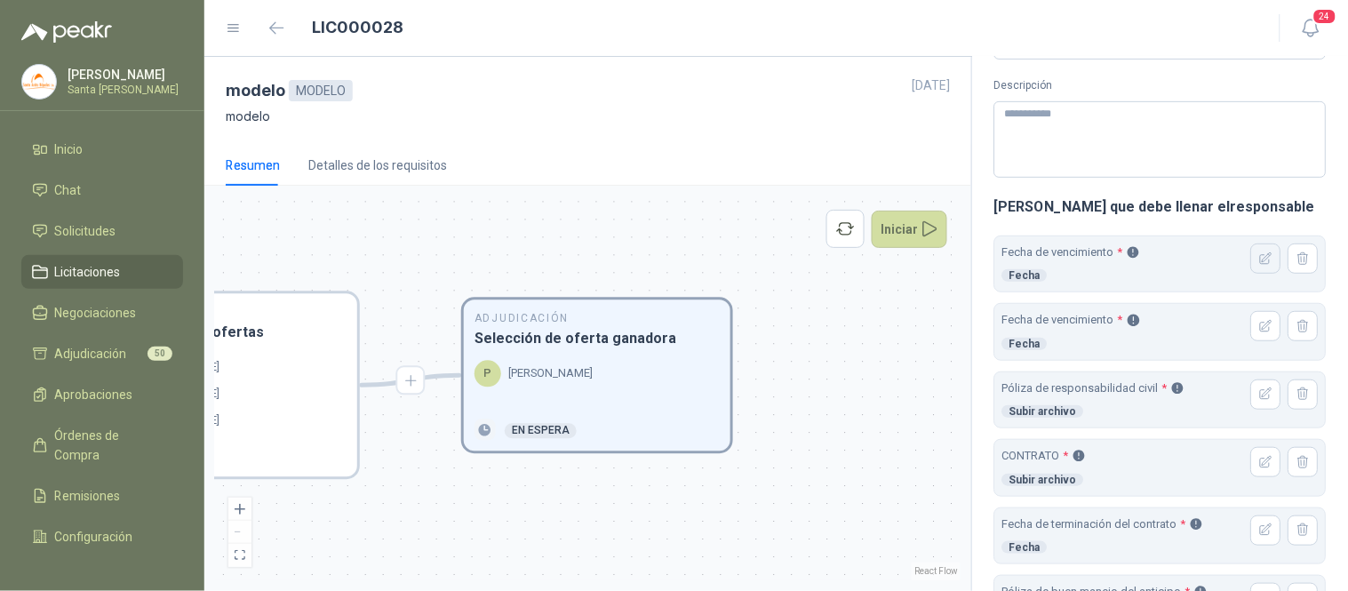
click at [1259, 264] on icon "button" at bounding box center [1266, 258] width 15 height 15
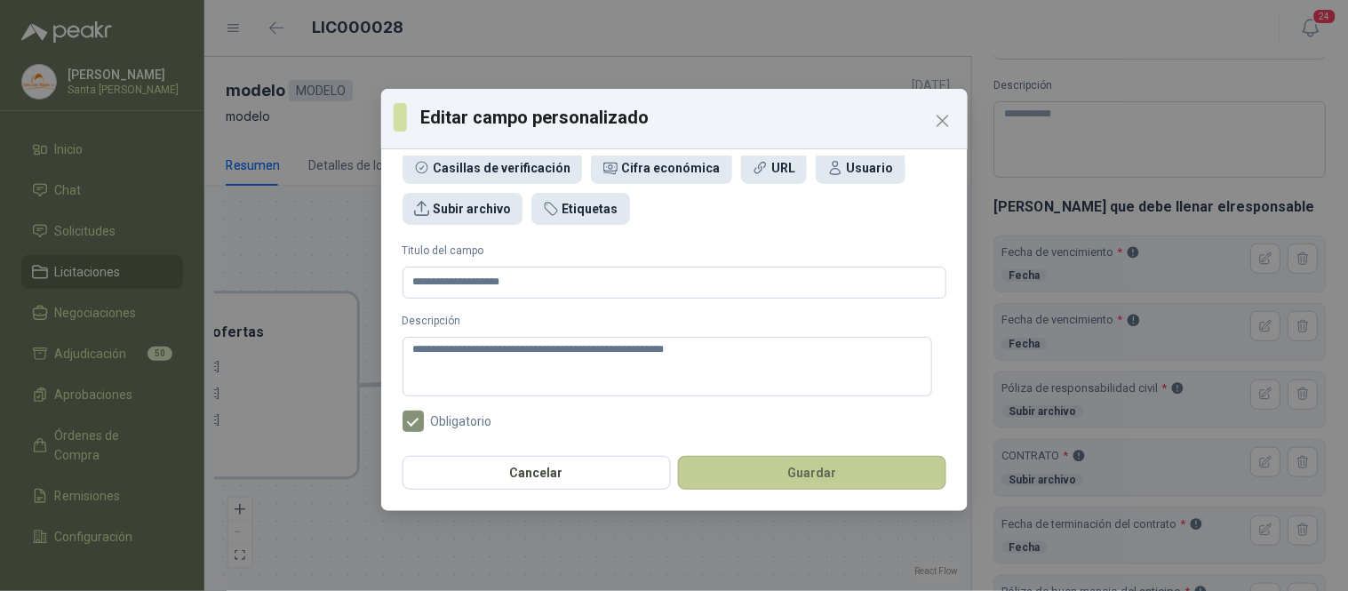
click at [744, 466] on button "Guardar" at bounding box center [812, 473] width 268 height 34
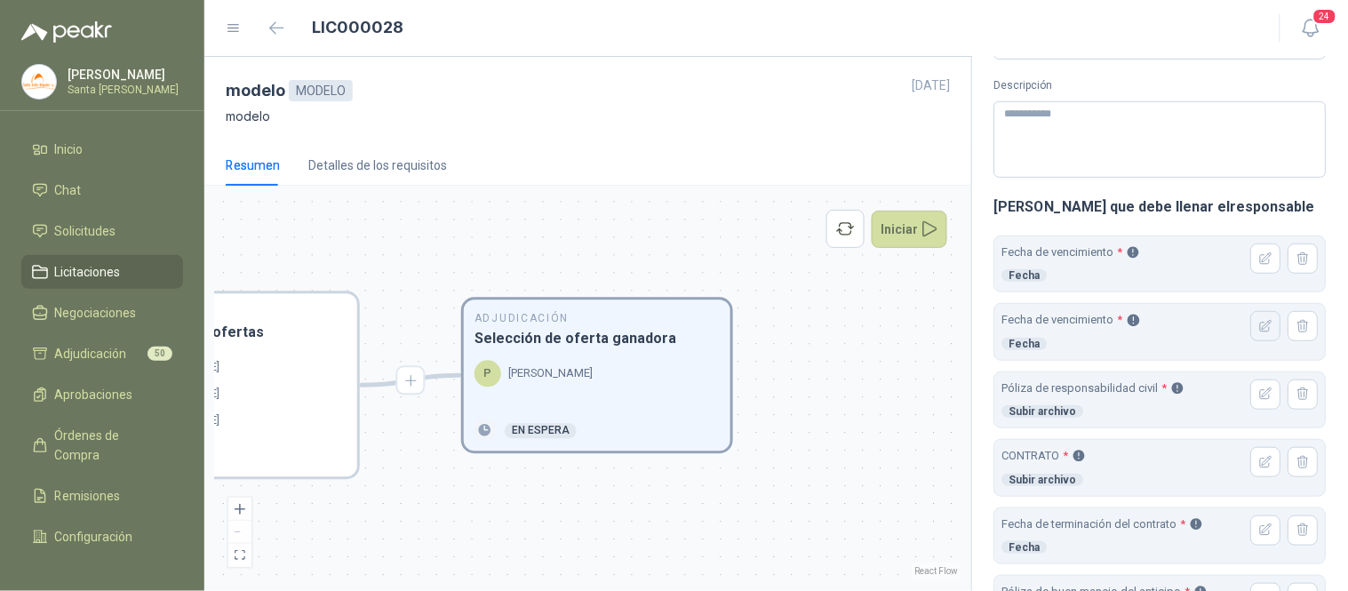
click at [1251, 335] on button "button" at bounding box center [1266, 326] width 30 height 30
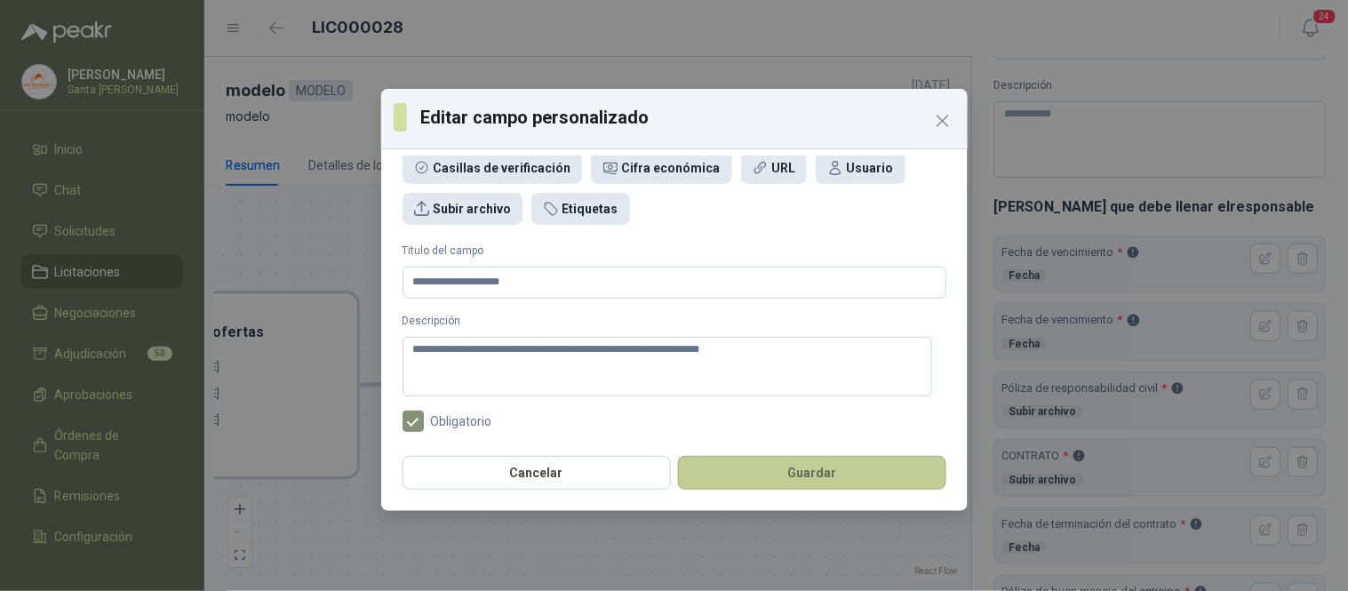
click at [777, 482] on button "Guardar" at bounding box center [812, 473] width 268 height 34
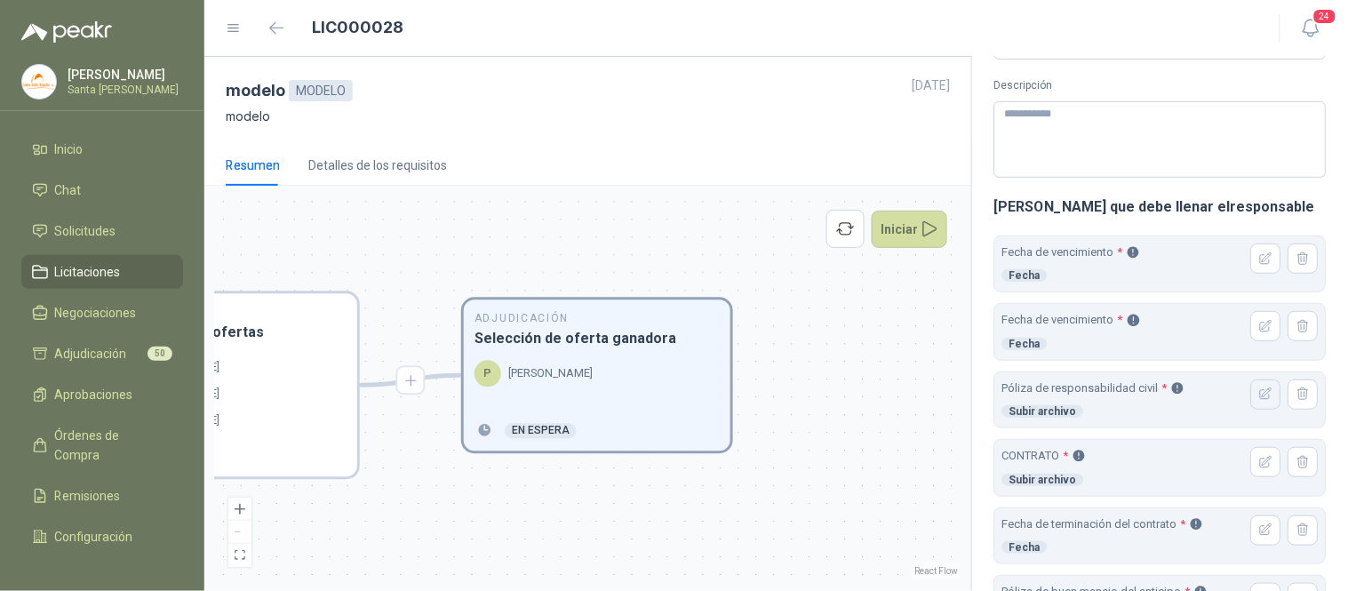
click at [1256, 404] on button "button" at bounding box center [1266, 394] width 30 height 30
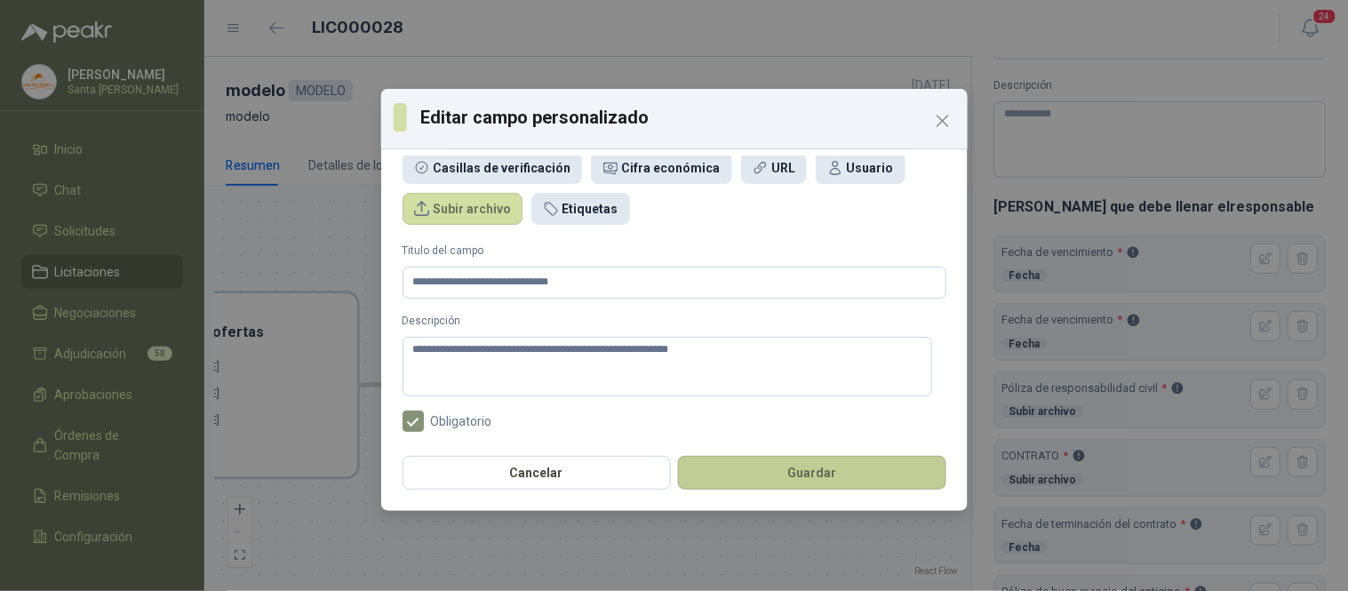
click at [792, 480] on button "Guardar" at bounding box center [812, 473] width 268 height 34
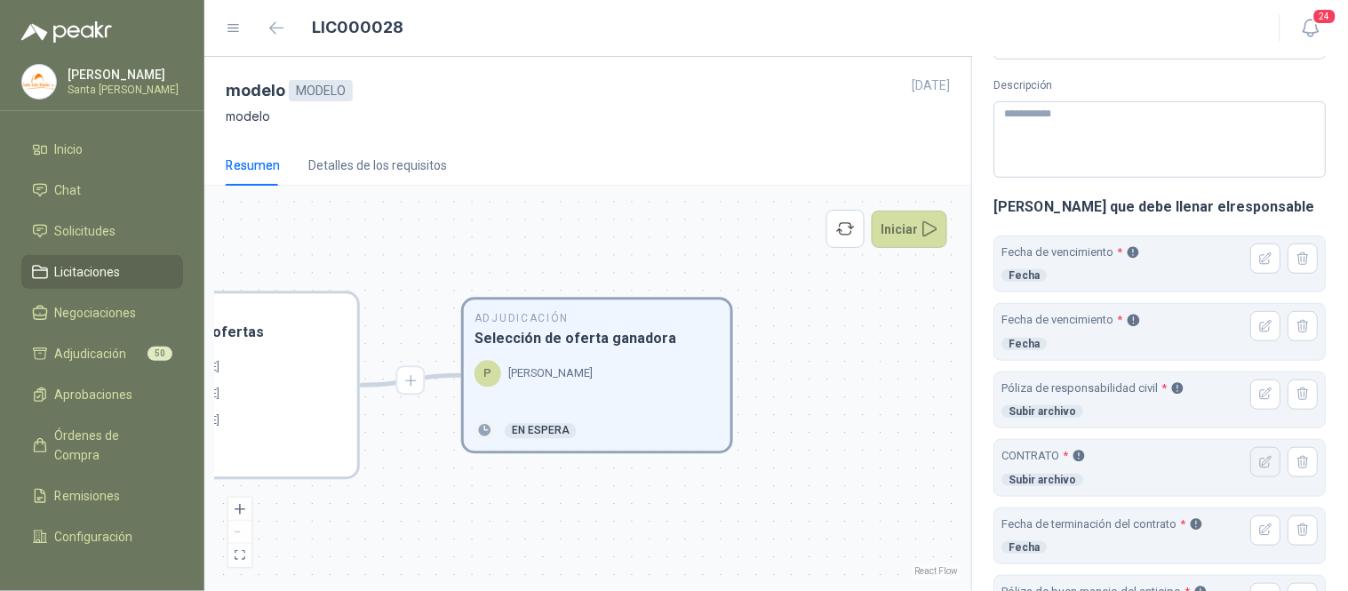
click at [1259, 460] on icon "button" at bounding box center [1266, 462] width 15 height 15
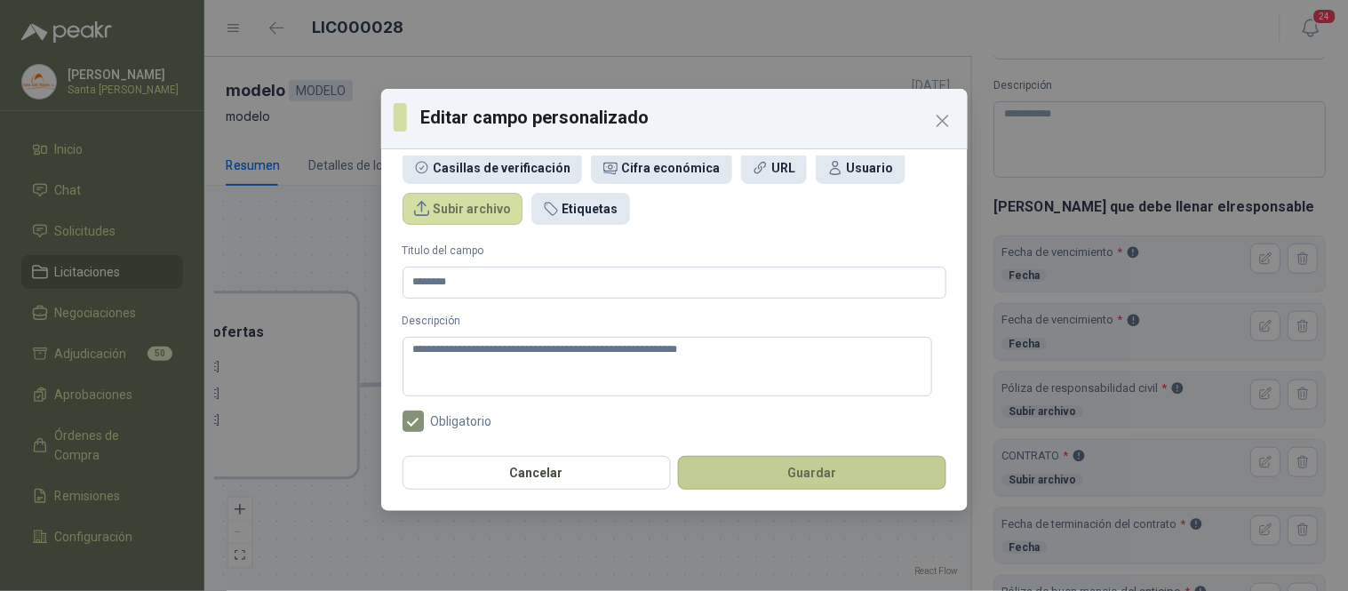
click at [801, 482] on button "Guardar" at bounding box center [812, 473] width 268 height 34
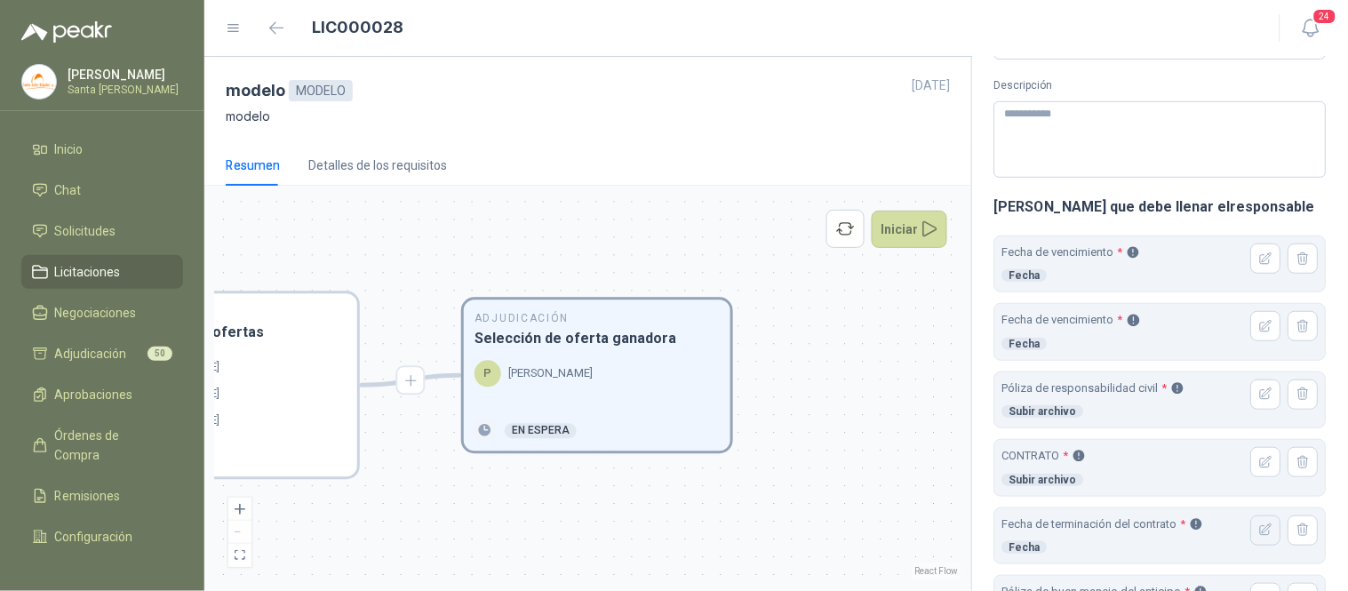
click at [1259, 540] on button "button" at bounding box center [1266, 530] width 30 height 30
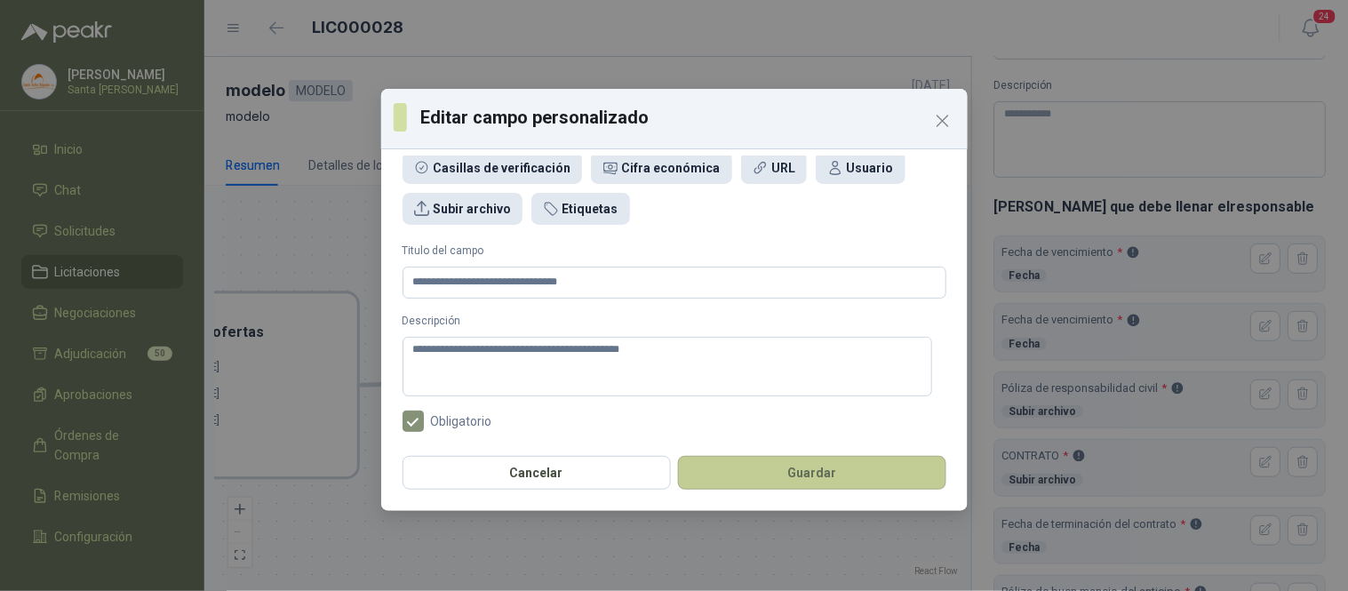
click at [741, 459] on button "Guardar" at bounding box center [812, 473] width 268 height 34
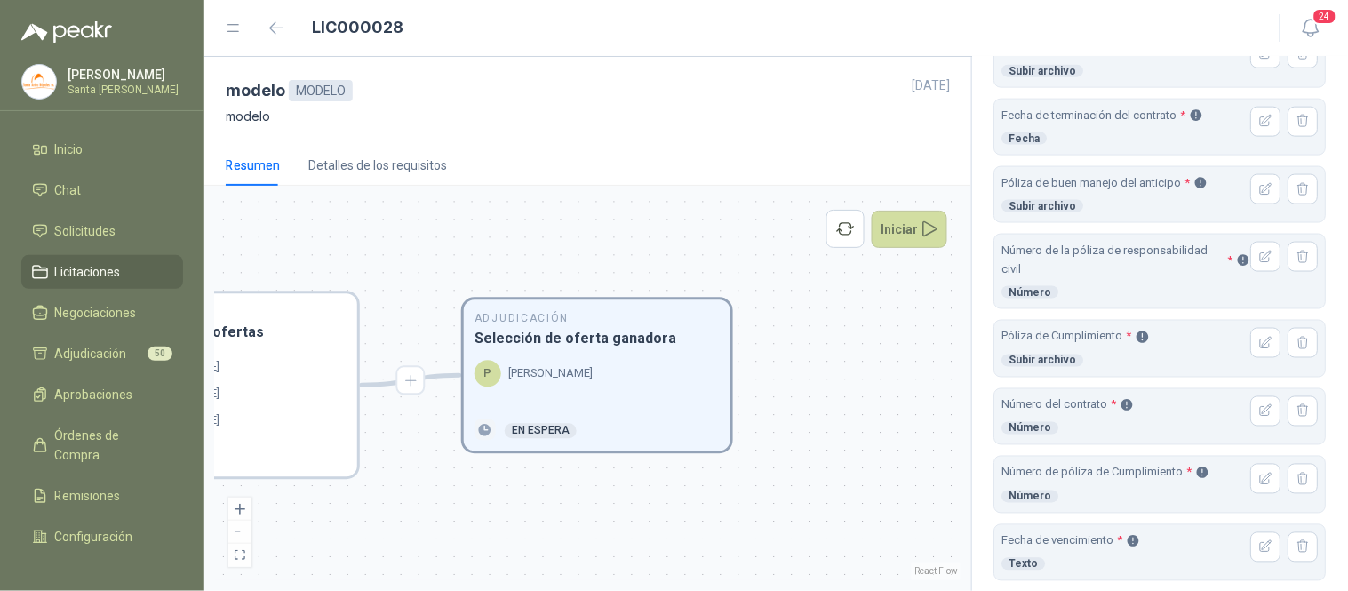
scroll to position [599, 0]
click at [1259, 190] on icon "button" at bounding box center [1266, 186] width 15 height 15
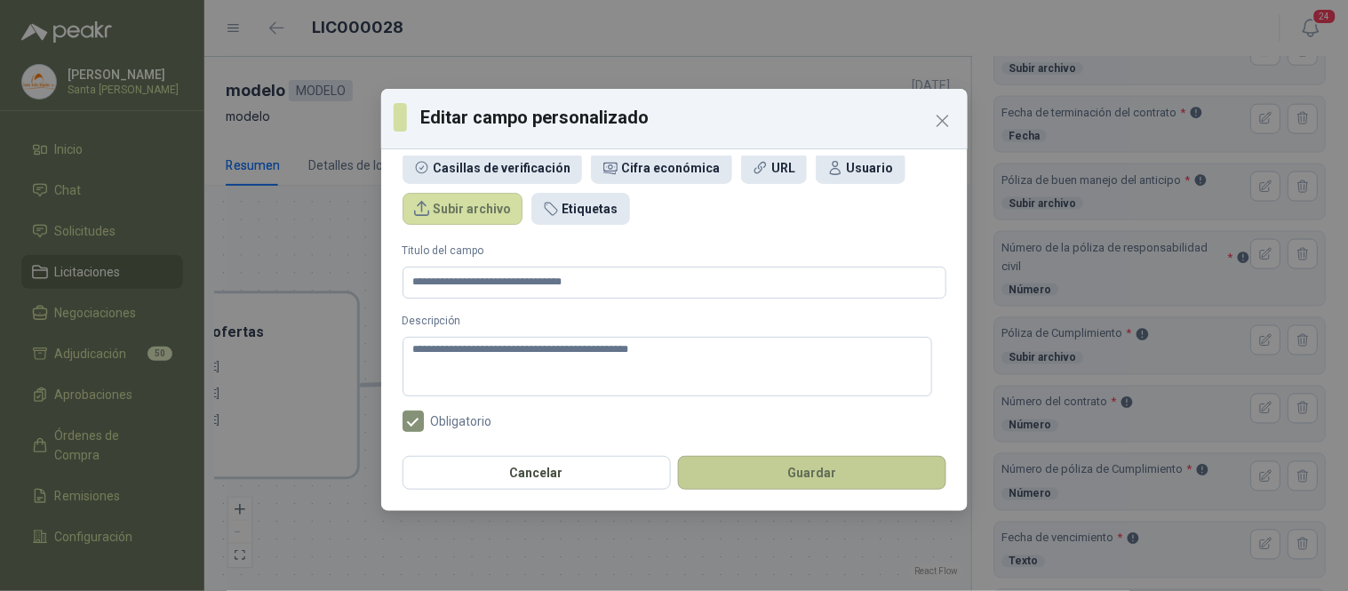
click at [810, 481] on button "Guardar" at bounding box center [812, 473] width 268 height 34
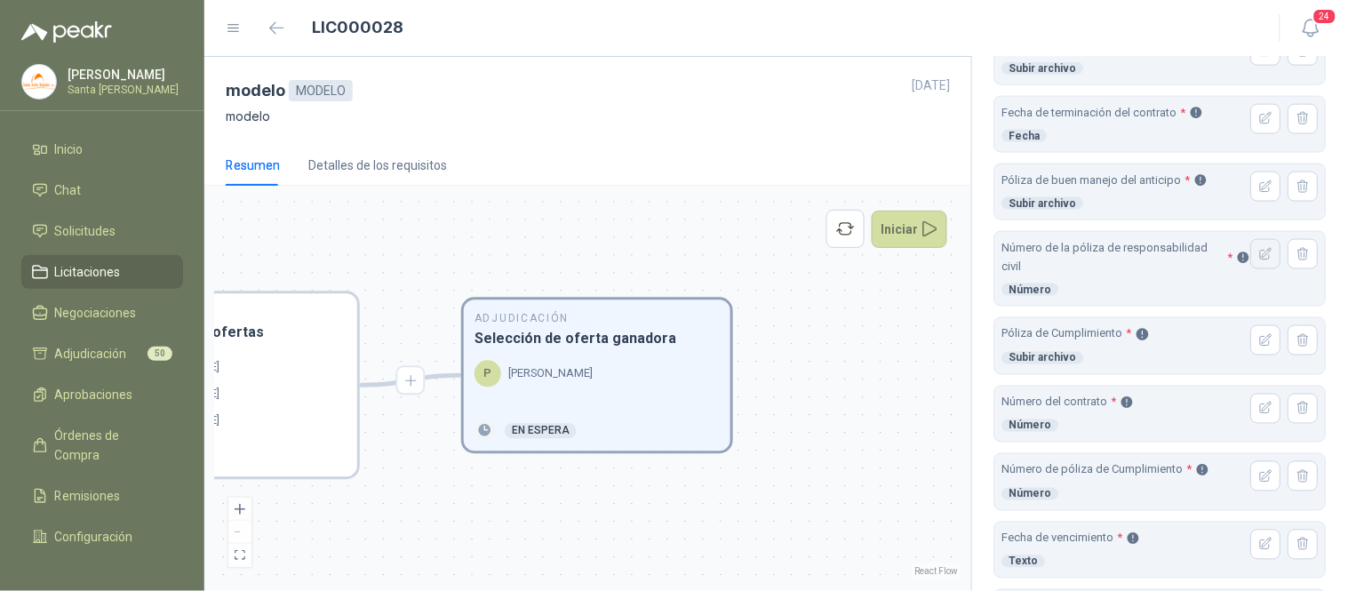
click at [1260, 258] on button "button" at bounding box center [1266, 254] width 30 height 30
click at [0, 0] on div "Editar campo personalizado Texto Número Fecha Menú despegable Casillas de verif…" at bounding box center [0, 0] width 0 height 0
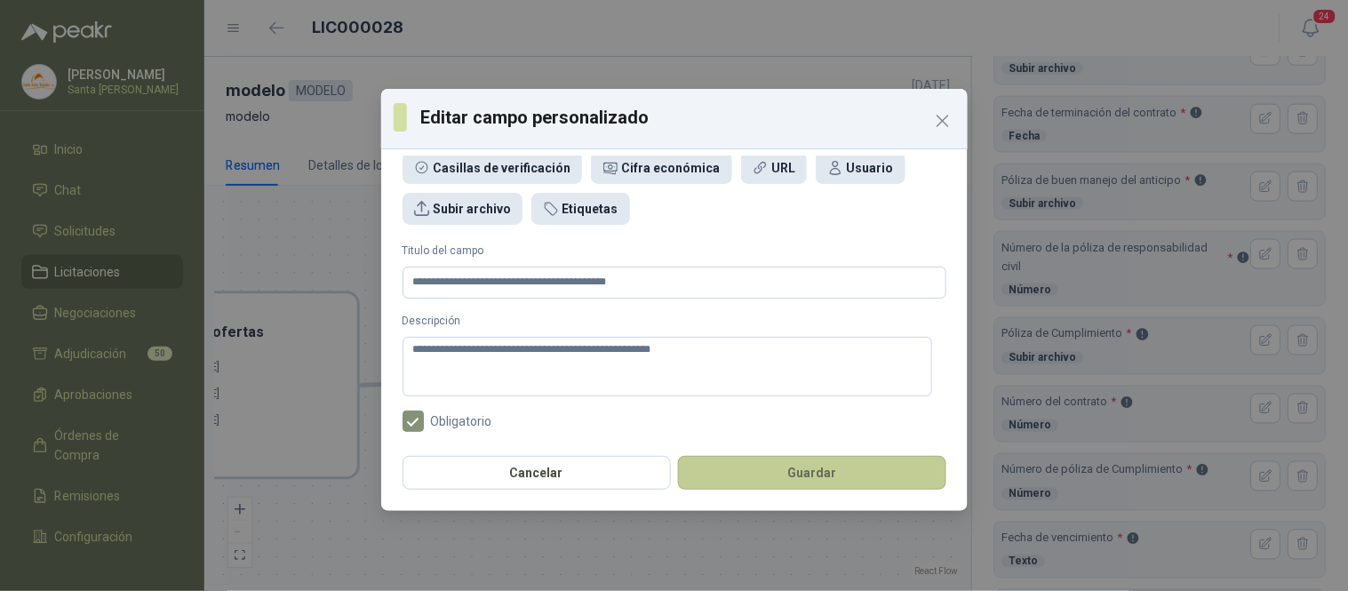
click at [867, 480] on button "Guardar" at bounding box center [812, 473] width 268 height 34
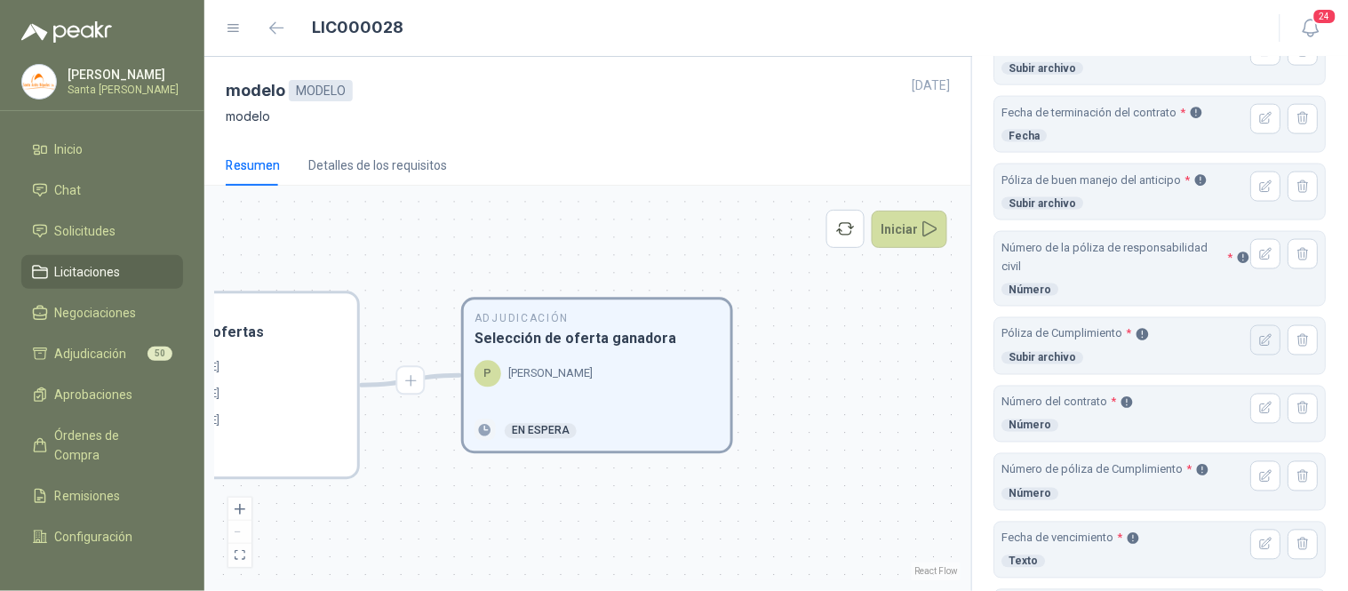
click at [1261, 345] on icon "button" at bounding box center [1267, 340] width 12 height 12
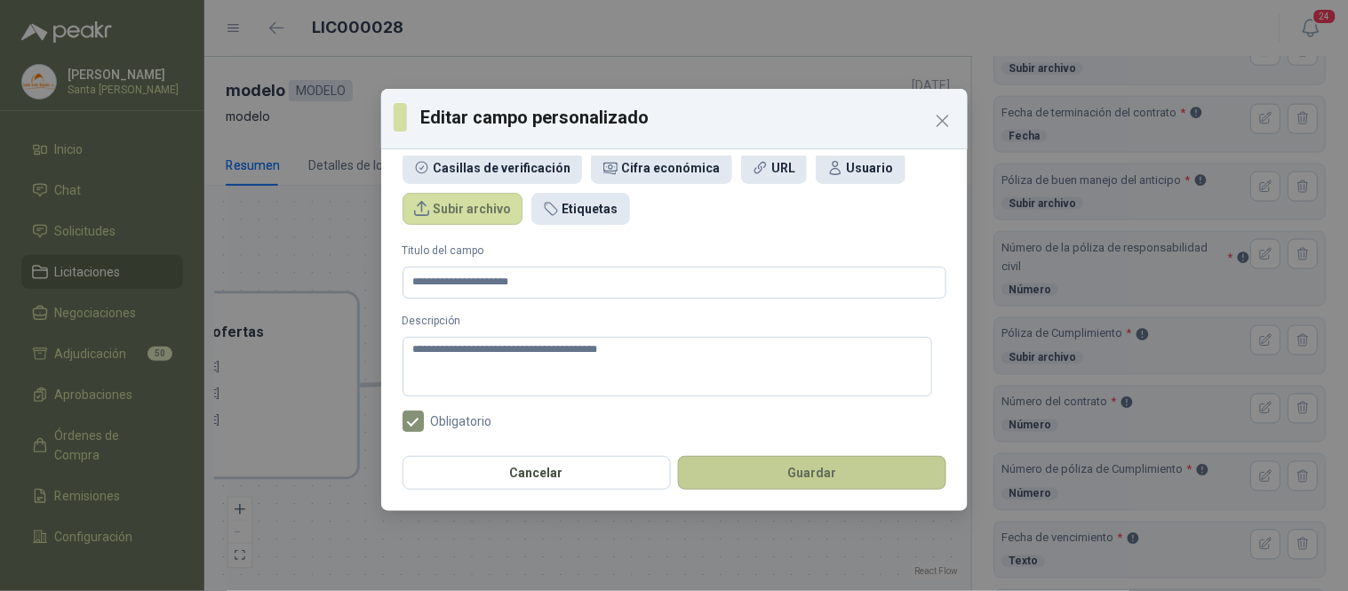
click at [817, 477] on button "Guardar" at bounding box center [812, 473] width 268 height 34
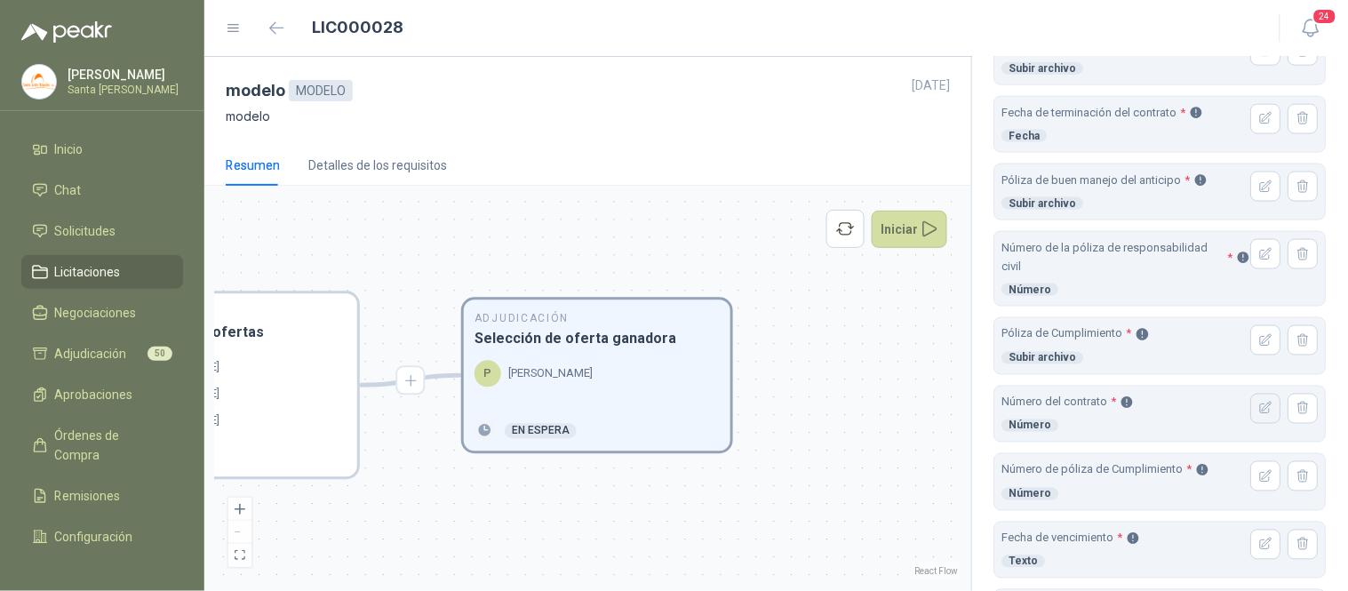
click at [1259, 412] on icon "button" at bounding box center [1266, 408] width 15 height 15
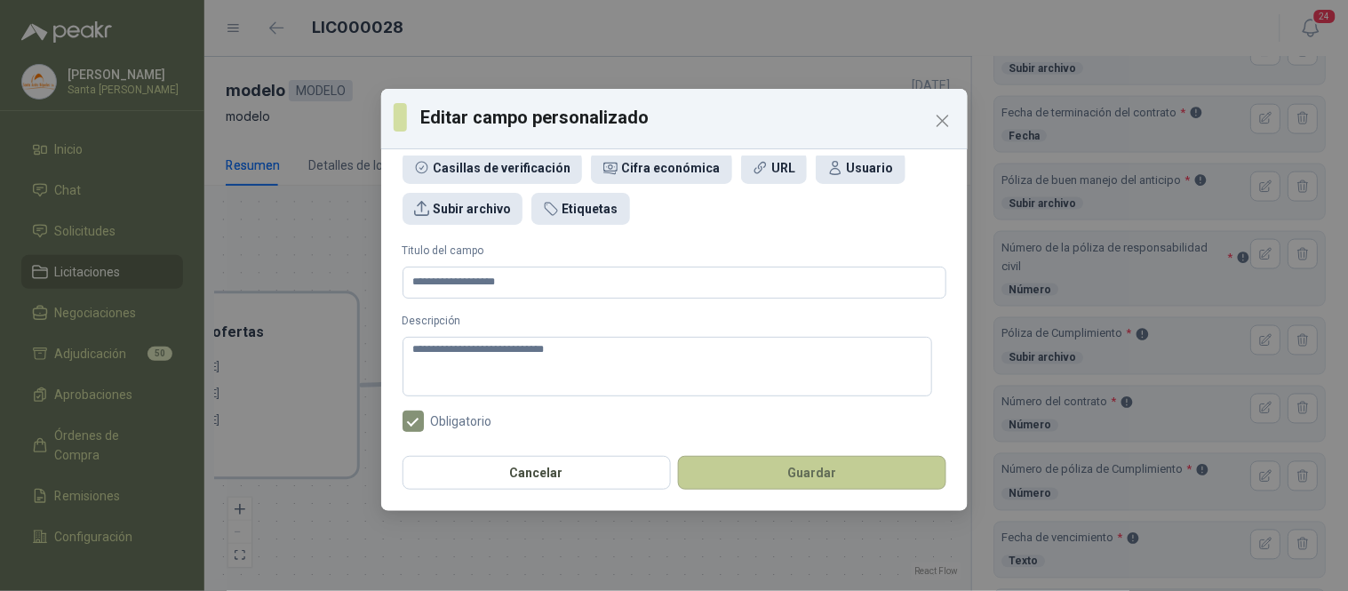
click at [832, 477] on button "Guardar" at bounding box center [812, 473] width 268 height 34
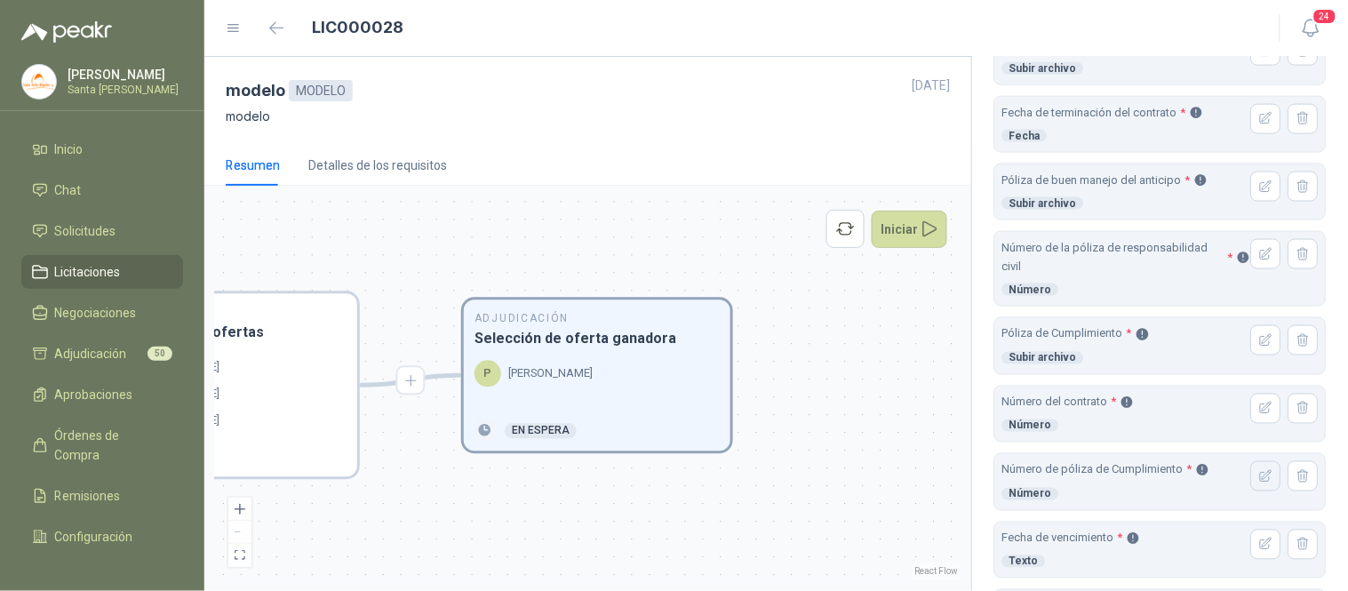
click at [1259, 477] on icon "button" at bounding box center [1266, 476] width 15 height 15
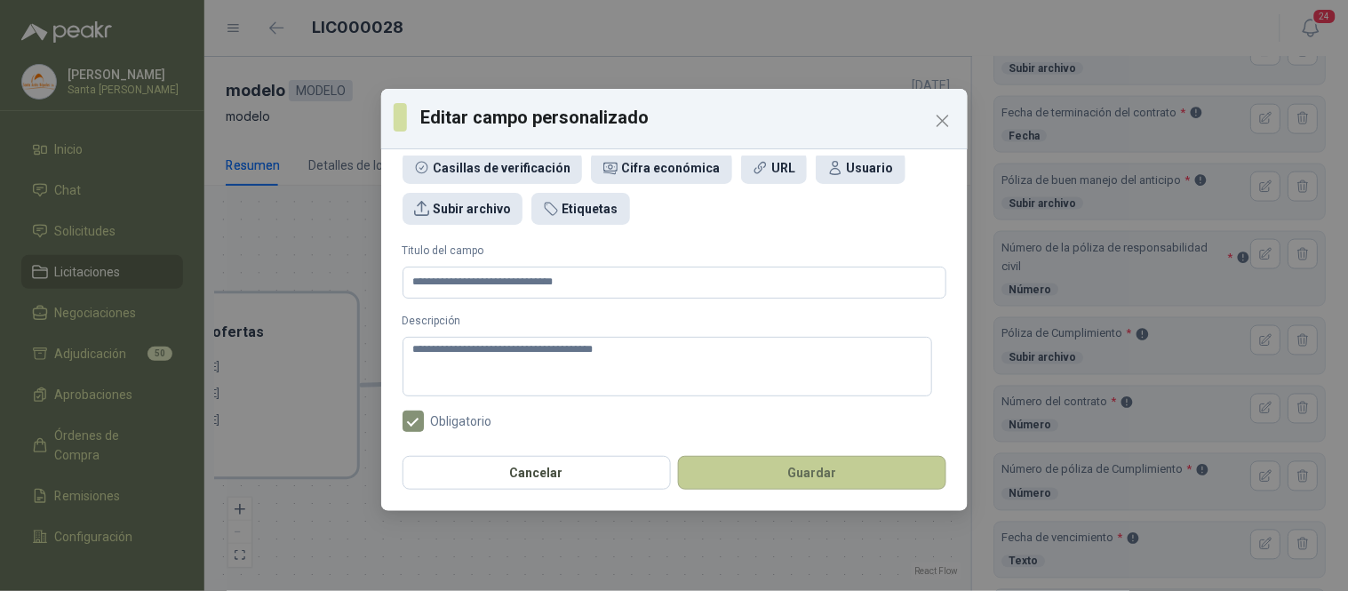
click at [833, 468] on button "Guardar" at bounding box center [812, 473] width 268 height 34
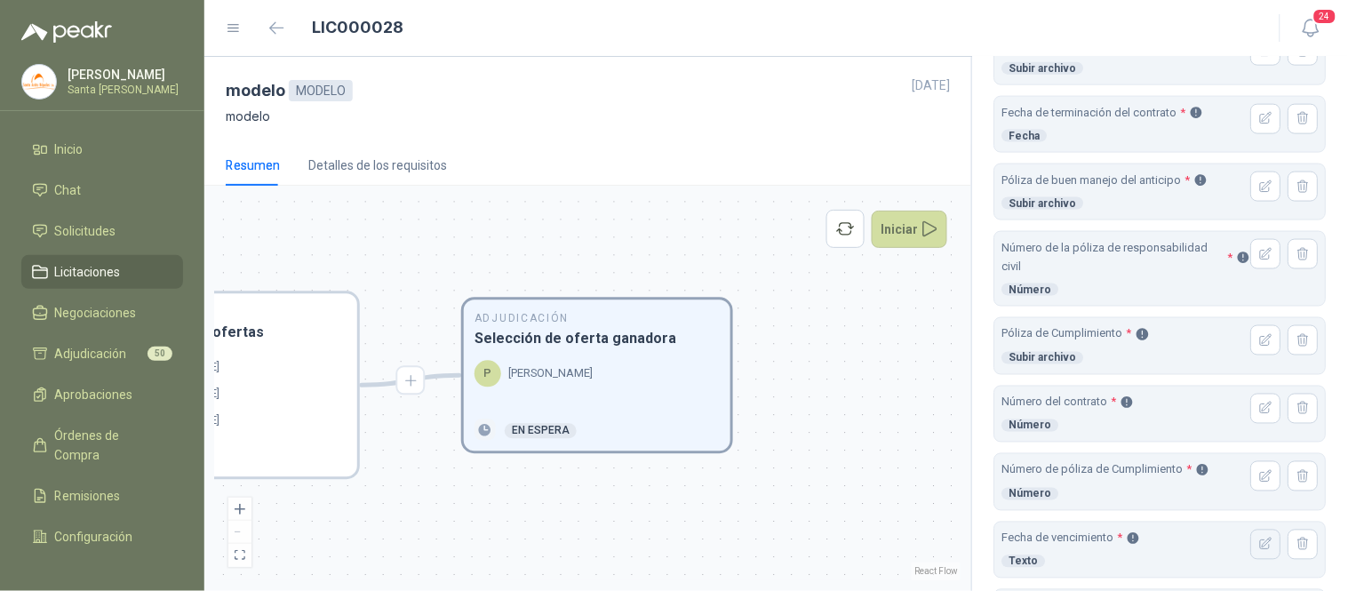
click at [1259, 545] on icon "button" at bounding box center [1266, 544] width 15 height 15
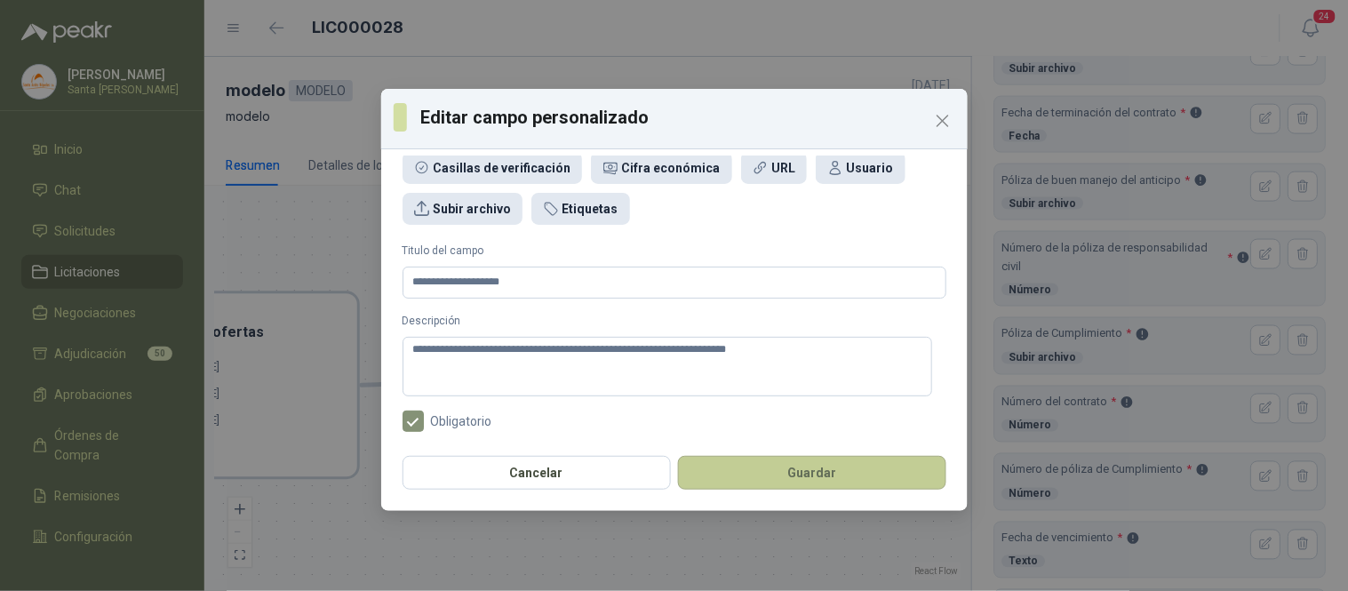
click at [833, 480] on button "Guardar" at bounding box center [812, 473] width 268 height 34
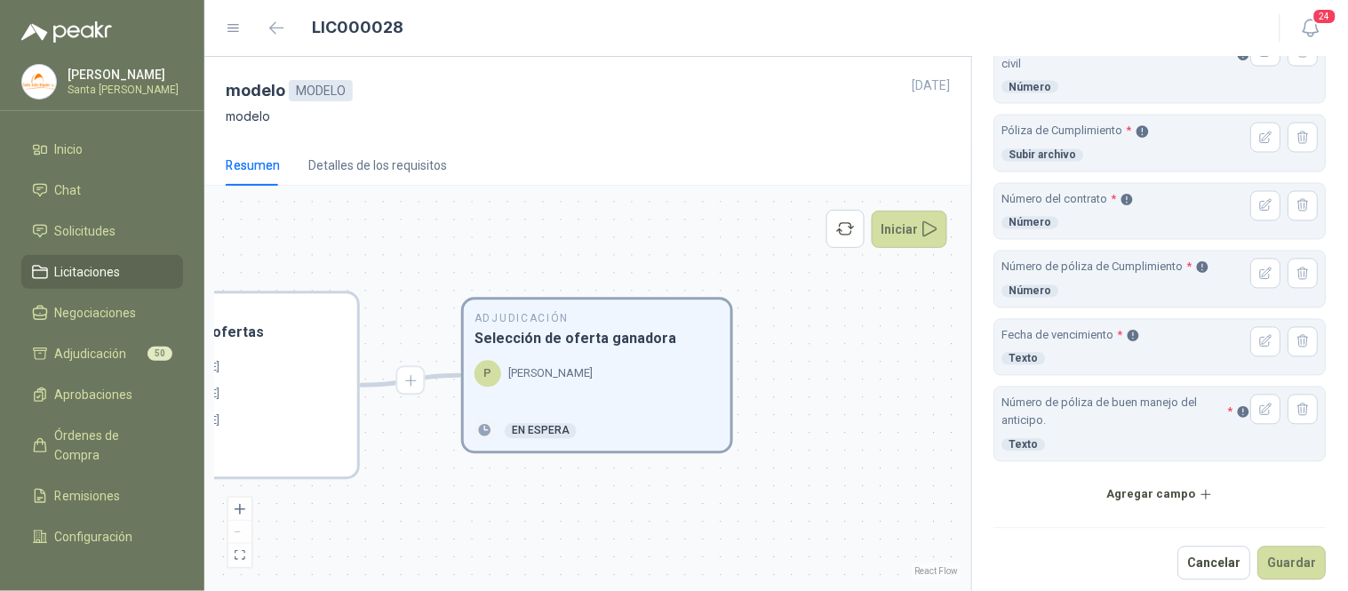
scroll to position [816, 0]
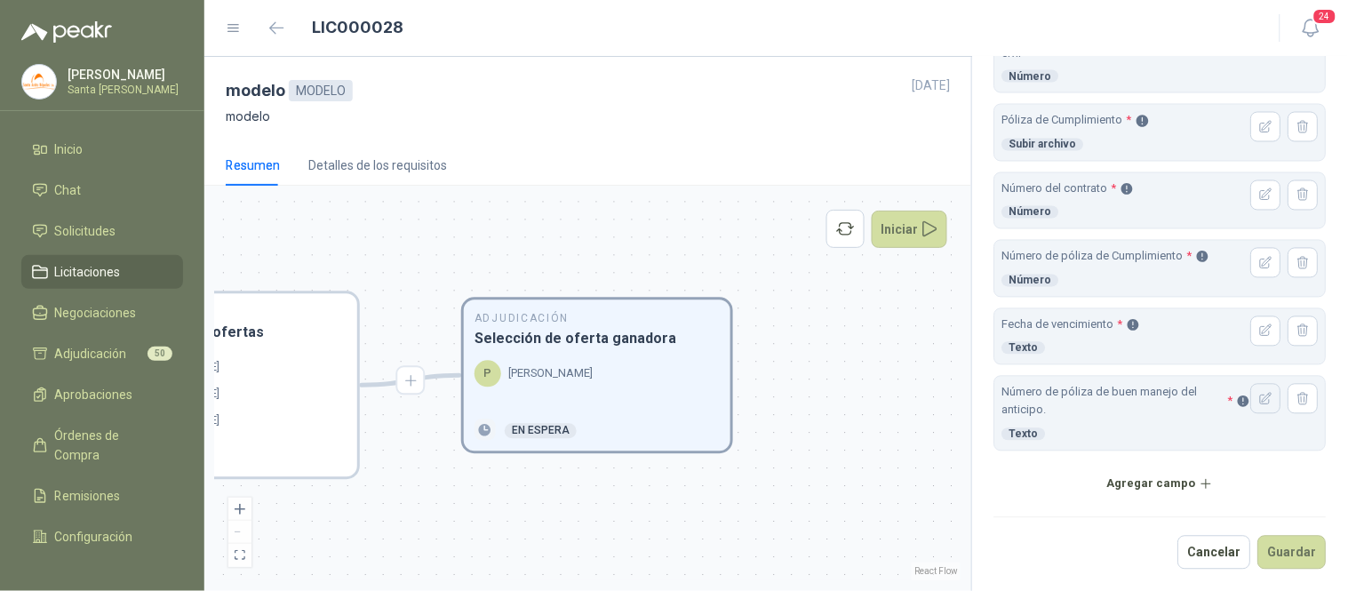
click at [1259, 395] on icon "button" at bounding box center [1266, 399] width 15 height 15
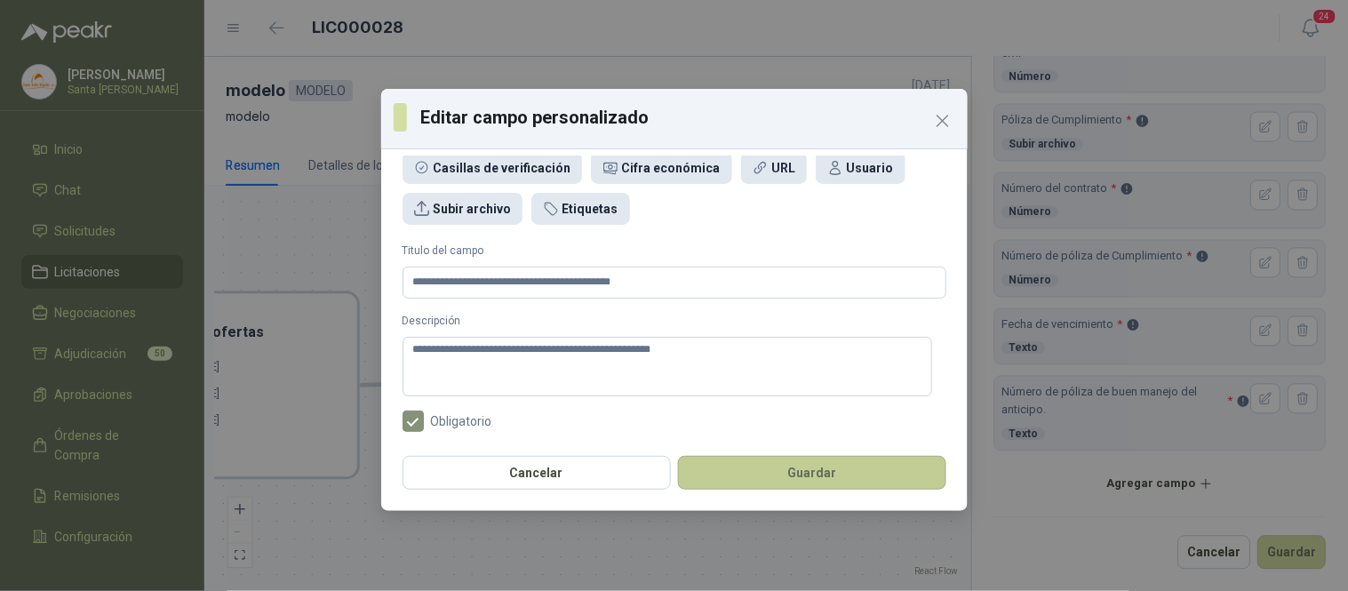
click at [797, 458] on button "Guardar" at bounding box center [812, 473] width 268 height 34
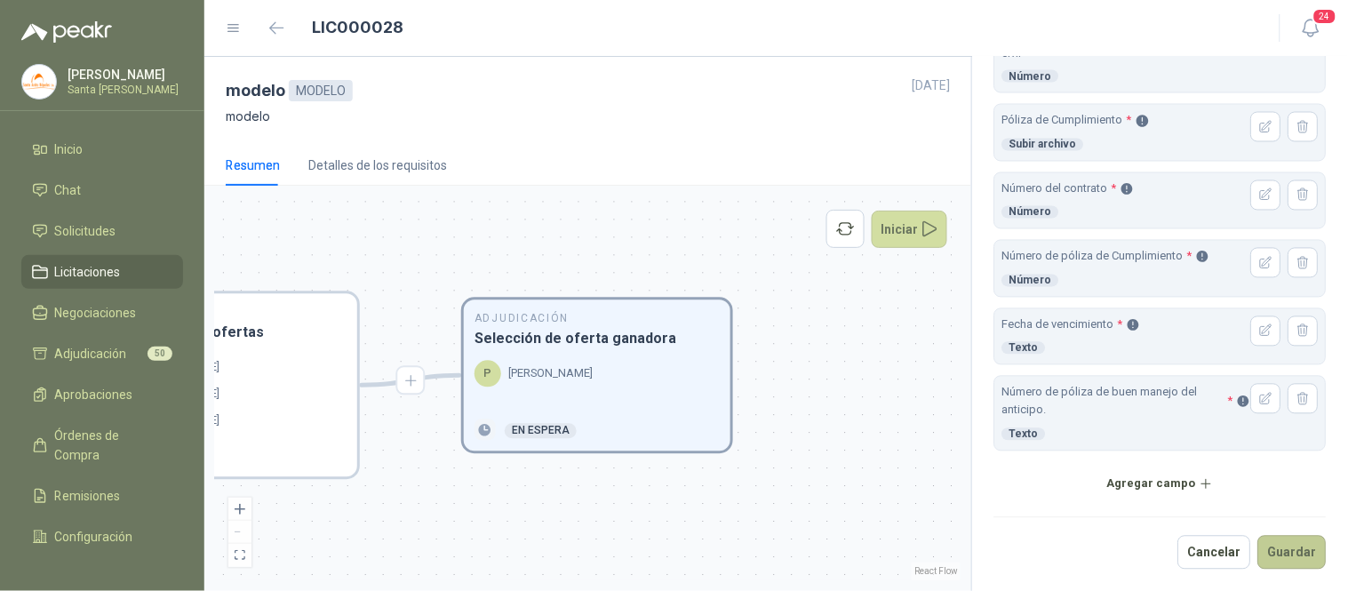
click at [1275, 549] on button "Guardar" at bounding box center [1292, 553] width 68 height 34
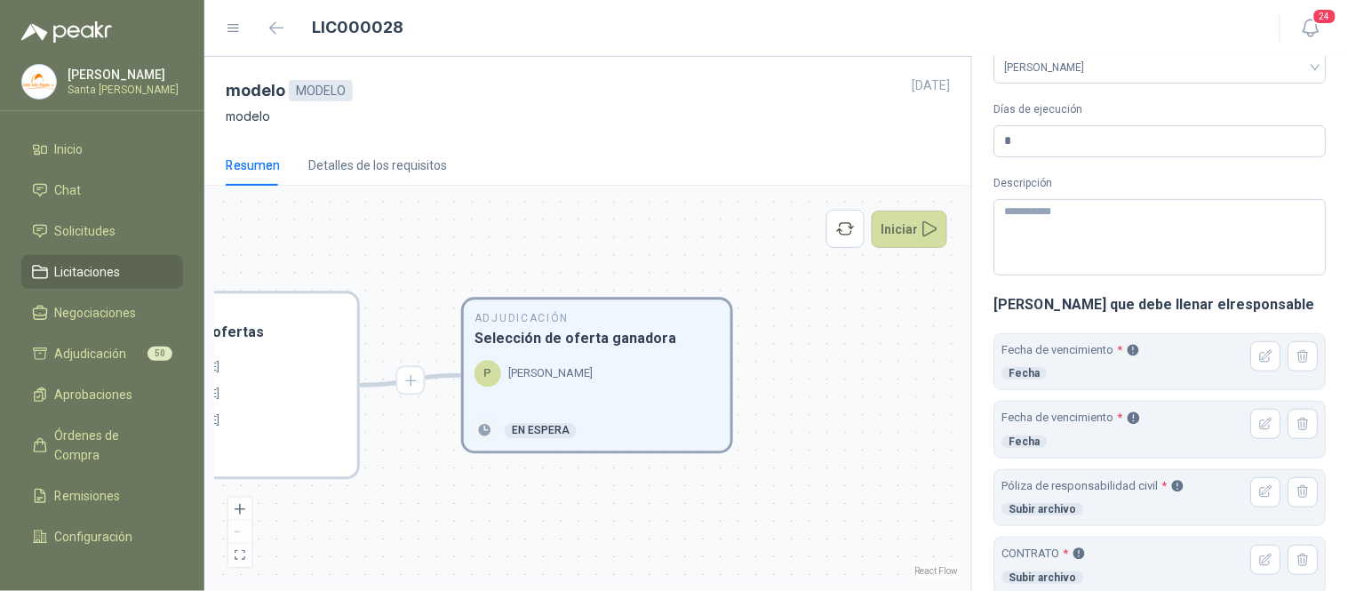
scroll to position [0, 0]
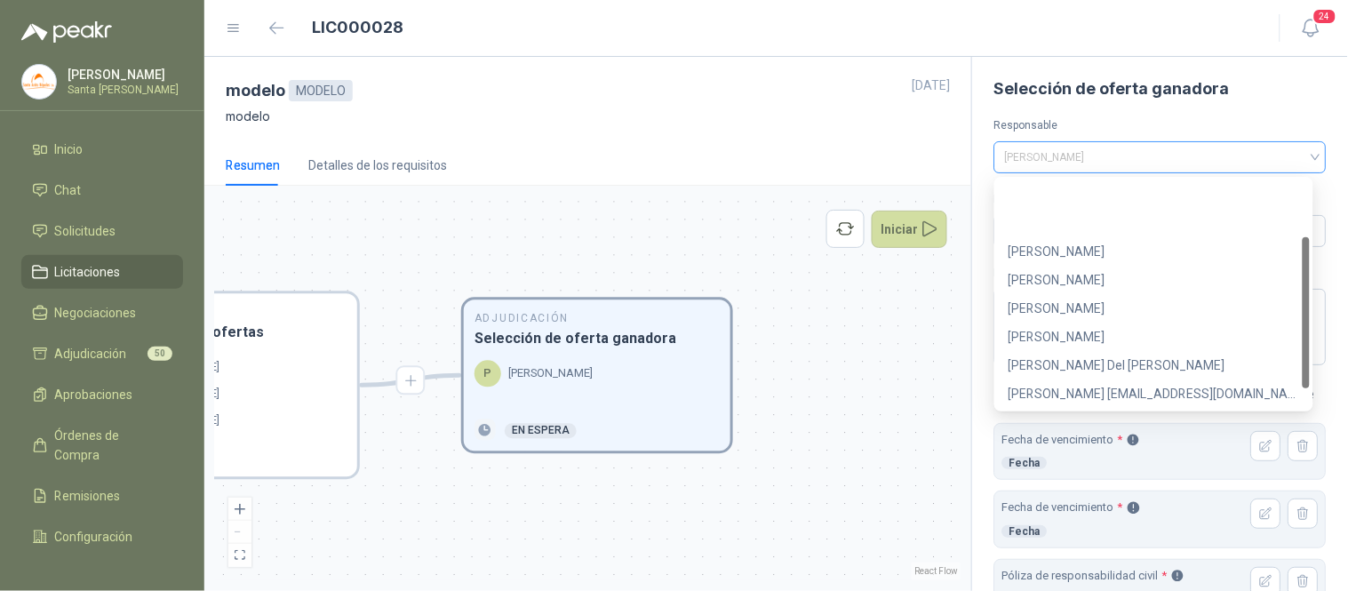
click at [1306, 152] on div "[PERSON_NAME]" at bounding box center [1160, 157] width 332 height 32
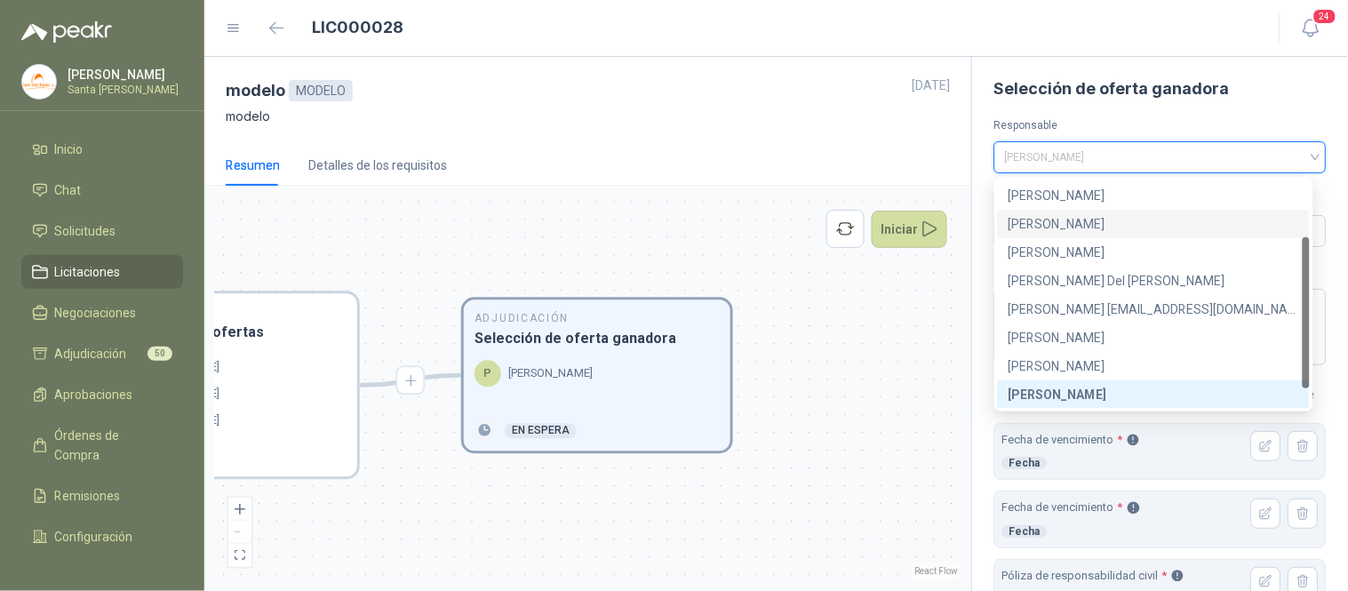
click at [1072, 219] on div "[PERSON_NAME]" at bounding box center [1153, 224] width 291 height 20
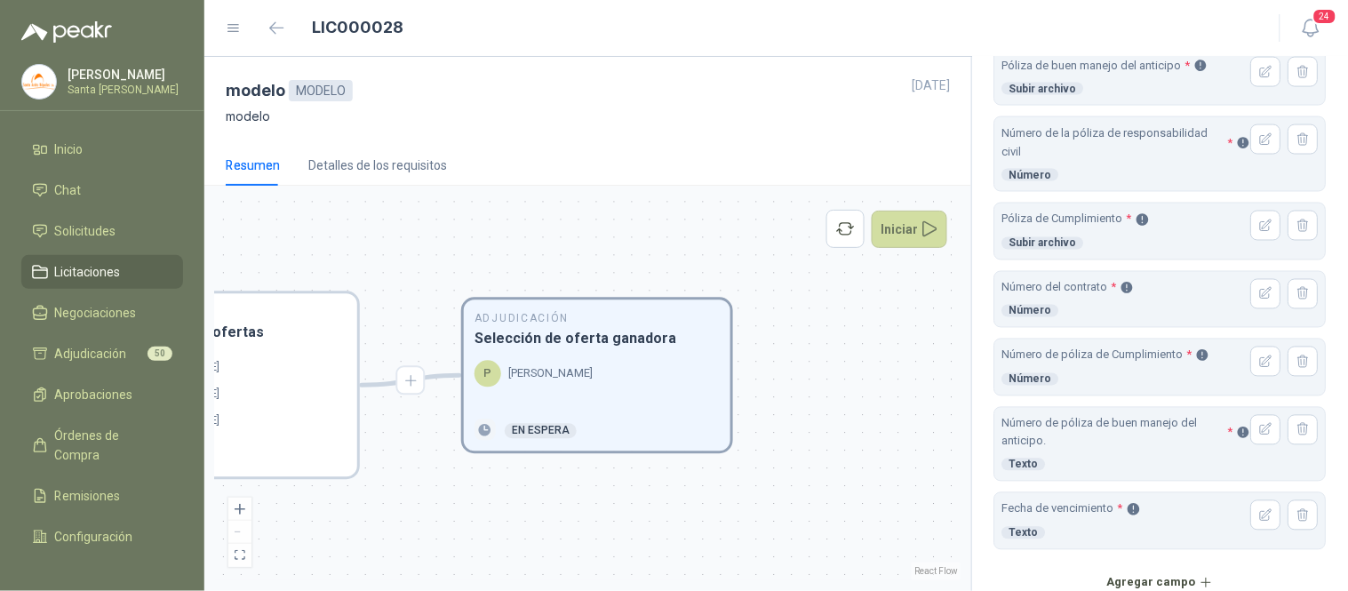
scroll to position [816, 0]
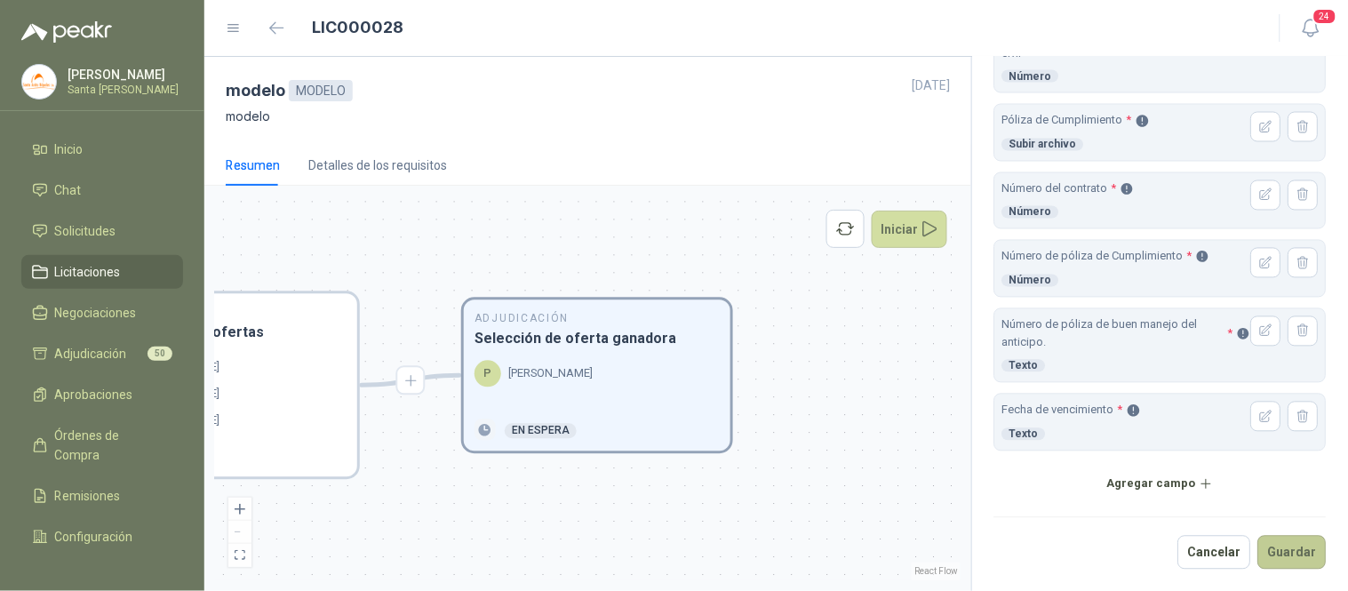
click at [1279, 538] on button "Guardar" at bounding box center [1292, 553] width 68 height 34
click at [1281, 544] on button "Guardar" at bounding box center [1292, 553] width 68 height 34
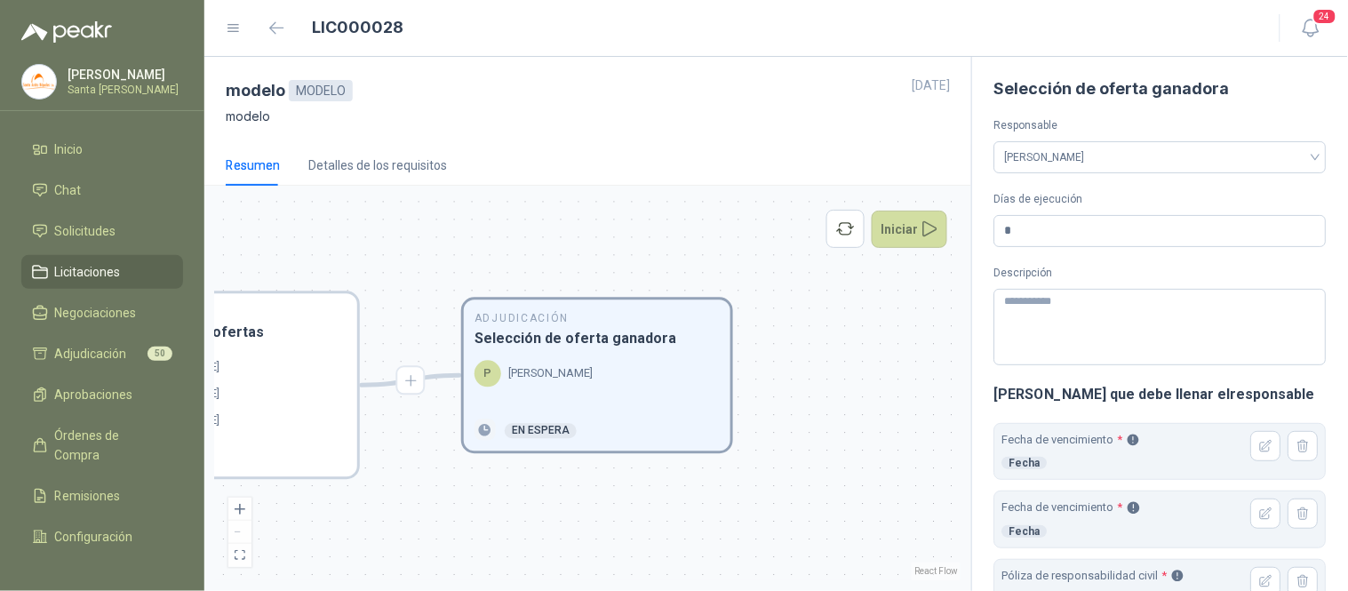
scroll to position [149, 0]
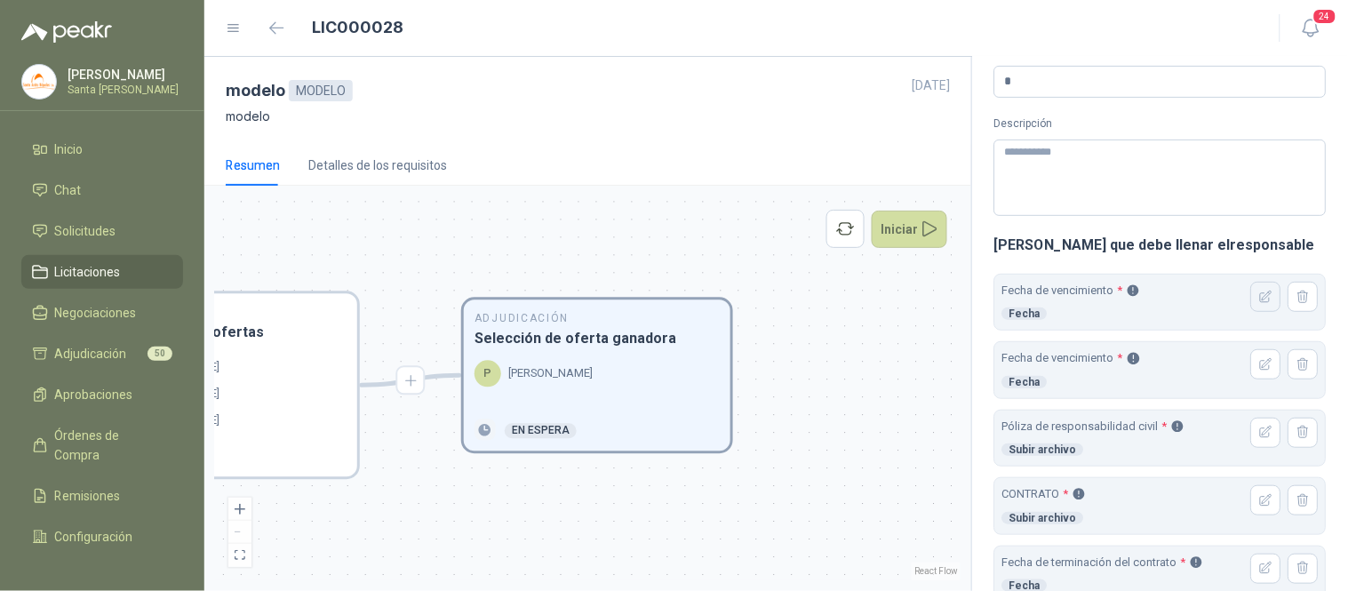
click at [1251, 298] on button "button" at bounding box center [1266, 297] width 30 height 30
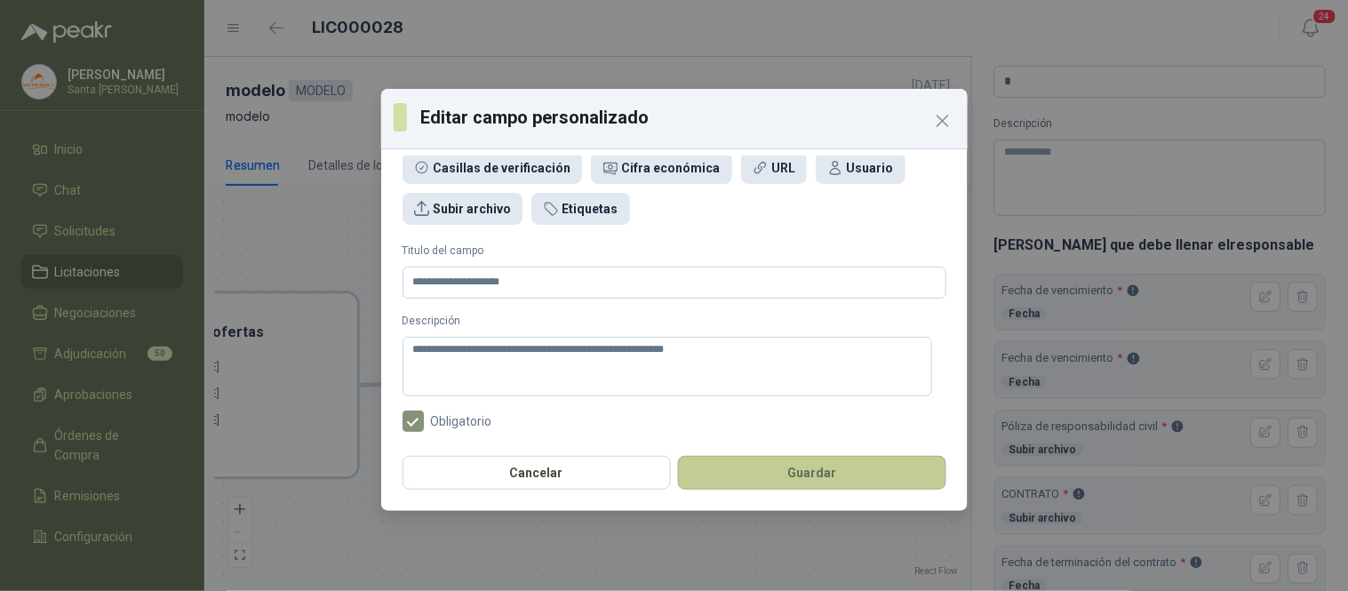
click at [793, 474] on button "Guardar" at bounding box center [812, 473] width 268 height 34
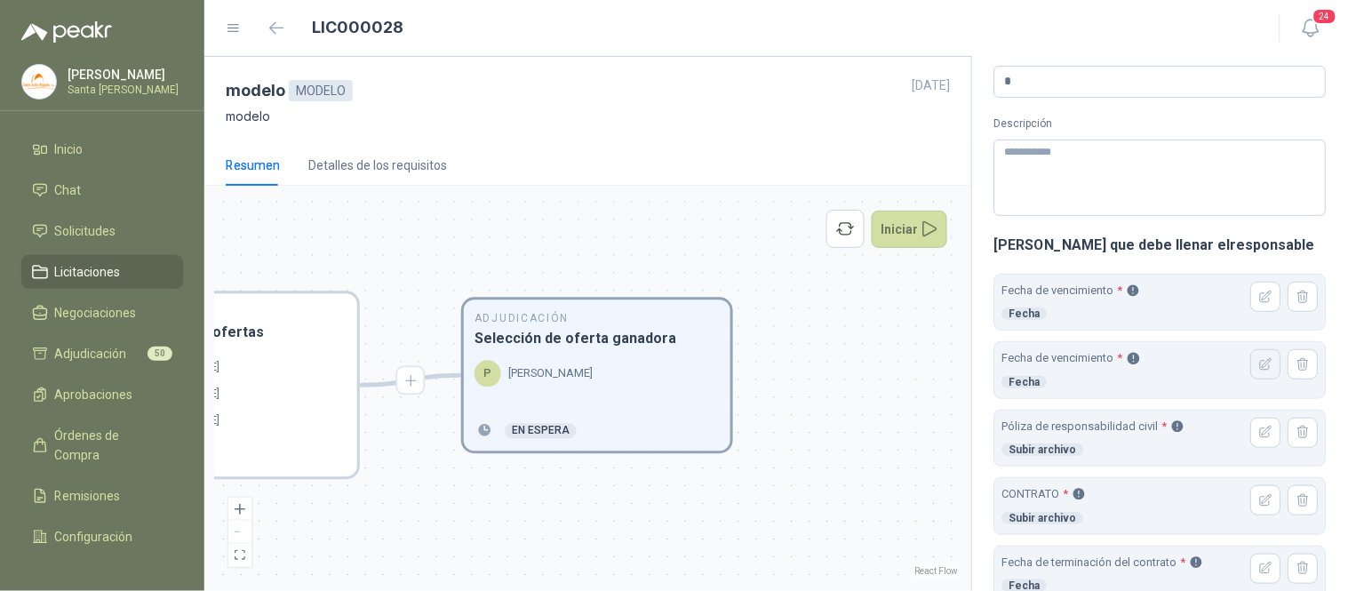
click at [1251, 364] on button "button" at bounding box center [1266, 364] width 30 height 30
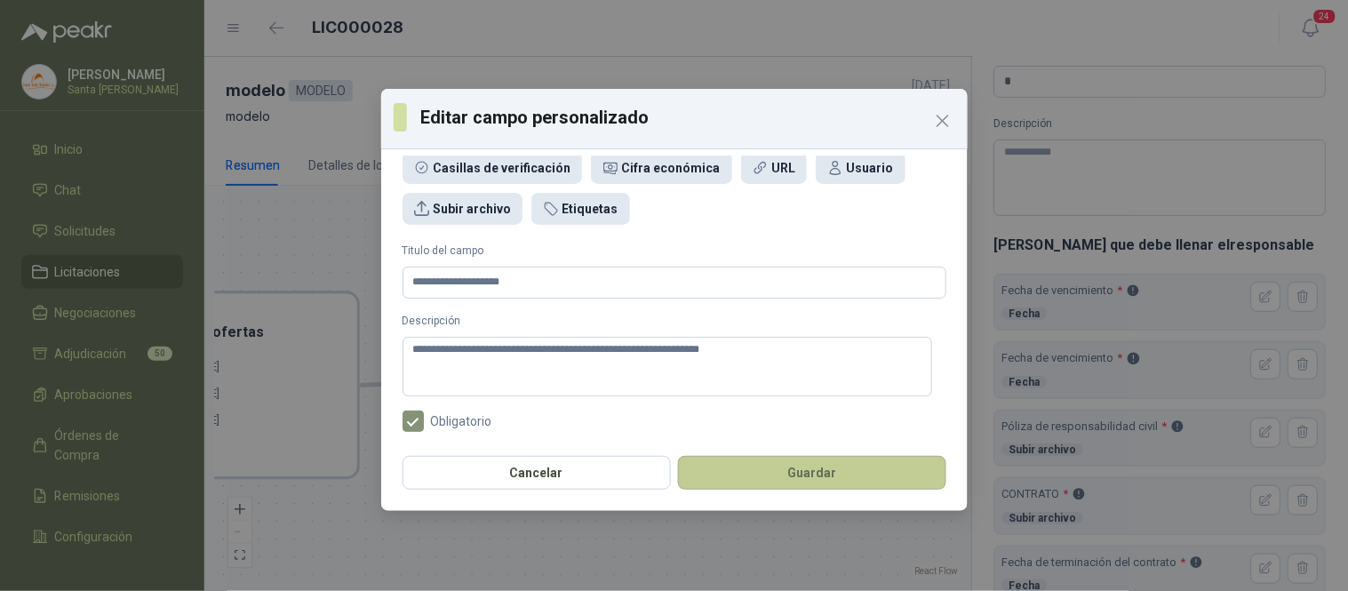
click at [833, 476] on button "Guardar" at bounding box center [812, 473] width 268 height 34
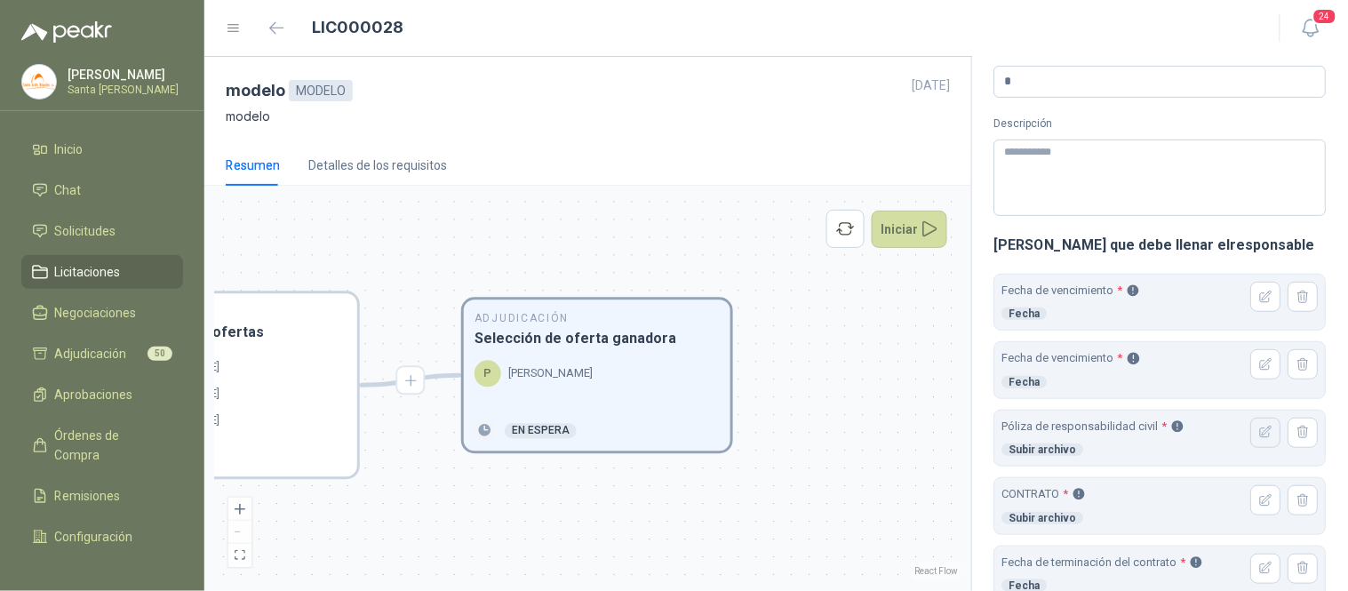
click at [1259, 437] on icon "button" at bounding box center [1266, 432] width 15 height 15
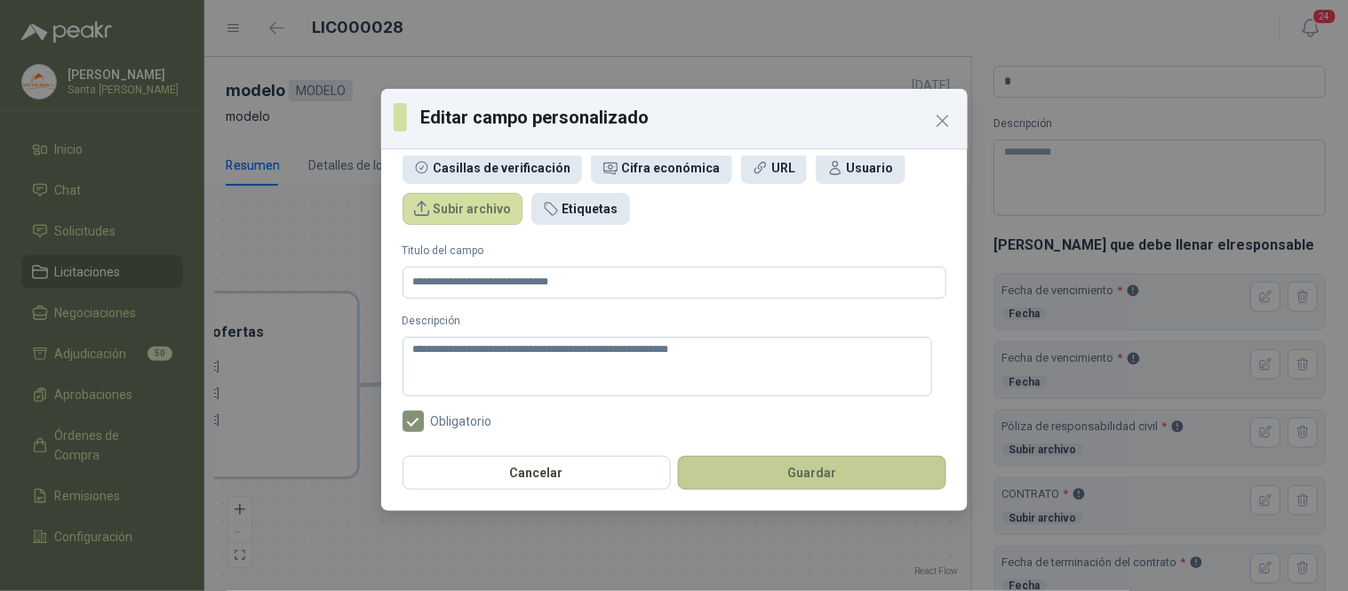
click at [800, 462] on button "Guardar" at bounding box center [812, 473] width 268 height 34
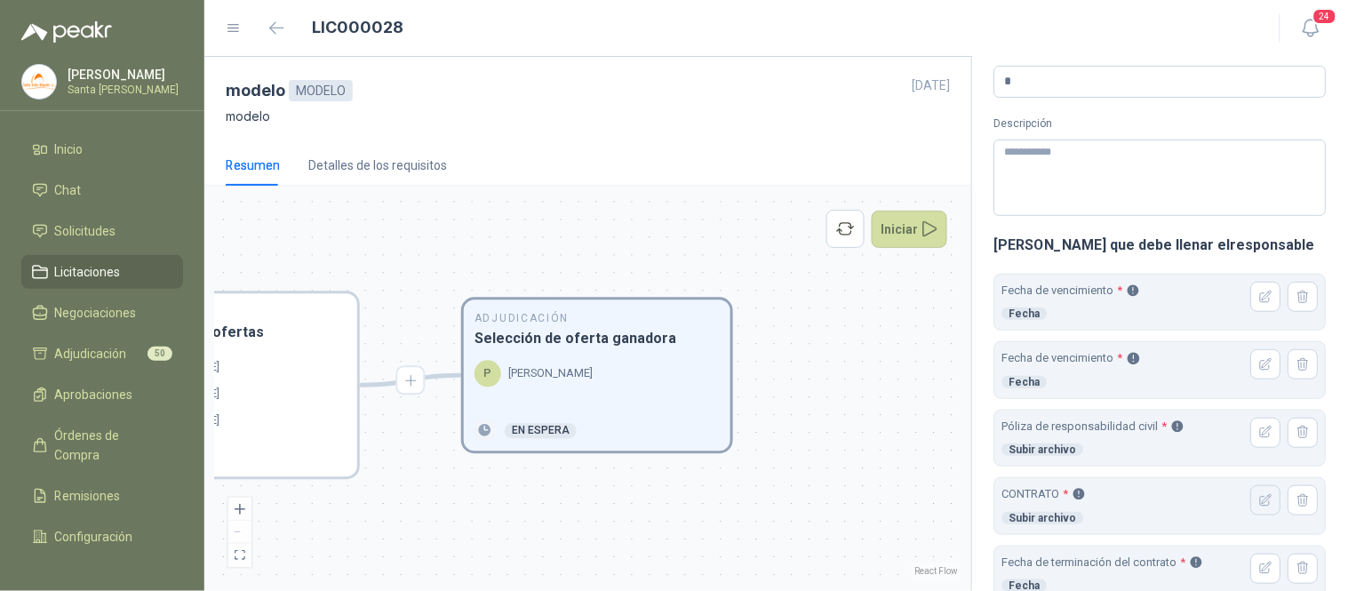
click at [1259, 505] on icon "button" at bounding box center [1266, 500] width 15 height 15
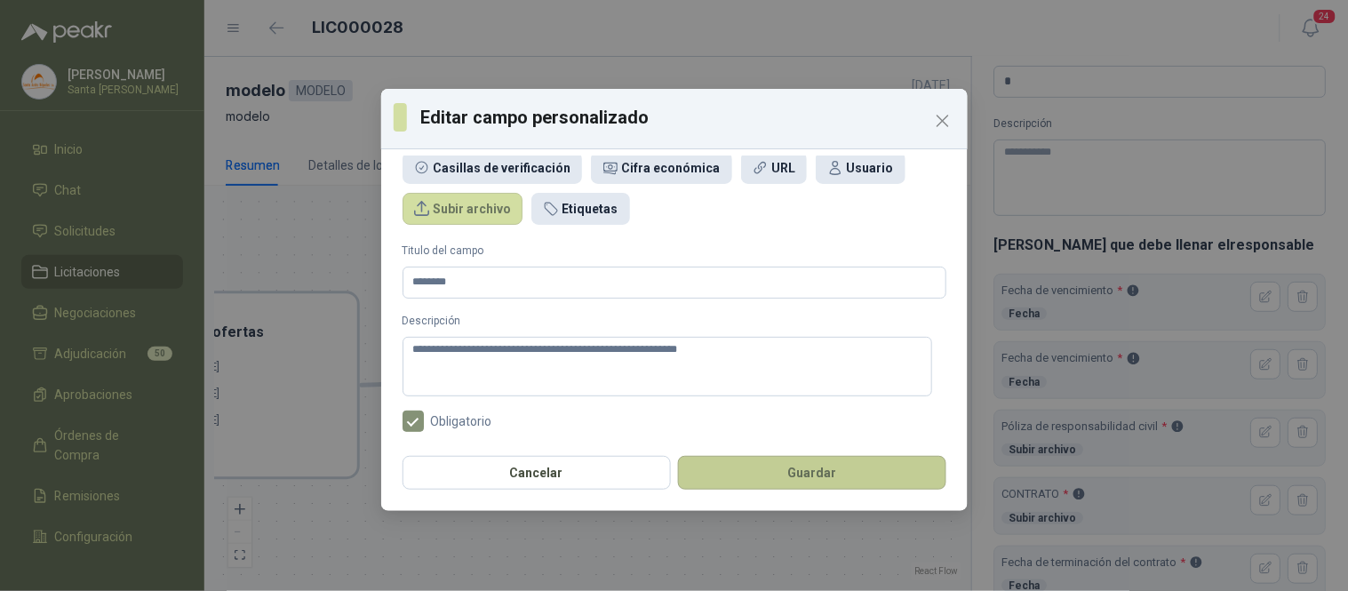
click at [823, 466] on button "Guardar" at bounding box center [812, 473] width 268 height 34
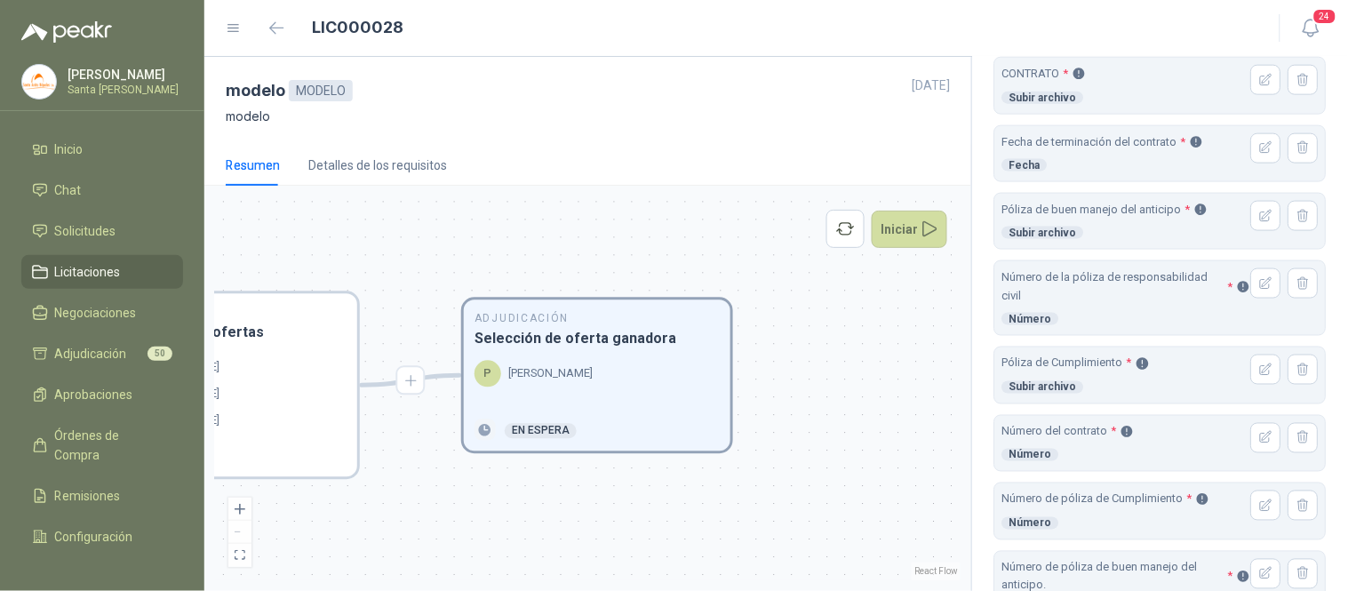
scroll to position [586, 0]
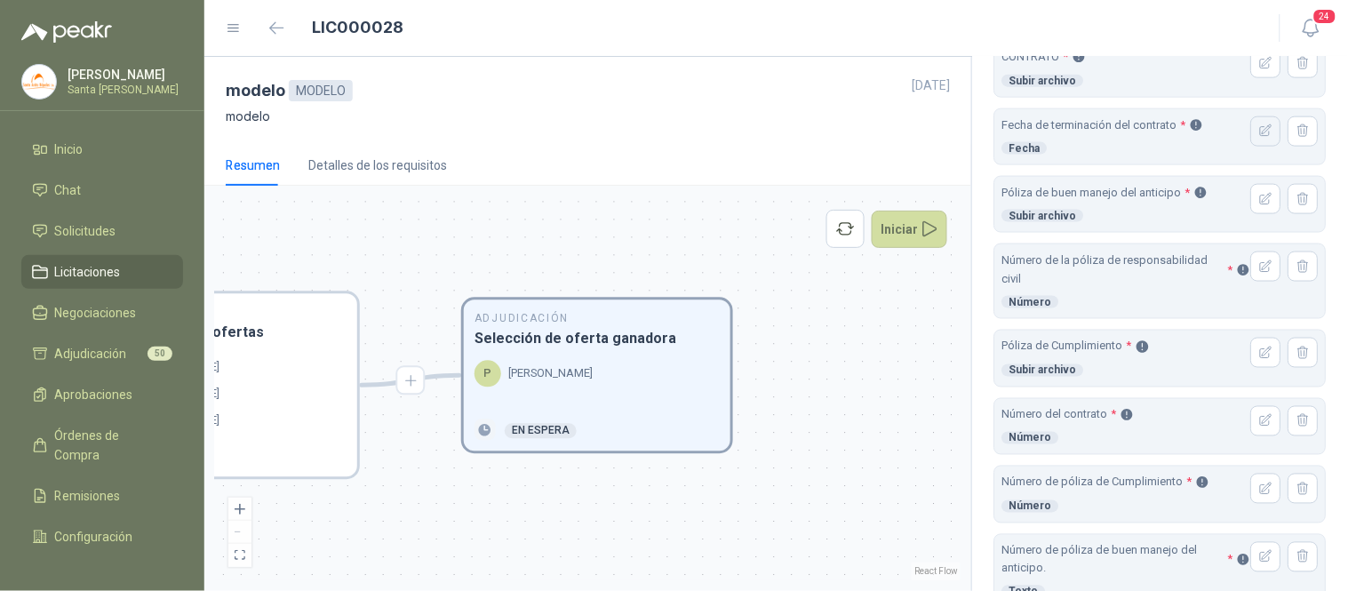
click at [1259, 133] on icon "button" at bounding box center [1266, 131] width 15 height 15
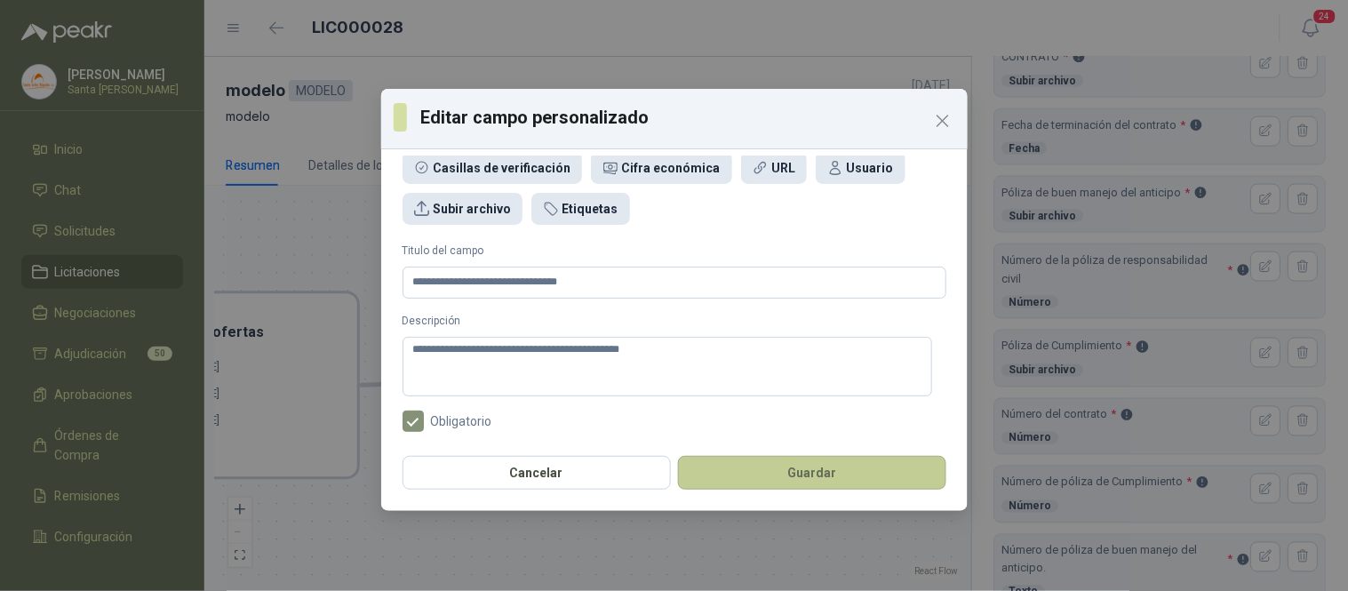
click at [789, 473] on button "Guardar" at bounding box center [812, 473] width 268 height 34
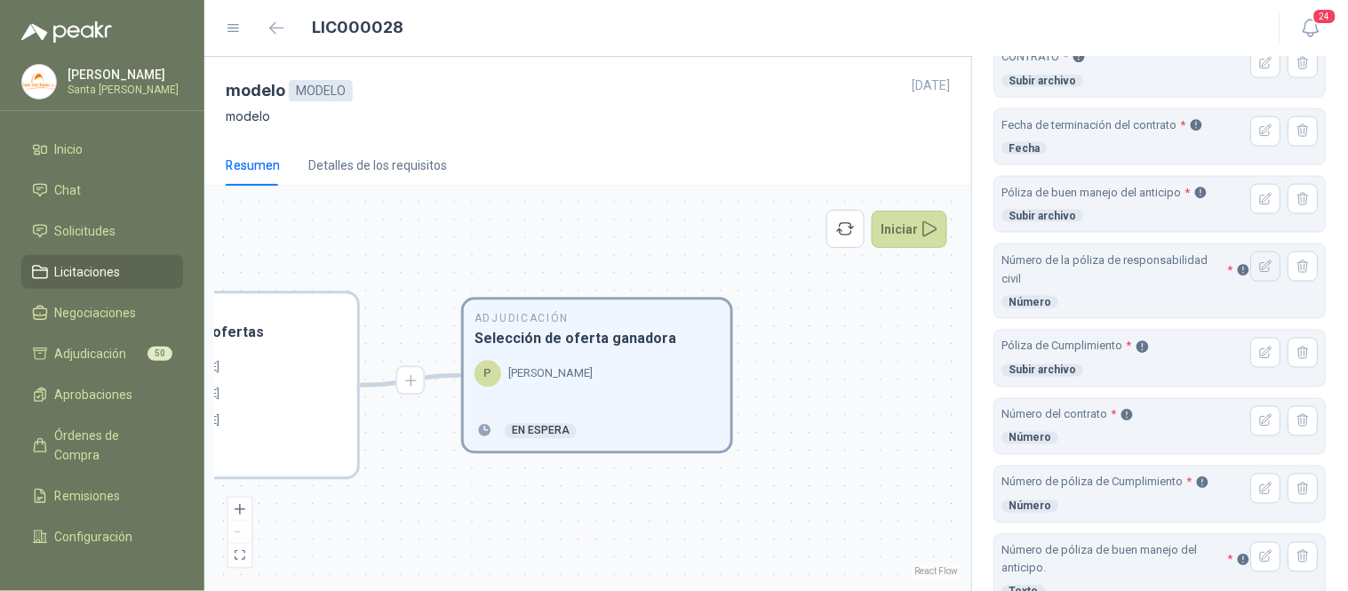
click at [1259, 271] on icon "button" at bounding box center [1266, 266] width 15 height 15
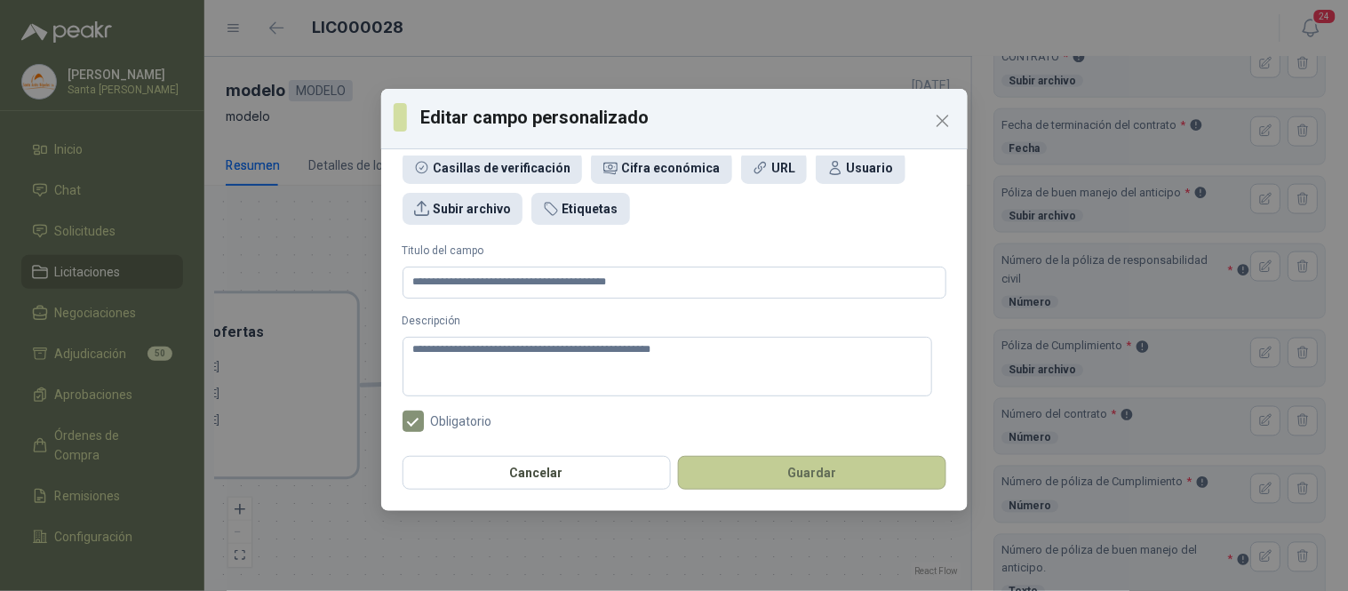
click at [856, 476] on button "Guardar" at bounding box center [812, 473] width 268 height 34
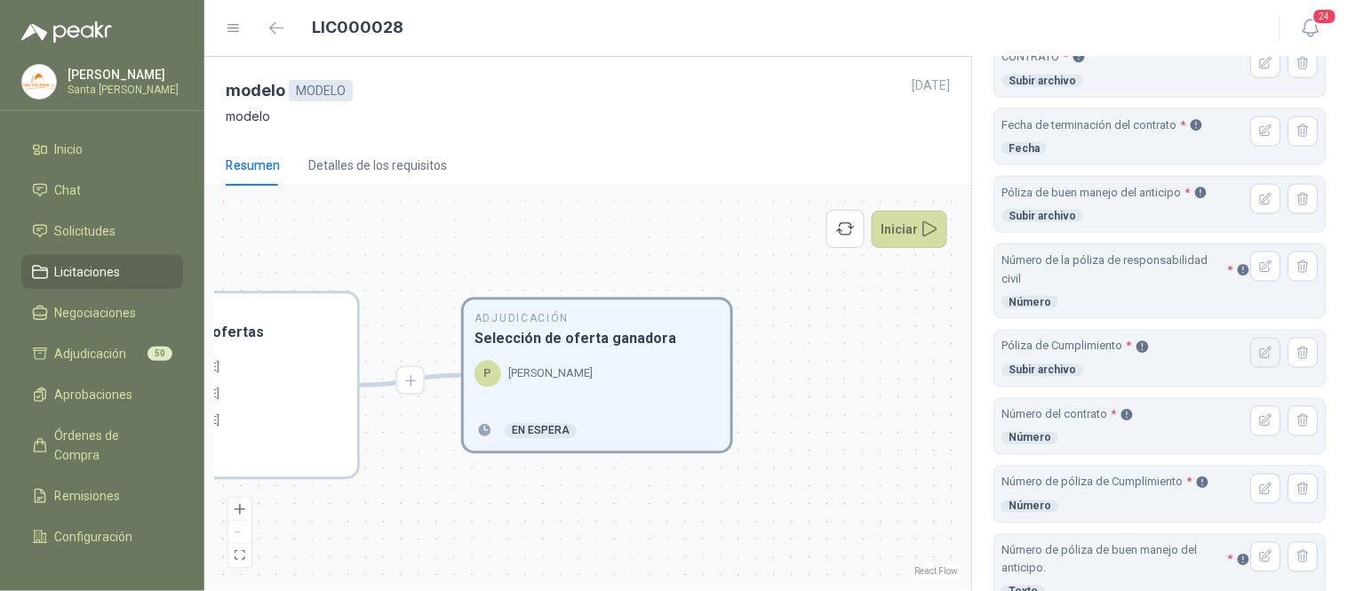
click at [1259, 358] on icon "button" at bounding box center [1266, 353] width 15 height 15
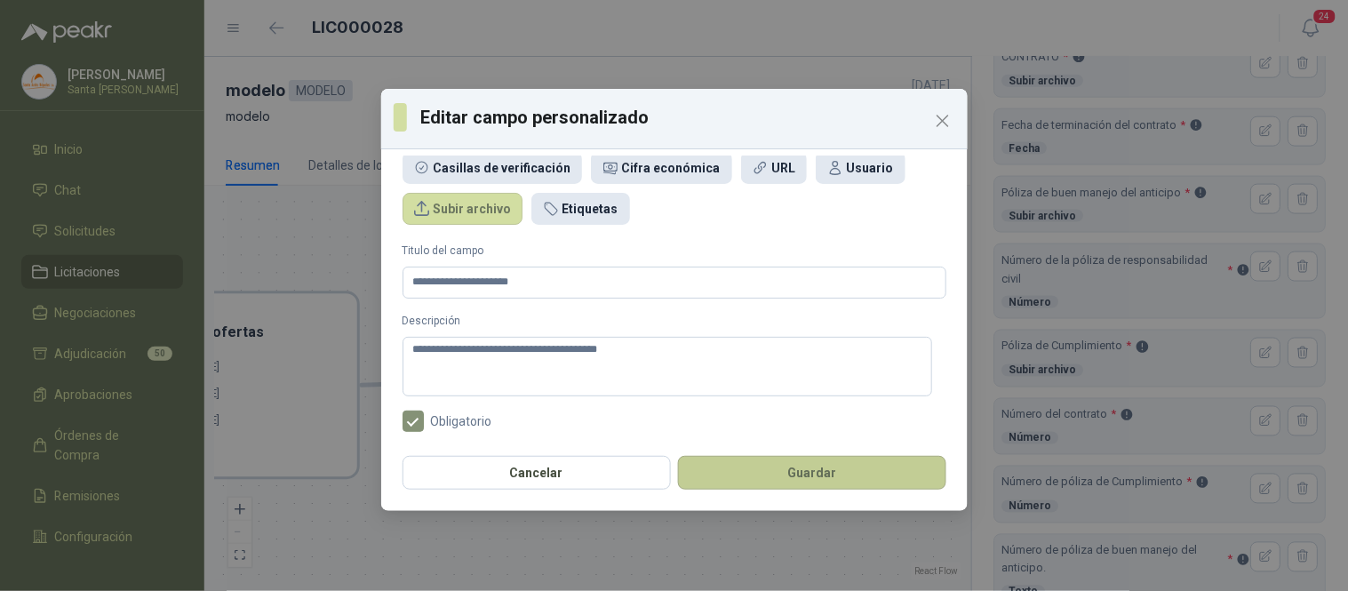
click at [862, 478] on button "Guardar" at bounding box center [812, 473] width 268 height 34
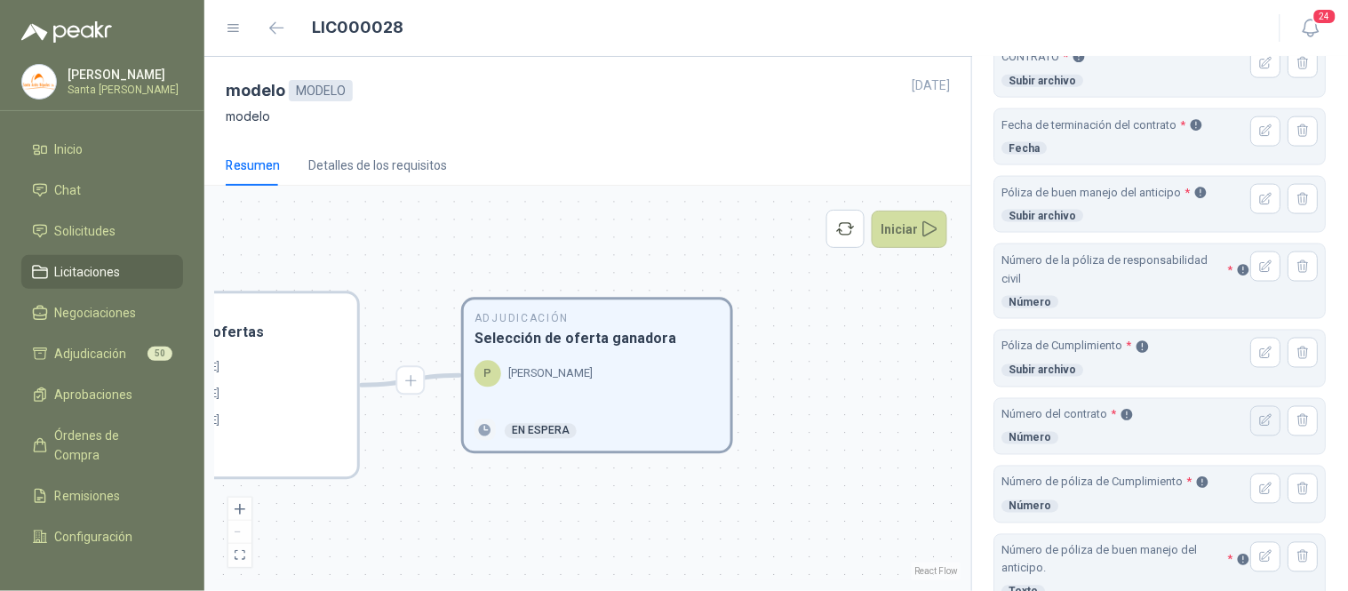
click at [1259, 421] on icon "button" at bounding box center [1266, 420] width 15 height 15
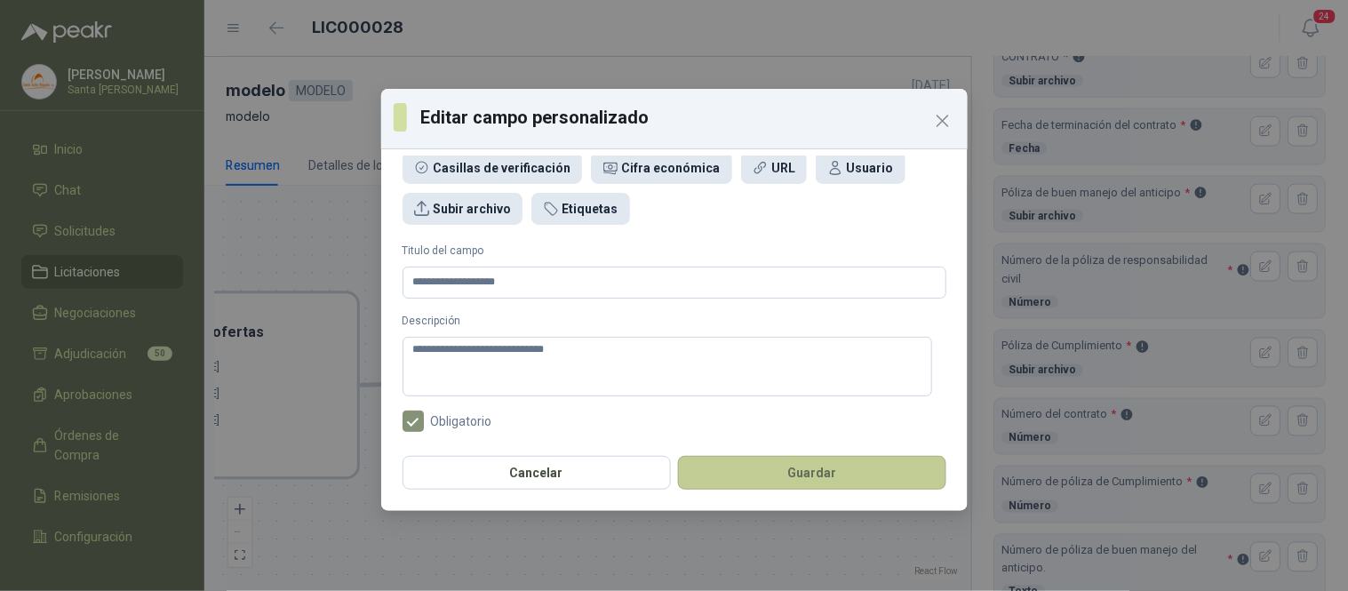
click at [902, 471] on button "Guardar" at bounding box center [812, 473] width 268 height 34
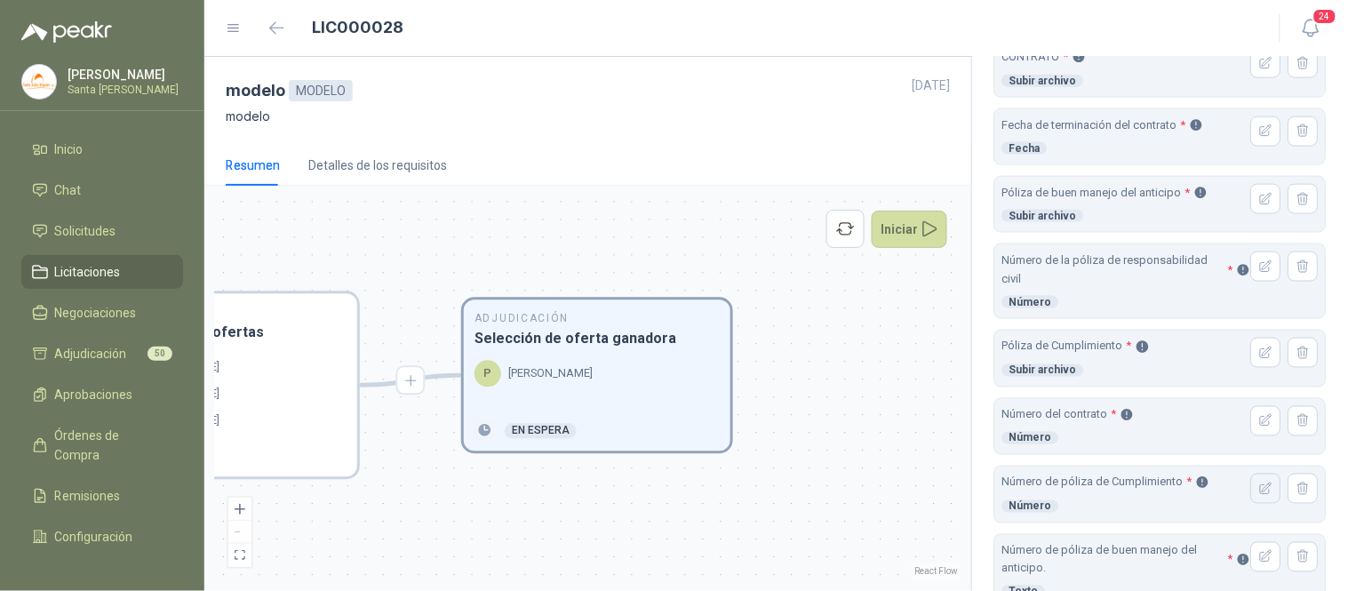
click at [1261, 492] on icon "button" at bounding box center [1267, 488] width 12 height 12
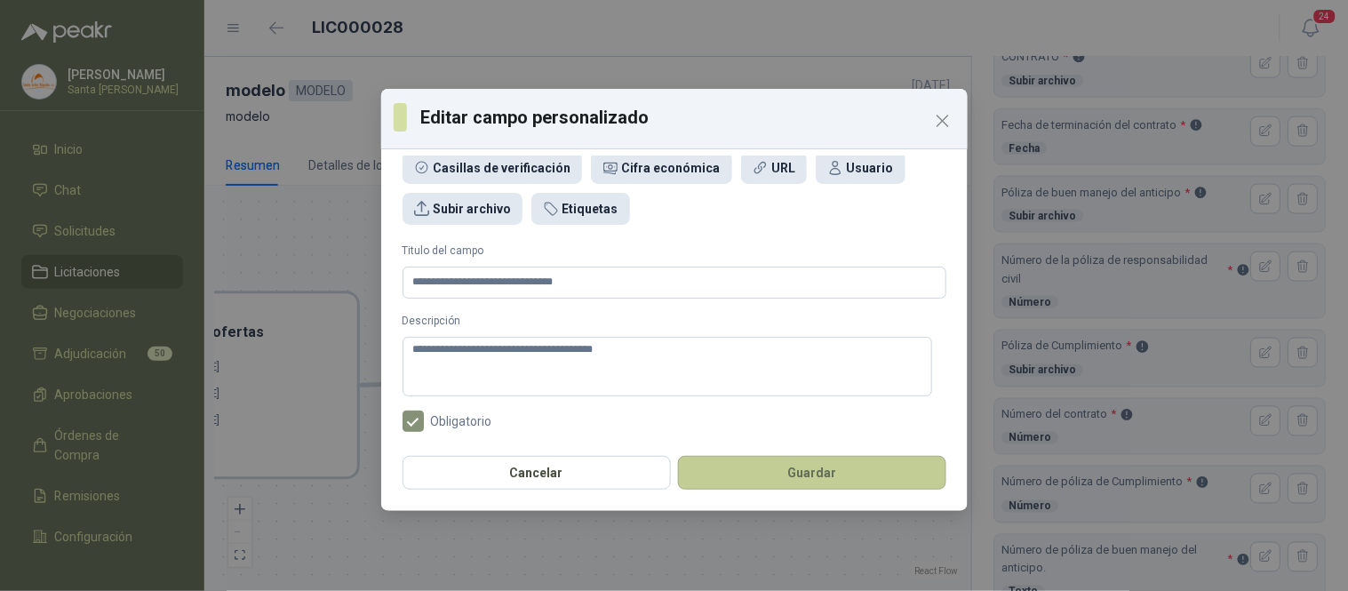
click at [826, 477] on button "Guardar" at bounding box center [812, 473] width 268 height 34
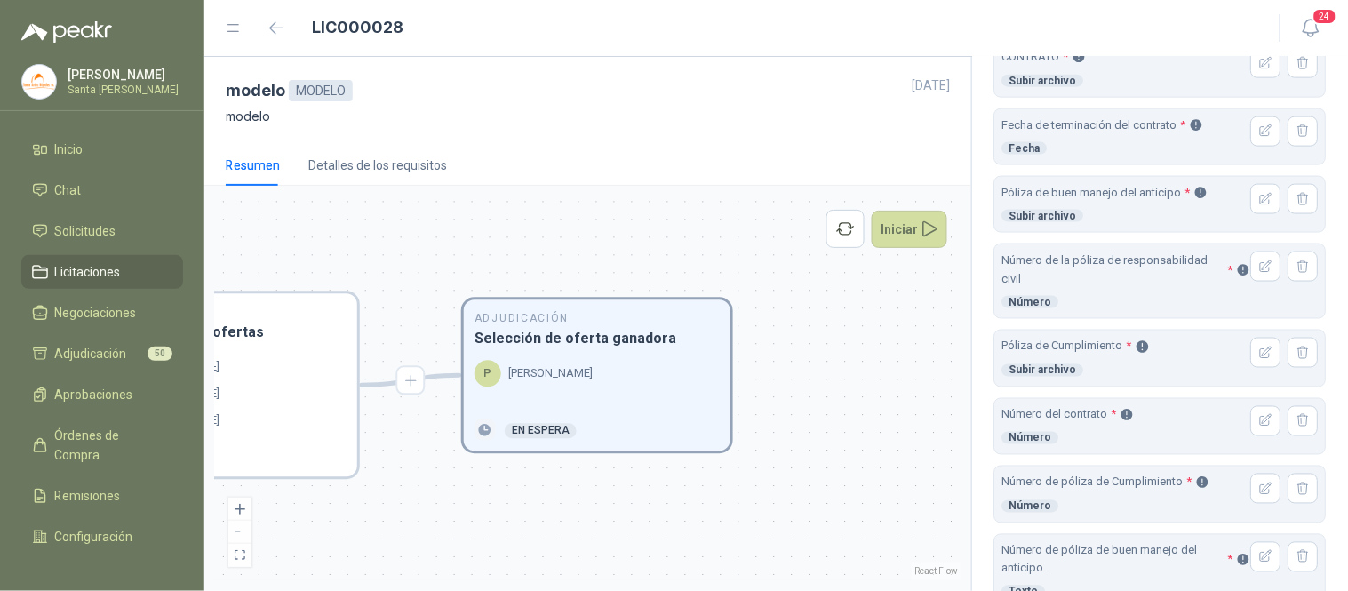
click at [1259, 562] on icon "button" at bounding box center [1266, 556] width 15 height 15
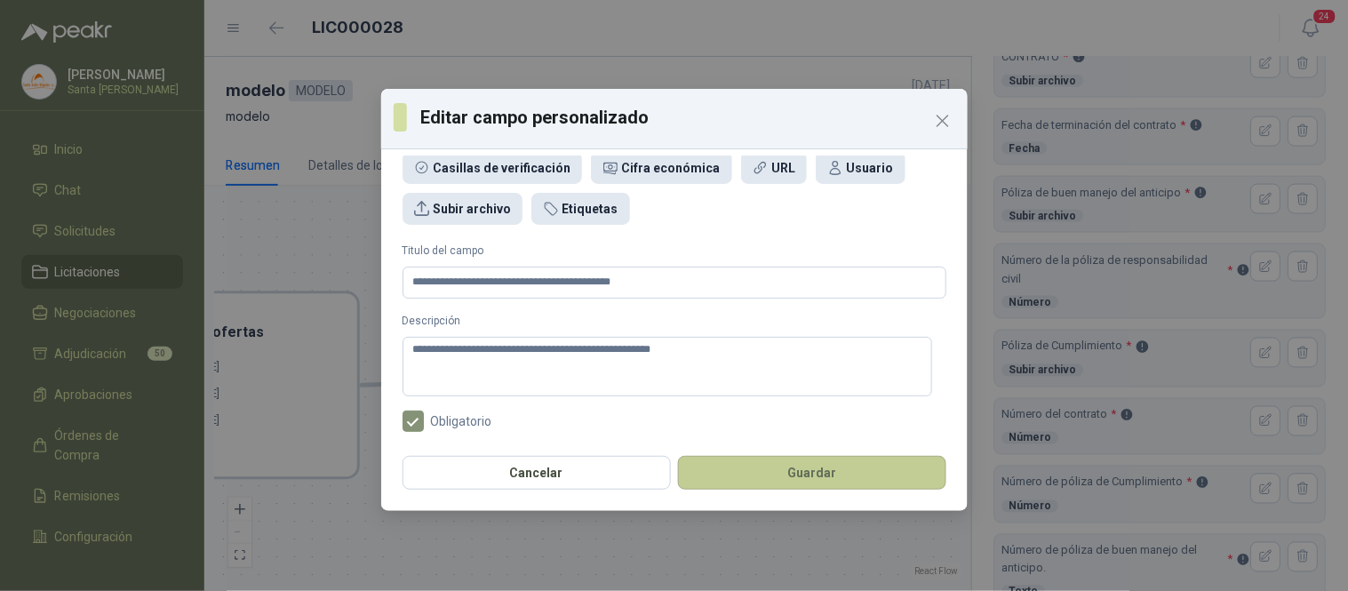
click at [758, 469] on button "Guardar" at bounding box center [812, 473] width 268 height 34
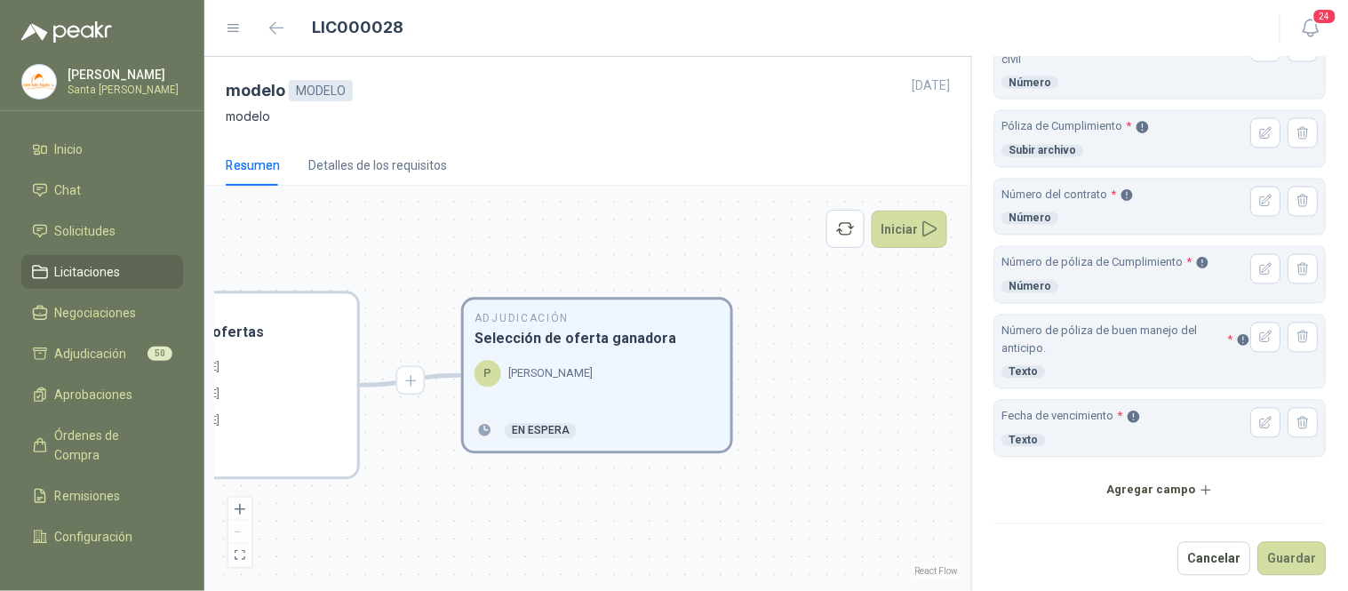
scroll to position [809, 0]
click at [1259, 419] on icon "button" at bounding box center [1266, 420] width 15 height 15
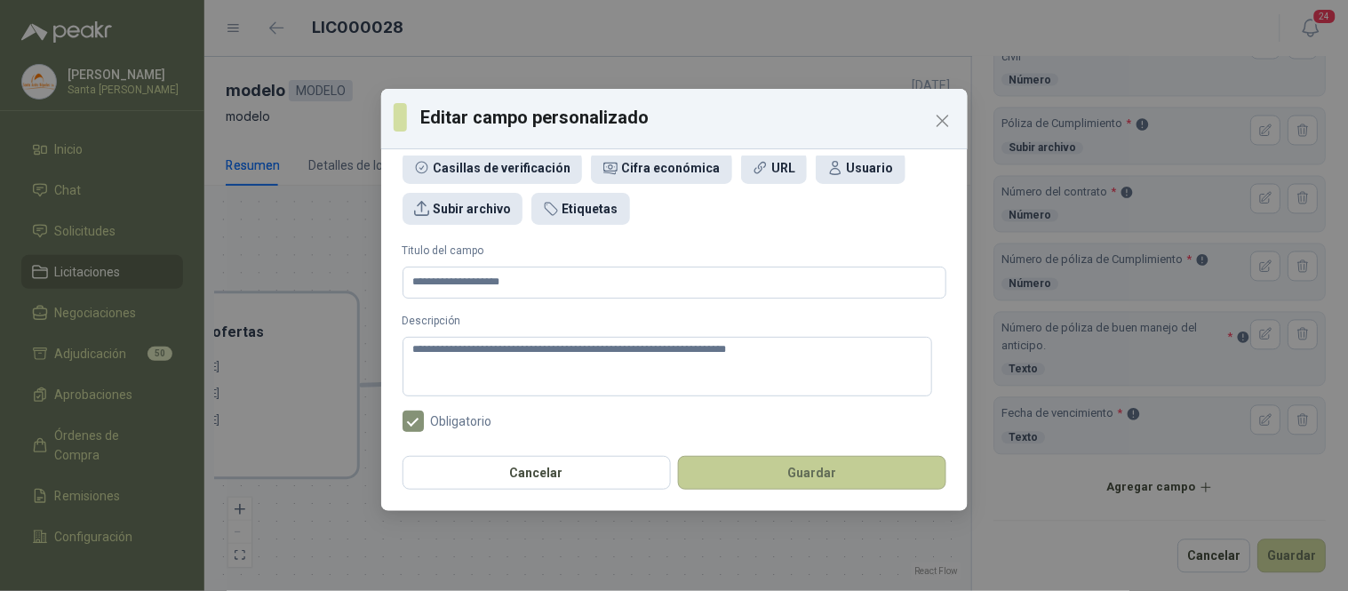
click at [815, 476] on button "Guardar" at bounding box center [812, 473] width 268 height 34
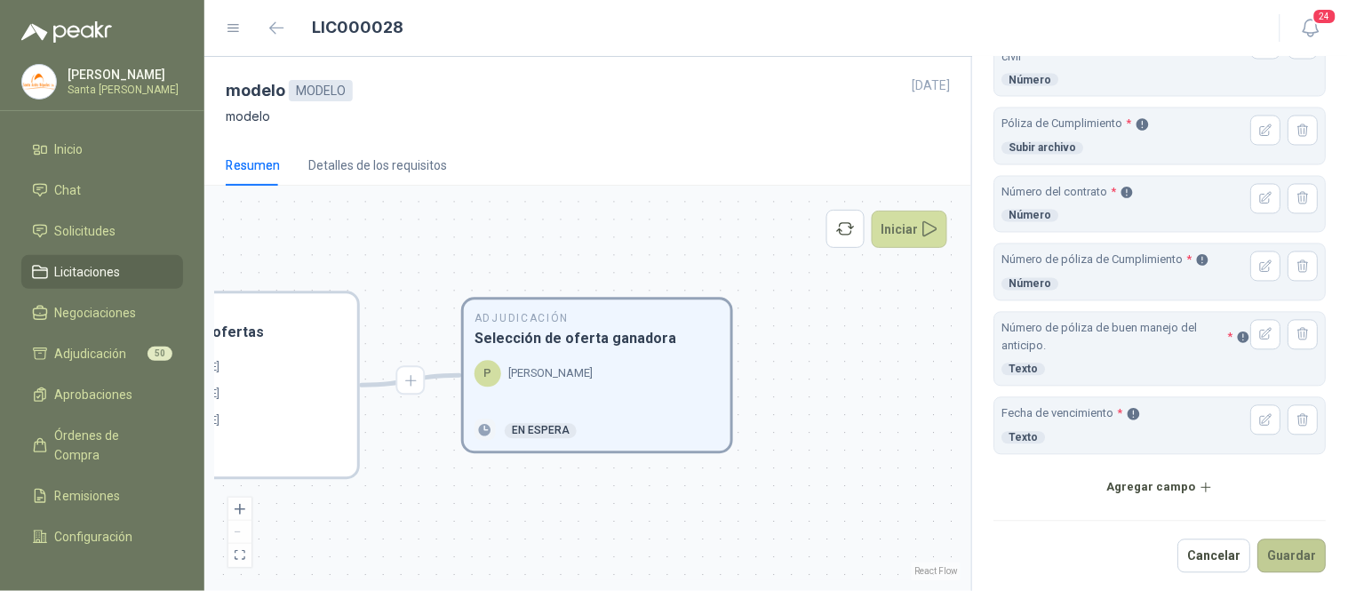
click at [1300, 563] on button "Guardar" at bounding box center [1292, 556] width 68 height 34
click at [1298, 569] on button "Guardar" at bounding box center [1292, 556] width 68 height 34
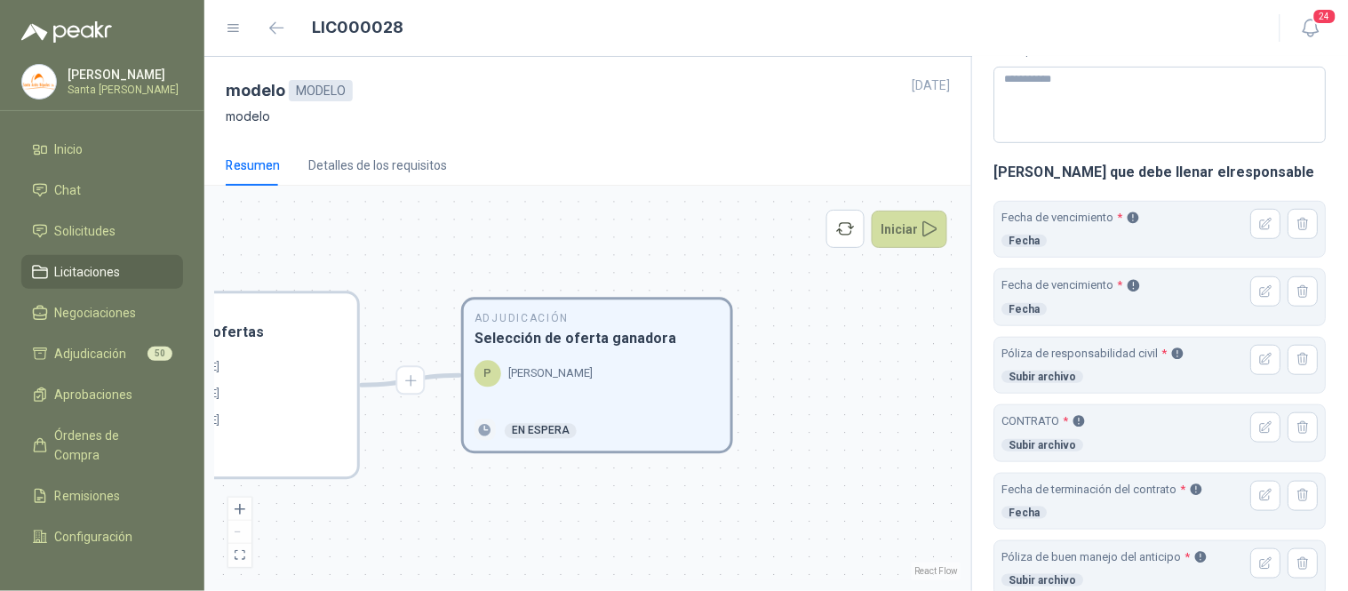
scroll to position [274, 0]
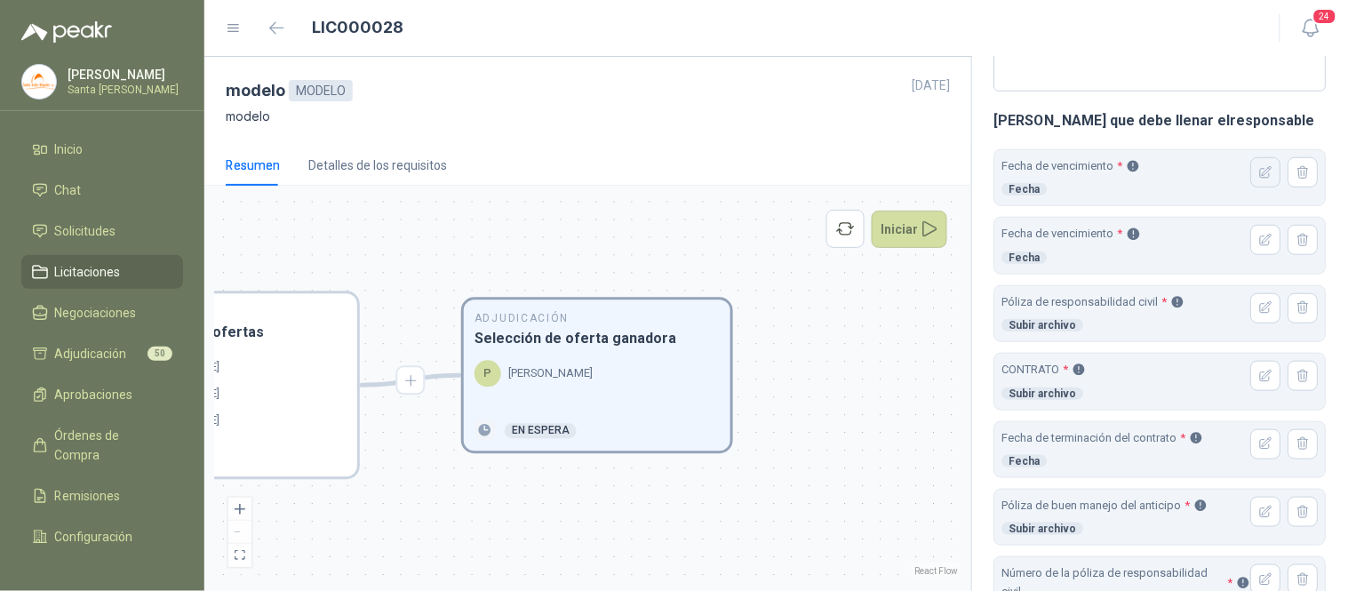
click at [1259, 174] on icon "button" at bounding box center [1266, 172] width 15 height 15
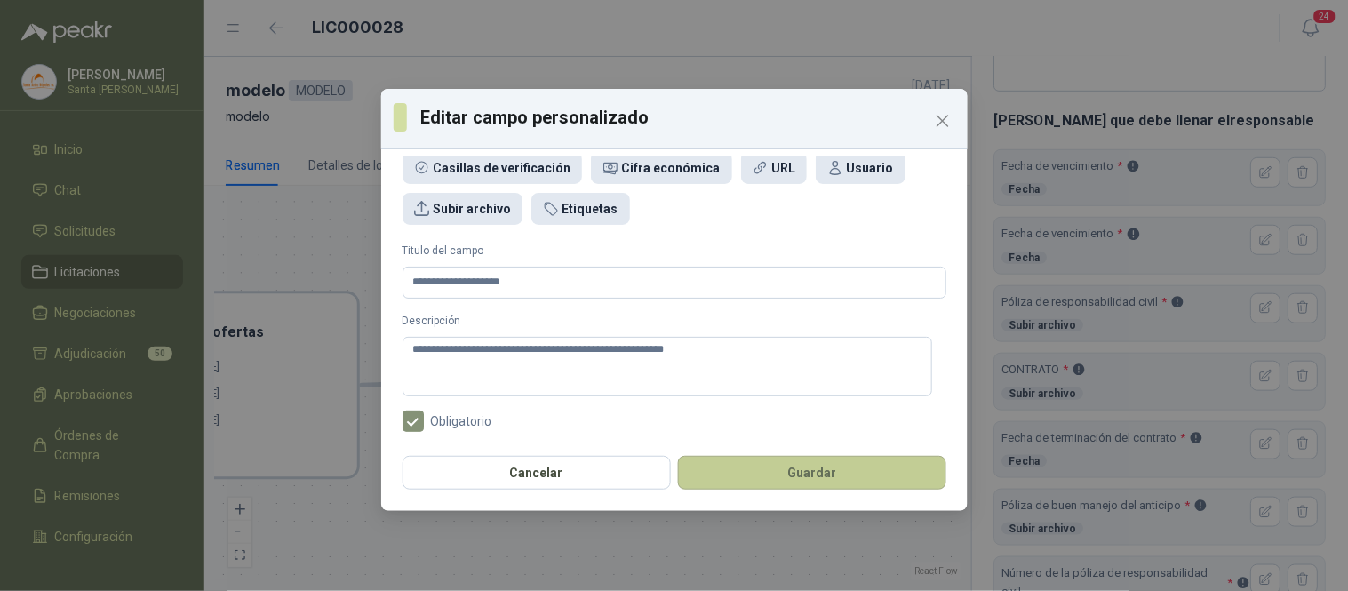
click at [822, 475] on button "Guardar" at bounding box center [812, 473] width 268 height 34
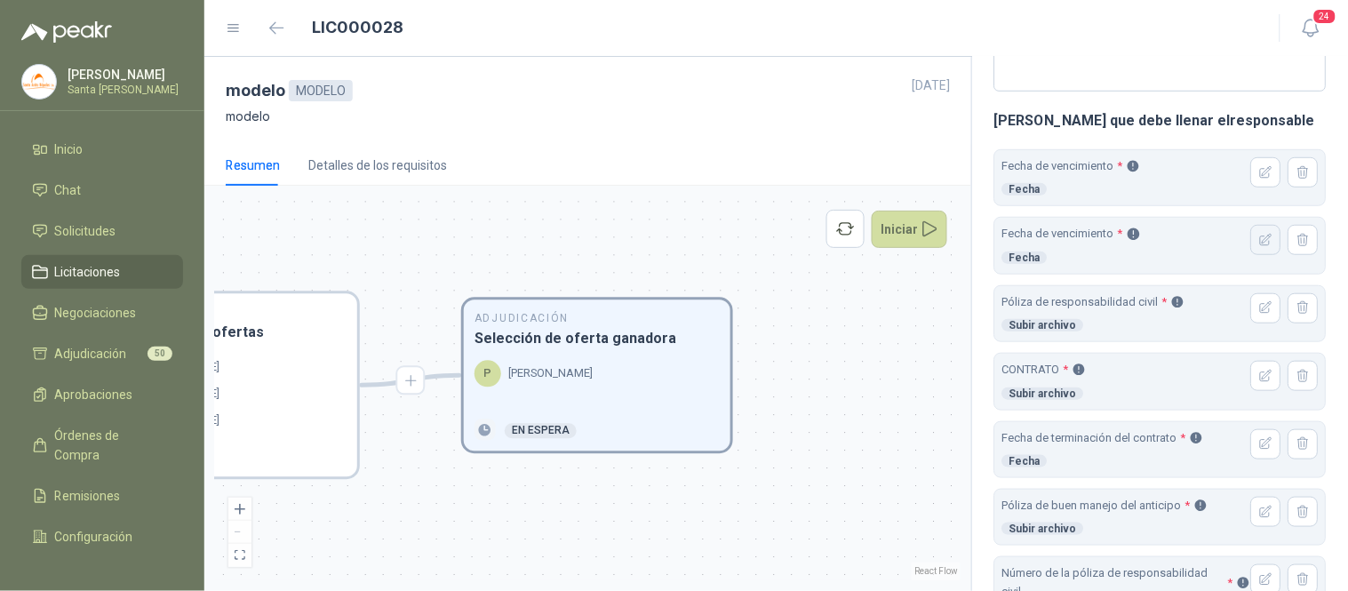
click at [1259, 242] on icon "button" at bounding box center [1266, 240] width 15 height 15
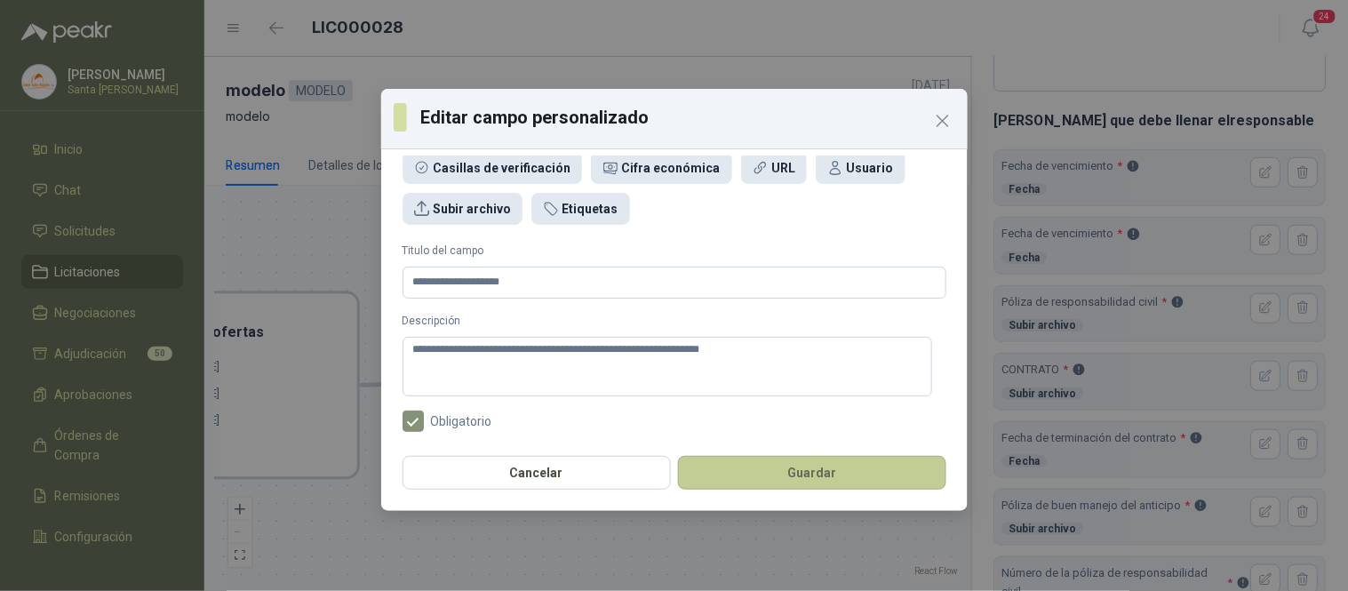
click at [839, 466] on button "Guardar" at bounding box center [812, 473] width 268 height 34
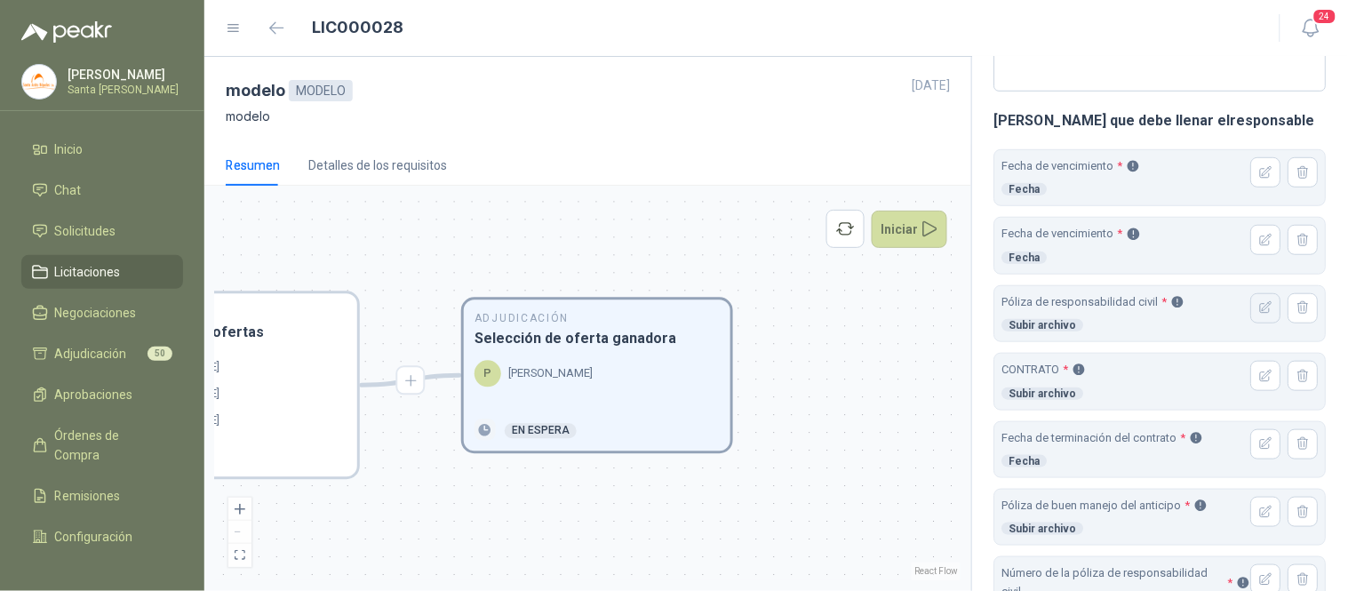
click at [1259, 300] on icon "button" at bounding box center [1266, 307] width 15 height 15
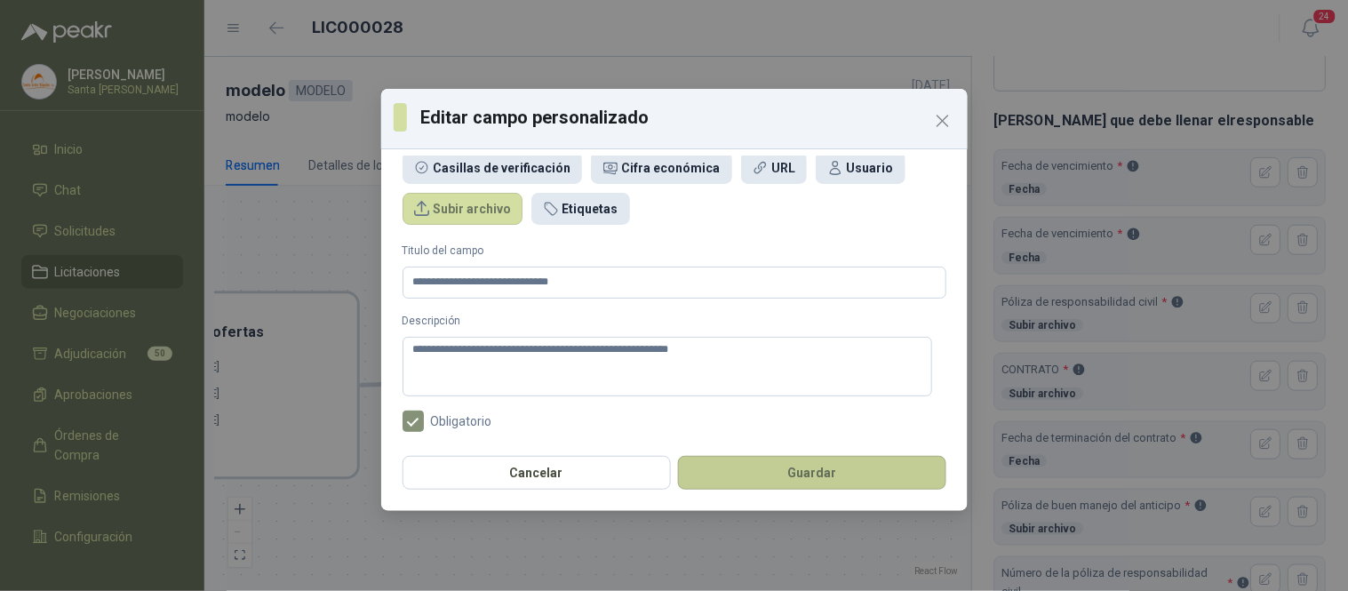
click at [841, 475] on button "Guardar" at bounding box center [812, 473] width 268 height 34
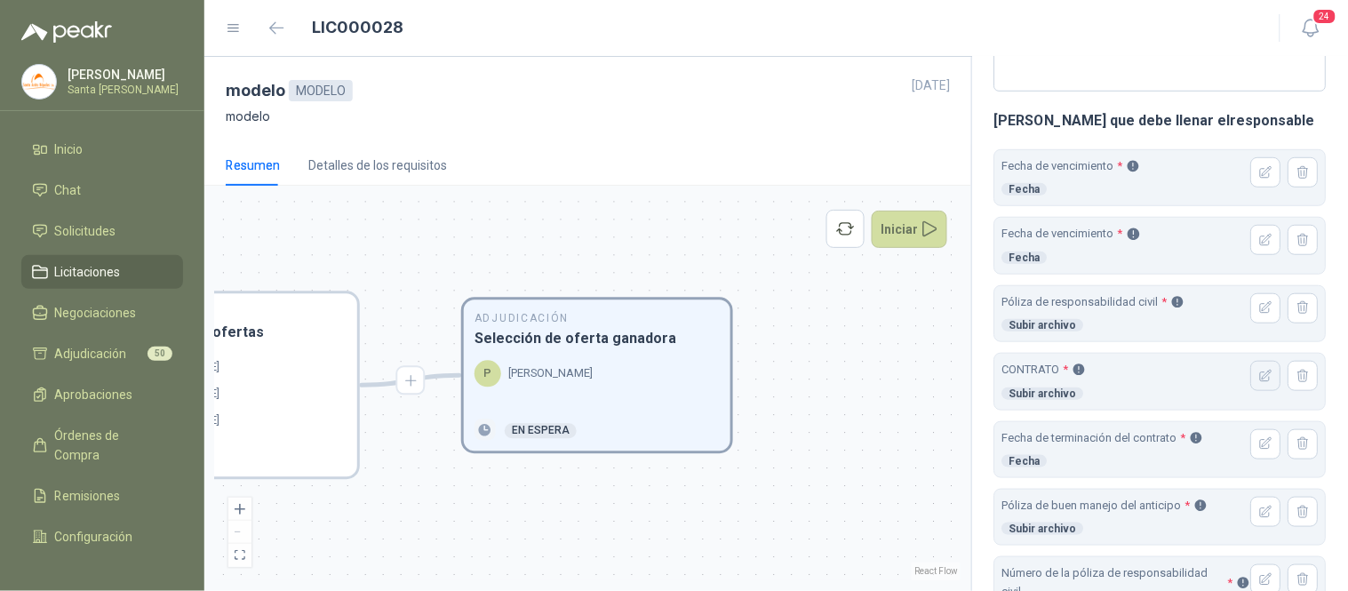
click at [1251, 380] on button "button" at bounding box center [1266, 376] width 30 height 30
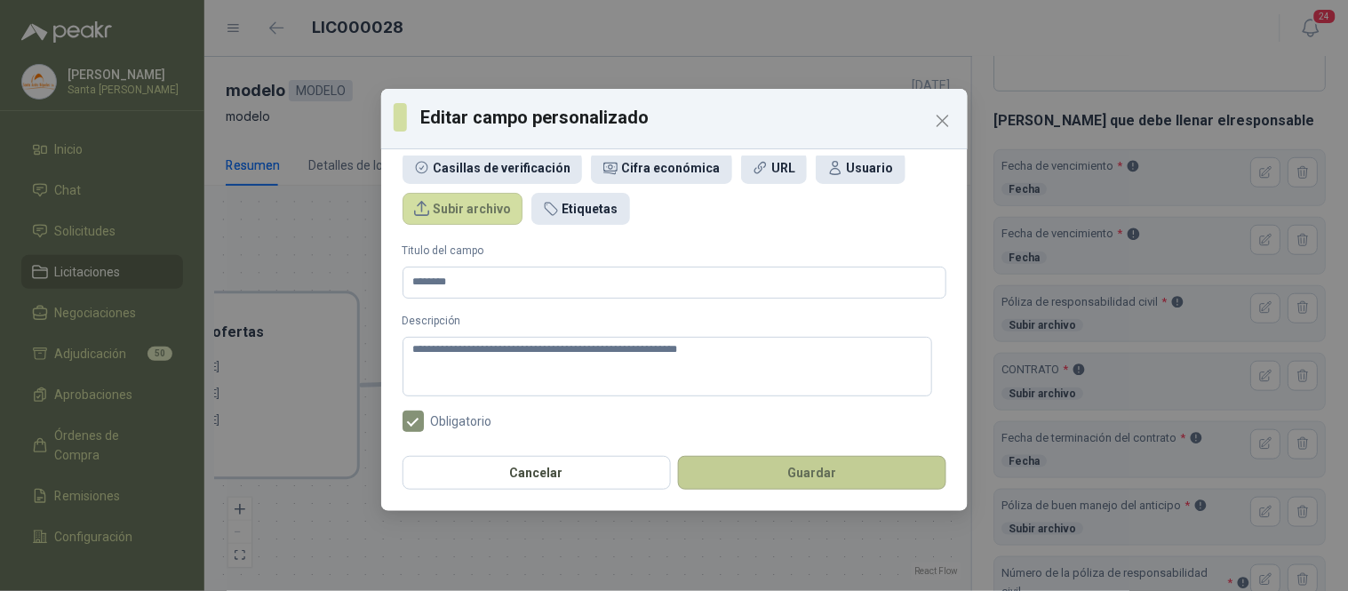
click at [876, 468] on button "Guardar" at bounding box center [812, 473] width 268 height 34
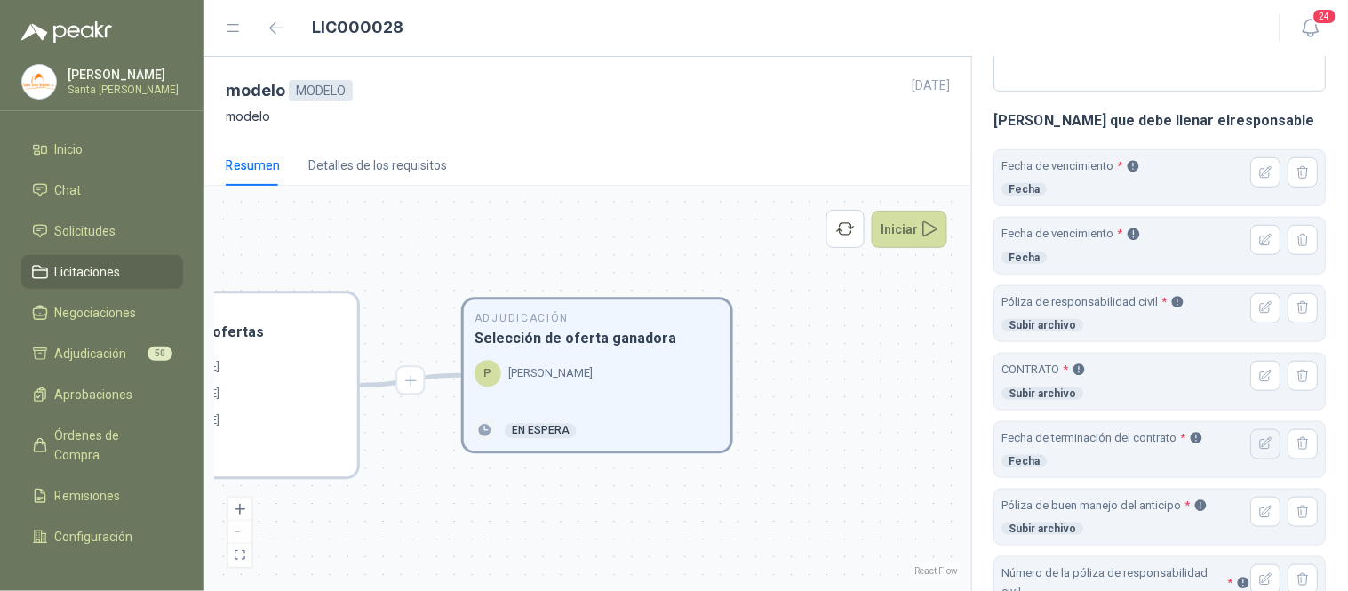
click at [1261, 441] on icon "button" at bounding box center [1267, 444] width 12 height 12
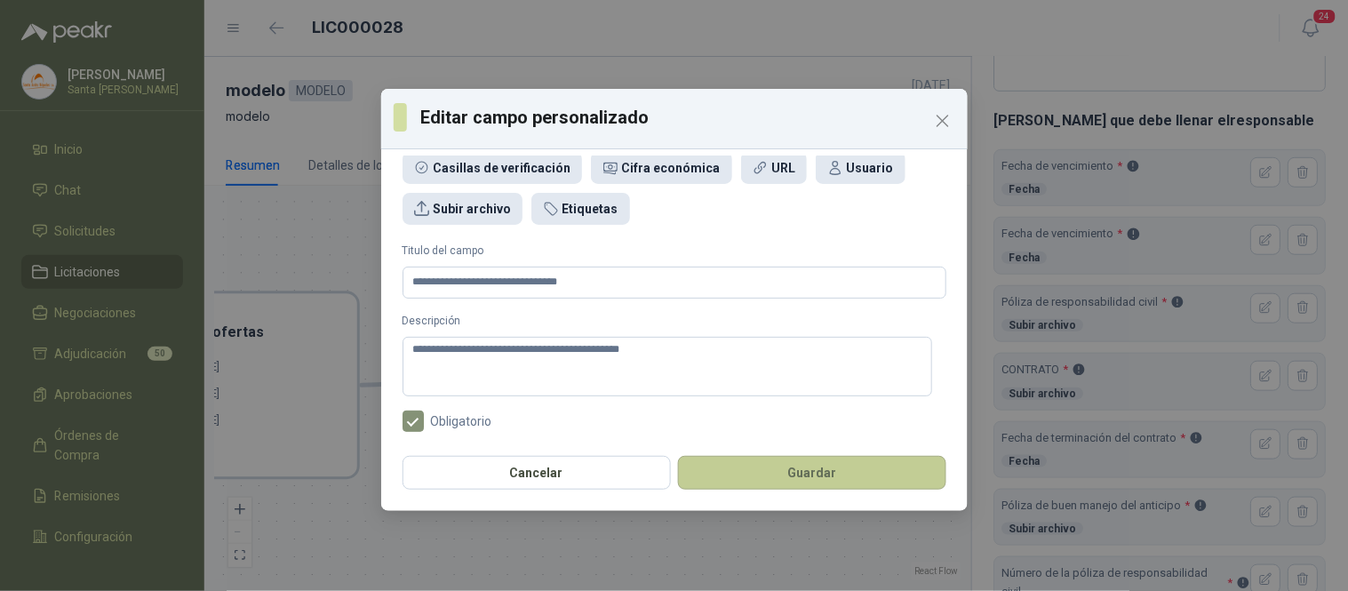
click at [874, 464] on button "Guardar" at bounding box center [812, 473] width 268 height 34
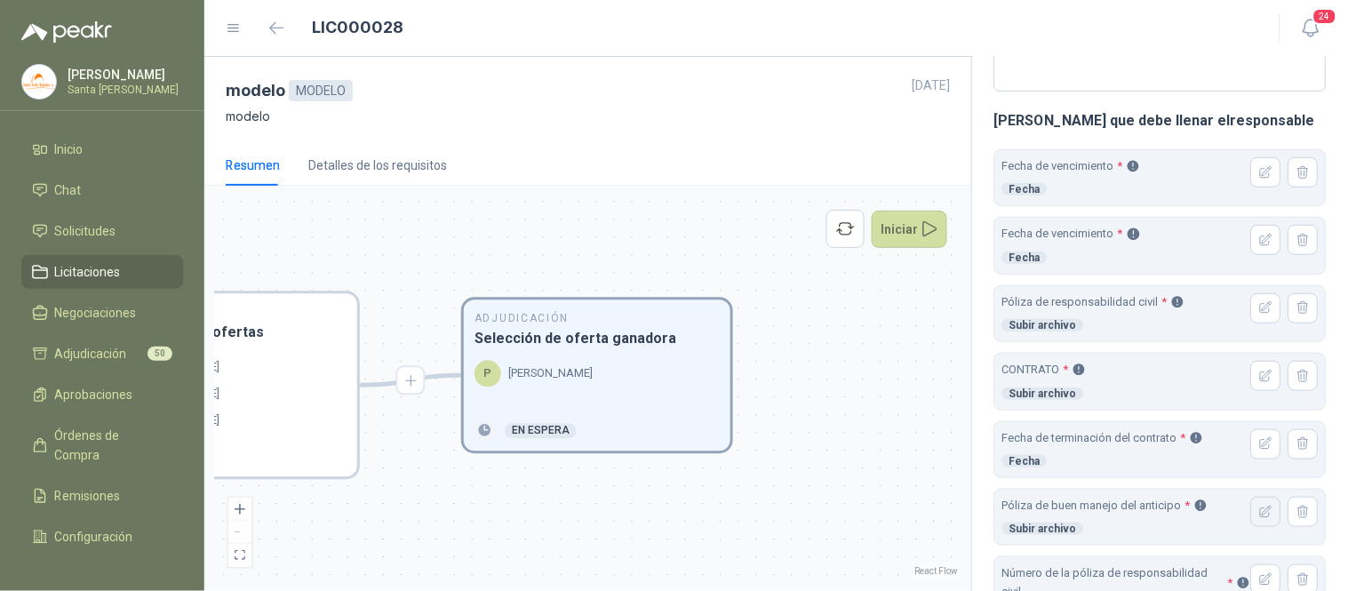
click at [1259, 516] on icon "button" at bounding box center [1266, 512] width 15 height 15
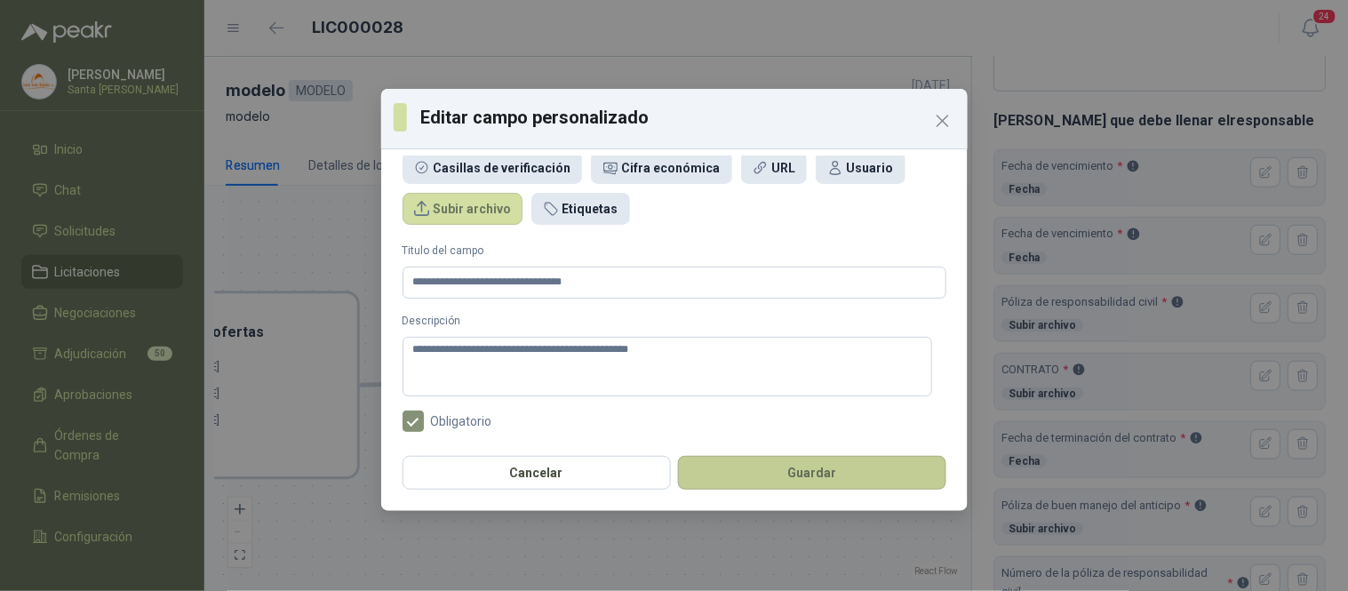
click at [884, 466] on button "Guardar" at bounding box center [812, 473] width 268 height 34
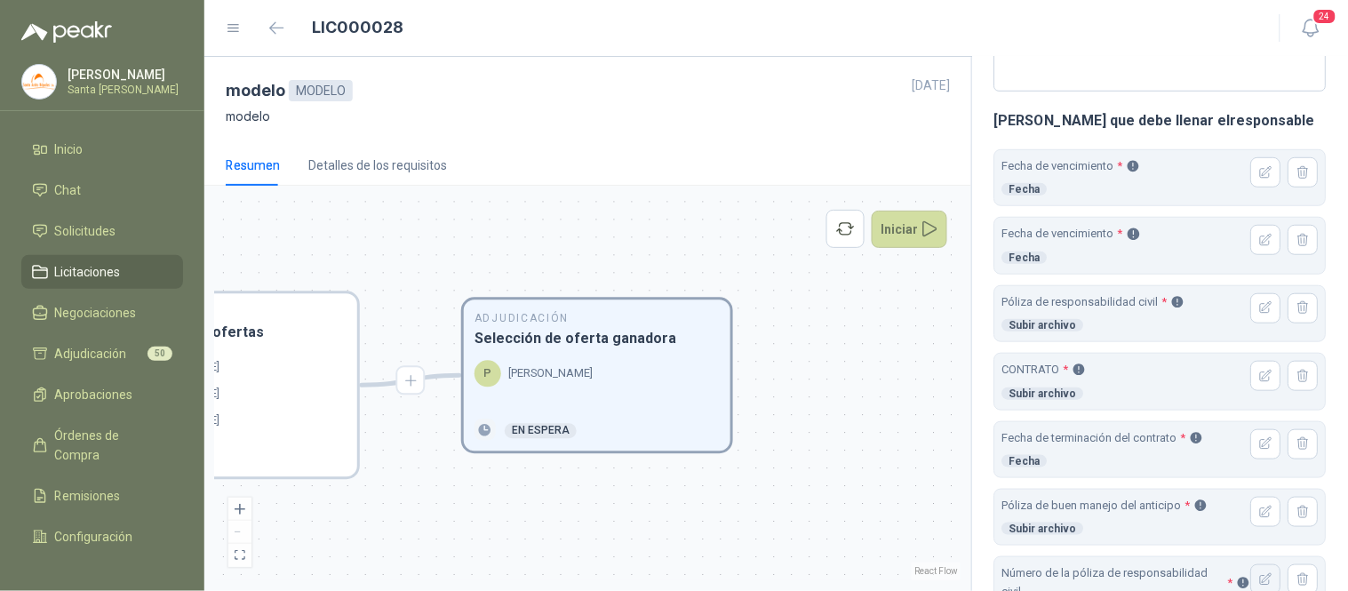
click at [1261, 576] on icon "button" at bounding box center [1267, 580] width 12 height 12
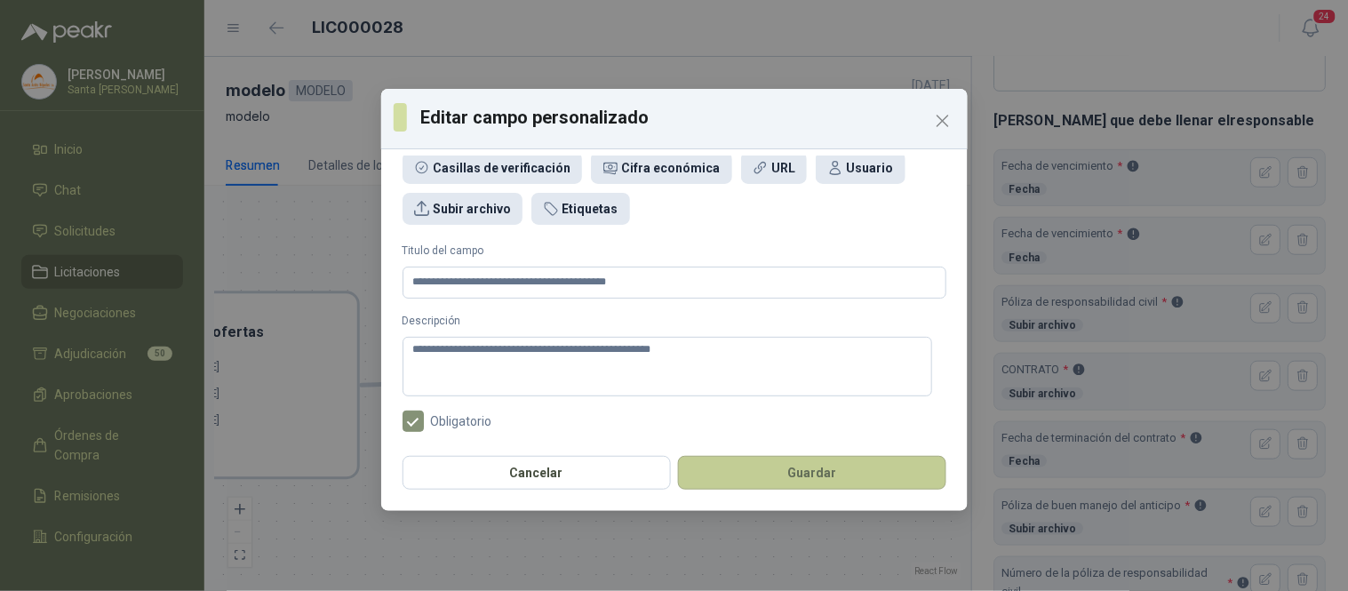
click at [884, 472] on button "Guardar" at bounding box center [812, 473] width 268 height 34
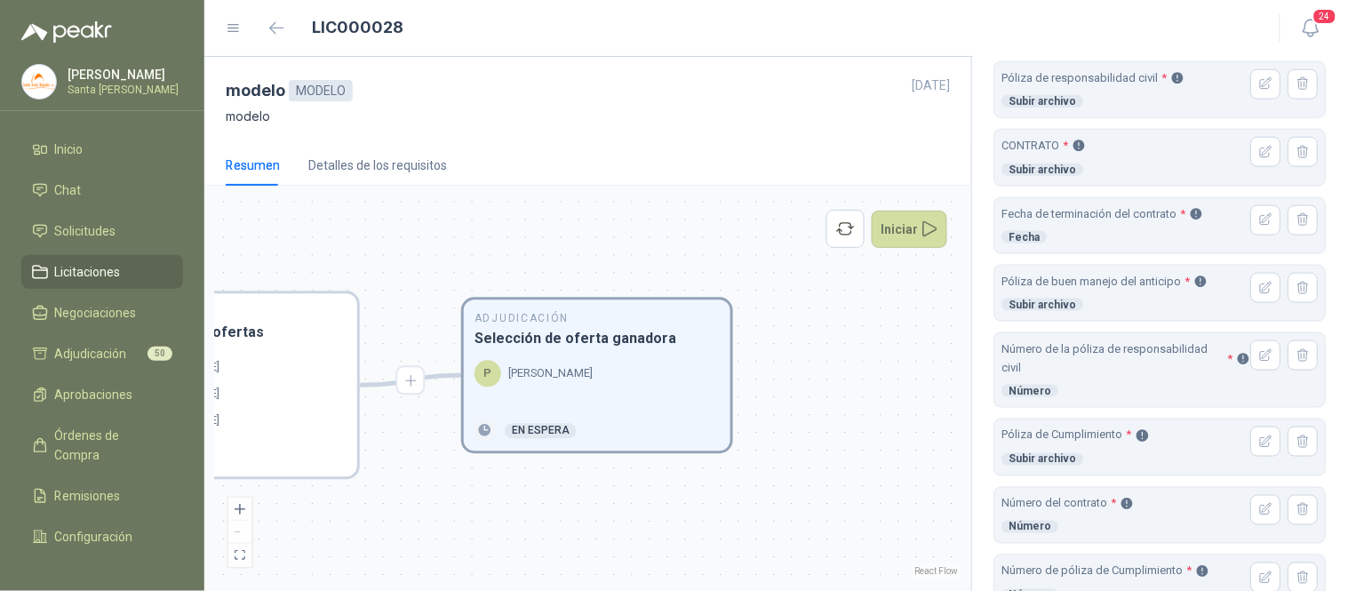
scroll to position [499, 0]
click at [1259, 442] on icon "button" at bounding box center [1266, 440] width 15 height 15
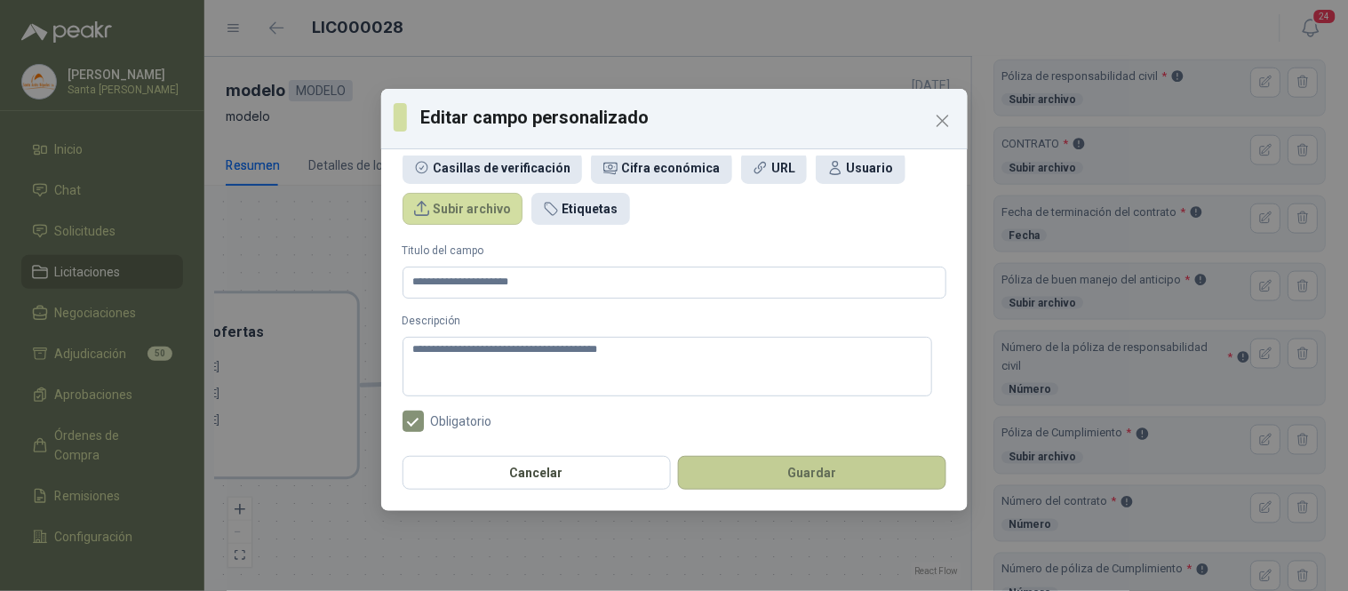
click at [927, 471] on button "Guardar" at bounding box center [812, 473] width 268 height 34
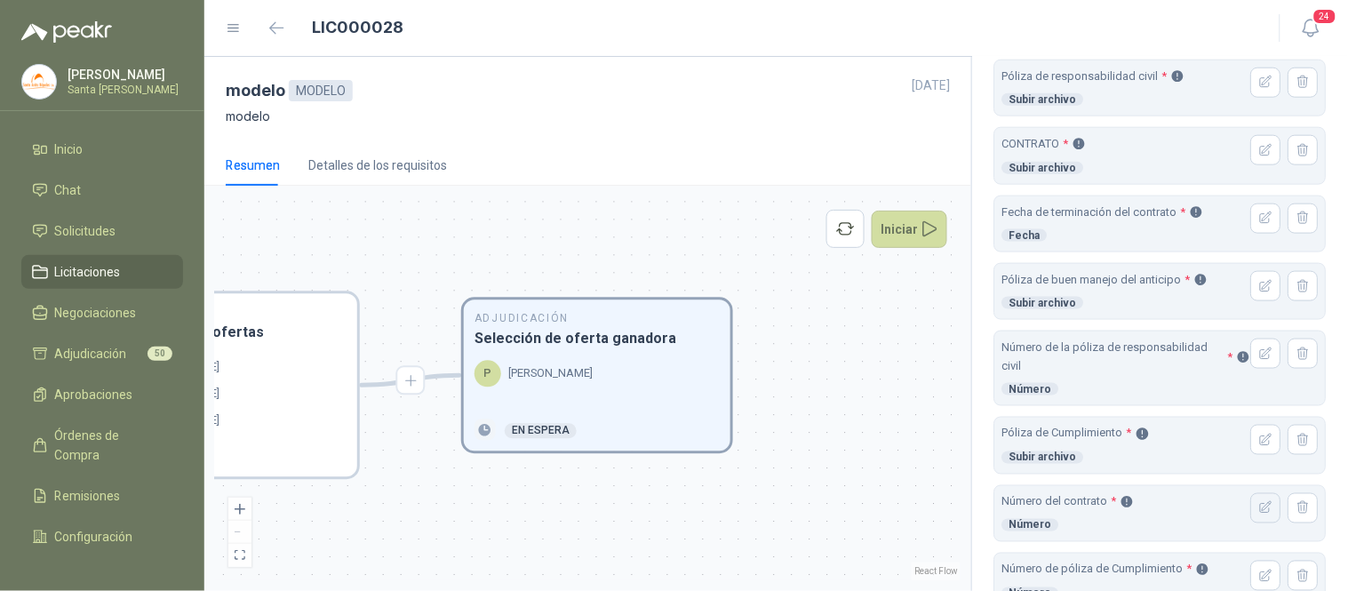
click at [1259, 509] on icon "button" at bounding box center [1266, 507] width 15 height 15
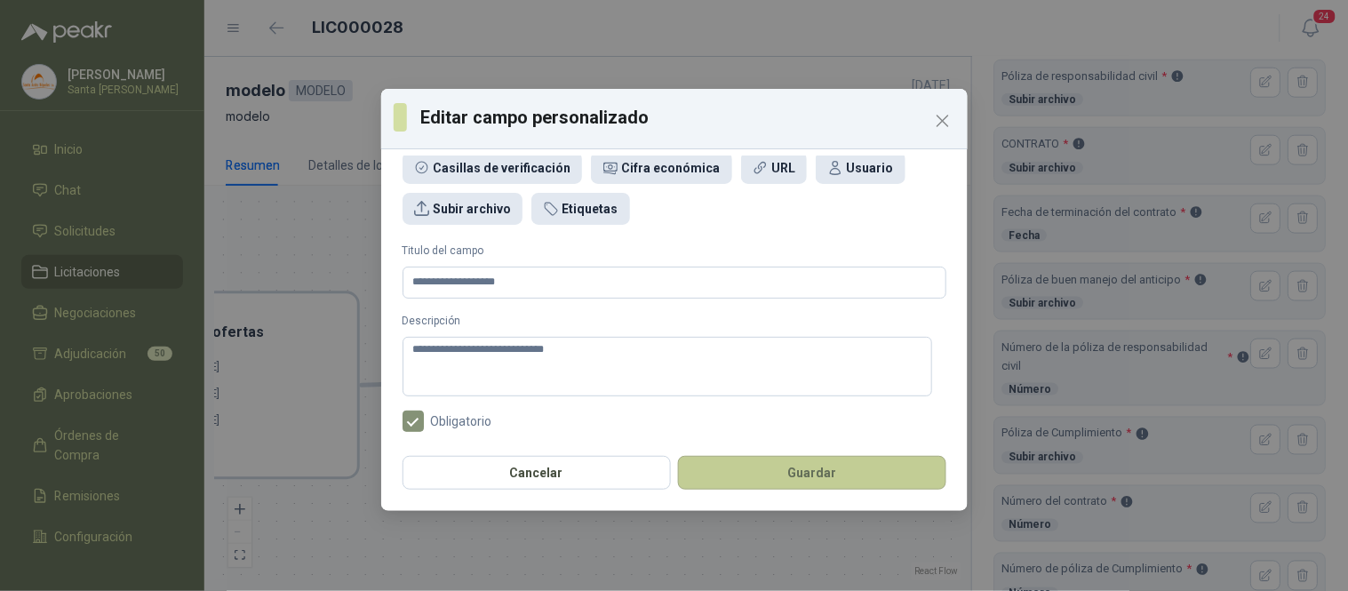
click at [849, 472] on button "Guardar" at bounding box center [812, 473] width 268 height 34
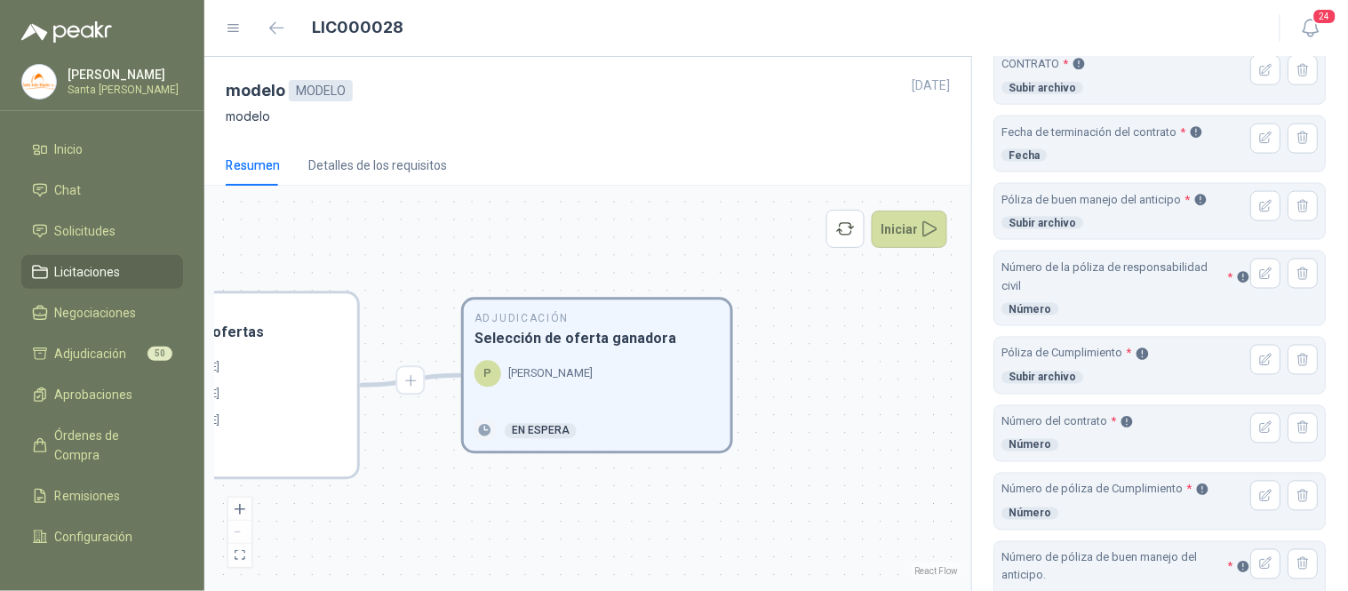
scroll to position [642, 0]
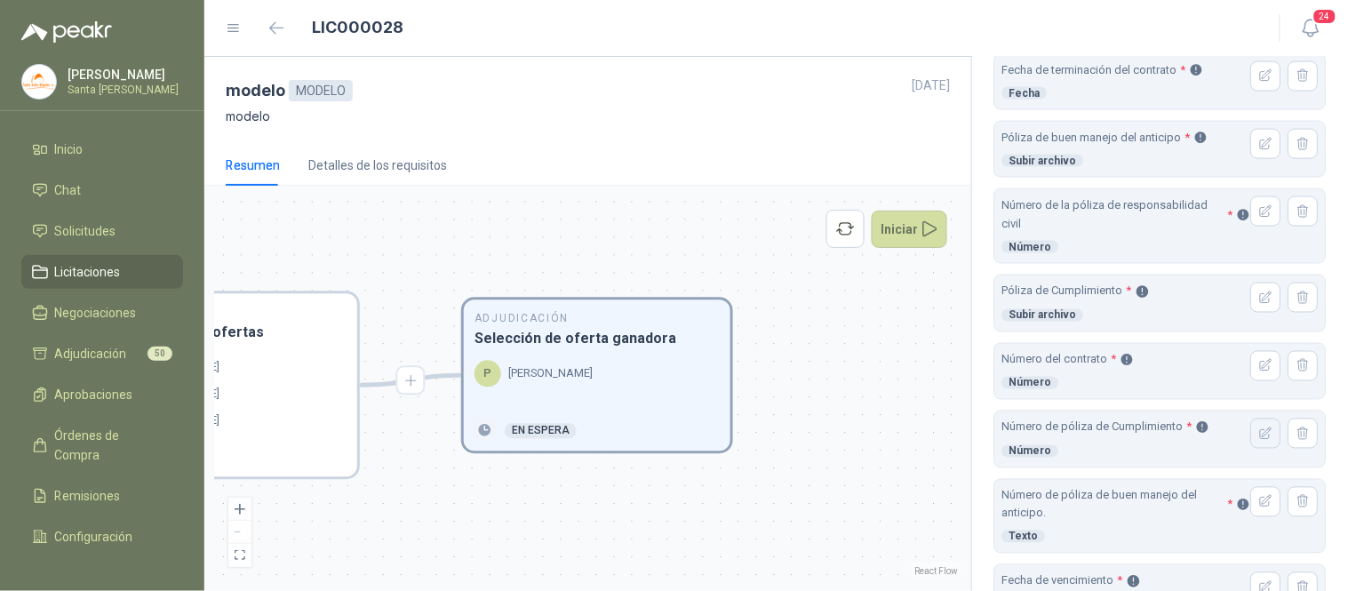
click at [1259, 438] on icon "button" at bounding box center [1266, 433] width 15 height 15
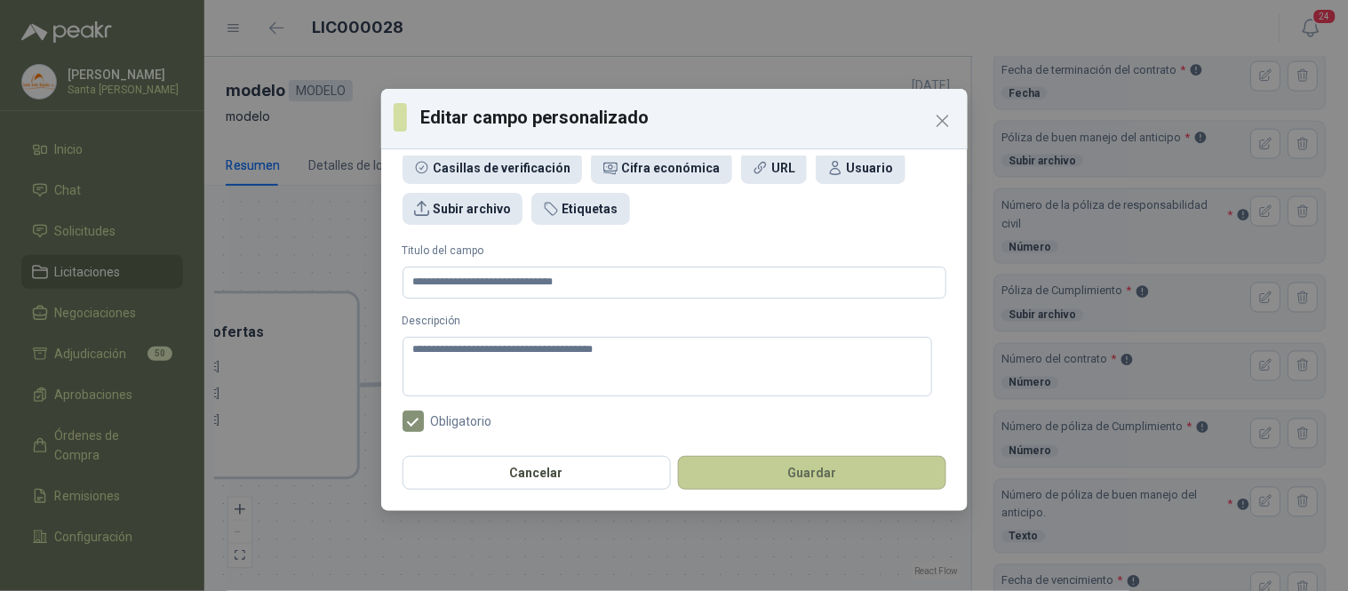
click at [874, 463] on button "Guardar" at bounding box center [812, 473] width 268 height 34
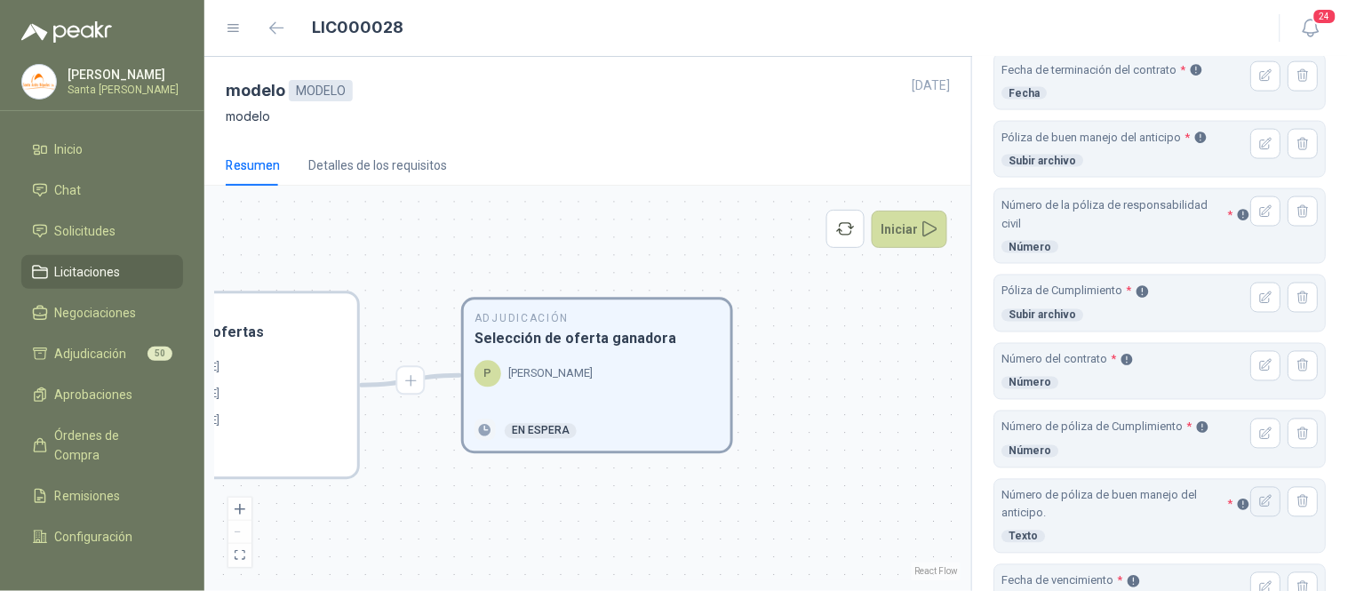
click at [1259, 503] on icon "button" at bounding box center [1266, 501] width 15 height 15
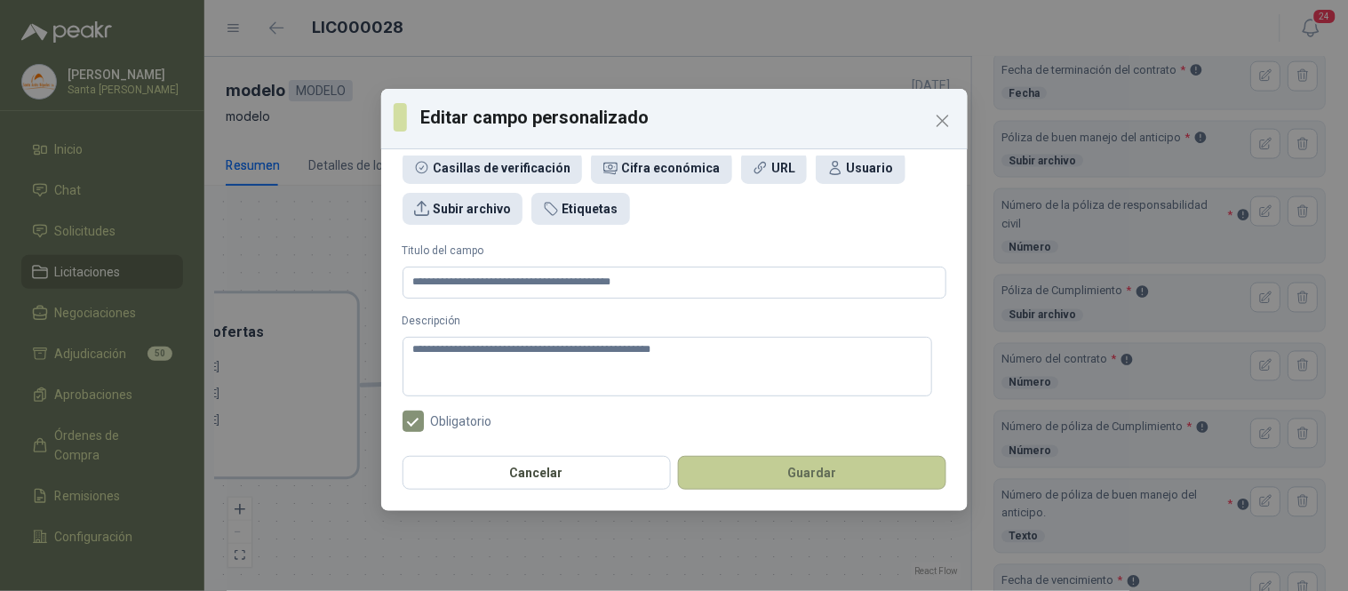
click at [842, 478] on button "Guardar" at bounding box center [812, 473] width 268 height 34
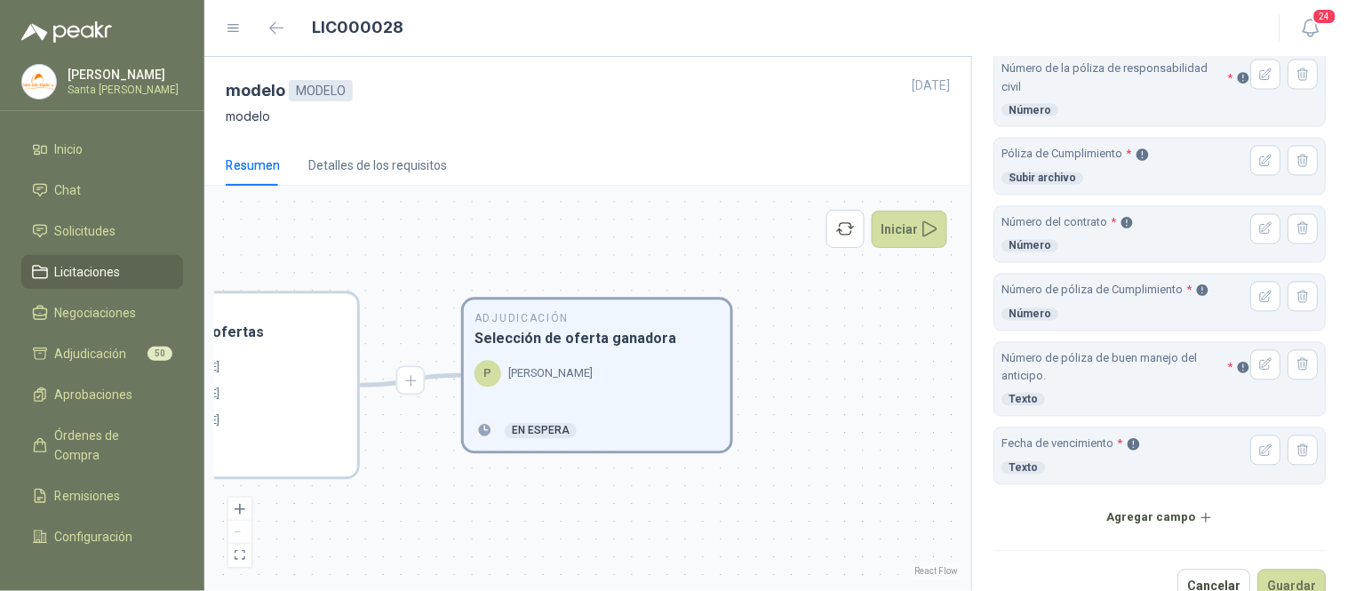
scroll to position [789, 0]
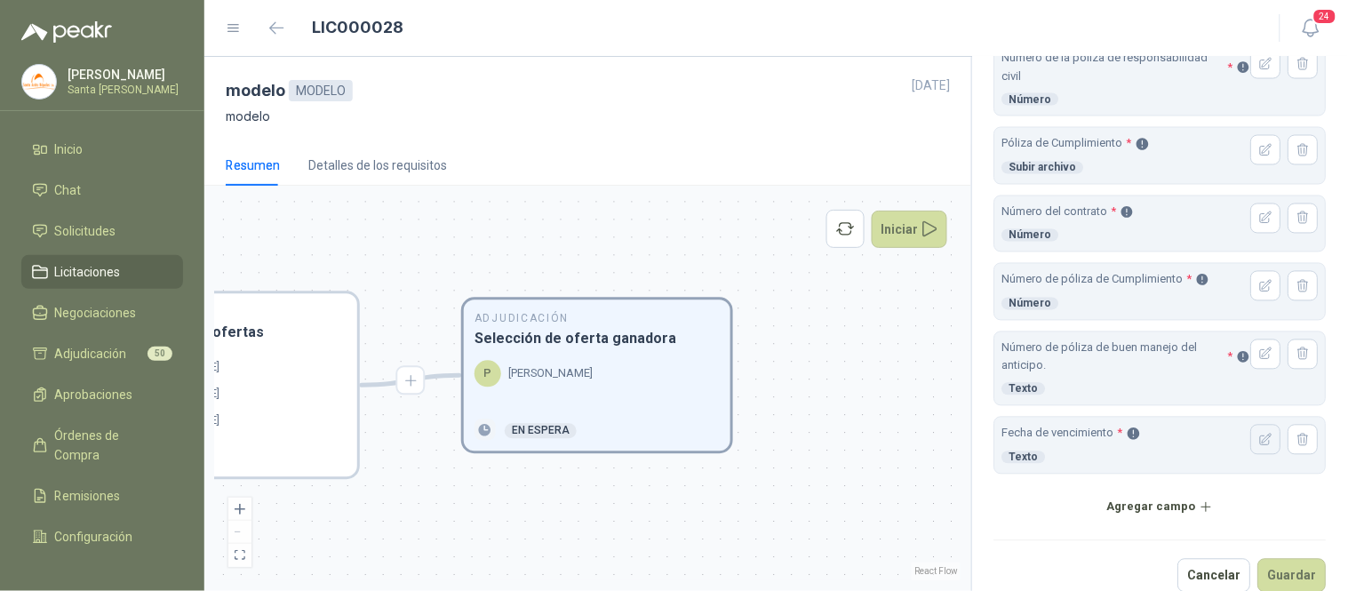
click at [1251, 447] on button "button" at bounding box center [1266, 440] width 30 height 30
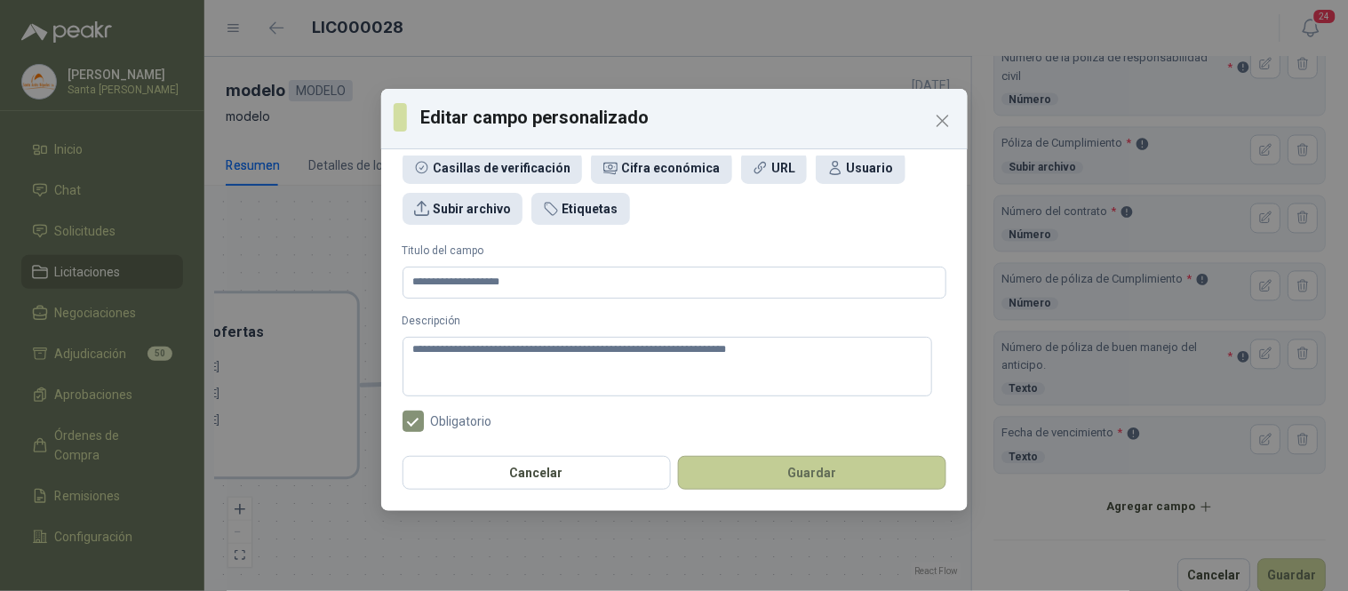
click at [773, 478] on button "Guardar" at bounding box center [812, 473] width 268 height 34
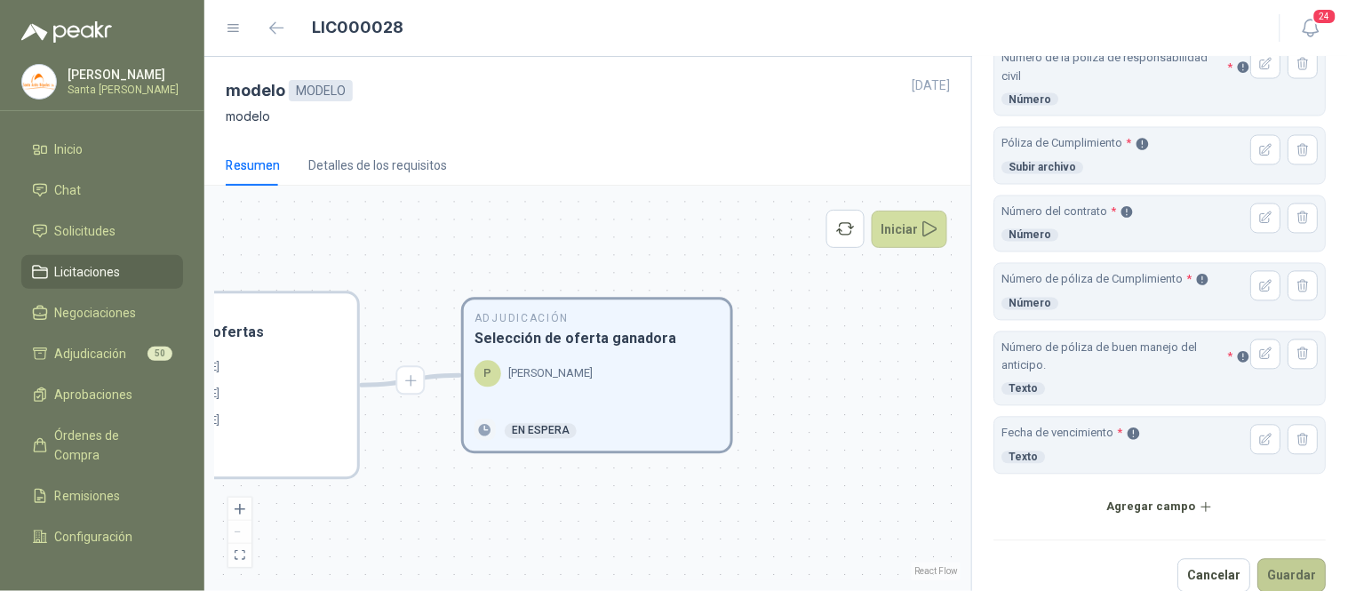
click at [1274, 571] on button "Guardar" at bounding box center [1292, 576] width 68 height 34
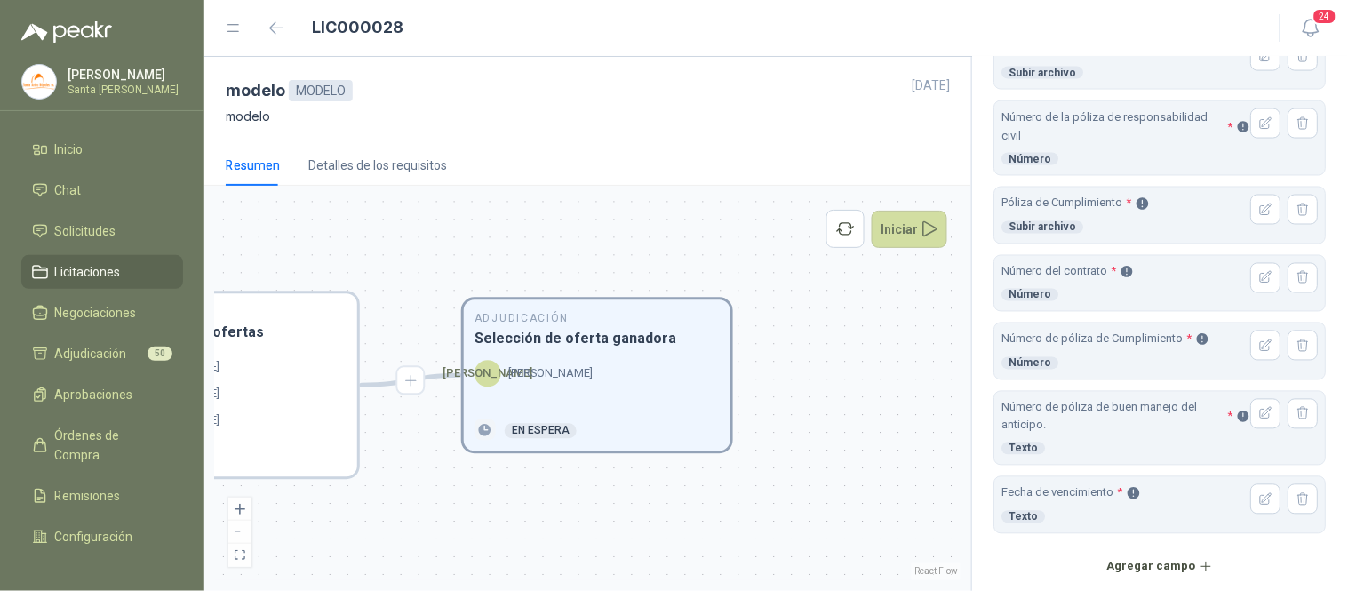
scroll to position [816, 0]
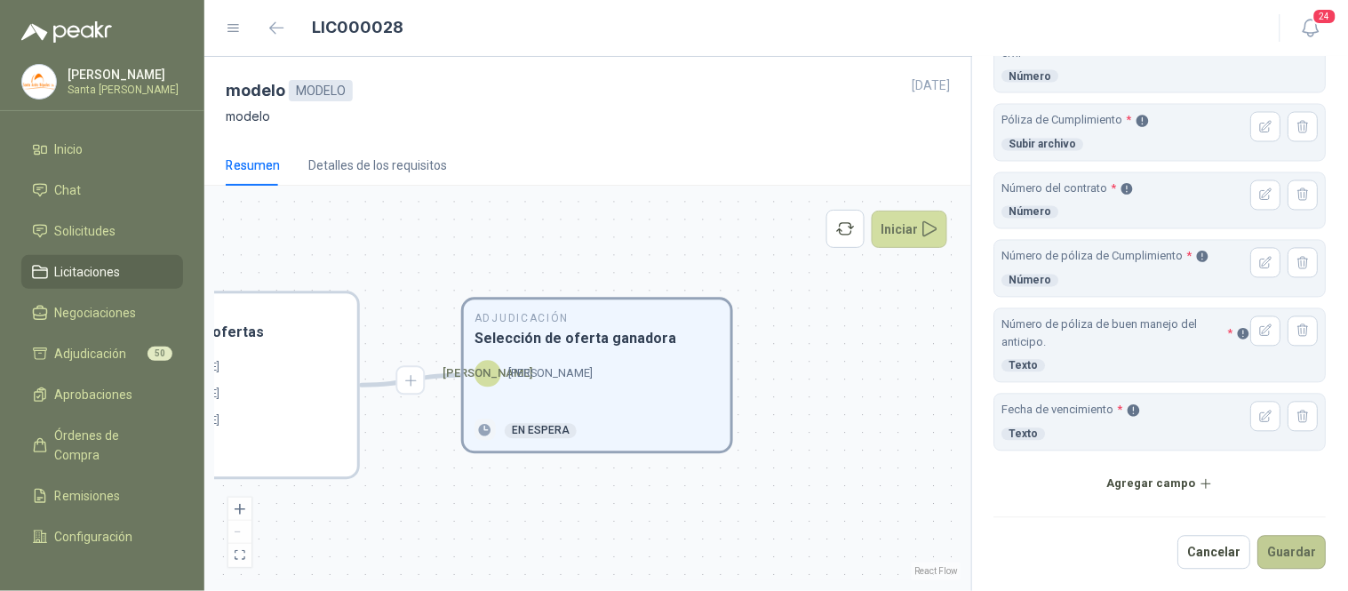
click at [1293, 551] on button "Guardar" at bounding box center [1292, 553] width 68 height 34
click at [912, 235] on button "Iniciar" at bounding box center [910, 229] width 76 height 37
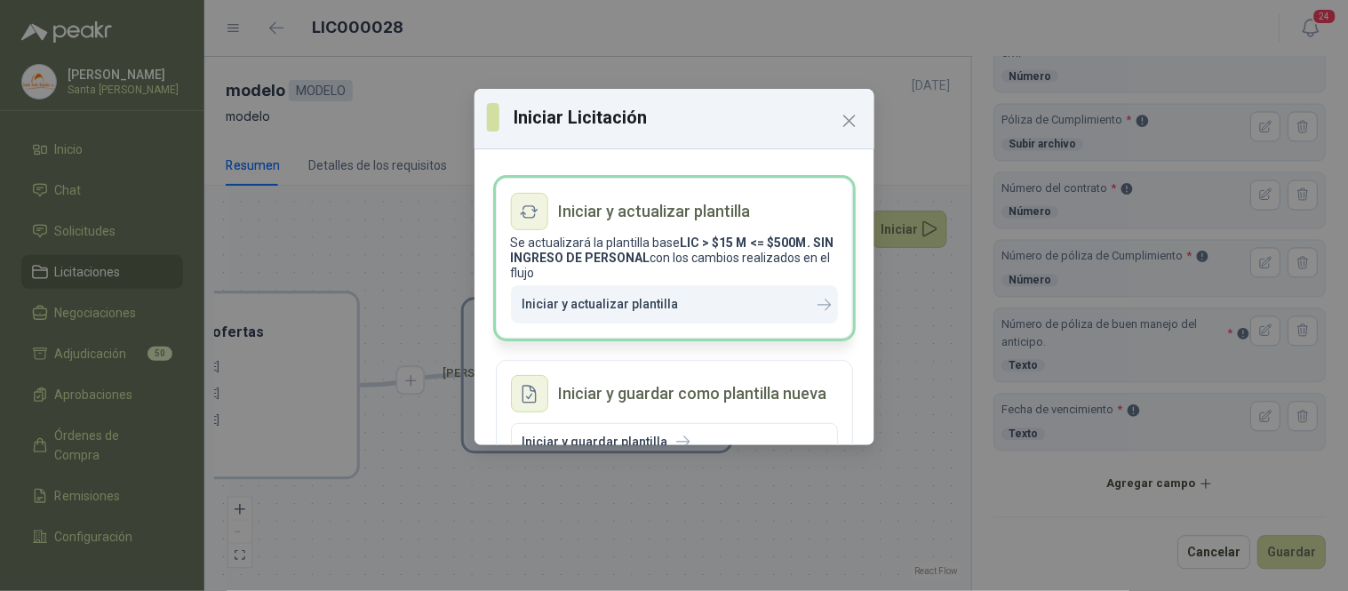
click at [691, 306] on icon "button" at bounding box center [693, 304] width 14 height 14
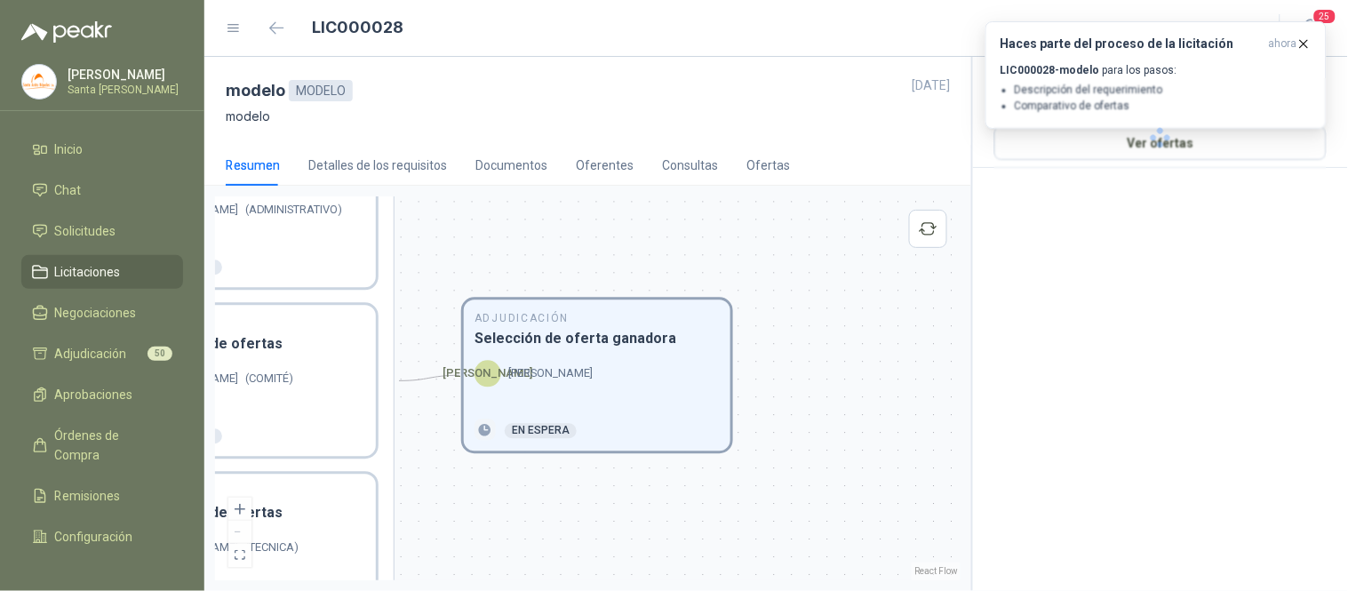
scroll to position [0, 0]
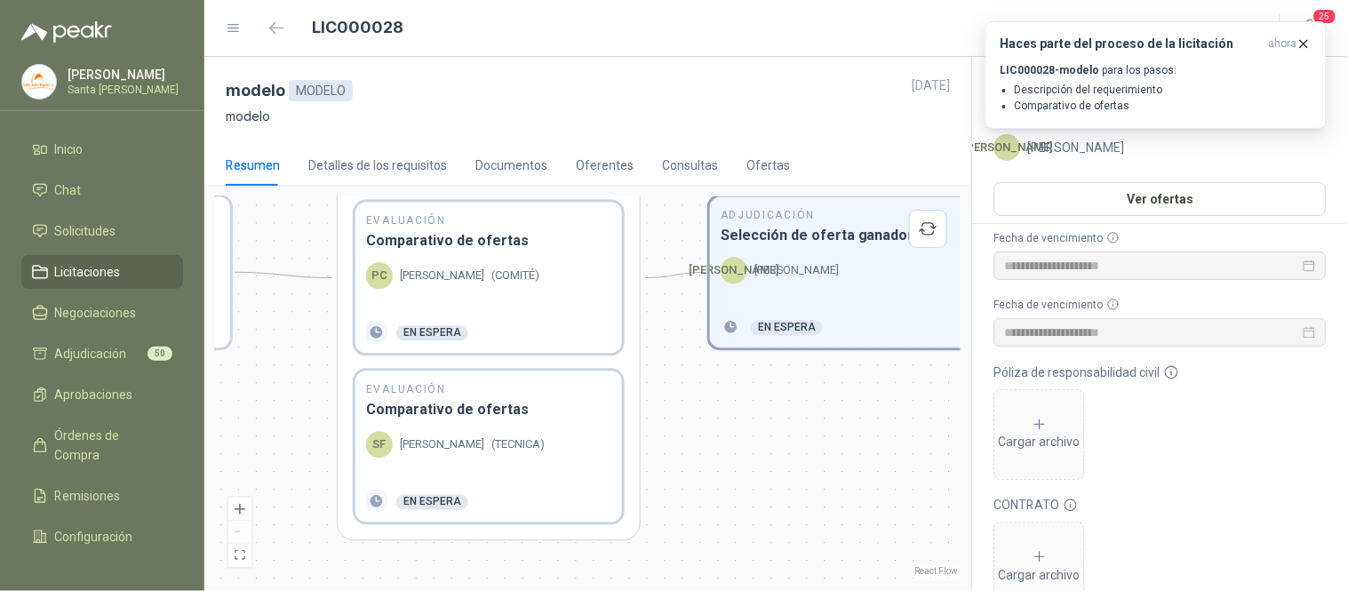
drag, startPoint x: 627, startPoint y: 519, endPoint x: 874, endPoint y: 416, distance: 267.6
click at [874, 416] on div "En Revisión Descripción del requerimiento P [PERSON_NAME] Finalizado En Revisió…" at bounding box center [587, 388] width 745 height 384
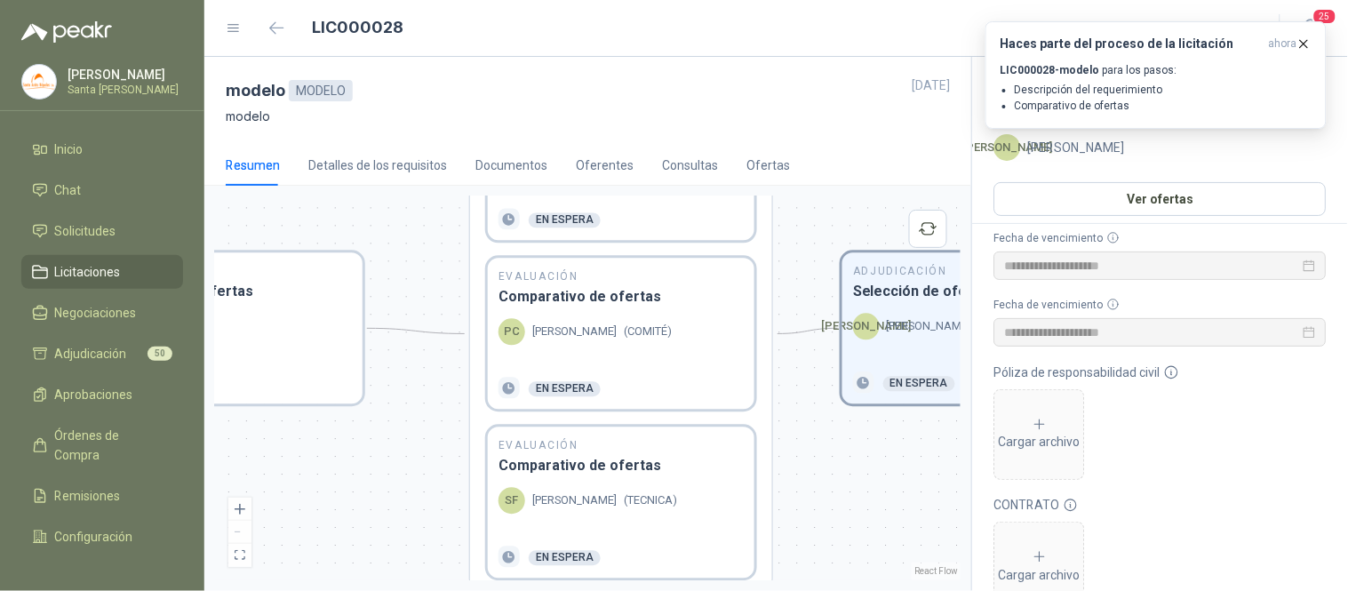
drag, startPoint x: 745, startPoint y: 483, endPoint x: 876, endPoint y: 539, distance: 142.9
click at [876, 539] on div "En Revisión Descripción del requerimiento P [PERSON_NAME] Finalizado En Revisió…" at bounding box center [587, 388] width 745 height 384
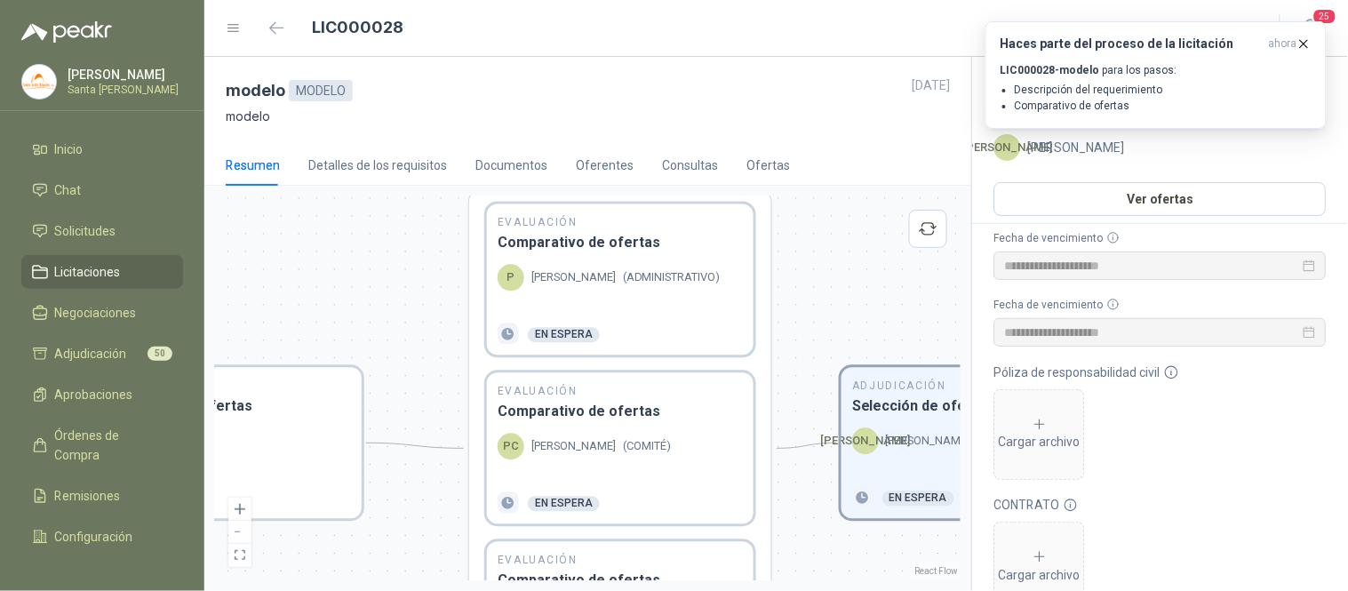
drag, startPoint x: 821, startPoint y: 449, endPoint x: 823, endPoint y: 542, distance: 93.3
click at [823, 542] on div "En Revisión Descripción del requerimiento P [PERSON_NAME] Finalizado En Revisió…" at bounding box center [587, 388] width 745 height 384
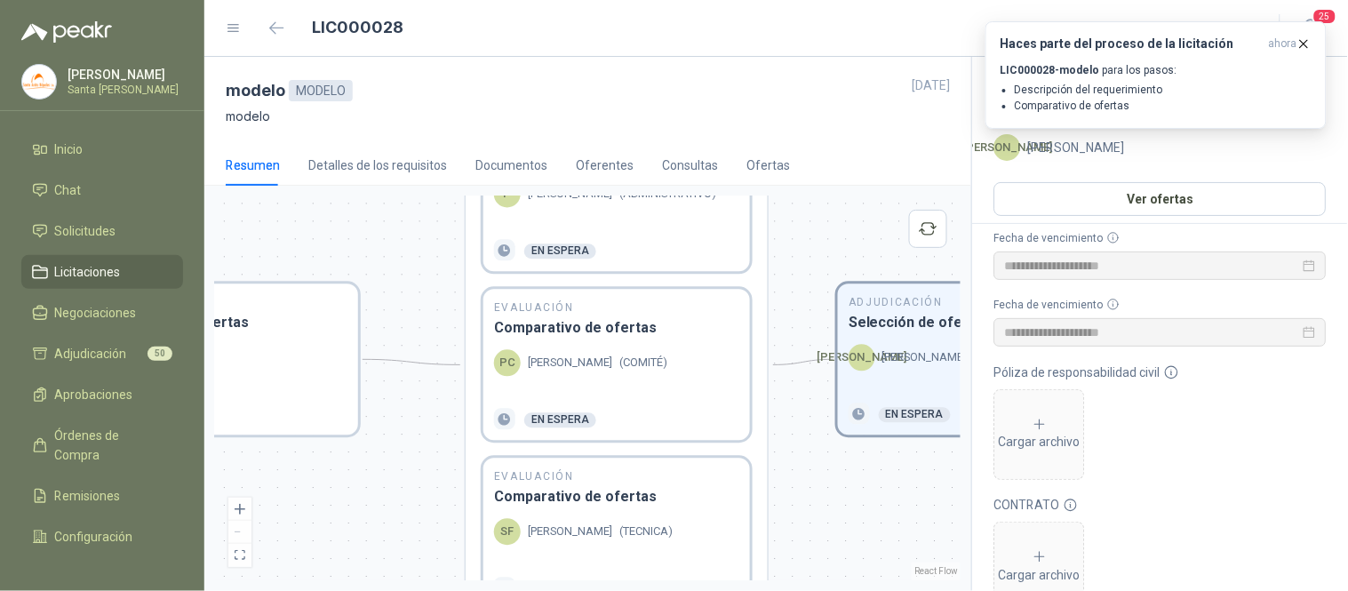
drag, startPoint x: 818, startPoint y: 414, endPoint x: 819, endPoint y: 289, distance: 125.3
click at [819, 289] on div "En Revisión Descripción del requerimiento P [PERSON_NAME] Finalizado En Revisió…" at bounding box center [587, 388] width 745 height 384
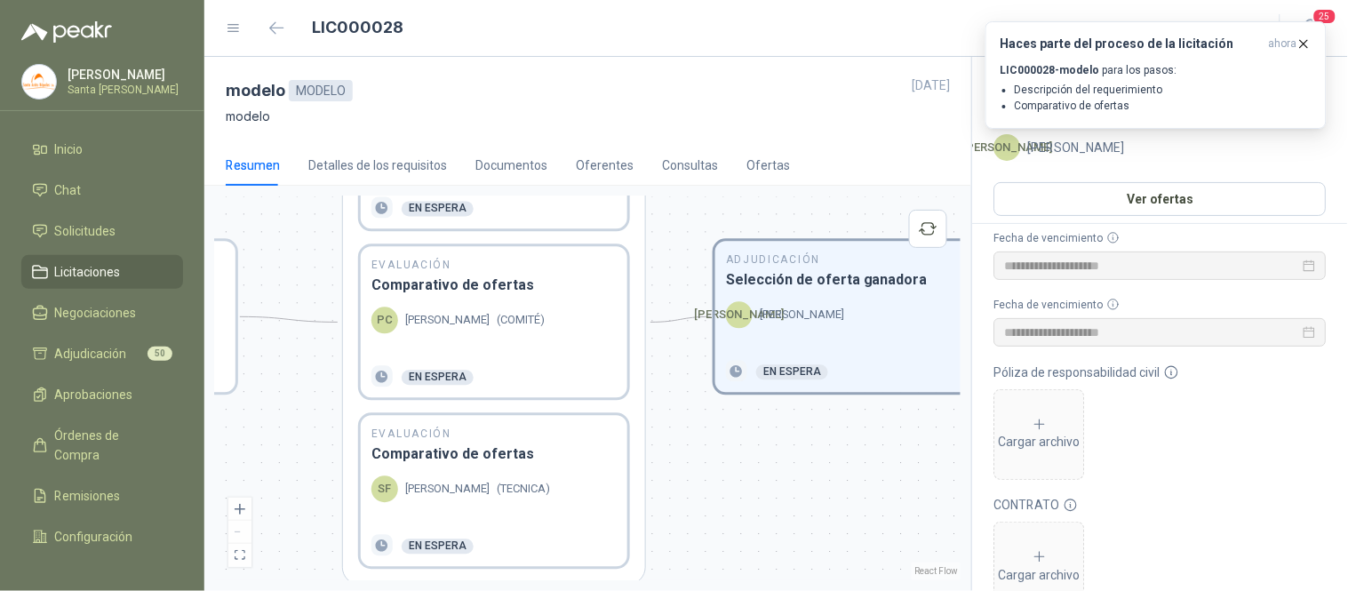
drag, startPoint x: 847, startPoint y: 519, endPoint x: 720, endPoint y: 518, distance: 127.1
click at [720, 518] on div "En Revisión Descripción del requerimiento P [PERSON_NAME] Finalizado En Revisió…" at bounding box center [587, 388] width 745 height 384
click at [269, 24] on icon "button" at bounding box center [276, 27] width 15 height 13
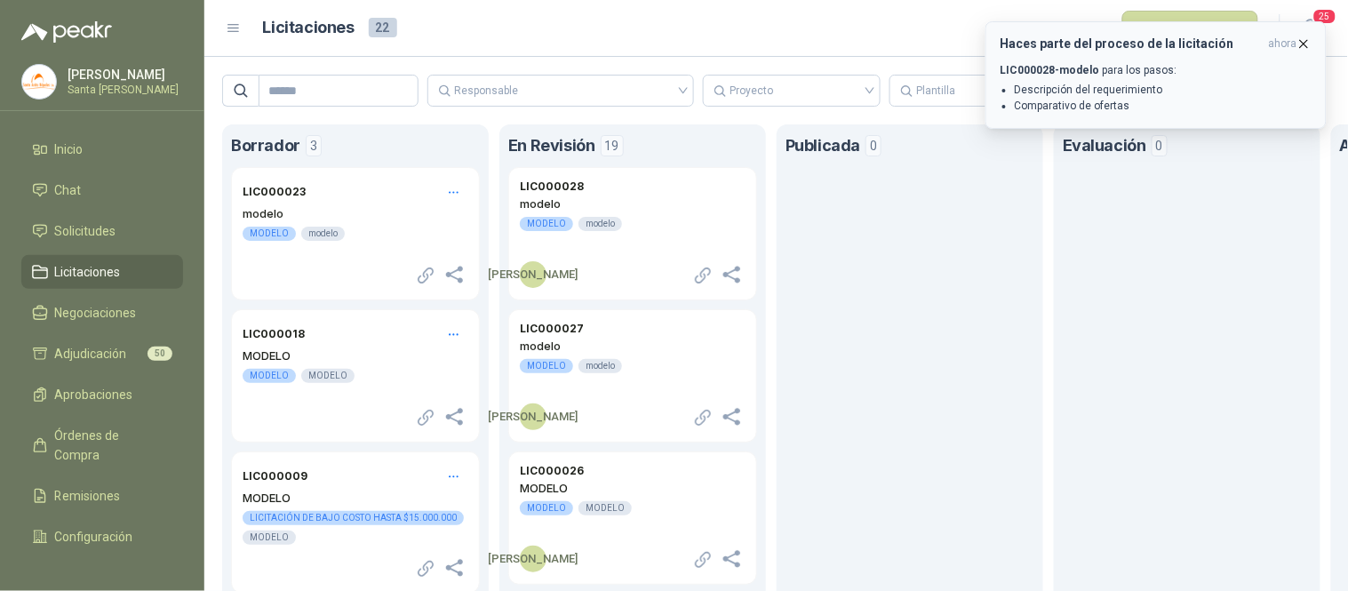
click at [1303, 47] on icon "button" at bounding box center [1303, 43] width 15 height 15
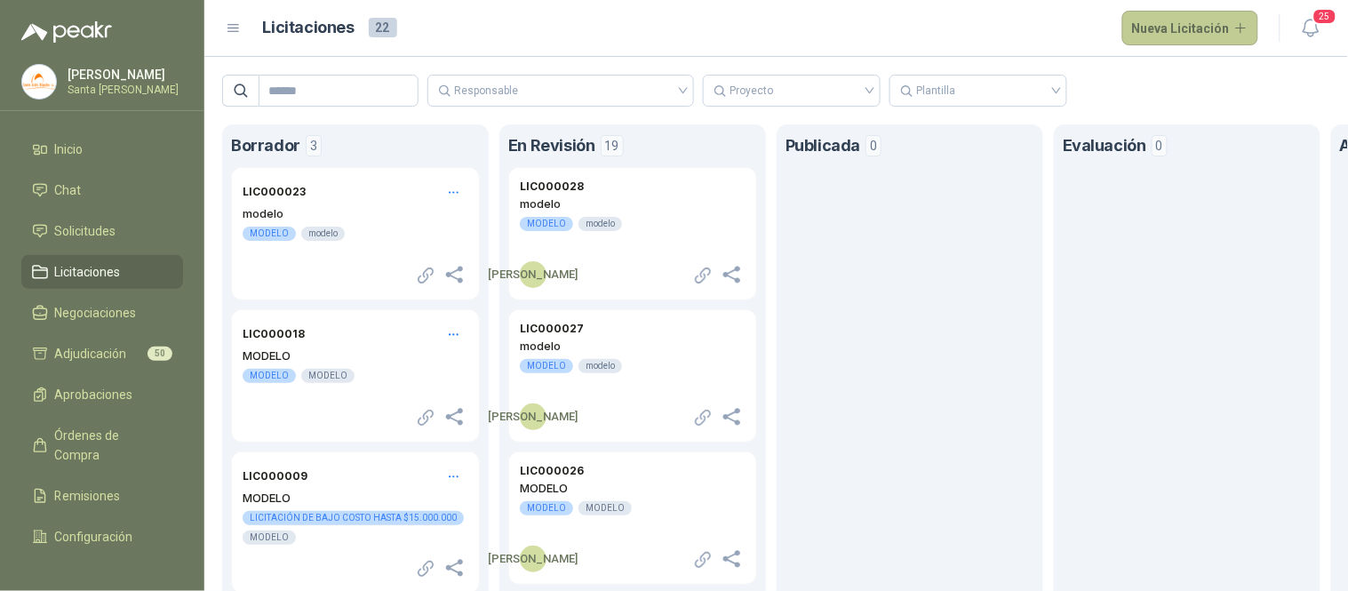
click at [1176, 30] on button "Nueva Licitación" at bounding box center [1190, 29] width 137 height 36
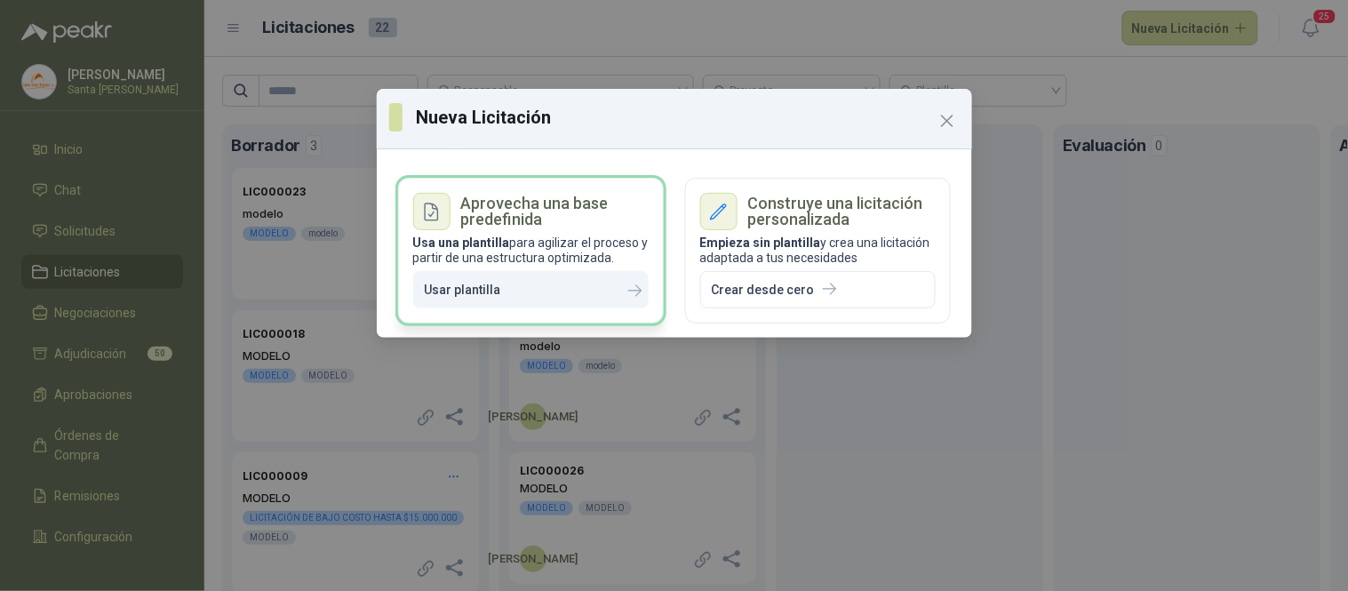
click at [537, 283] on button "Usar plantilla" at bounding box center [530, 290] width 235 height 38
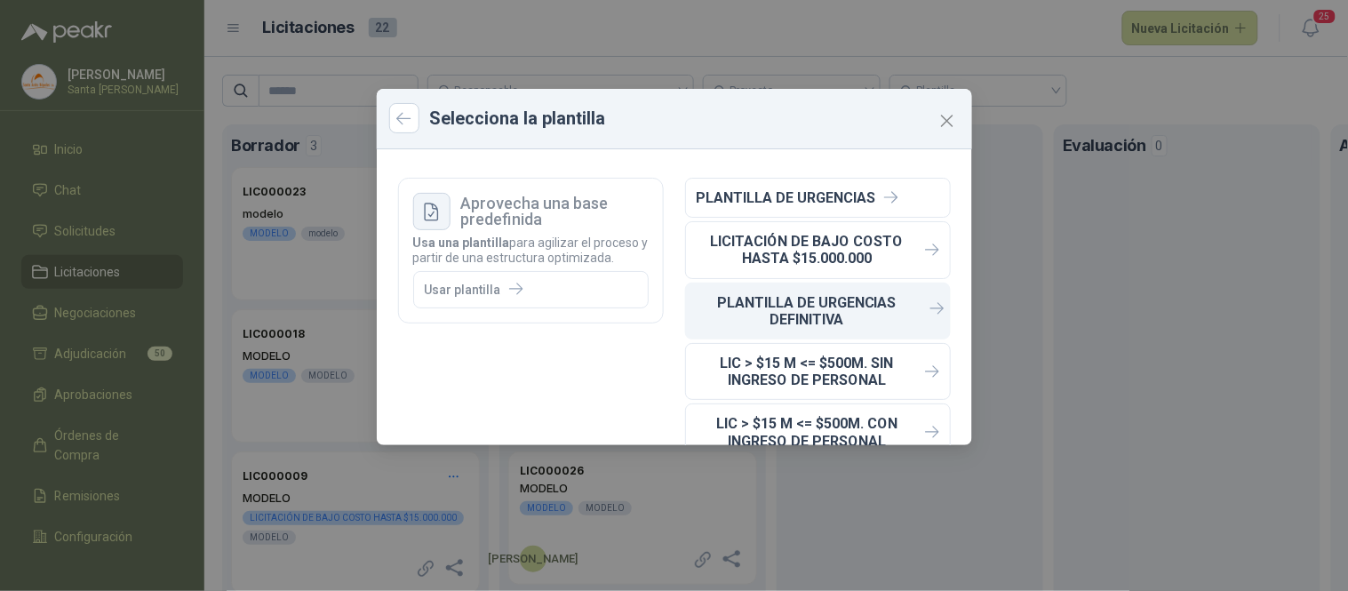
click at [801, 315] on p "PLANTILLA DE URGENCIAS DEFINITIVA" at bounding box center [807, 311] width 221 height 34
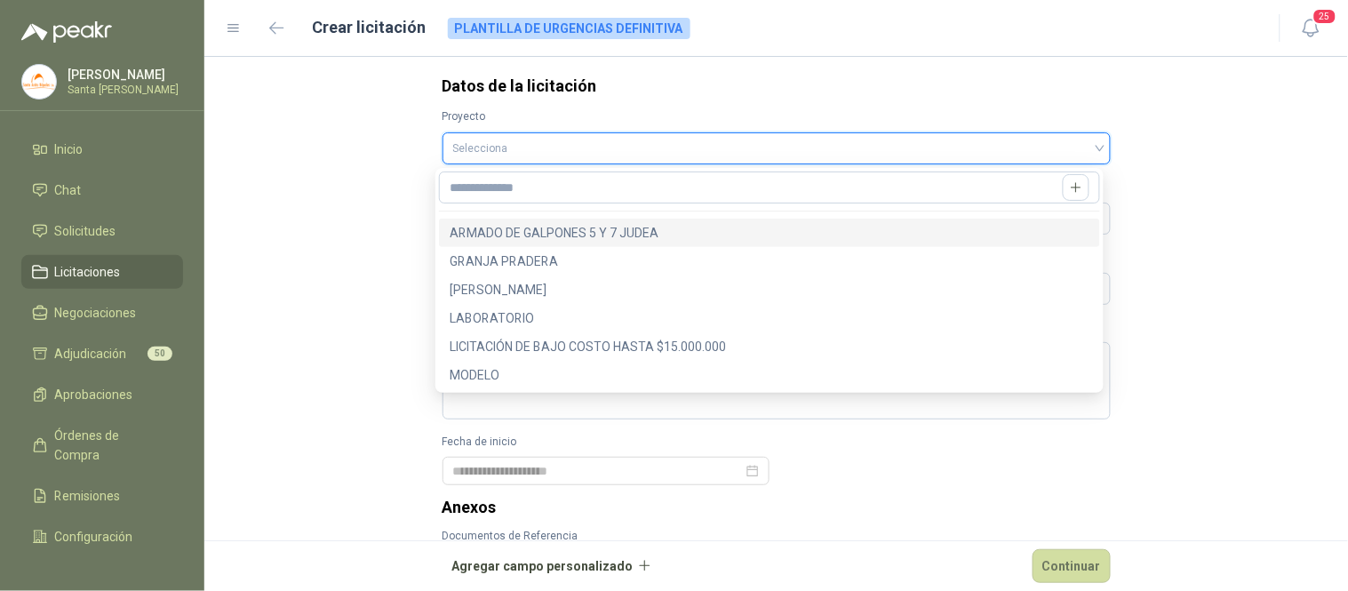
click at [478, 145] on input "search" at bounding box center [776, 146] width 647 height 27
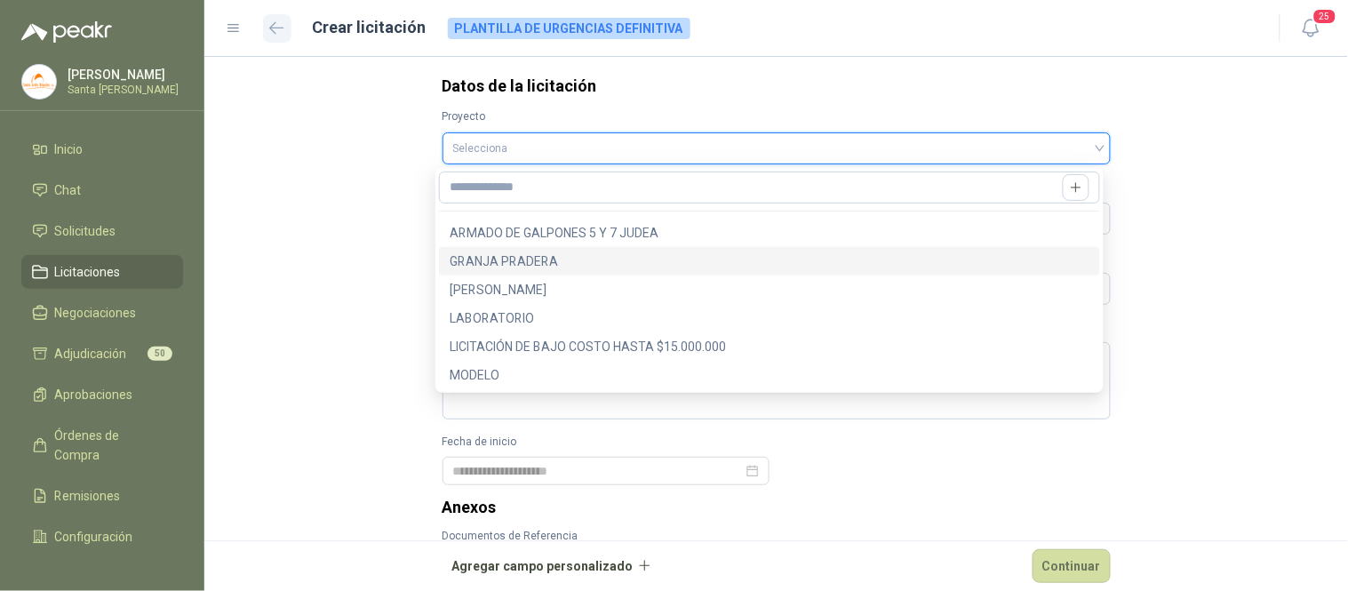
click at [272, 28] on icon "button" at bounding box center [276, 27] width 15 height 13
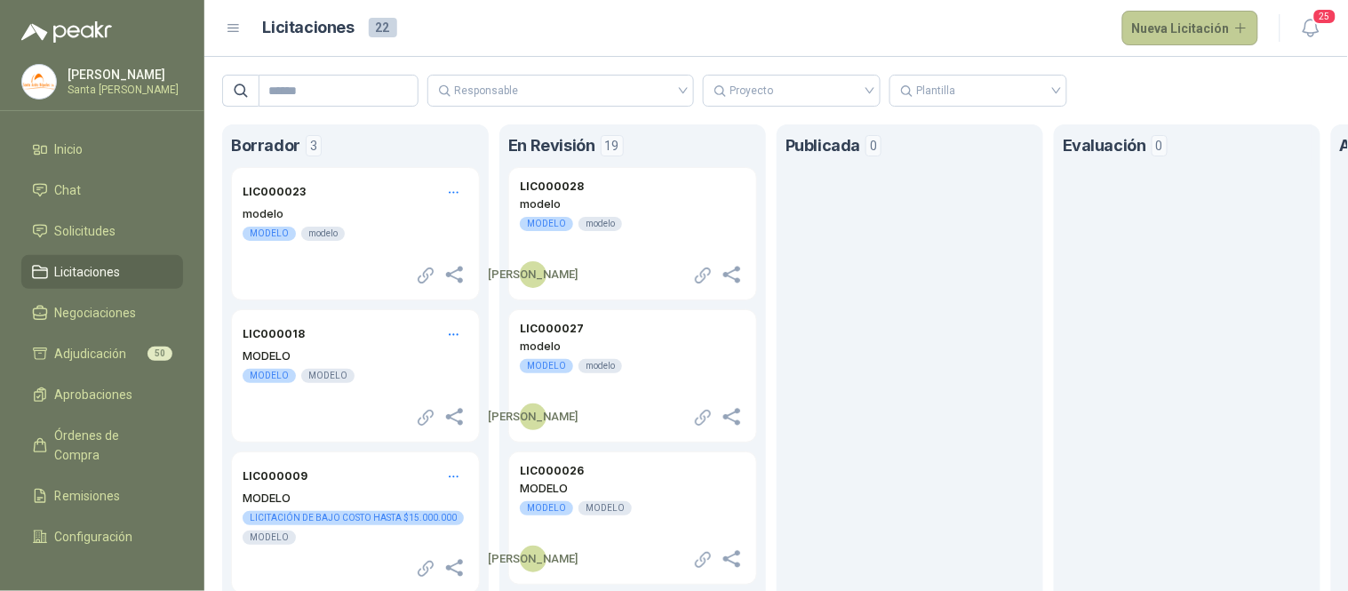
click at [1158, 30] on button "Nueva Licitación" at bounding box center [1190, 29] width 137 height 36
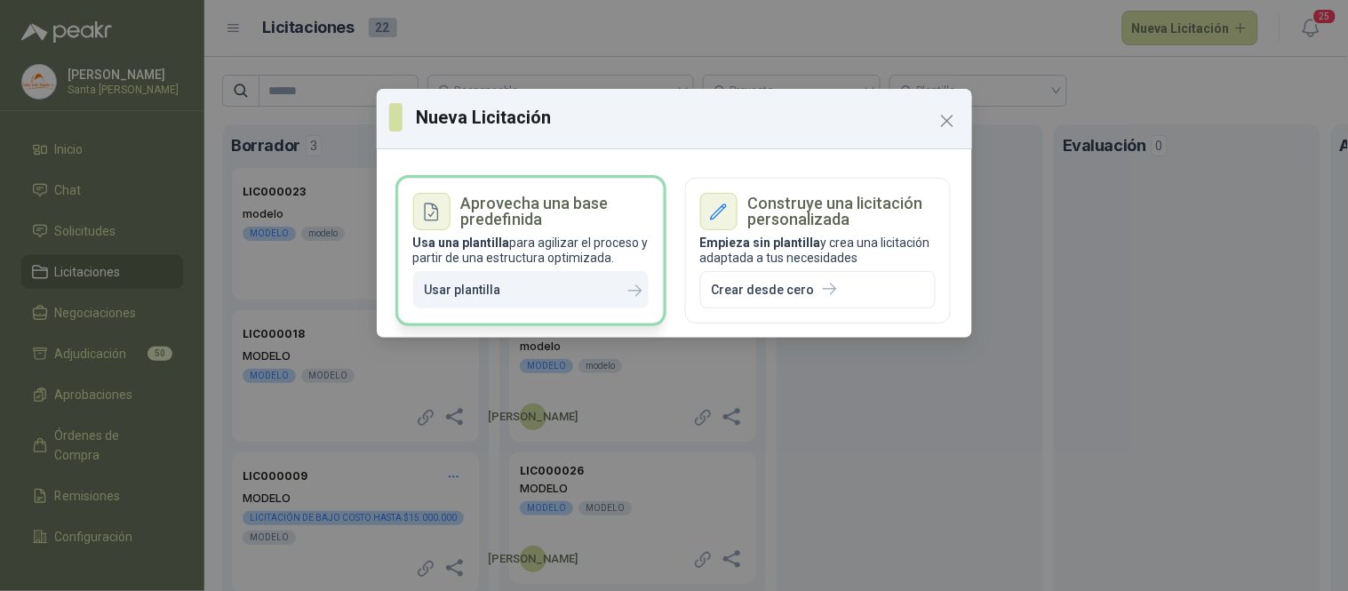
click at [499, 285] on button "Usar plantilla" at bounding box center [530, 290] width 235 height 38
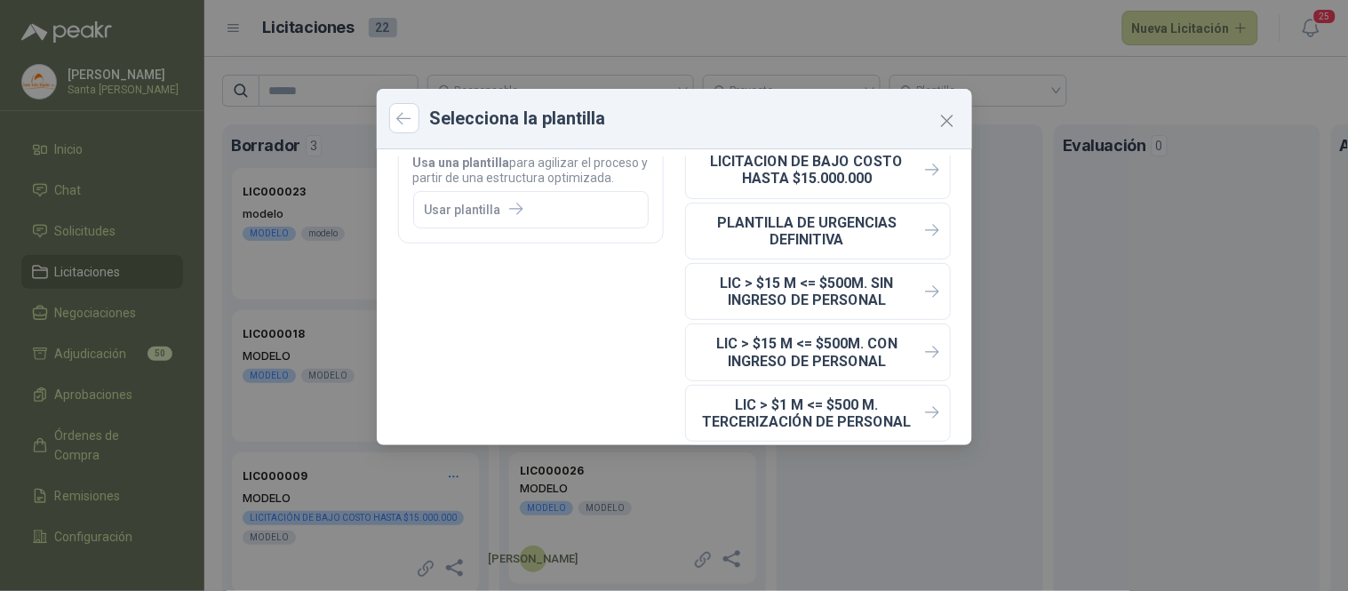
scroll to position [72, 0]
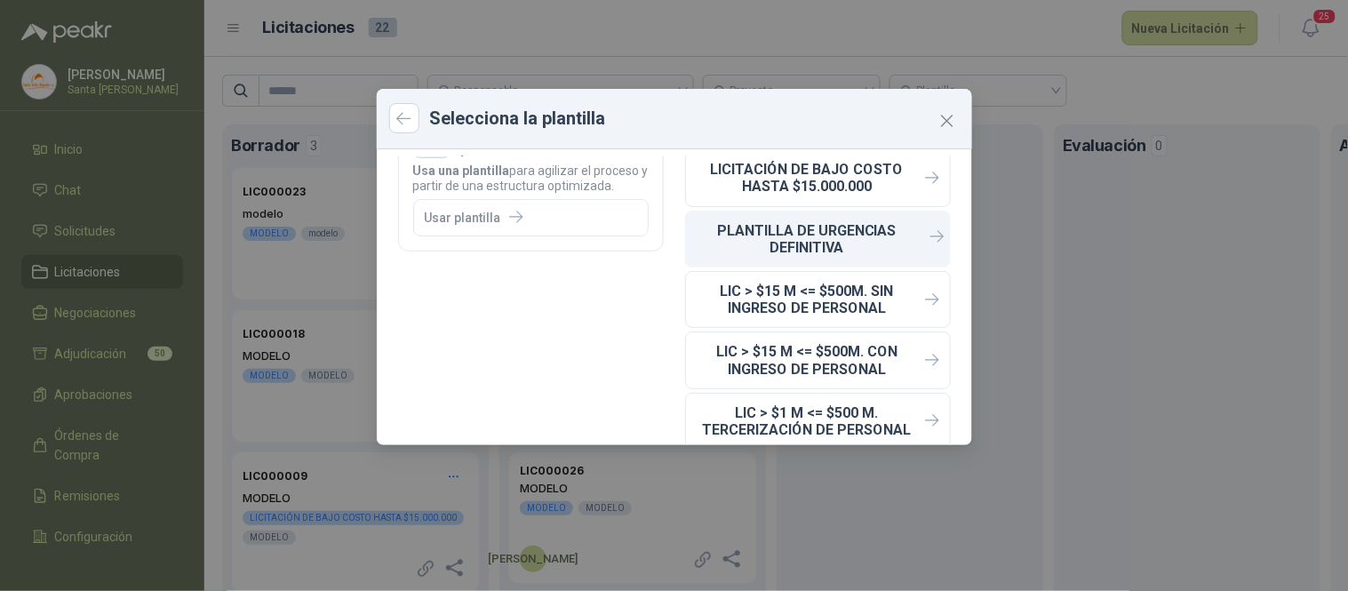
click at [825, 241] on p "PLANTILLA DE URGENCIAS DEFINITIVA" at bounding box center [807, 239] width 221 height 34
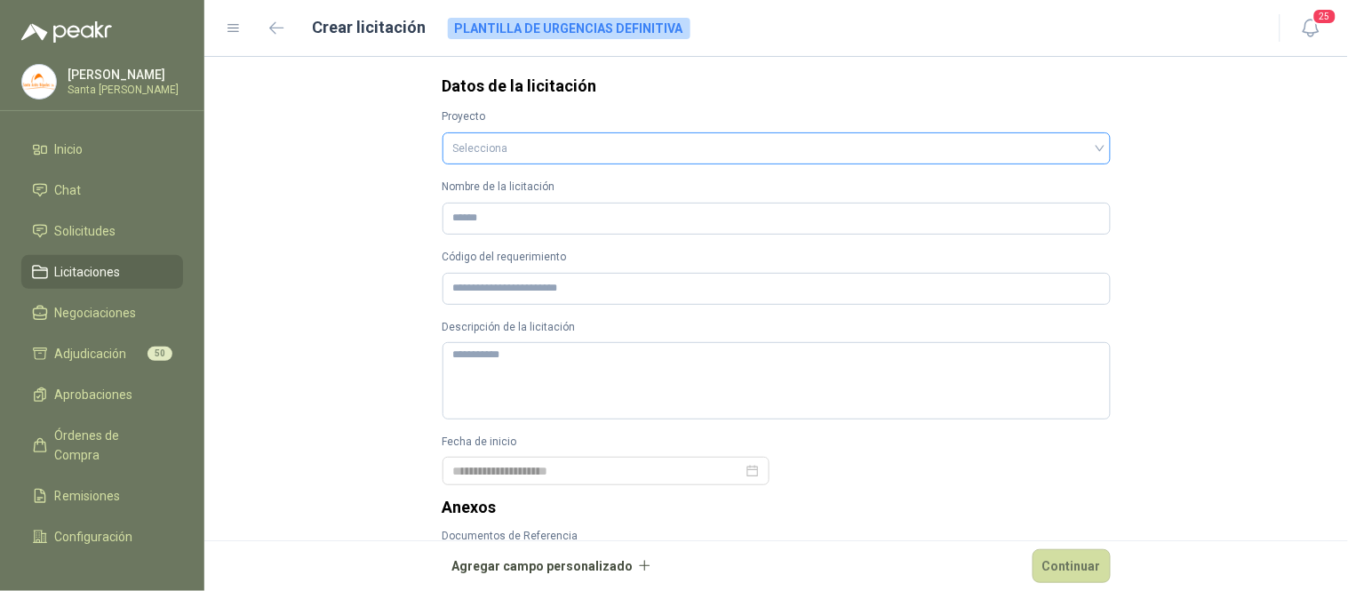
click at [498, 144] on input "search" at bounding box center [776, 146] width 647 height 27
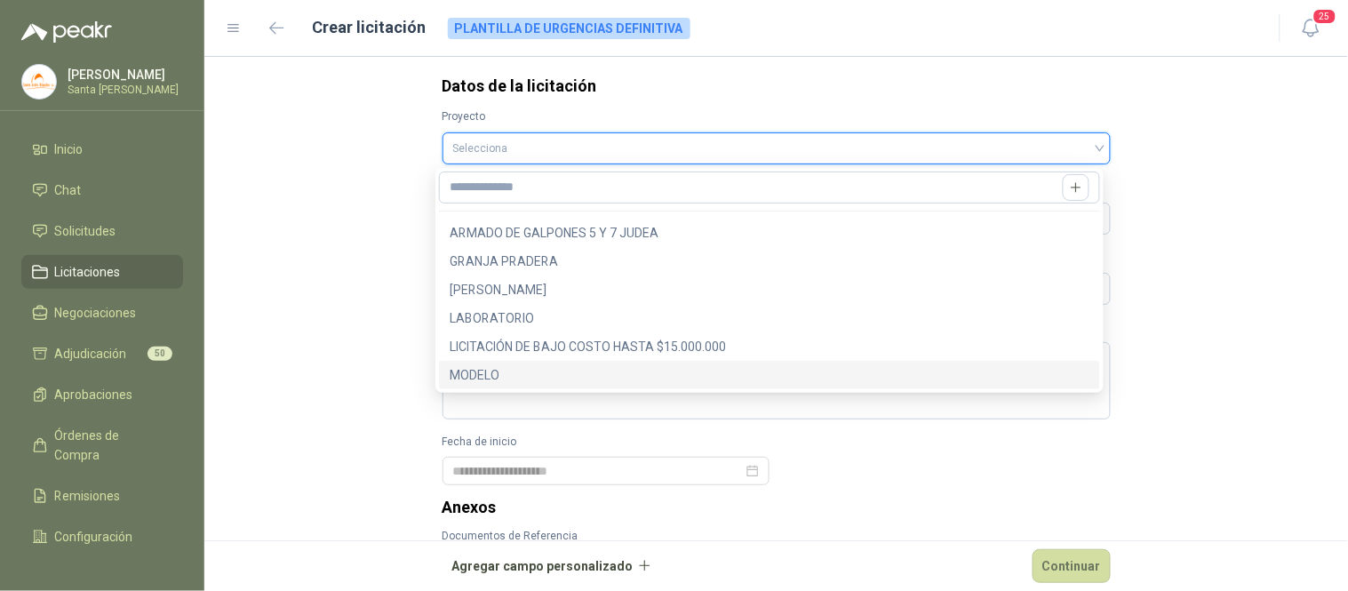
click at [478, 368] on div "MODELO" at bounding box center [770, 375] width 640 height 20
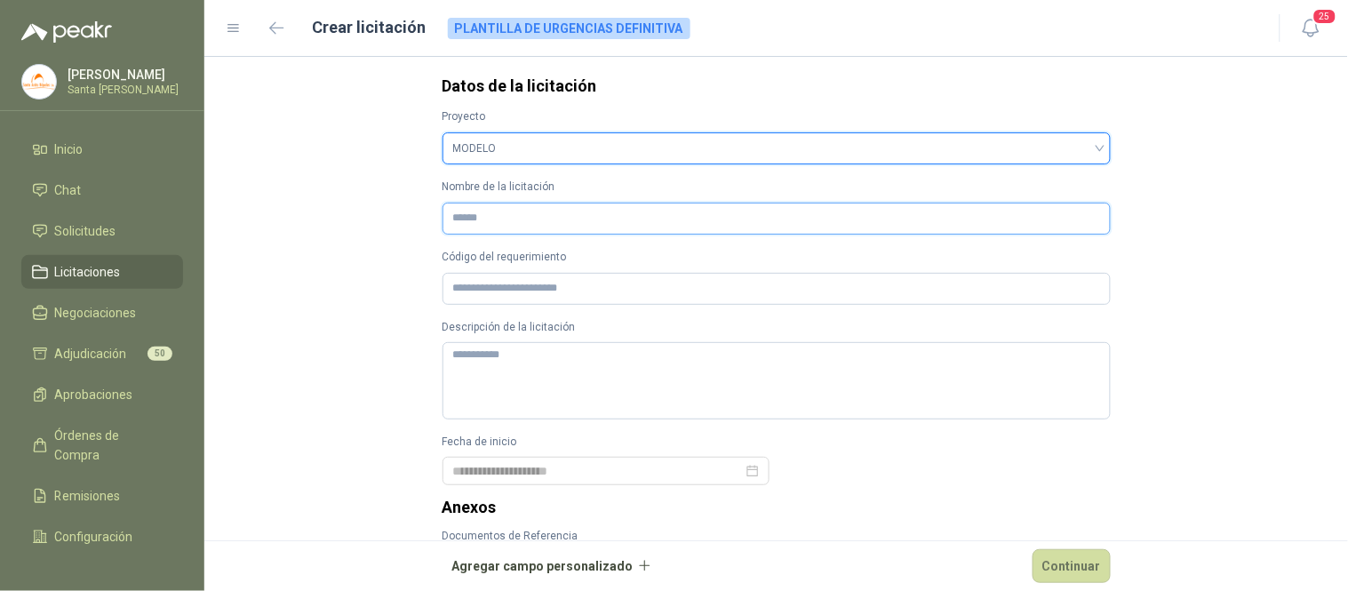
click at [472, 218] on input "Nombre de la licitación" at bounding box center [776, 219] width 668 height 32
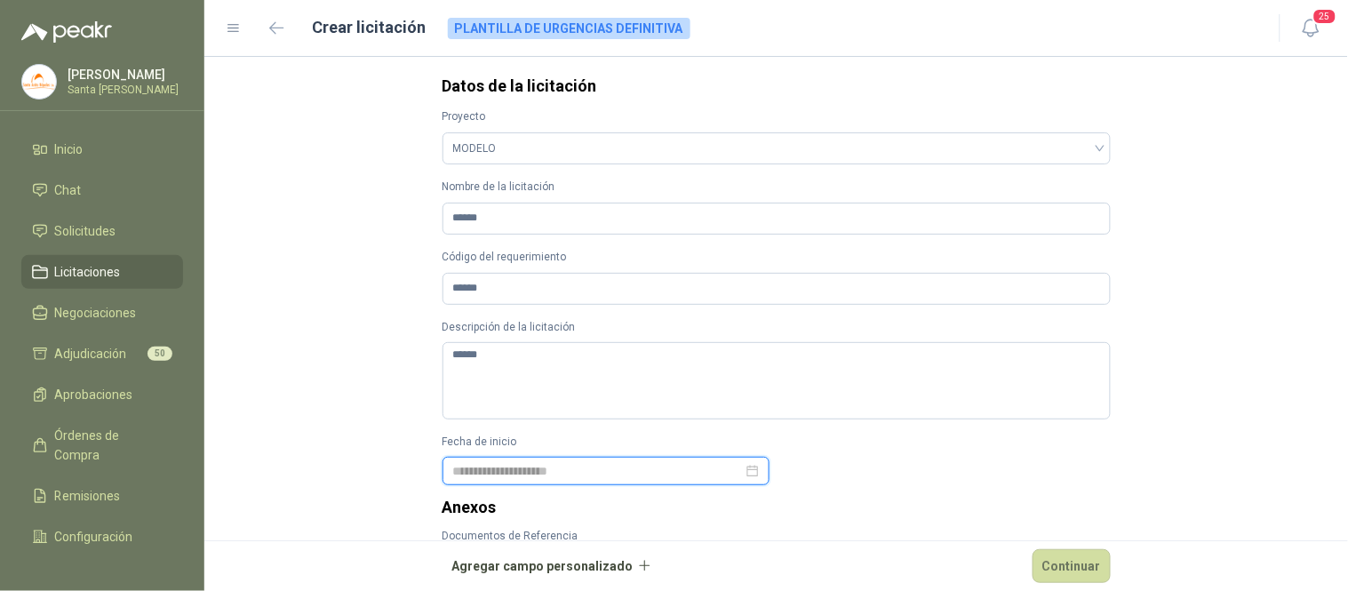
click at [742, 475] on div at bounding box center [606, 471] width 306 height 20
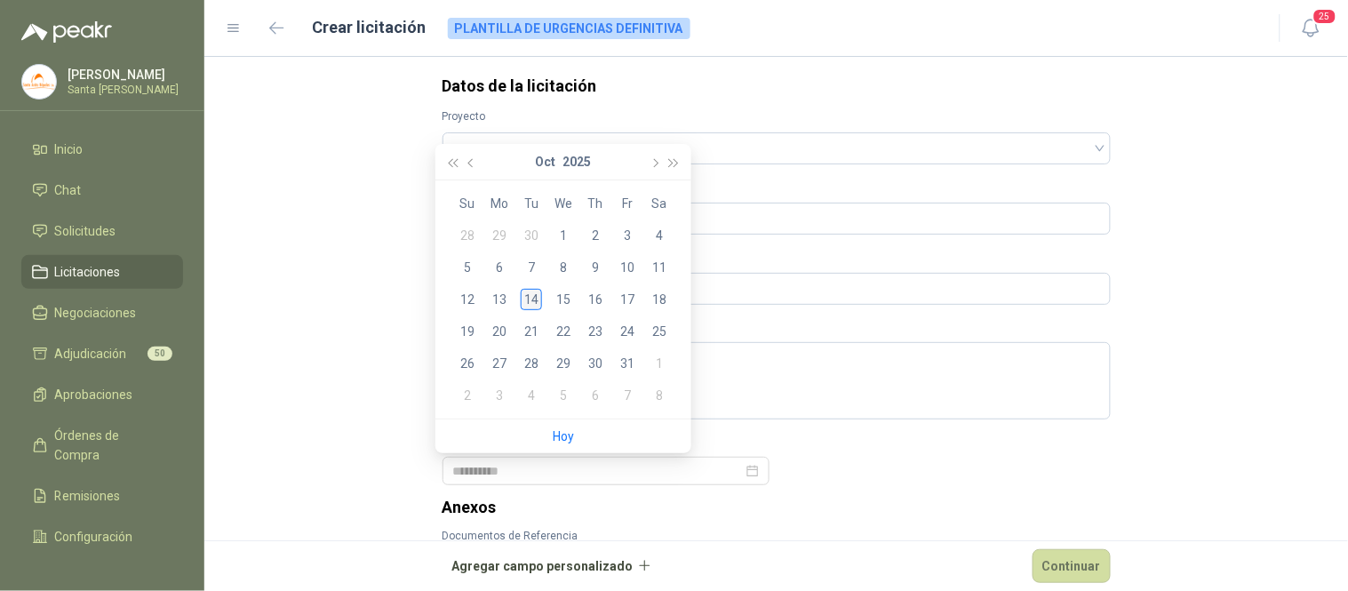
click at [530, 305] on div "14" at bounding box center [531, 299] width 21 height 21
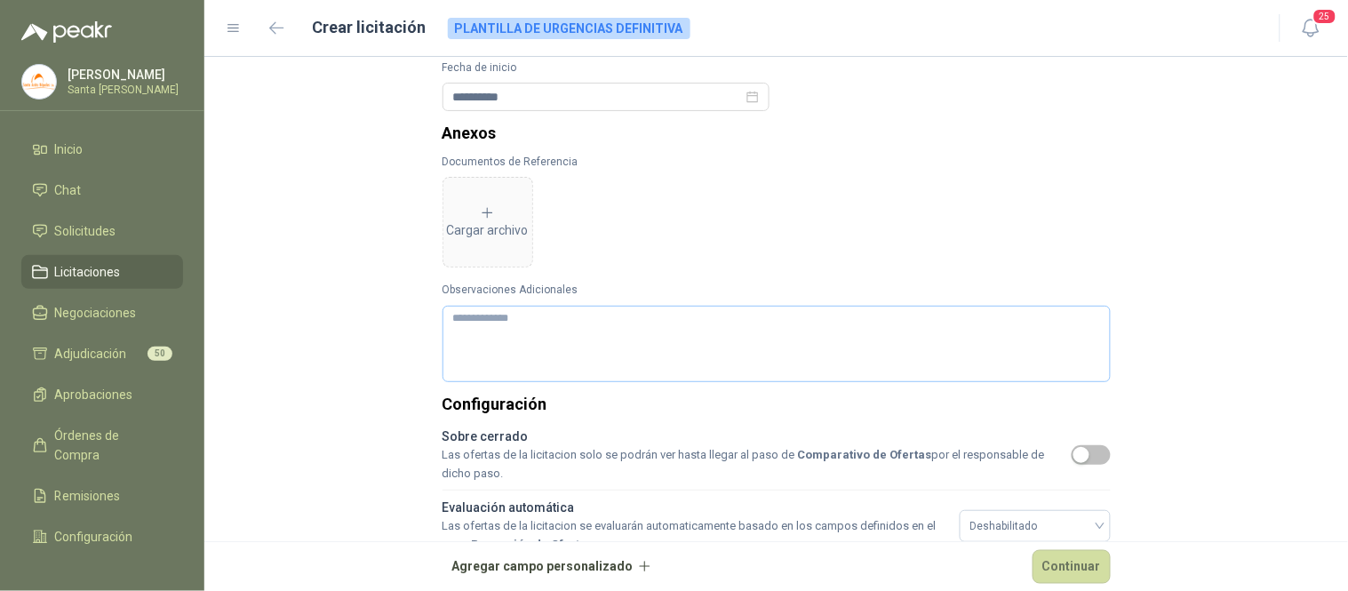
scroll to position [377, 0]
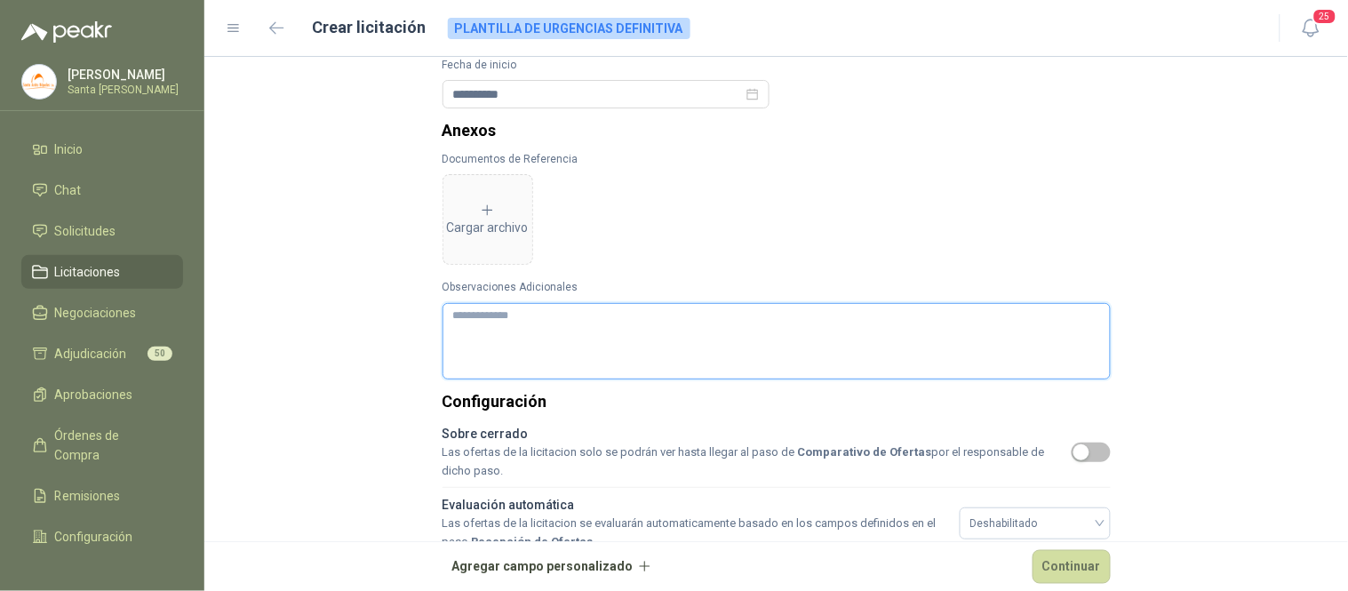
click at [548, 314] on textarea "Observaciones Adicionales" at bounding box center [776, 341] width 668 height 76
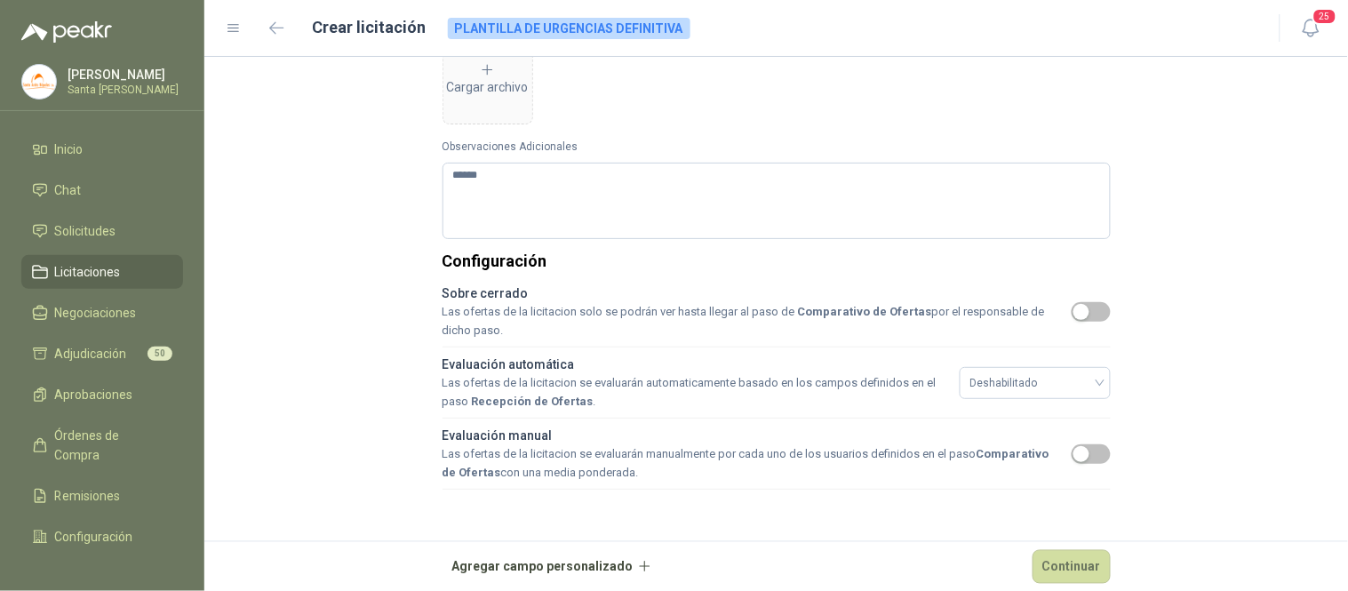
scroll to position [530, 0]
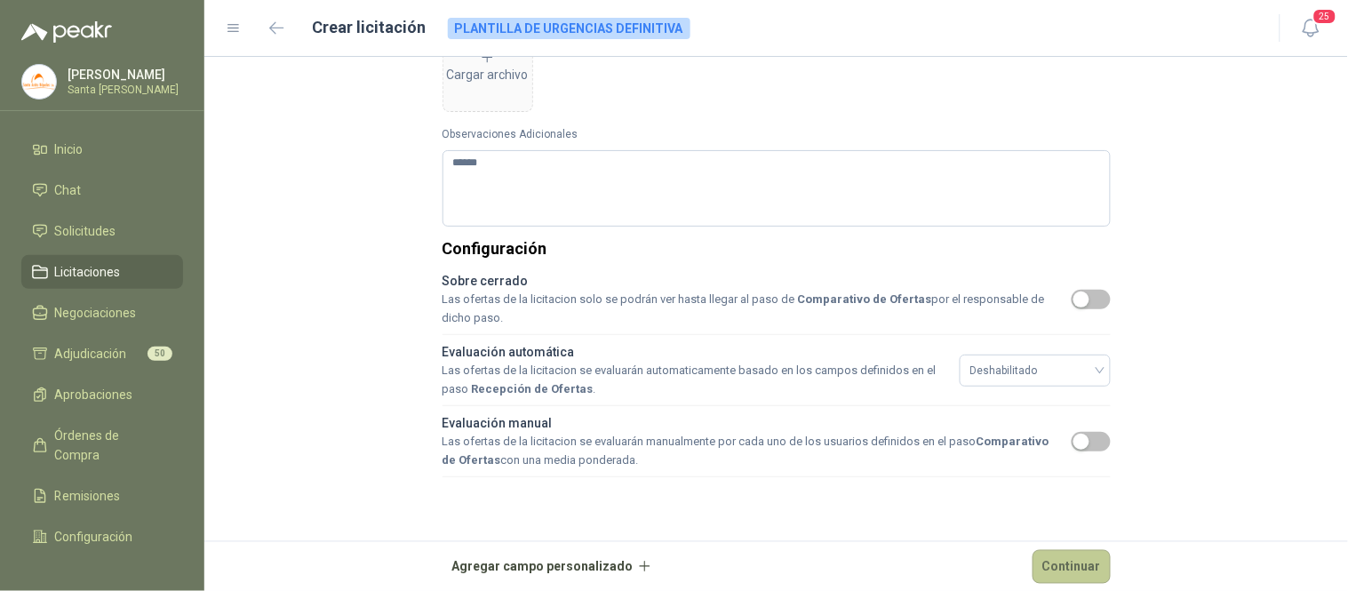
click at [1077, 565] on button "Continuar" at bounding box center [1071, 566] width 78 height 34
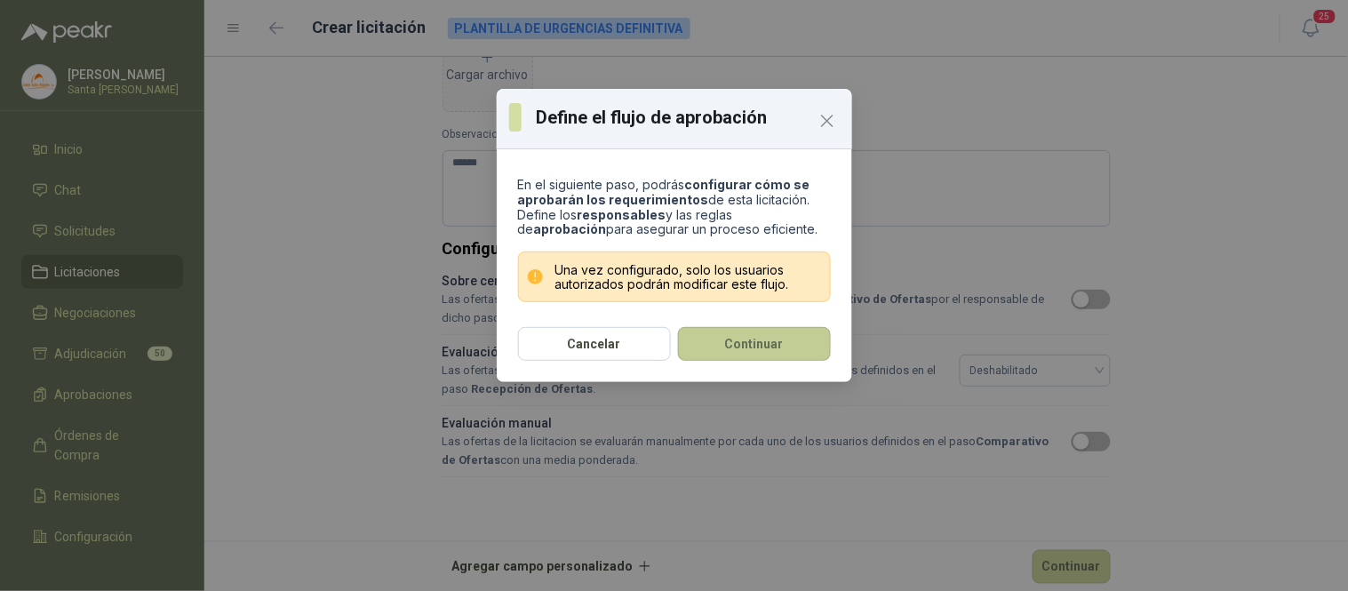
click at [757, 353] on button "Continuar" at bounding box center [754, 344] width 153 height 34
